Goal: Information Seeking & Learning: Learn about a topic

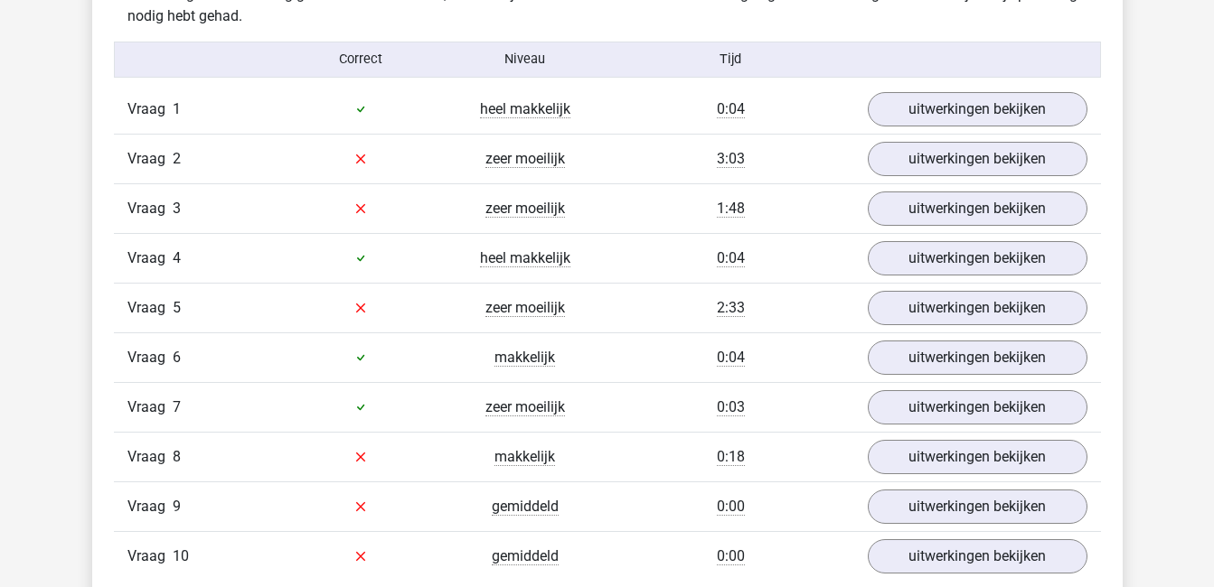
scroll to position [1191, 0]
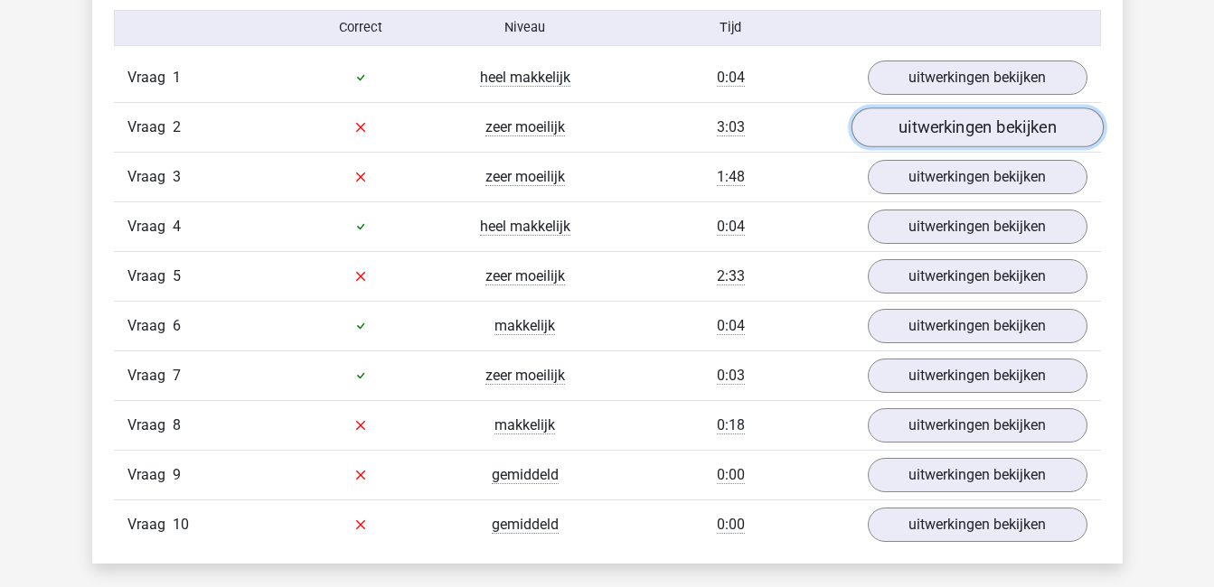
click at [946, 140] on link "uitwerkingen bekijken" at bounding box center [976, 128] width 252 height 40
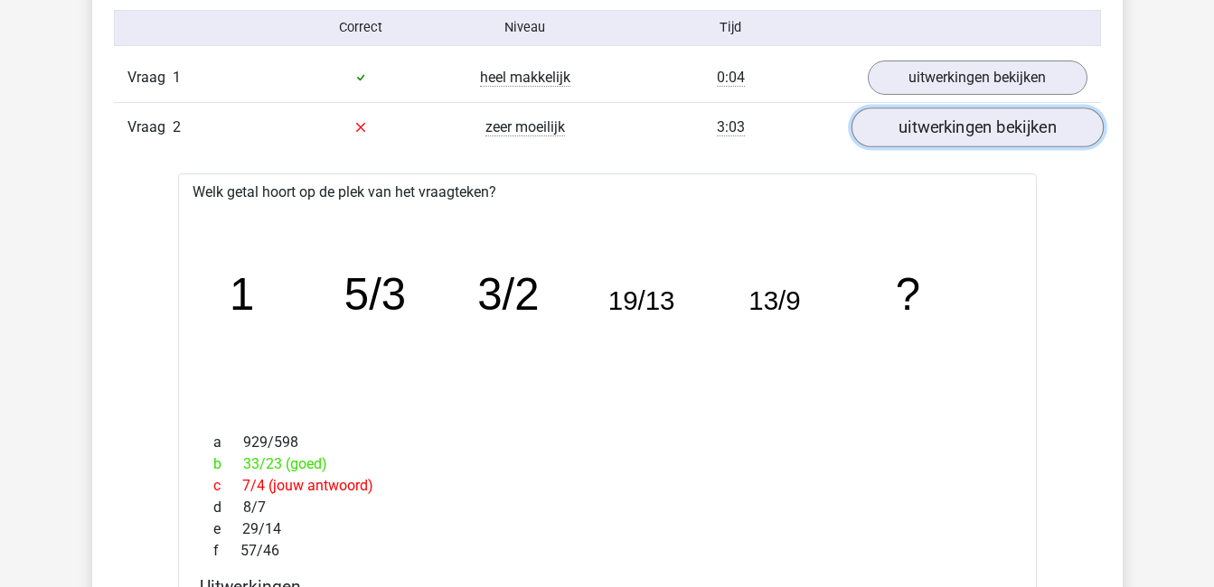
click at [946, 140] on link "uitwerkingen bekijken" at bounding box center [976, 128] width 252 height 40
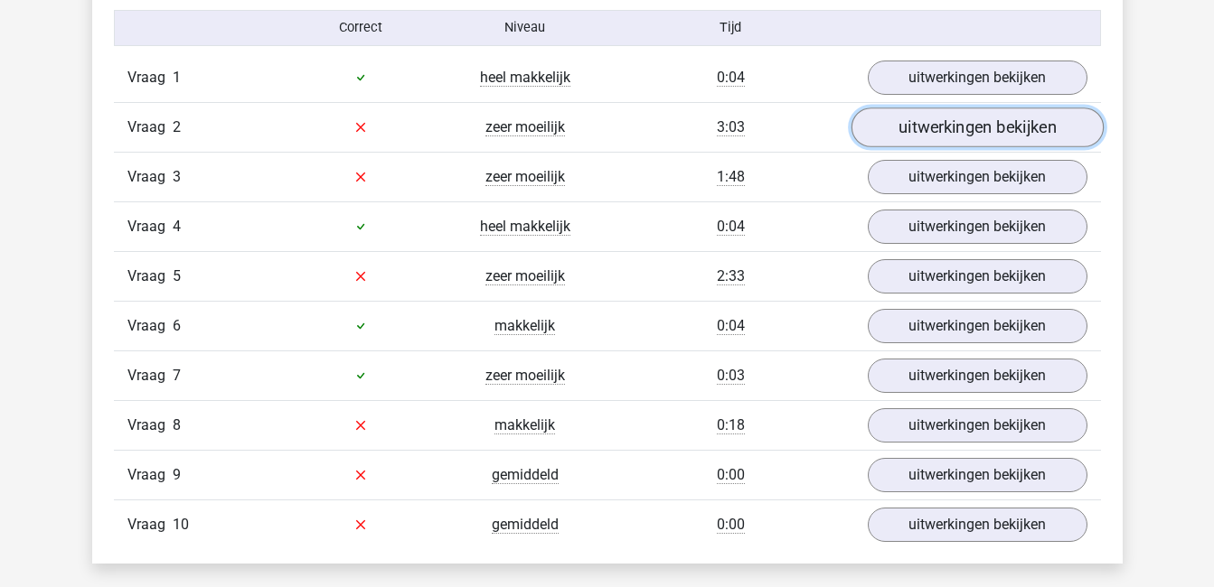
click at [946, 124] on link "uitwerkingen bekijken" at bounding box center [976, 128] width 252 height 40
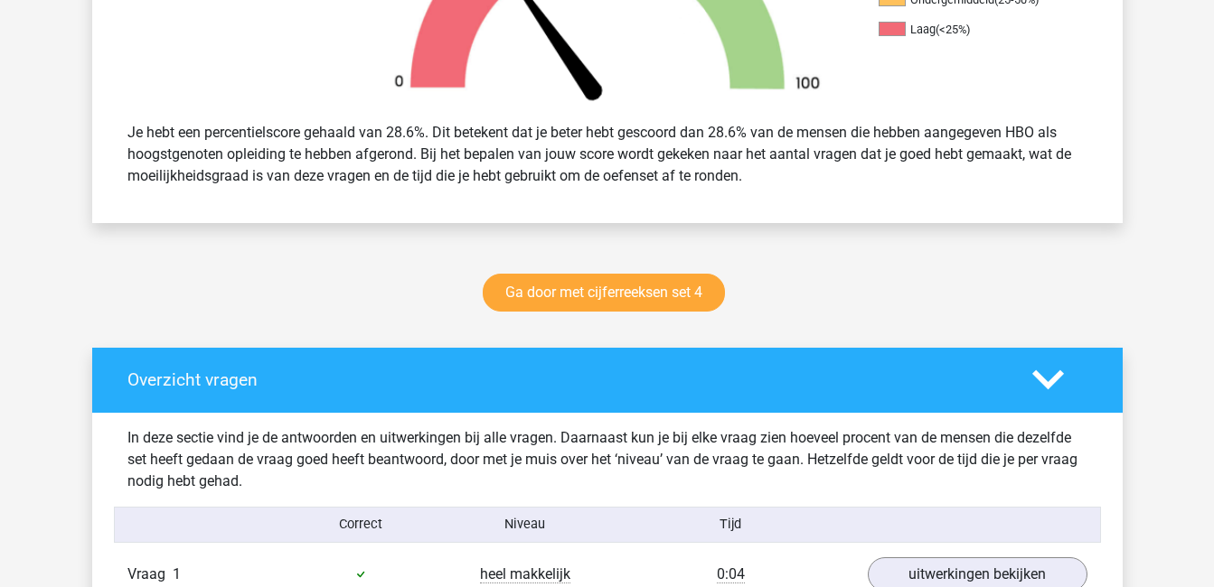
scroll to position [693, 0]
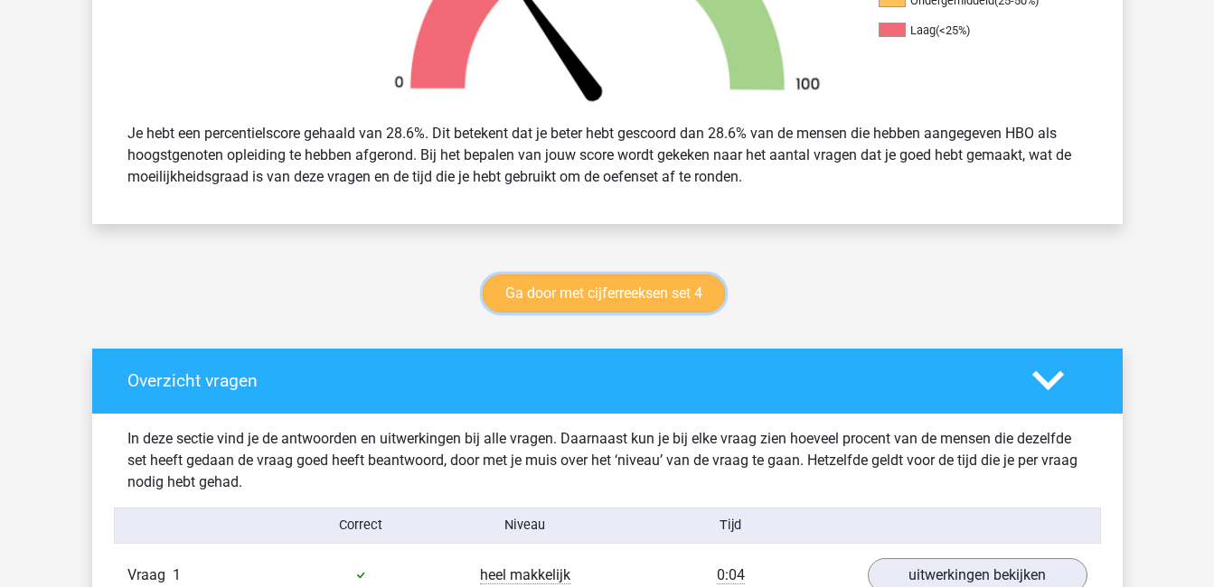
click at [617, 296] on link "Ga door met cijferreeksen set 4" at bounding box center [604, 294] width 242 height 38
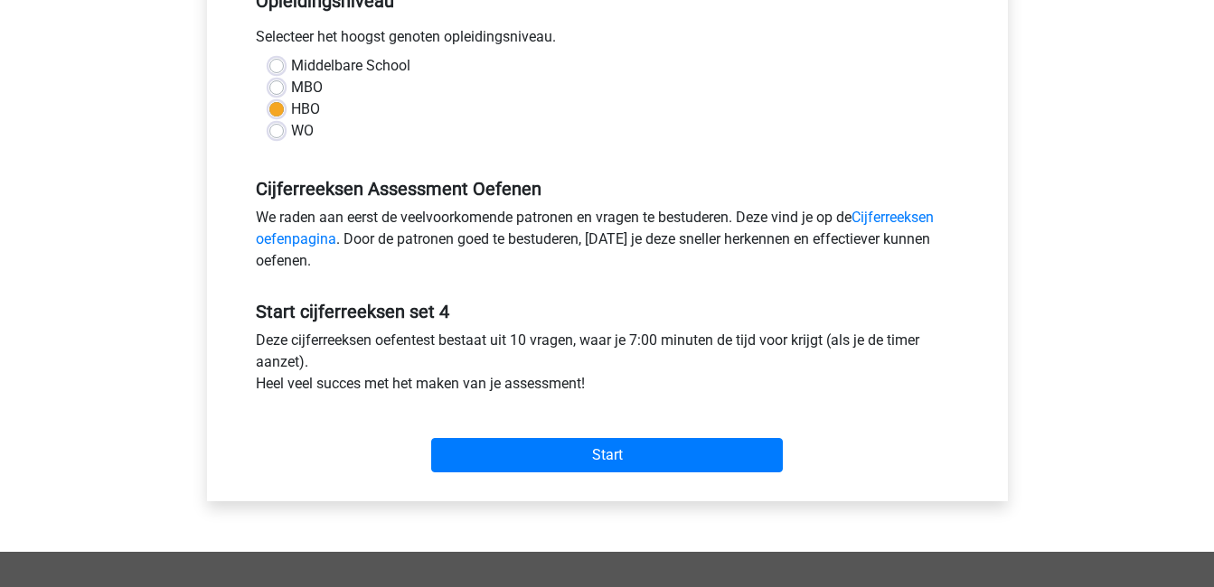
scroll to position [400, 0]
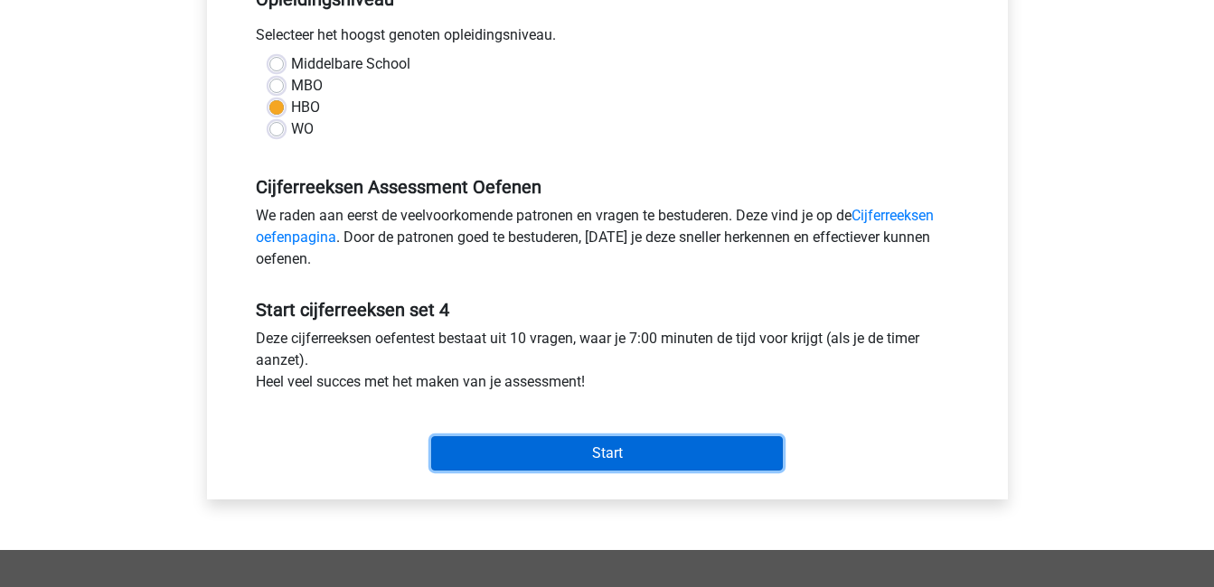
click at [622, 455] on input "Start" at bounding box center [607, 453] width 352 height 34
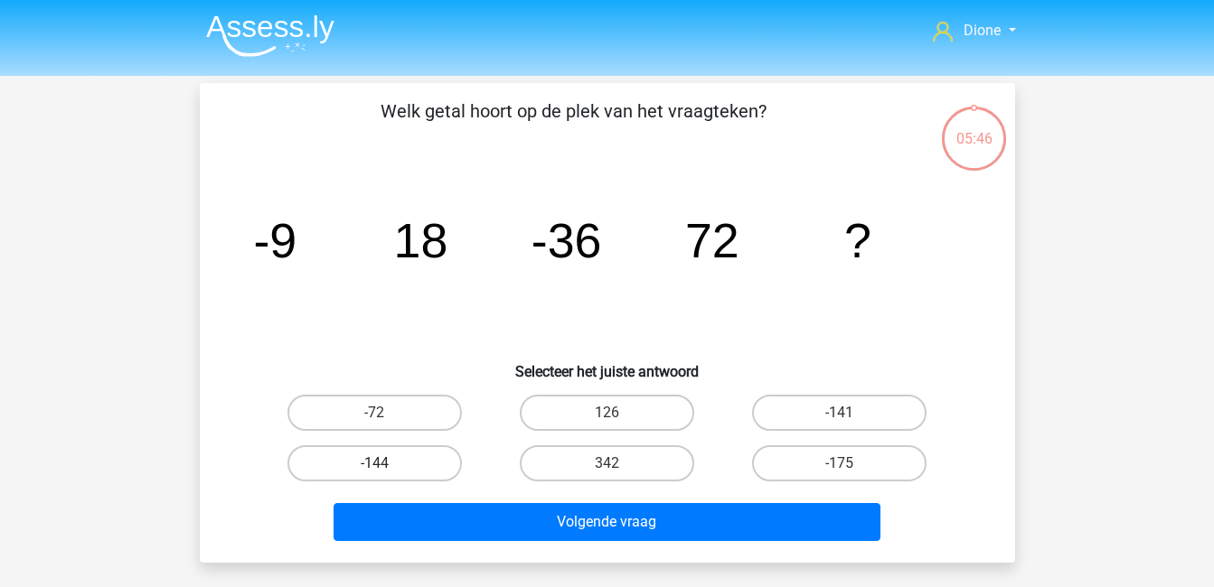
click at [397, 470] on label "-144" at bounding box center [374, 464] width 174 height 36
click at [386, 470] on input "-144" at bounding box center [380, 470] width 12 height 12
radio input "true"
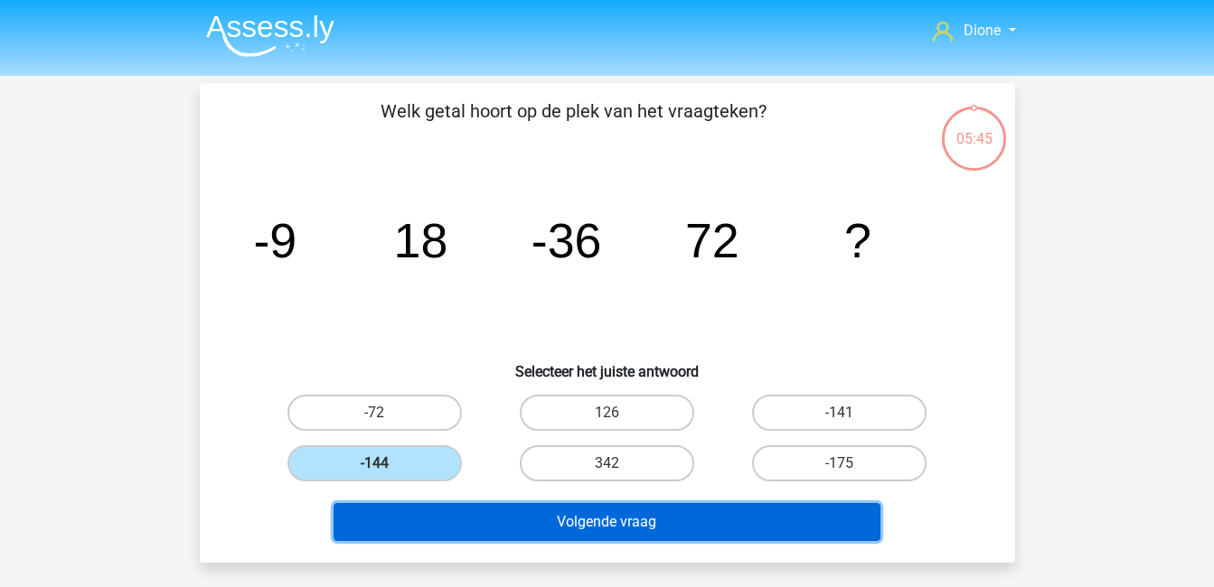
click at [465, 530] on button "Volgende vraag" at bounding box center [606, 522] width 547 height 38
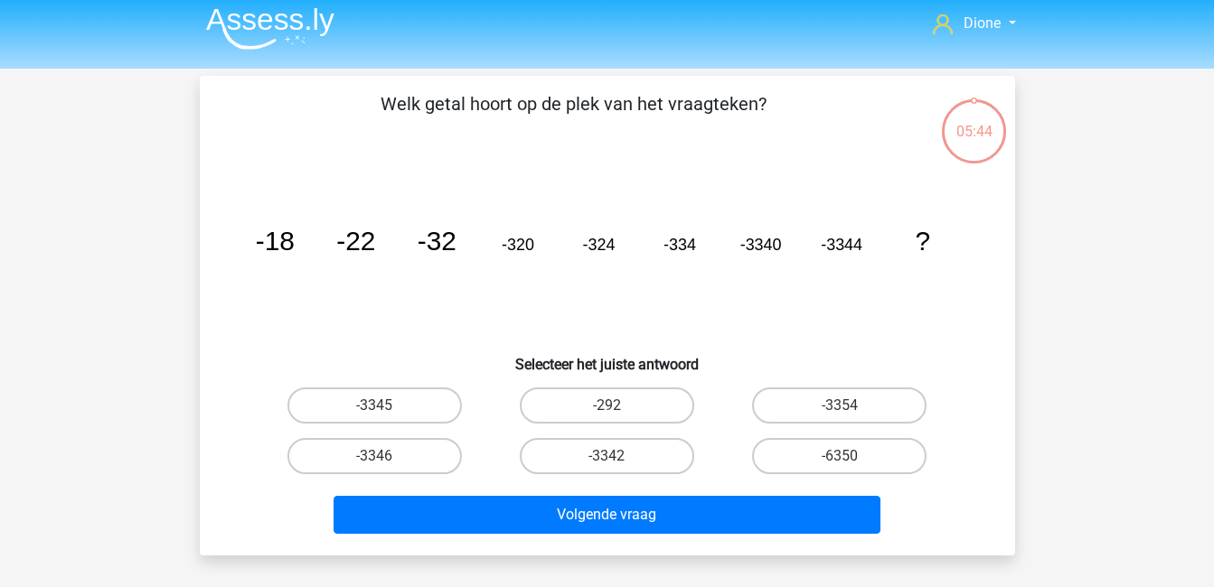
scroll to position [83, 0]
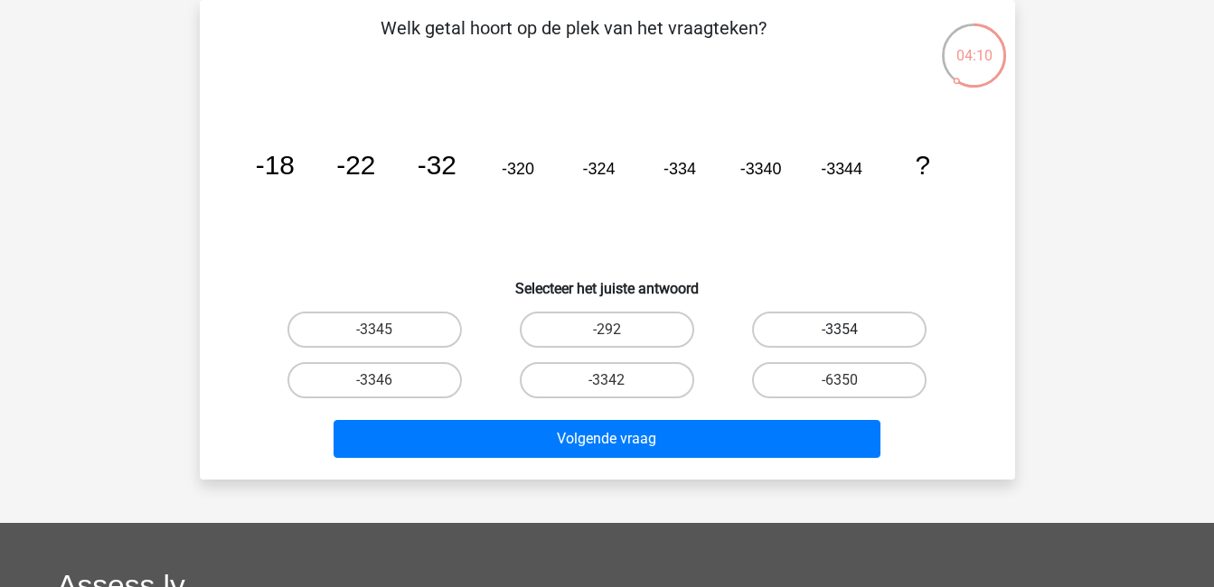
click at [813, 333] on label "-3354" at bounding box center [839, 330] width 174 height 36
click at [840, 333] on input "-3354" at bounding box center [846, 336] width 12 height 12
radio input "true"
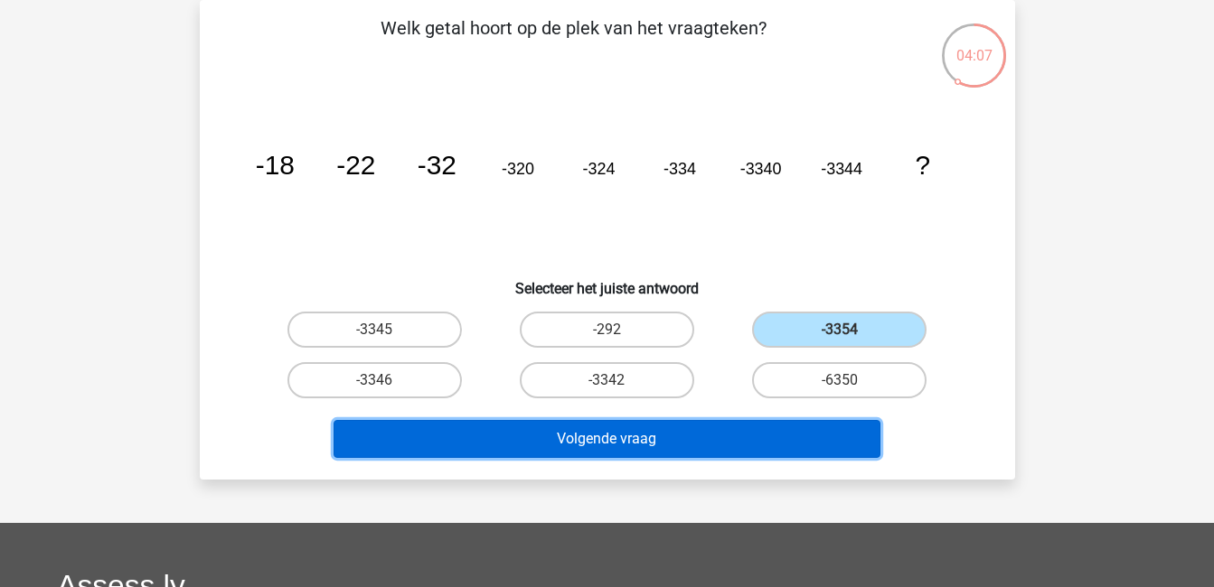
click at [771, 438] on button "Volgende vraag" at bounding box center [606, 439] width 547 height 38
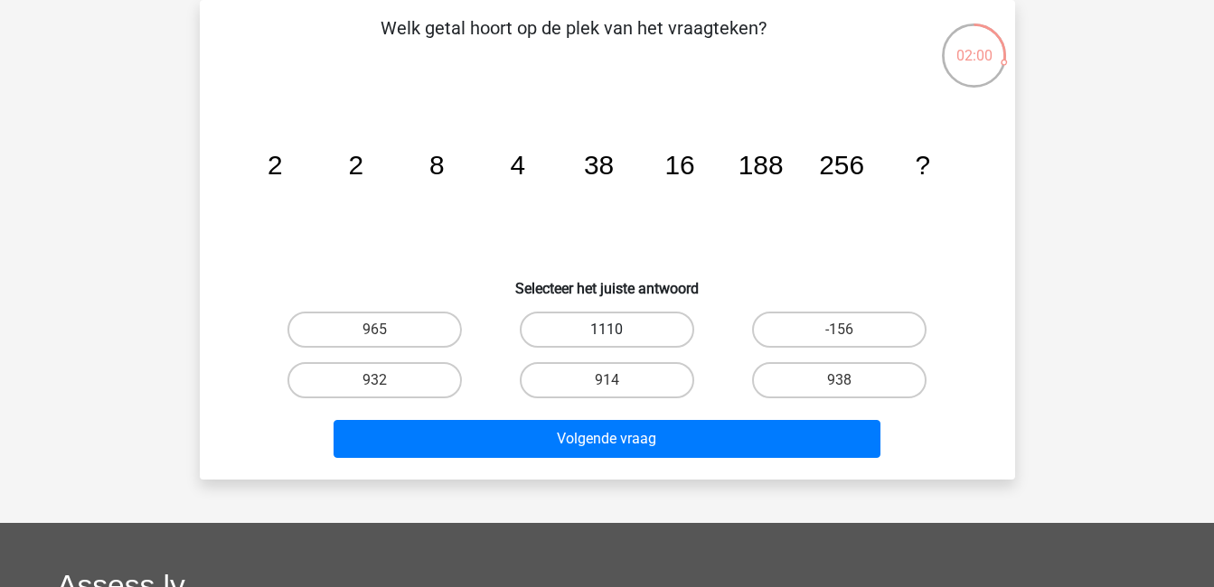
click at [671, 323] on label "1110" at bounding box center [607, 330] width 174 height 36
click at [618, 330] on input "1110" at bounding box center [612, 336] width 12 height 12
radio input "true"
click at [870, 373] on label "938" at bounding box center [839, 380] width 174 height 36
click at [851, 380] on input "938" at bounding box center [846, 386] width 12 height 12
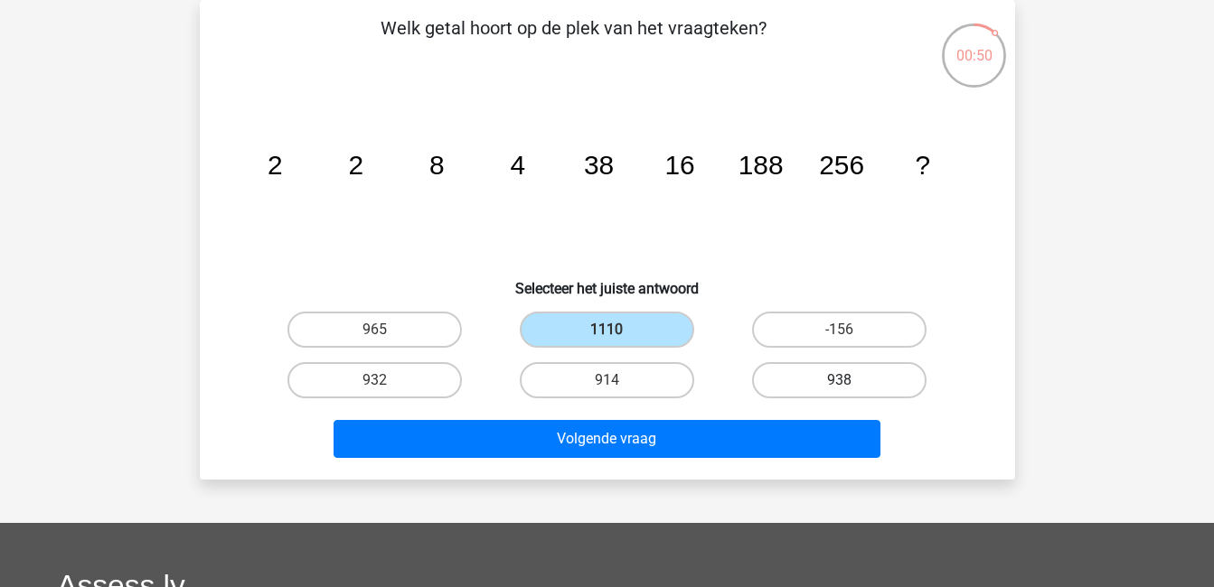
radio input "true"
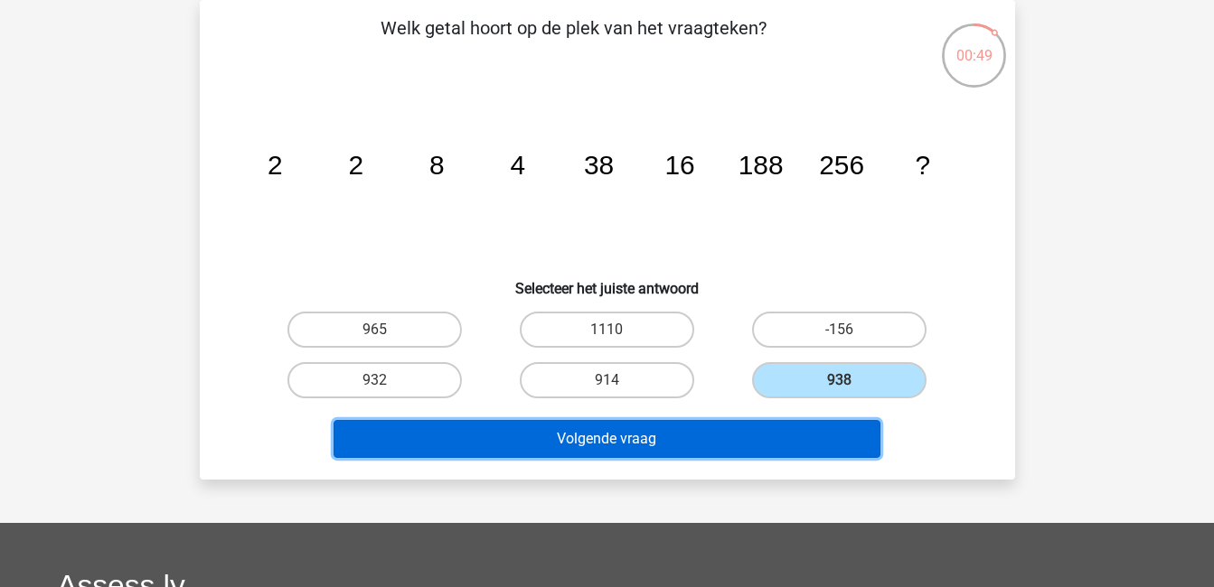
click at [838, 436] on button "Volgende vraag" at bounding box center [606, 439] width 547 height 38
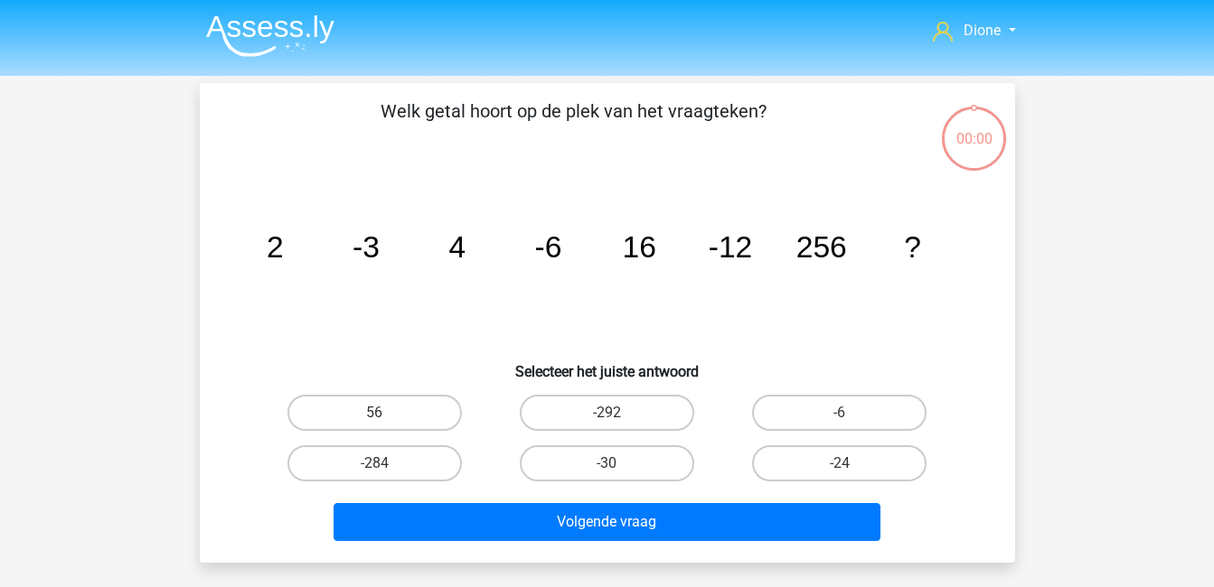
scroll to position [83, 0]
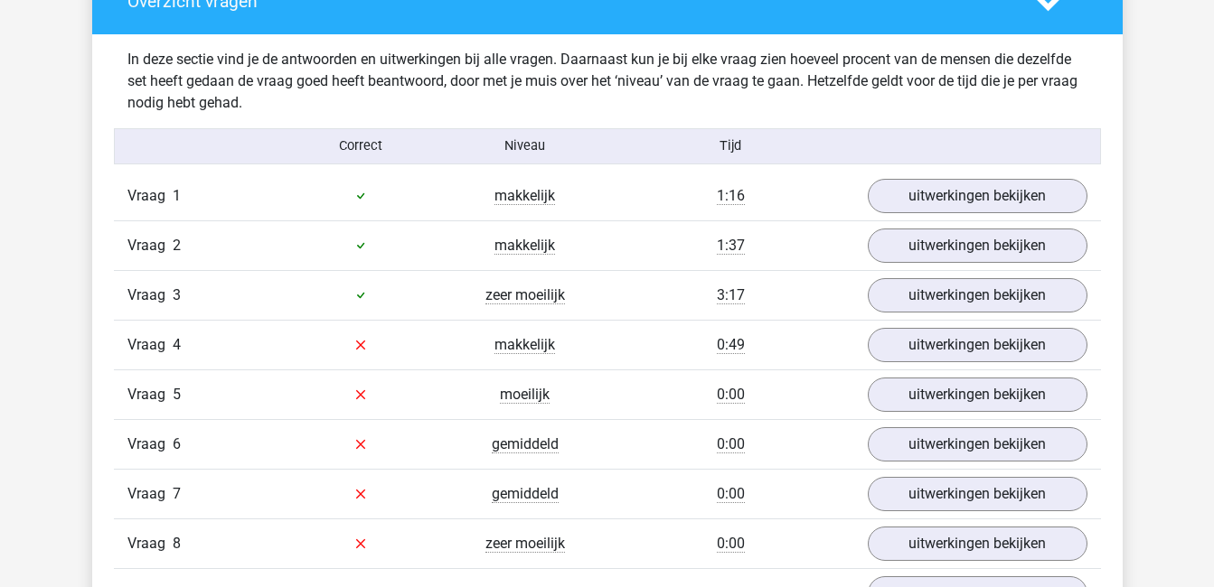
scroll to position [1074, 0]
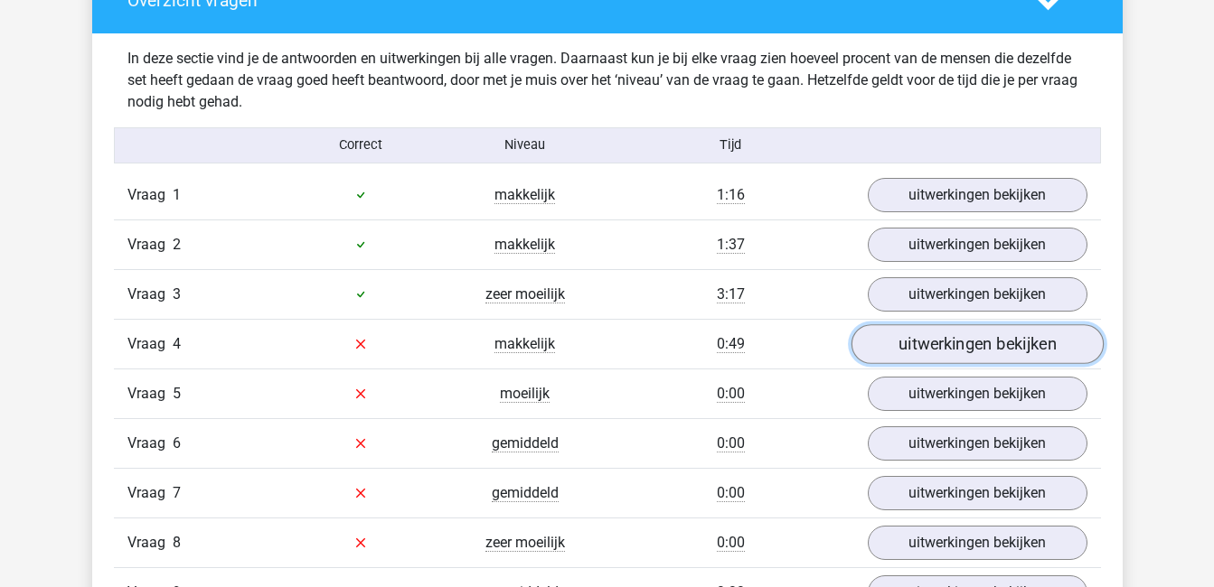
click at [890, 339] on link "uitwerkingen bekijken" at bounding box center [976, 344] width 252 height 40
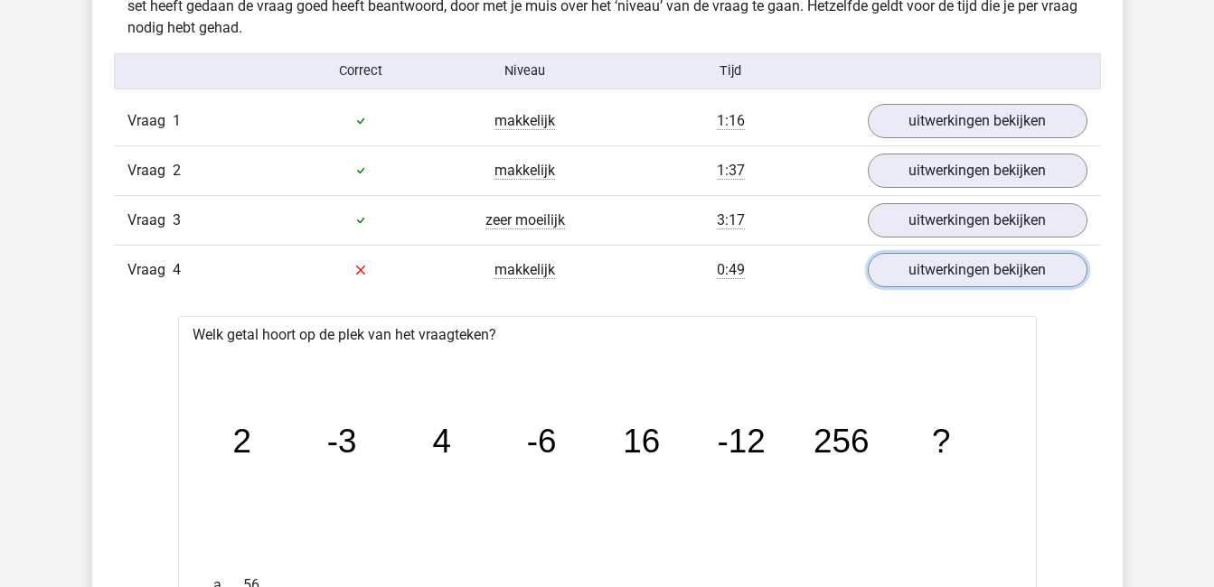
scroll to position [1147, 0]
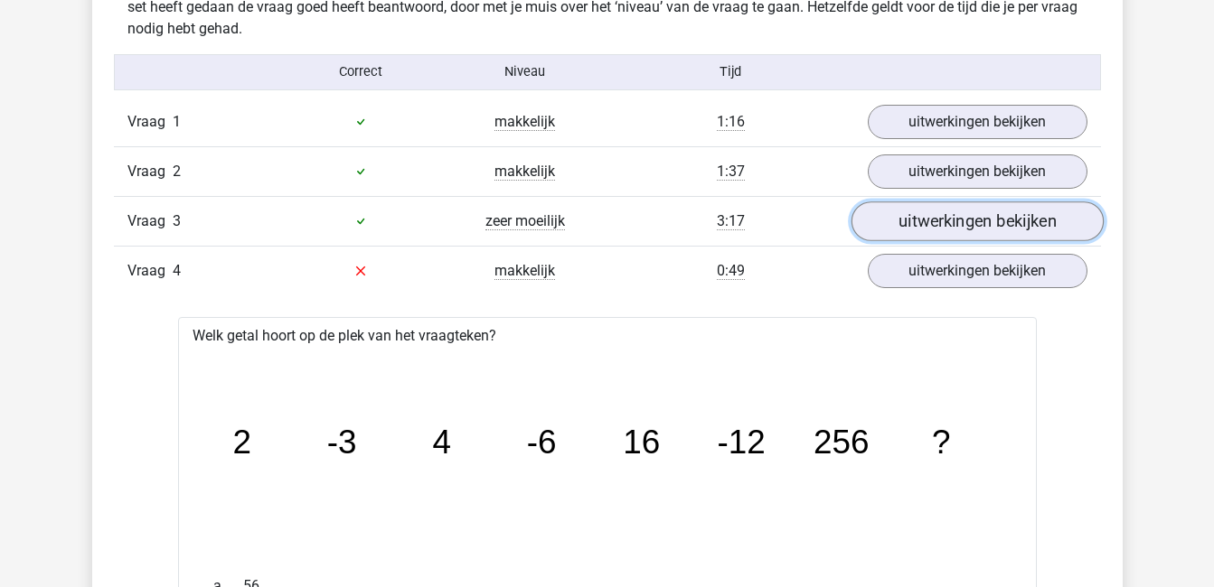
click at [941, 219] on link "uitwerkingen bekijken" at bounding box center [976, 222] width 252 height 40
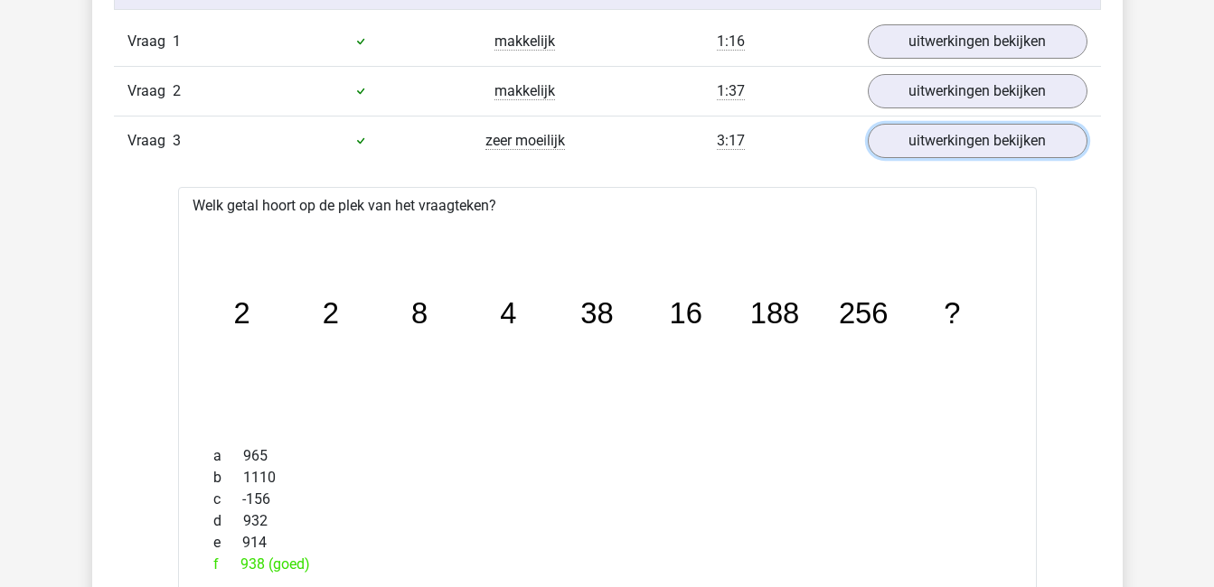
scroll to position [1192, 0]
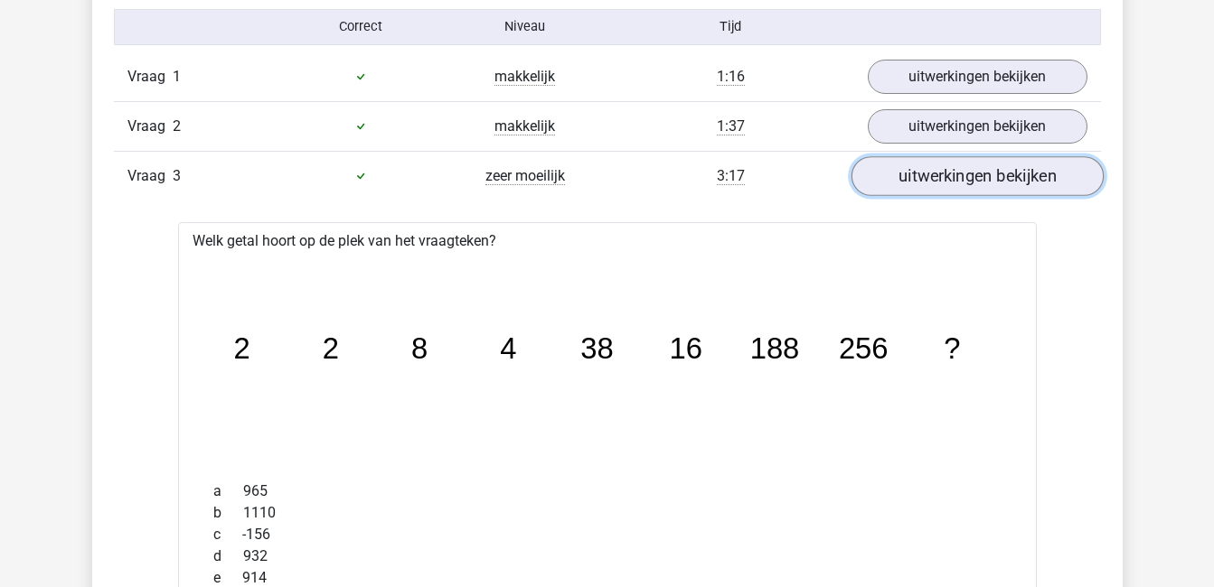
click at [965, 173] on link "uitwerkingen bekijken" at bounding box center [976, 176] width 252 height 40
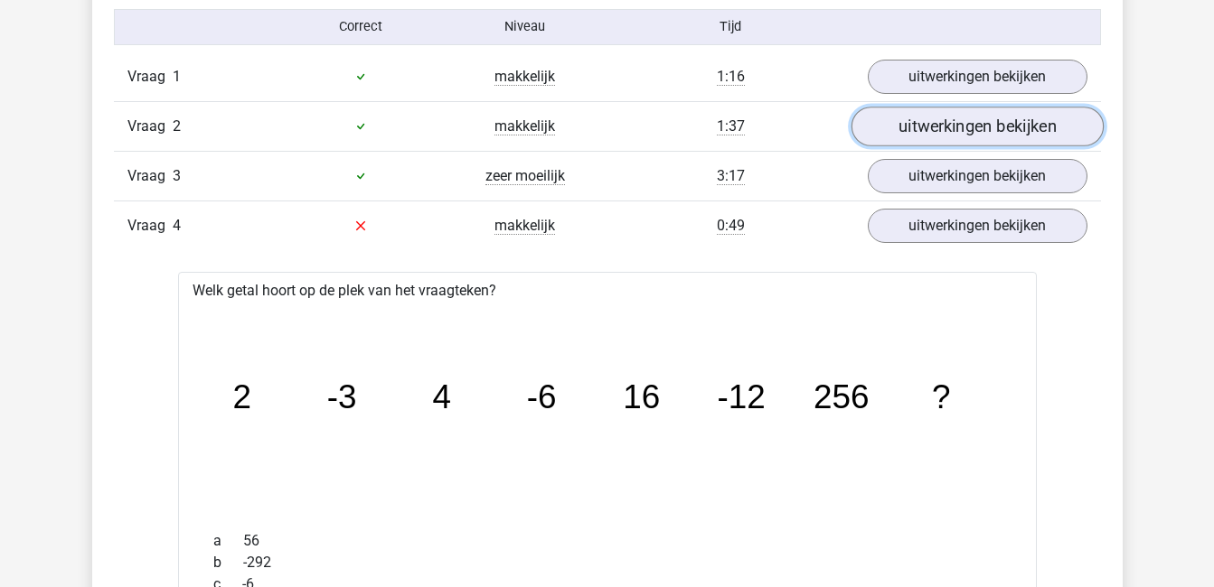
click at [952, 115] on link "uitwerkingen bekijken" at bounding box center [976, 127] width 252 height 40
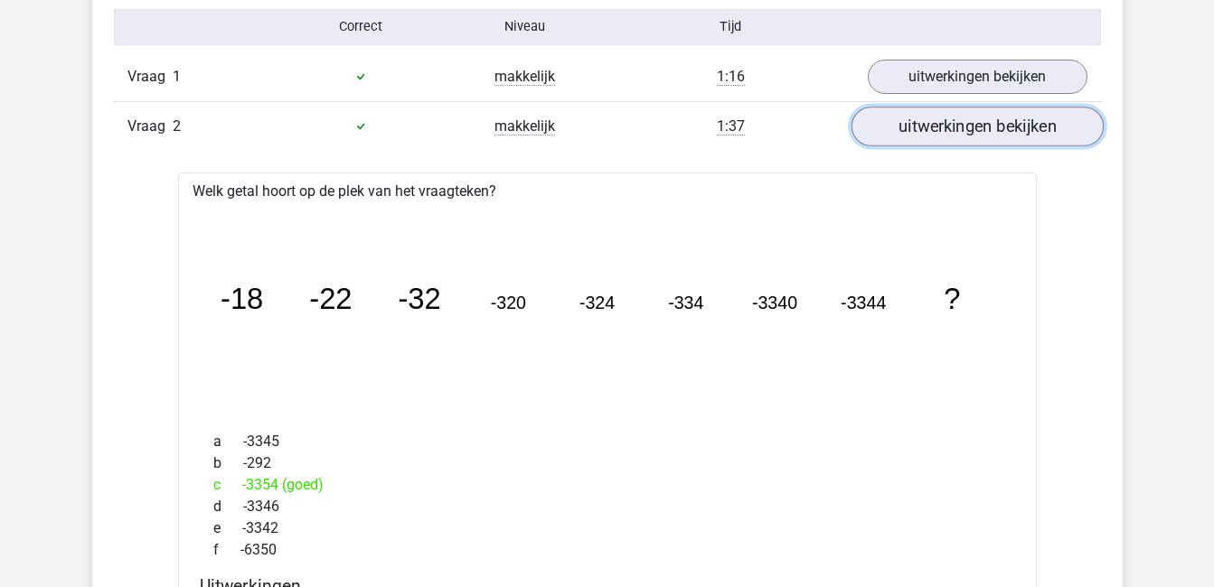
click at [952, 115] on link "uitwerkingen bekijken" at bounding box center [976, 127] width 252 height 40
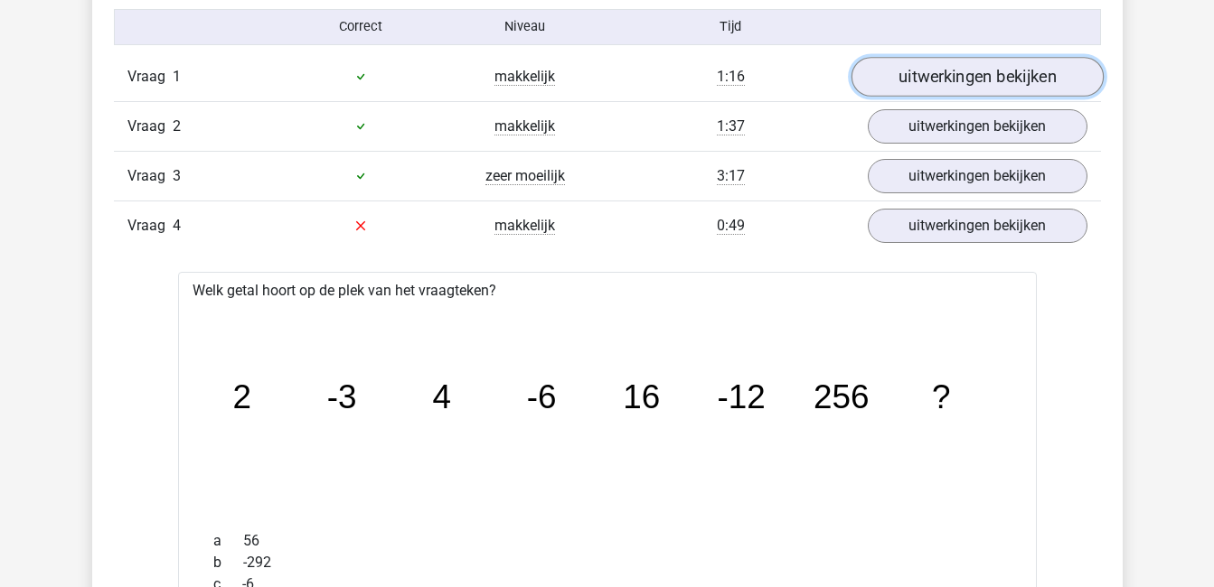
click at [947, 85] on link "uitwerkingen bekijken" at bounding box center [976, 77] width 252 height 40
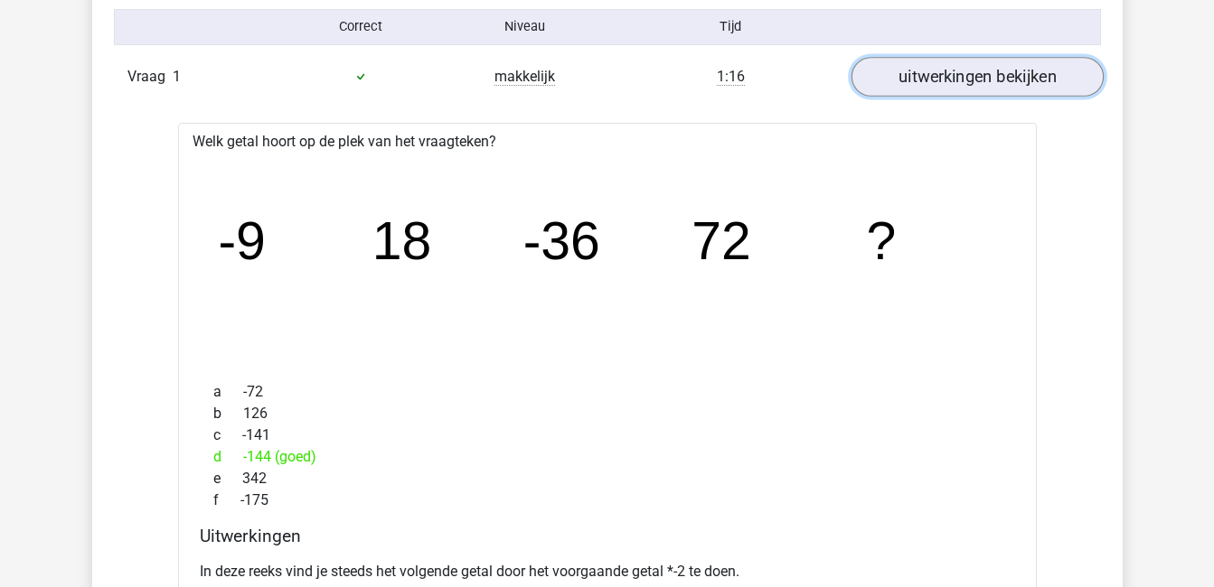
click at [947, 85] on link "uitwerkingen bekijken" at bounding box center [976, 77] width 252 height 40
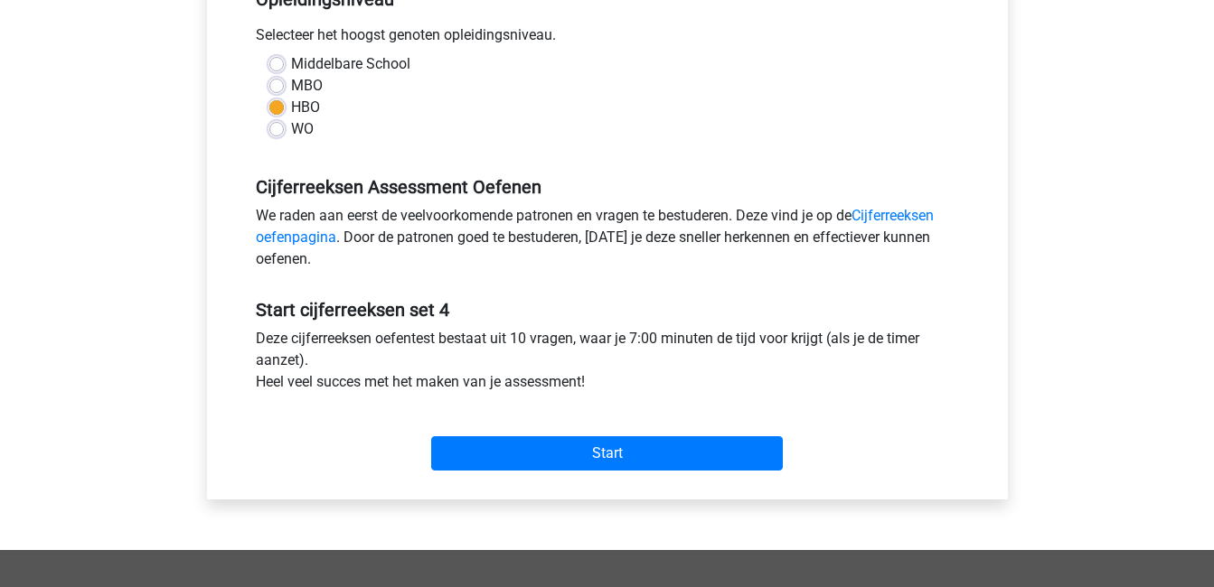
scroll to position [400, 0]
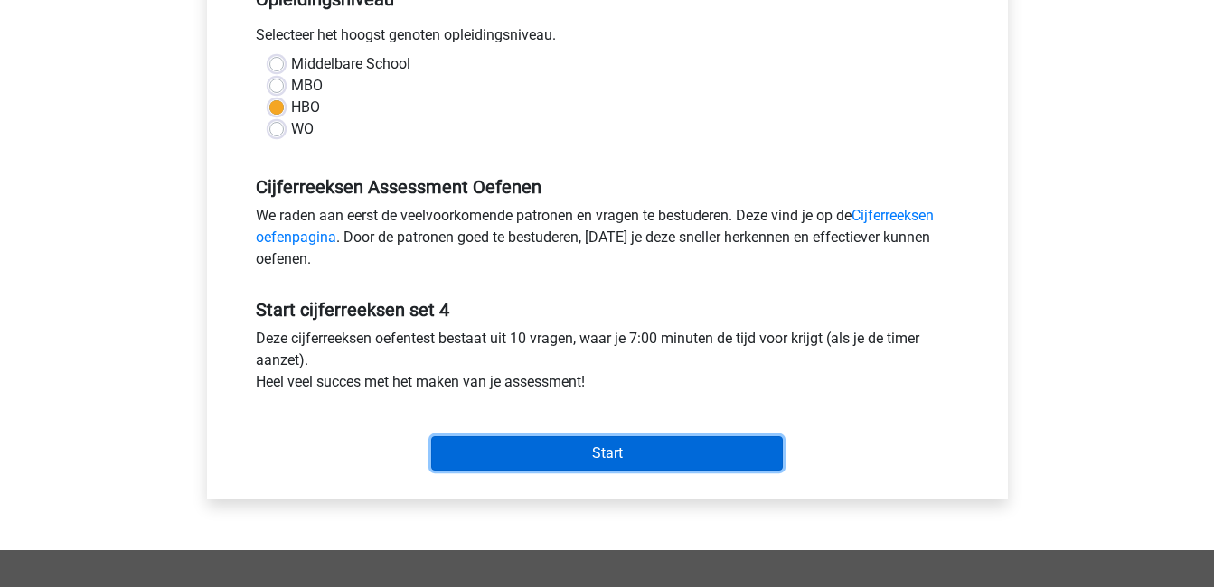
click at [558, 453] on input "Start" at bounding box center [607, 453] width 352 height 34
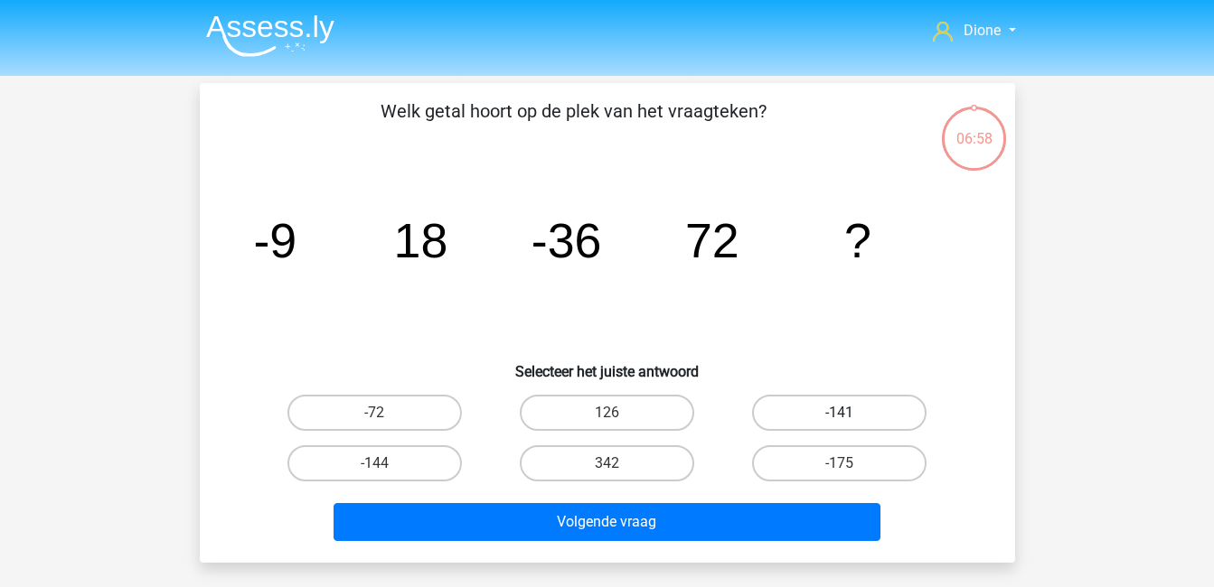
click at [786, 413] on label "-141" at bounding box center [839, 413] width 174 height 36
click at [840, 413] on input "-141" at bounding box center [846, 419] width 12 height 12
radio input "true"
click at [412, 459] on label "-144" at bounding box center [374, 464] width 174 height 36
click at [386, 464] on input "-144" at bounding box center [380, 470] width 12 height 12
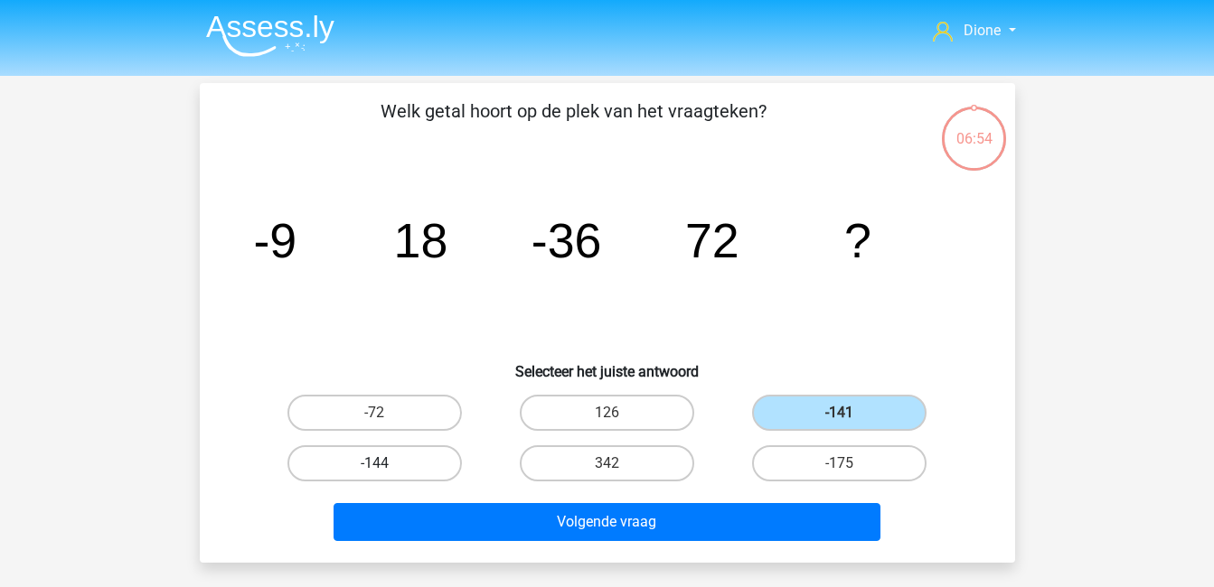
radio input "true"
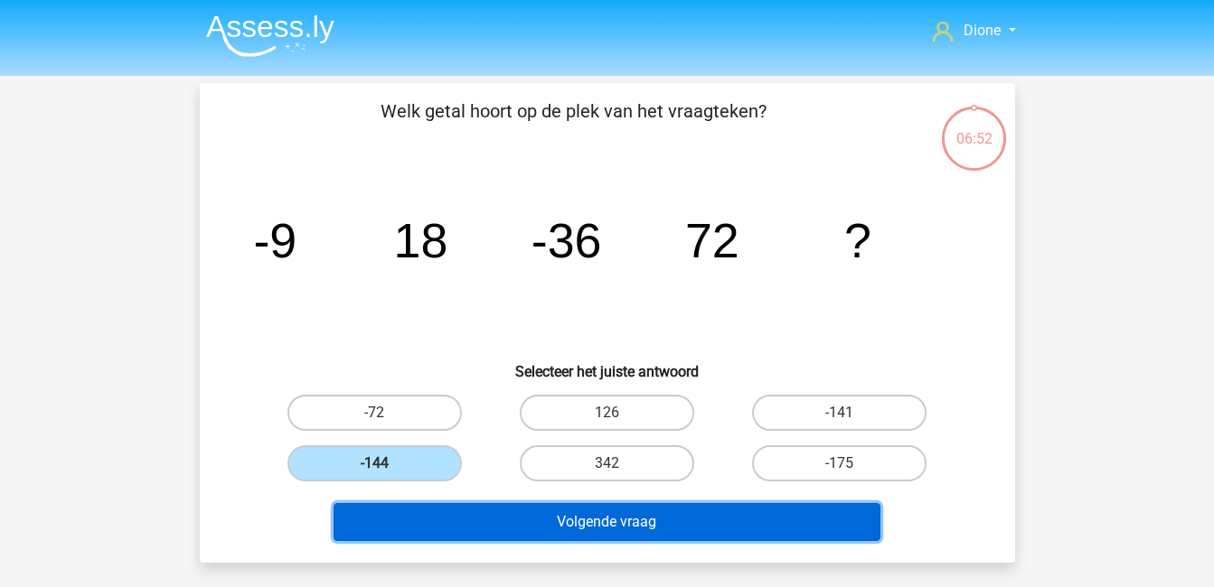
click at [549, 525] on button "Volgende vraag" at bounding box center [606, 522] width 547 height 38
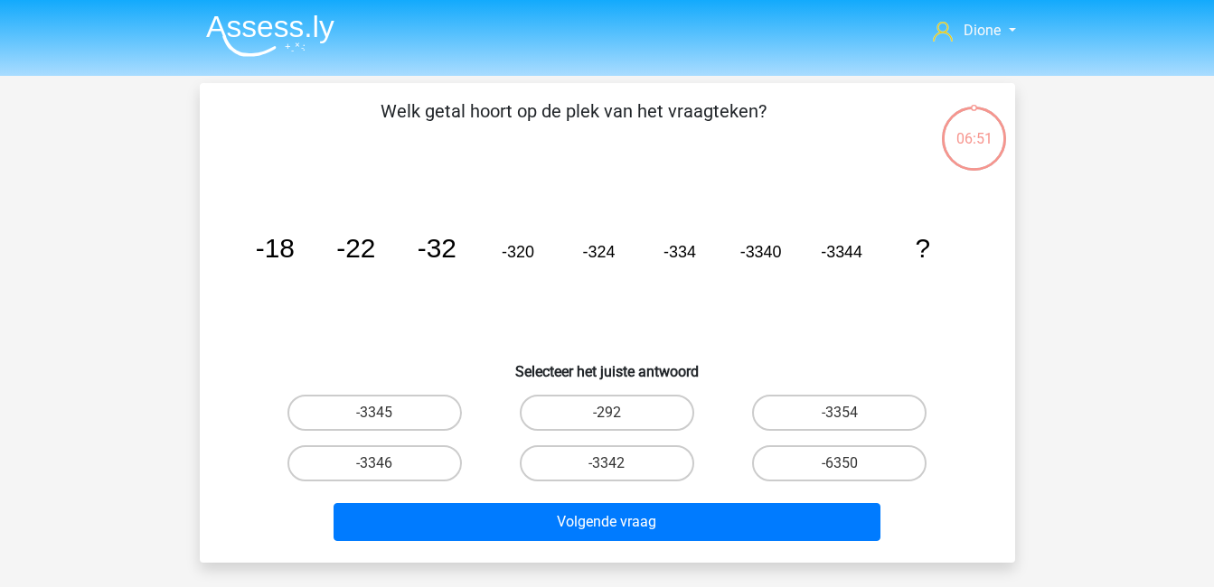
scroll to position [83, 0]
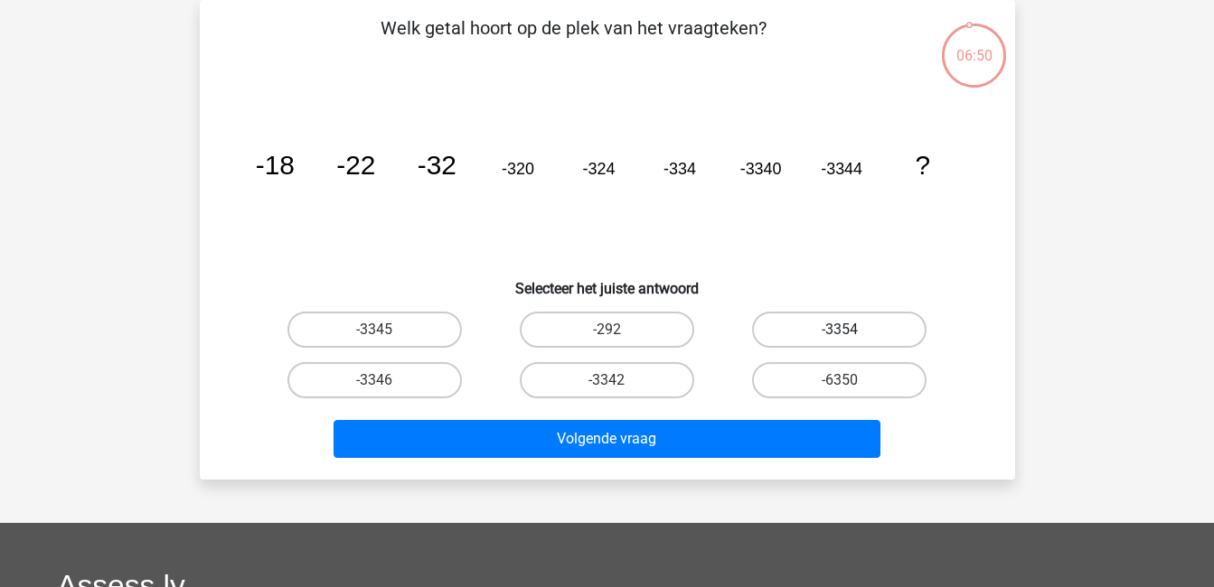
click at [792, 322] on label "-3354" at bounding box center [839, 330] width 174 height 36
click at [840, 330] on input "-3354" at bounding box center [846, 336] width 12 height 12
radio input "true"
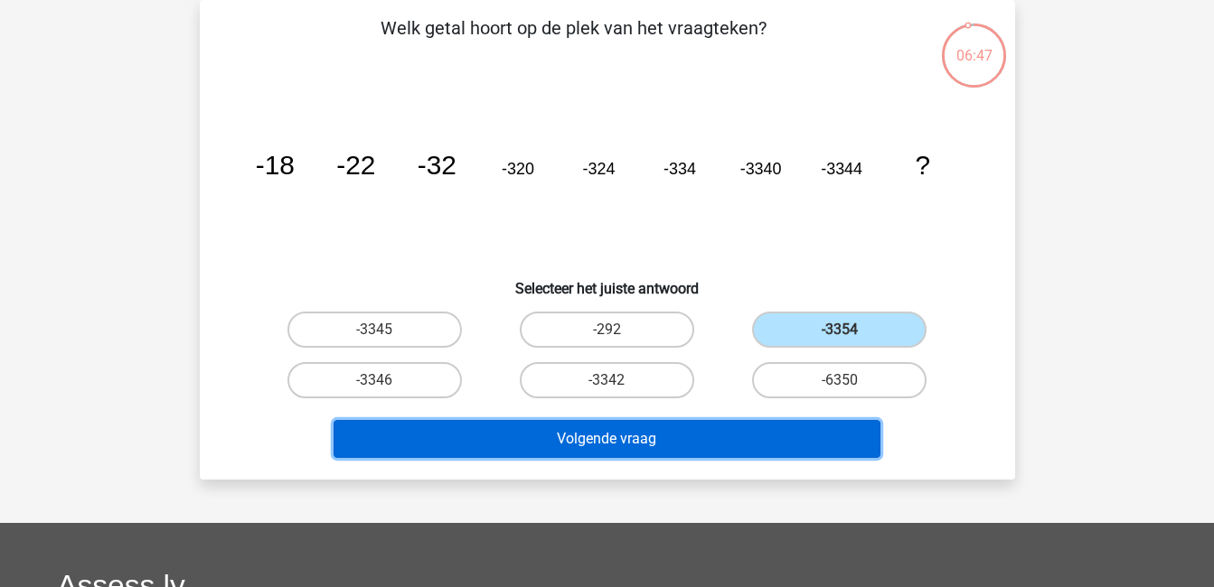
click at [746, 434] on button "Volgende vraag" at bounding box center [606, 439] width 547 height 38
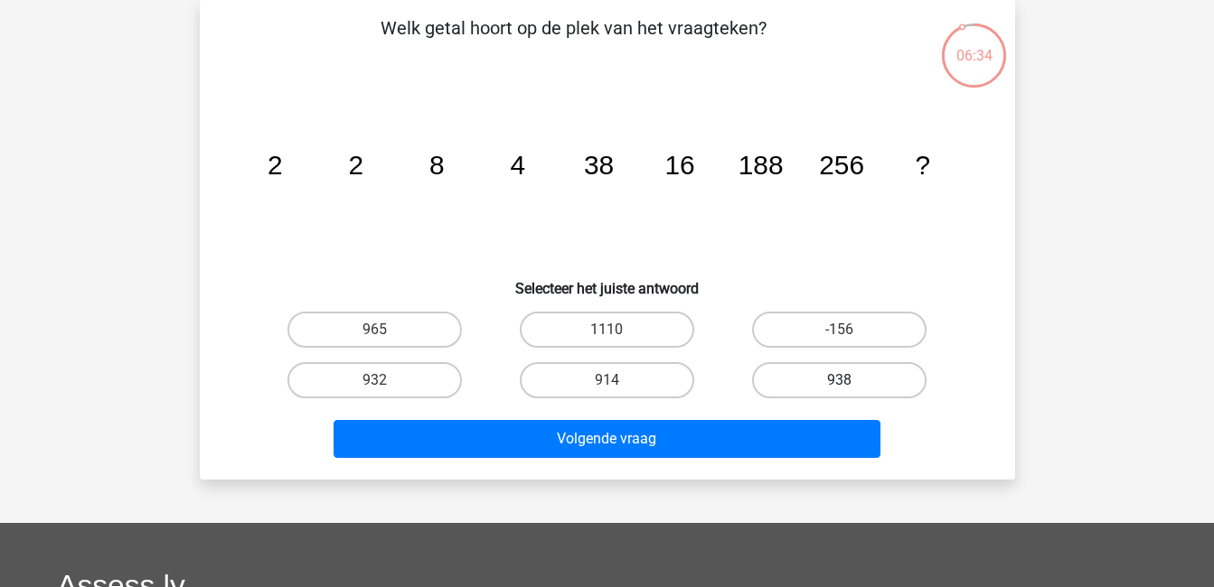
click at [758, 368] on label "938" at bounding box center [839, 380] width 174 height 36
click at [840, 380] on input "938" at bounding box center [846, 386] width 12 height 12
radio input "true"
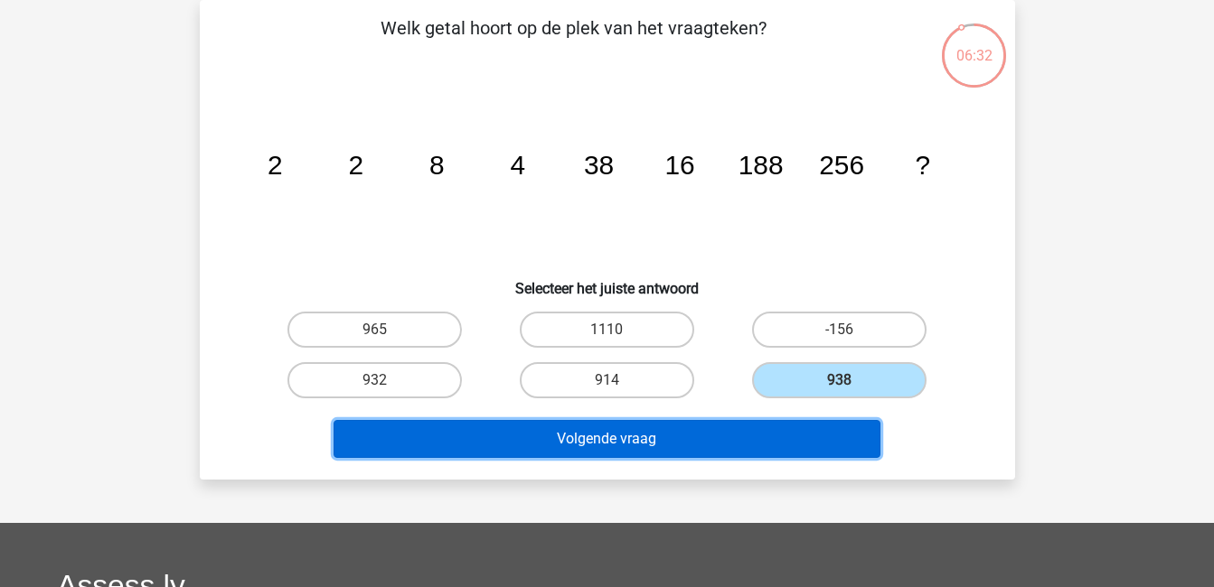
click at [780, 436] on button "Volgende vraag" at bounding box center [606, 439] width 547 height 38
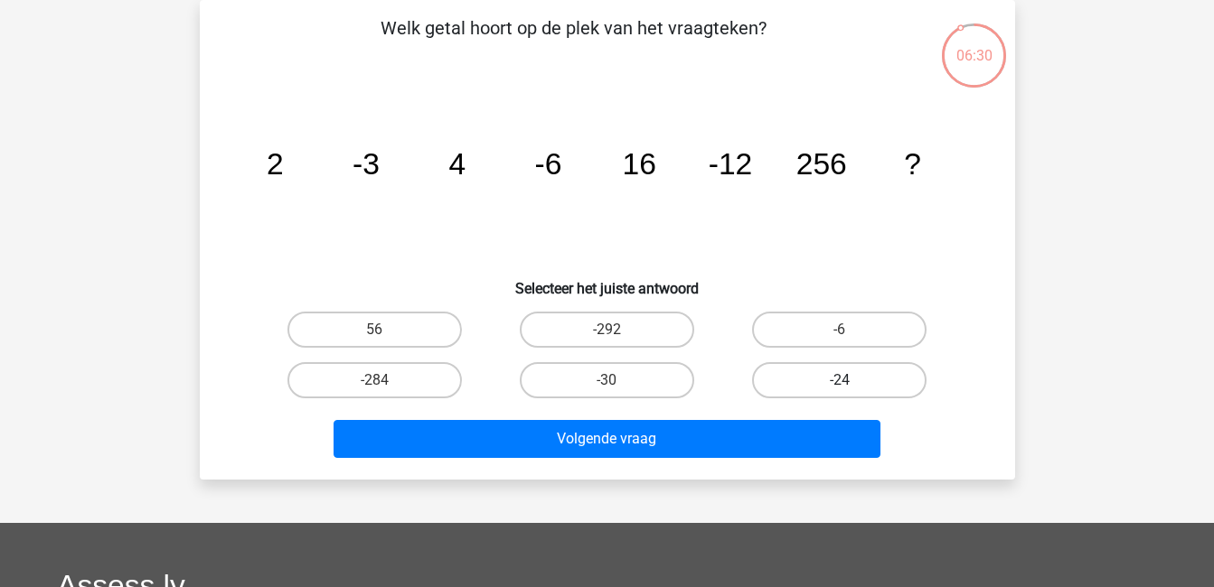
click at [814, 371] on label "-24" at bounding box center [839, 380] width 174 height 36
click at [840, 380] on input "-24" at bounding box center [846, 386] width 12 height 12
radio input "true"
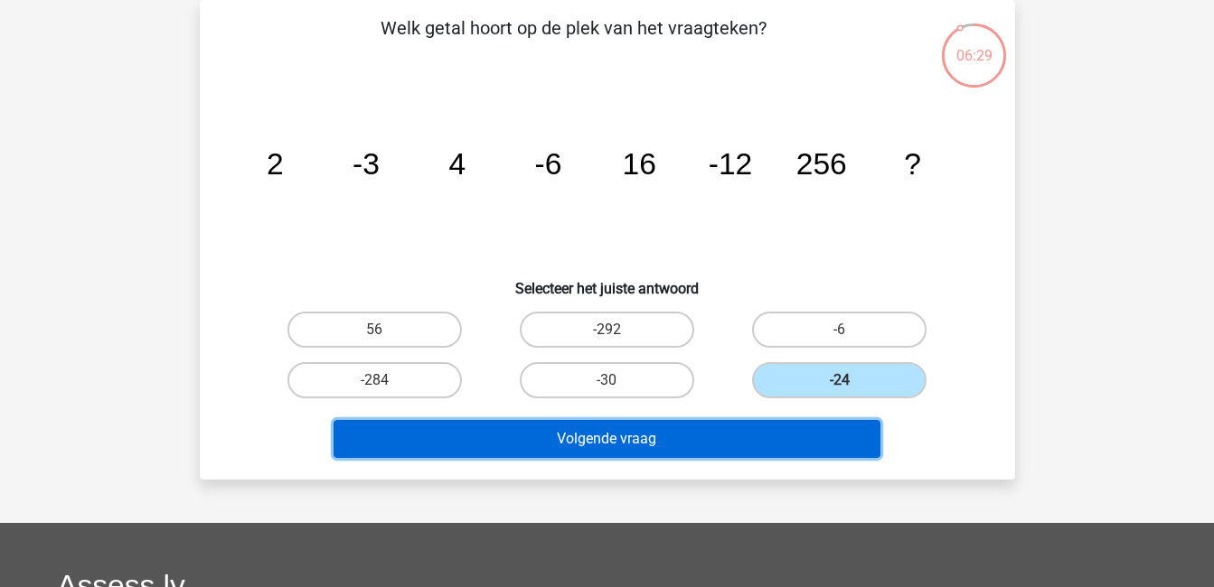
click at [781, 440] on button "Volgende vraag" at bounding box center [606, 439] width 547 height 38
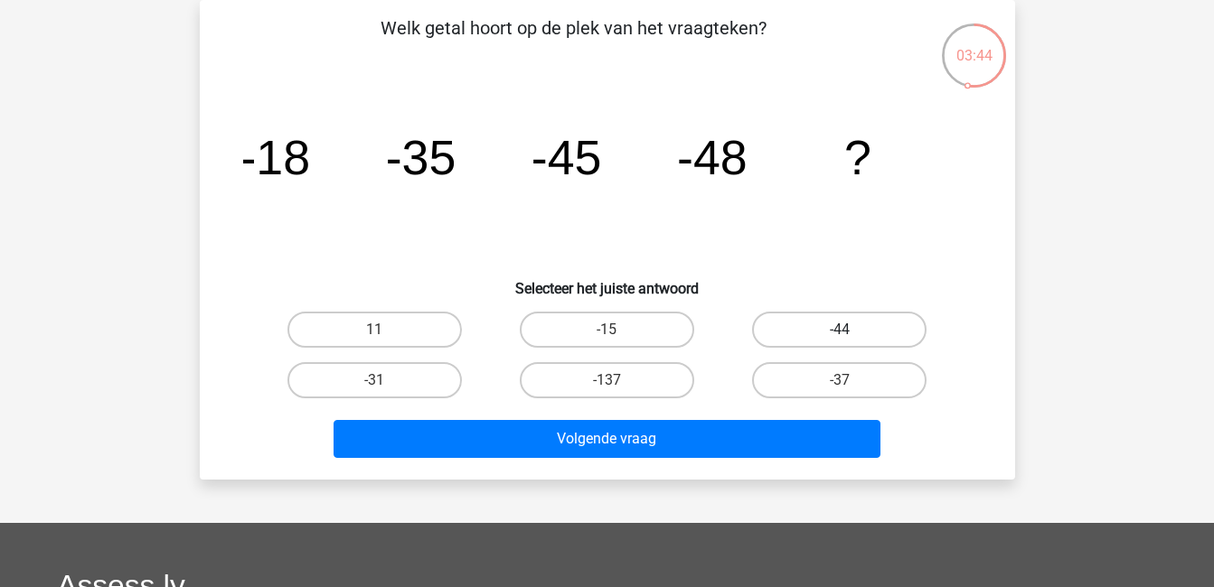
click at [854, 328] on label "-44" at bounding box center [839, 330] width 174 height 36
click at [851, 330] on input "-44" at bounding box center [846, 336] width 12 height 12
radio input "true"
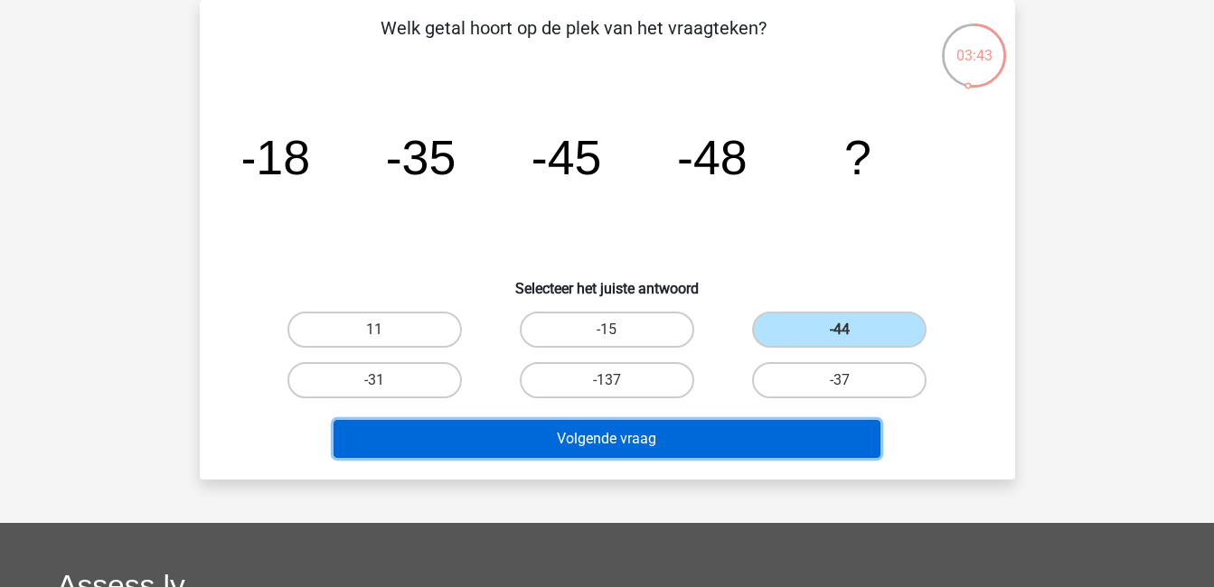
click at [757, 435] on button "Volgende vraag" at bounding box center [606, 439] width 547 height 38
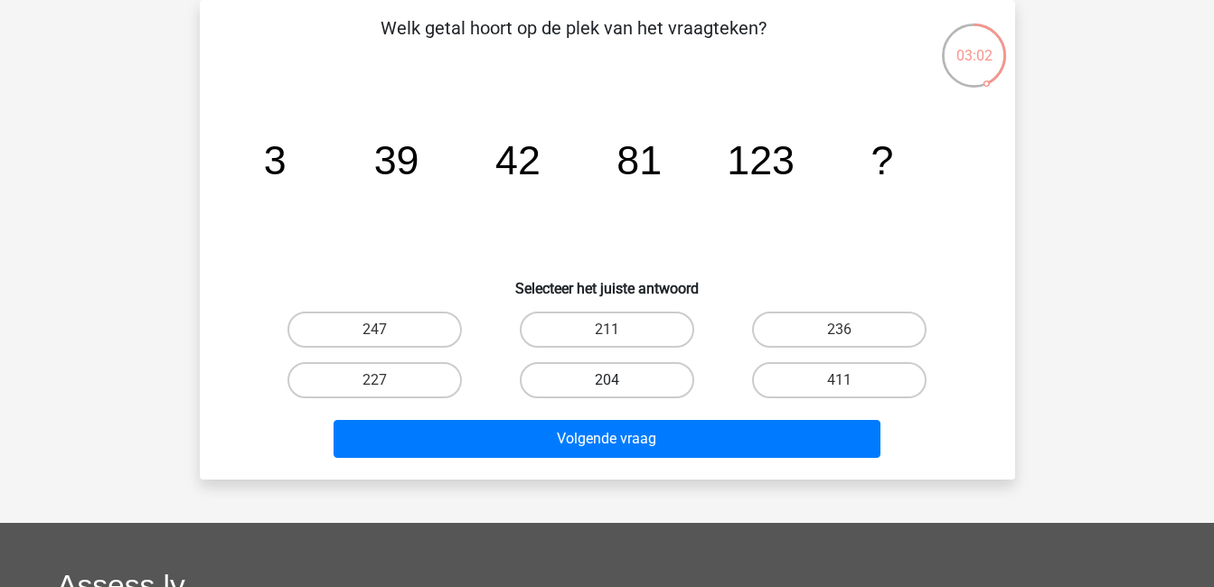
click at [614, 371] on label "204" at bounding box center [607, 380] width 174 height 36
click at [614, 380] on input "204" at bounding box center [612, 386] width 12 height 12
radio input "true"
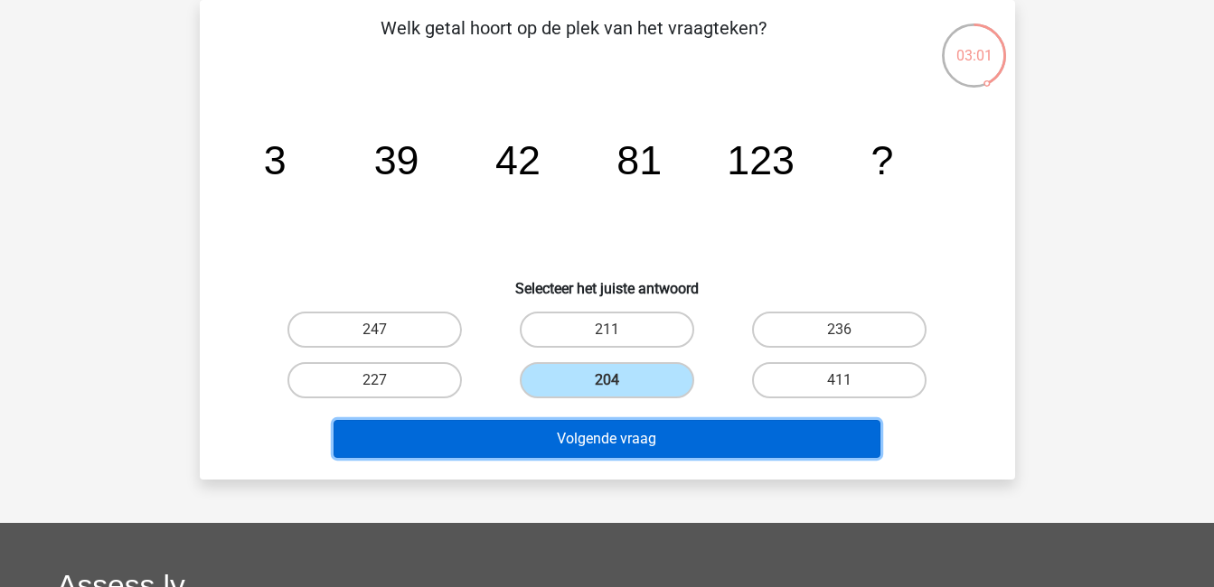
click at [645, 432] on button "Volgende vraag" at bounding box center [606, 439] width 547 height 38
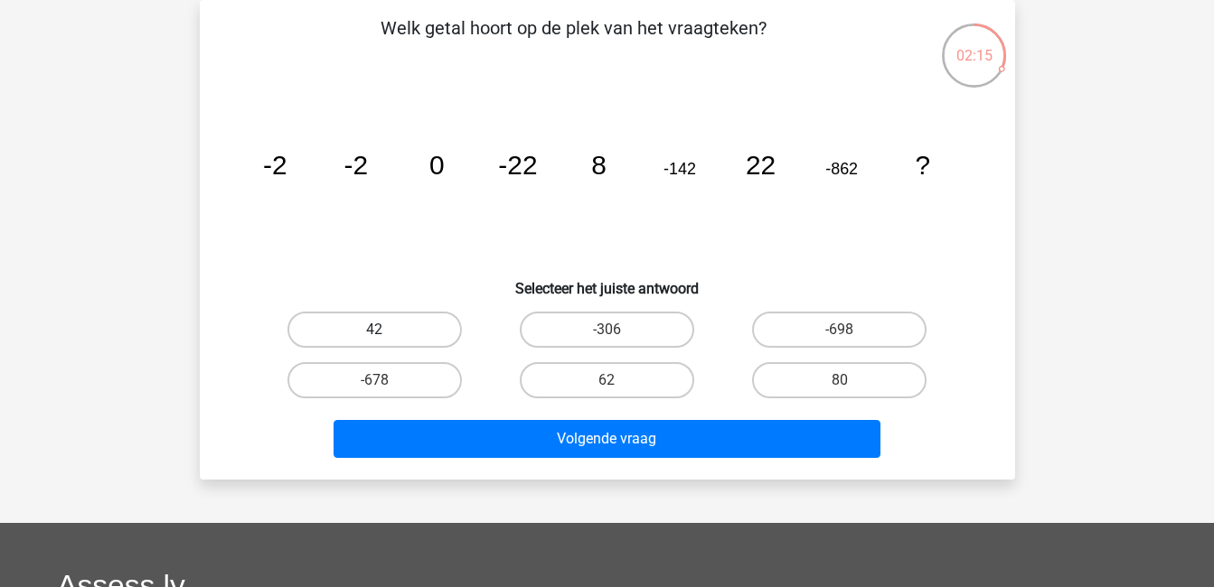
click at [418, 328] on label "42" at bounding box center [374, 330] width 174 height 36
click at [386, 330] on input "42" at bounding box center [380, 336] width 12 height 12
radio input "true"
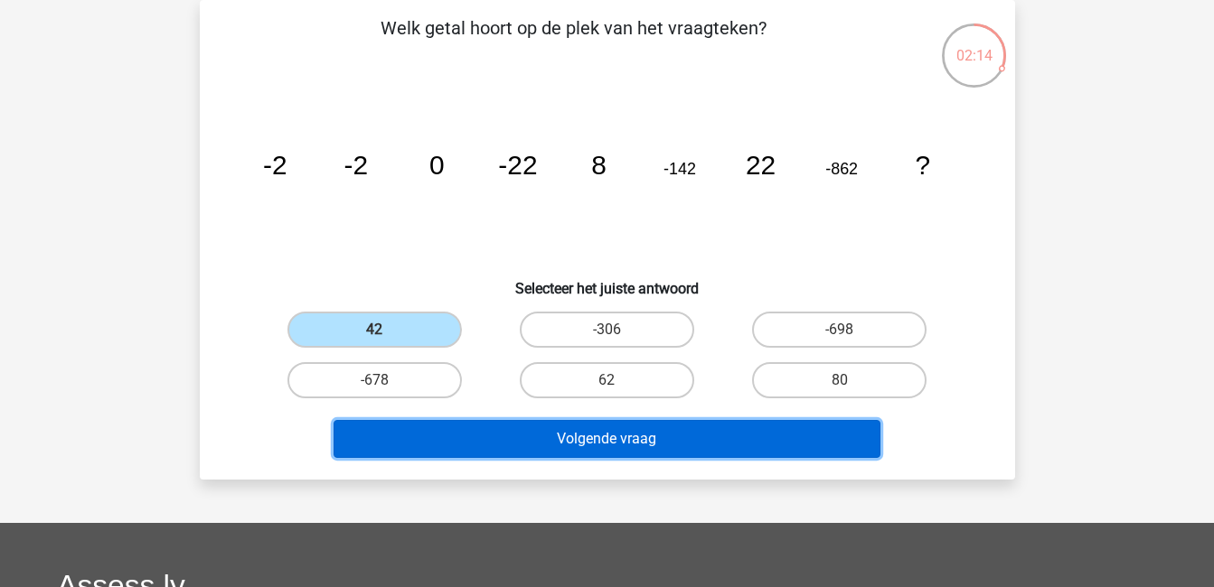
click at [511, 427] on button "Volgende vraag" at bounding box center [606, 439] width 547 height 38
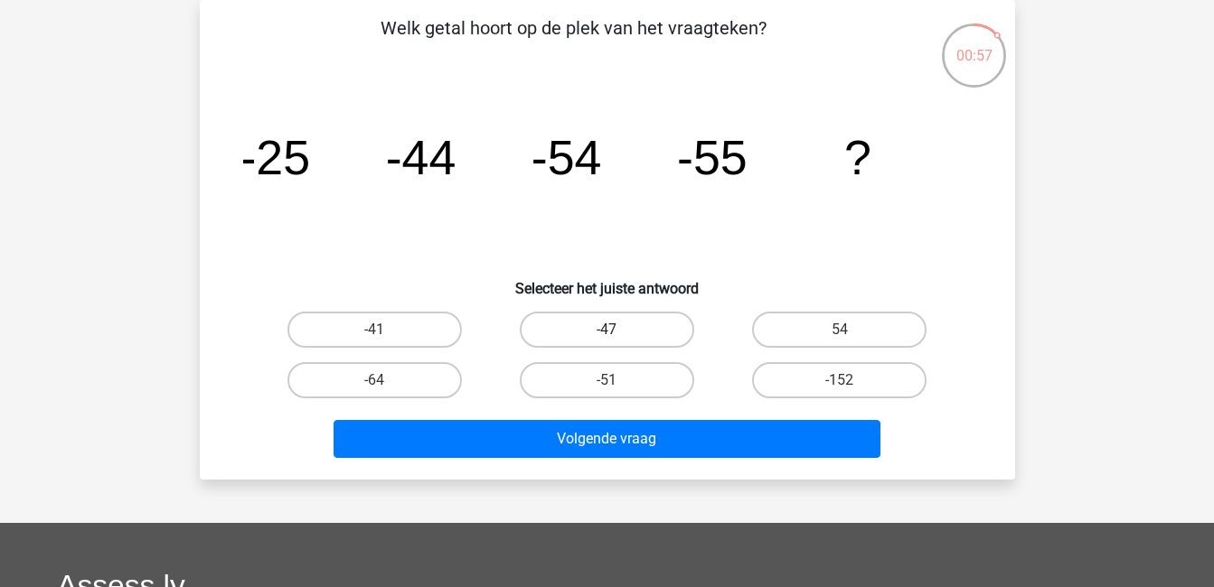
click at [657, 320] on label "-47" at bounding box center [607, 330] width 174 height 36
click at [618, 330] on input "-47" at bounding box center [612, 336] width 12 height 12
radio input "true"
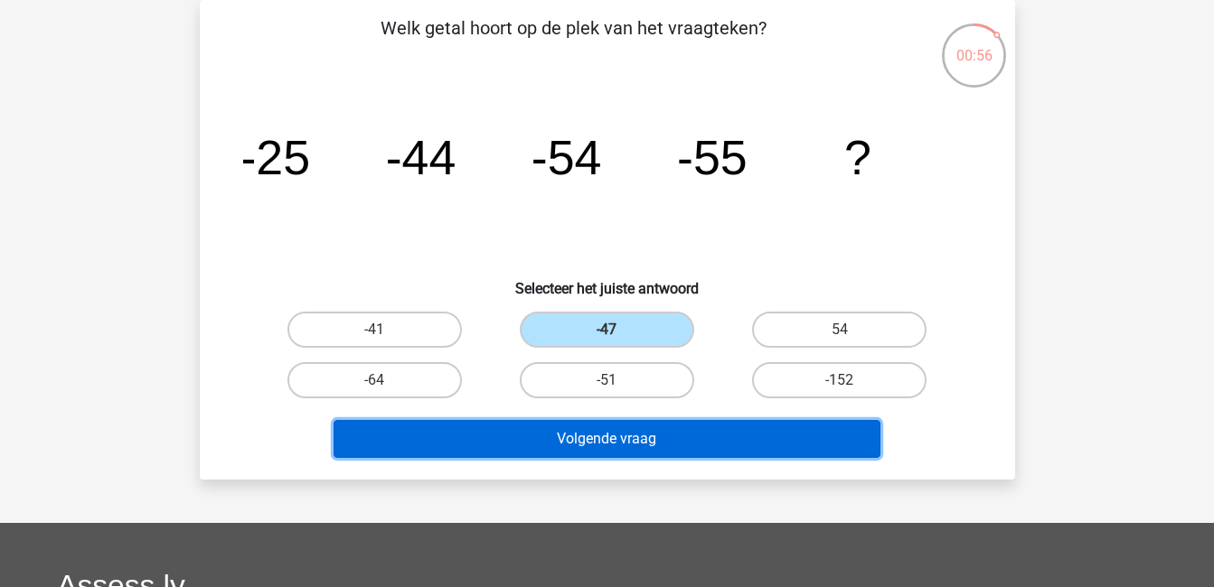
click at [698, 435] on button "Volgende vraag" at bounding box center [606, 439] width 547 height 38
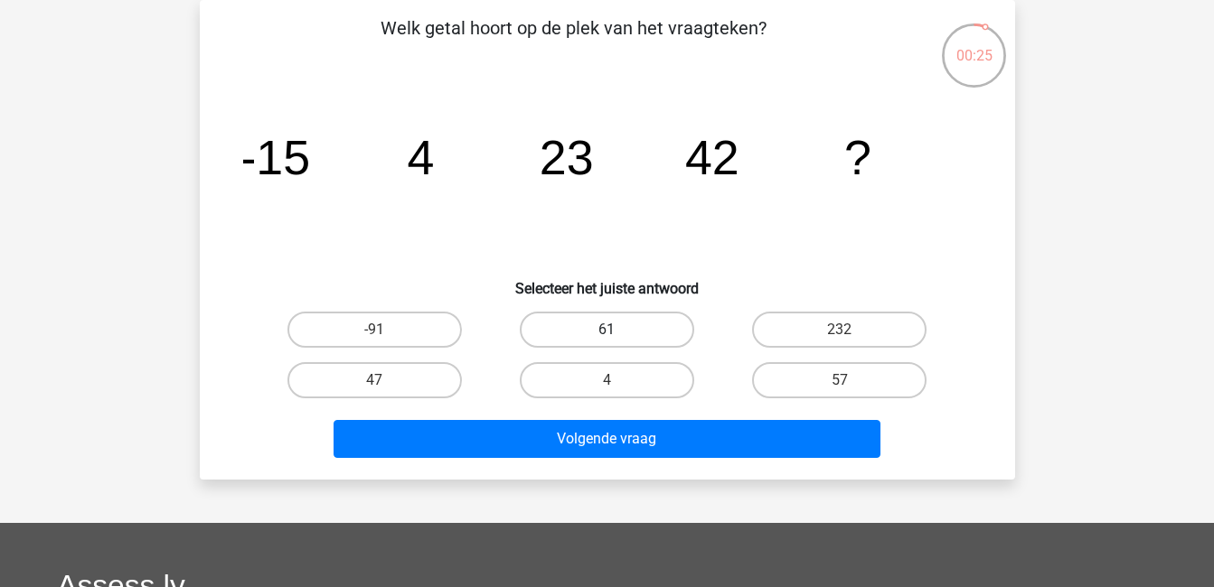
click at [602, 334] on label "61" at bounding box center [607, 330] width 174 height 36
click at [606, 334] on input "61" at bounding box center [612, 336] width 12 height 12
radio input "true"
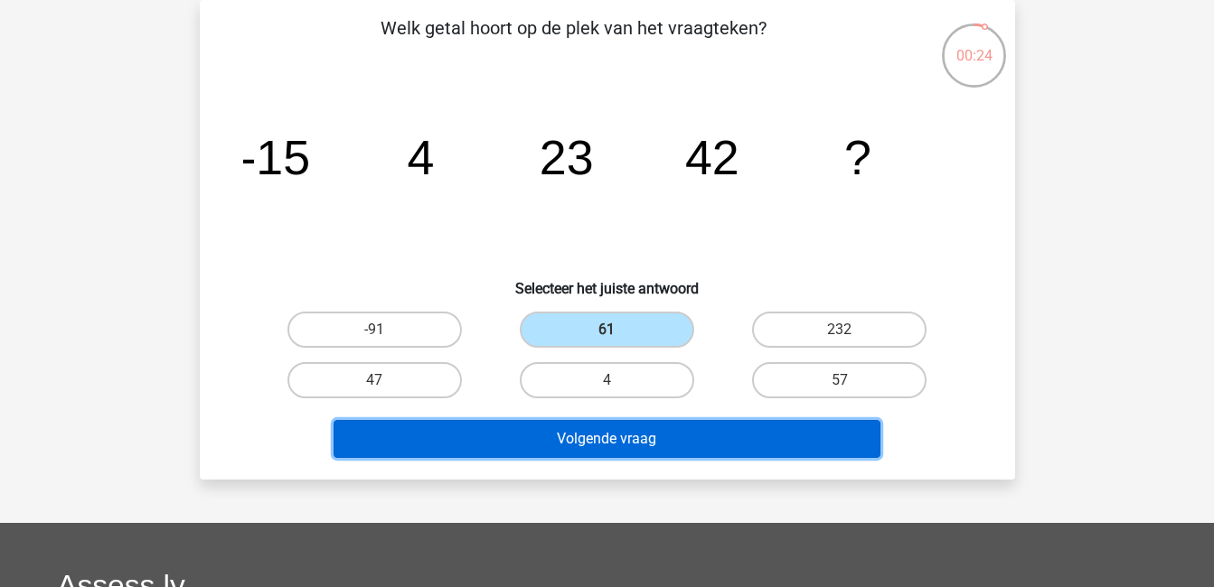
click at [656, 436] on button "Volgende vraag" at bounding box center [606, 439] width 547 height 38
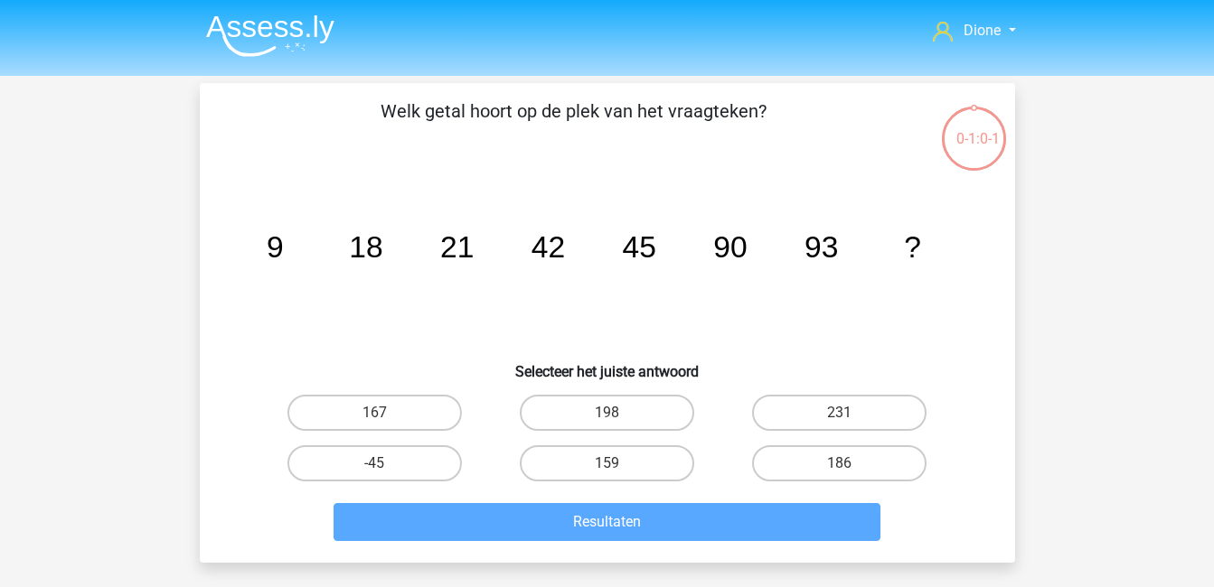
scroll to position [83, 0]
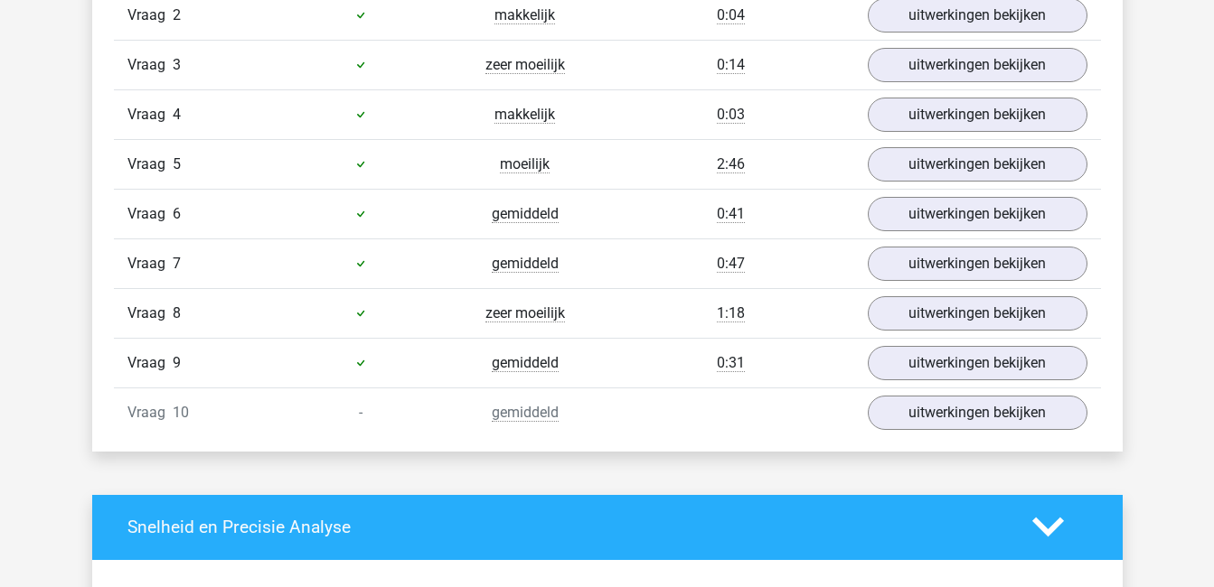
scroll to position [1301, 0]
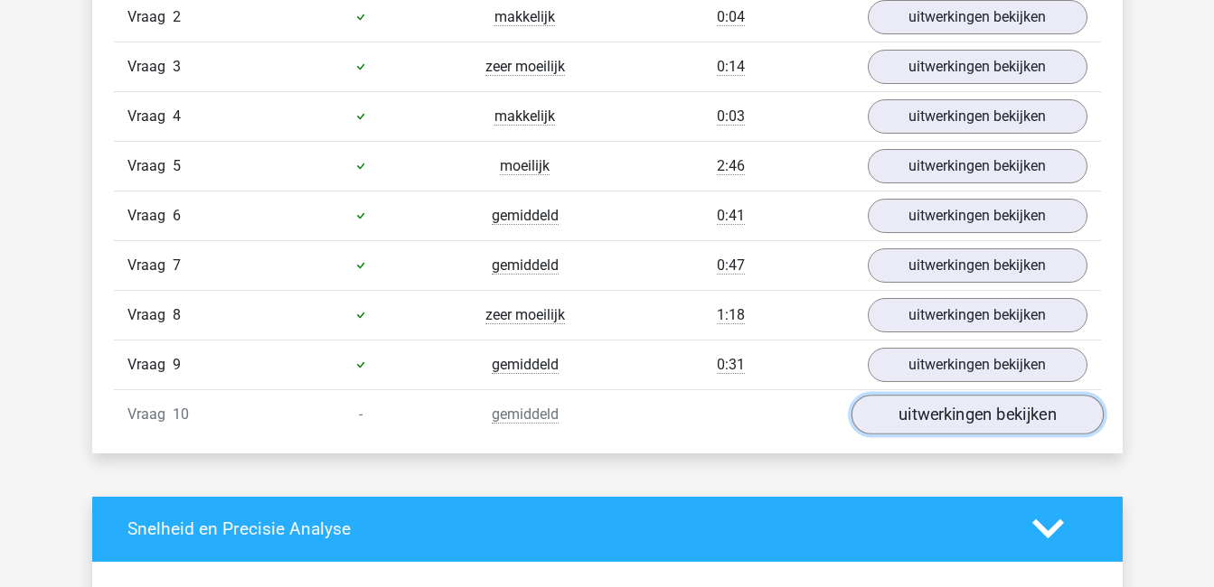
click at [945, 405] on link "uitwerkingen bekijken" at bounding box center [976, 415] width 252 height 40
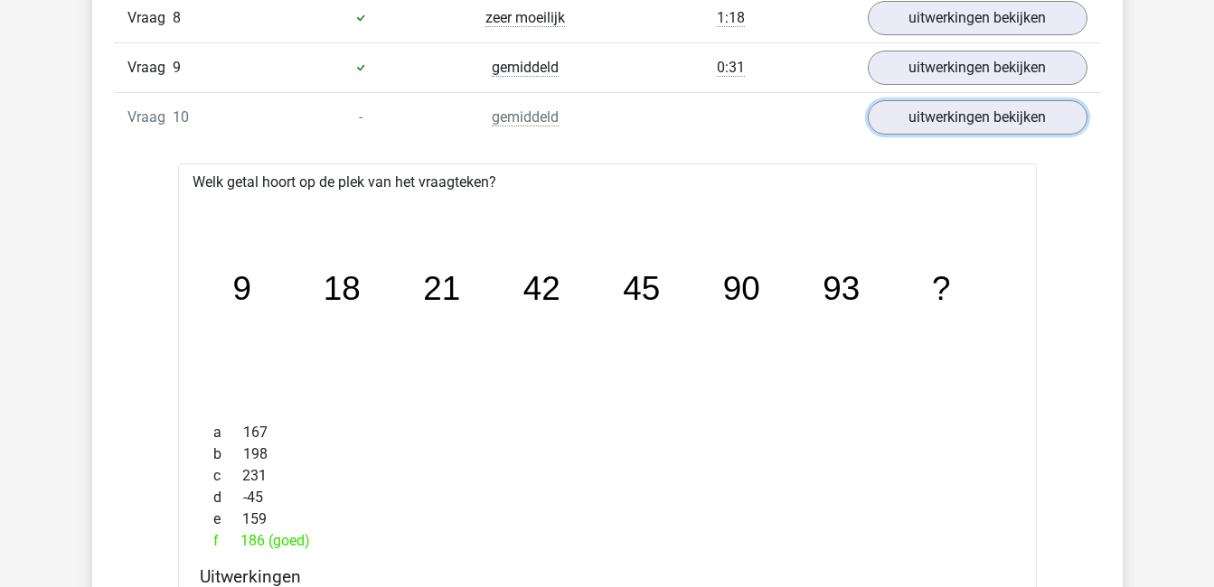
scroll to position [1600, 0]
click at [769, 369] on icon "image/svg+xml 9 18 21 42 45 90 93 ?" at bounding box center [607, 300] width 801 height 201
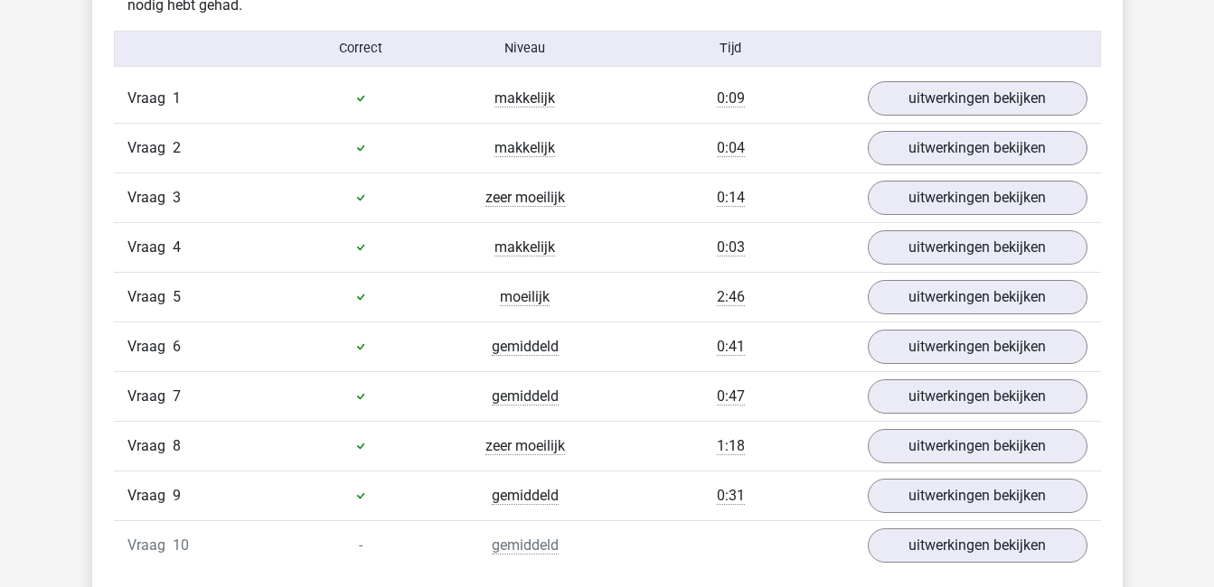
scroll to position [1187, 0]
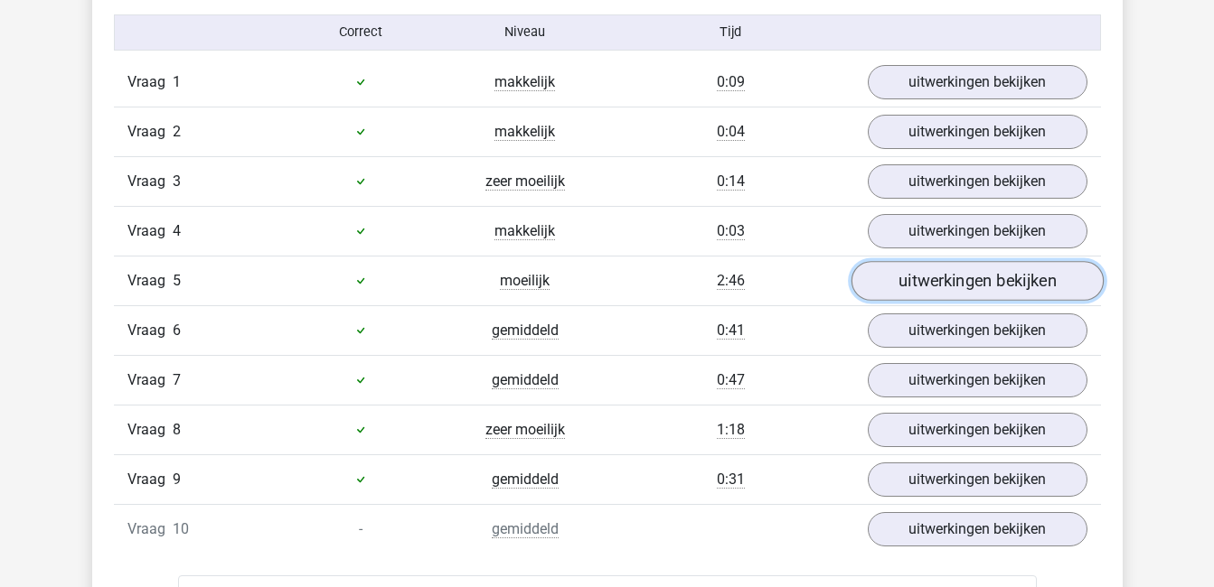
click at [903, 276] on link "uitwerkingen bekijken" at bounding box center [976, 281] width 252 height 40
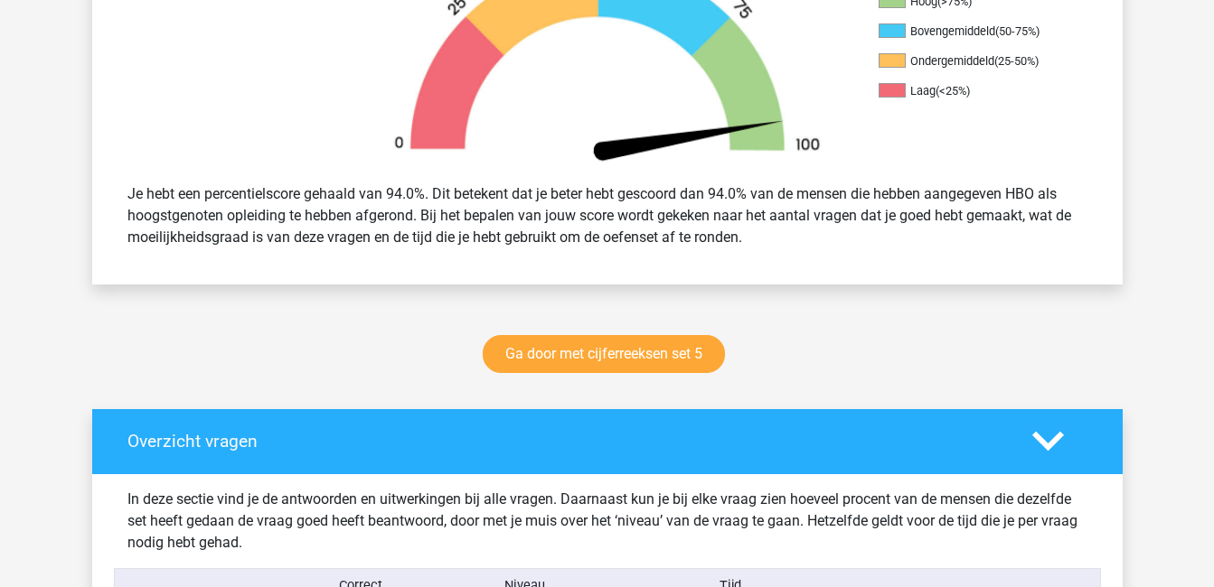
scroll to position [632, 0]
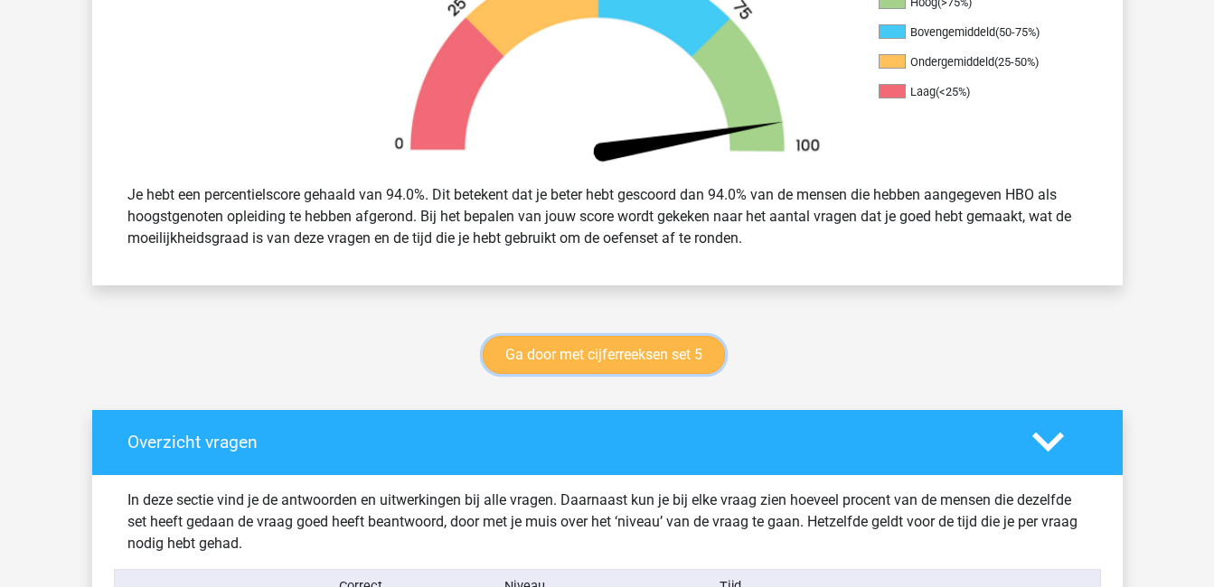
click at [701, 359] on link "Ga door met cijferreeksen set 5" at bounding box center [604, 355] width 242 height 38
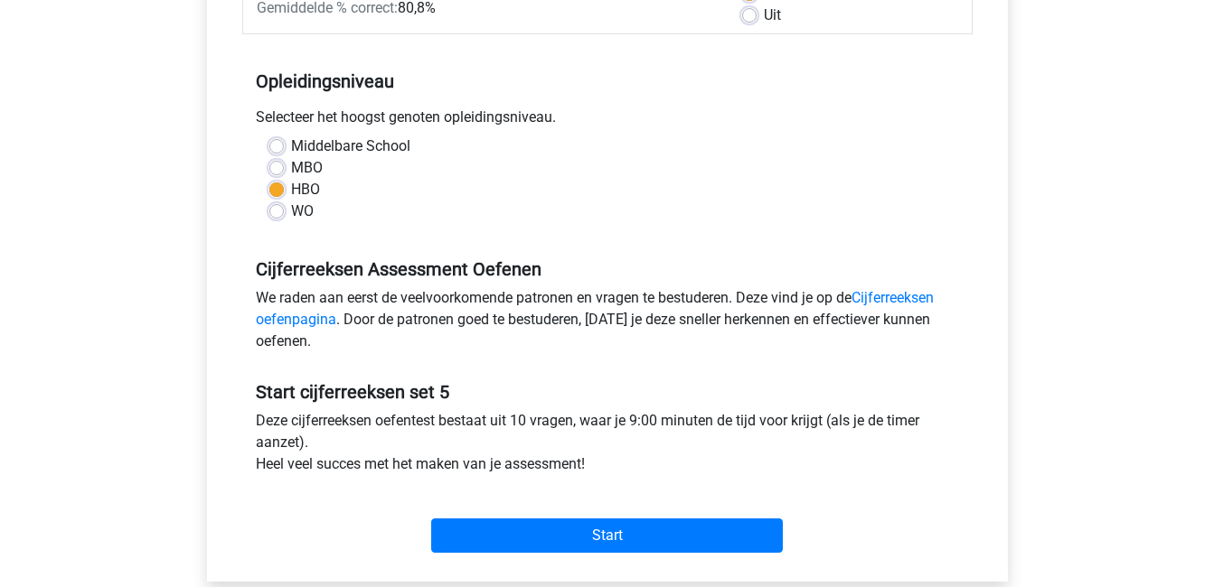
scroll to position [319, 0]
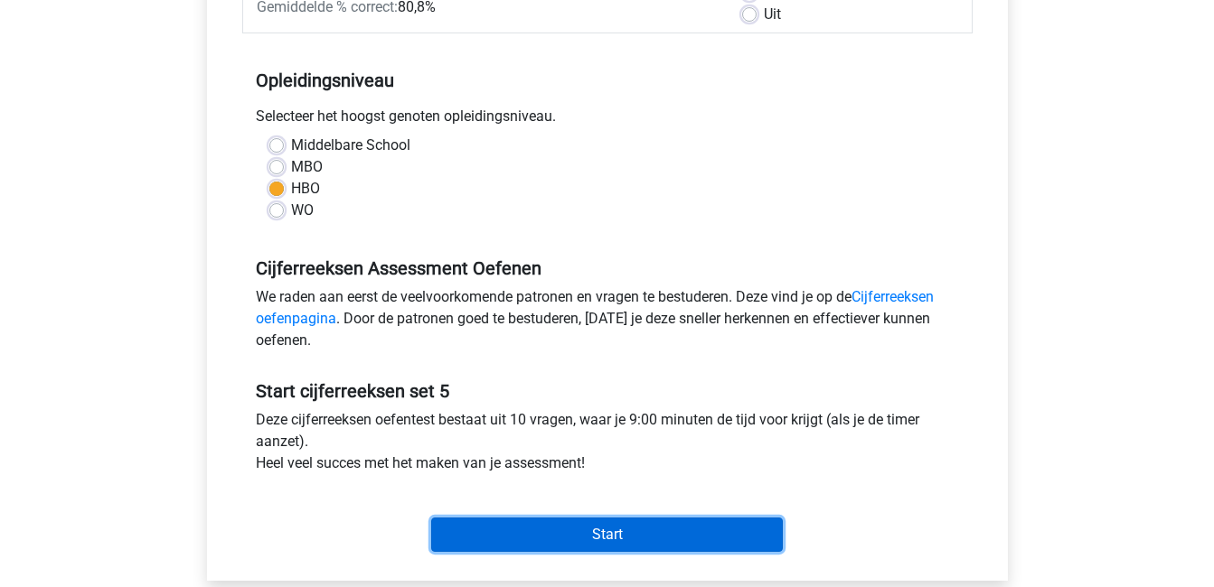
click at [704, 528] on input "Start" at bounding box center [607, 535] width 352 height 34
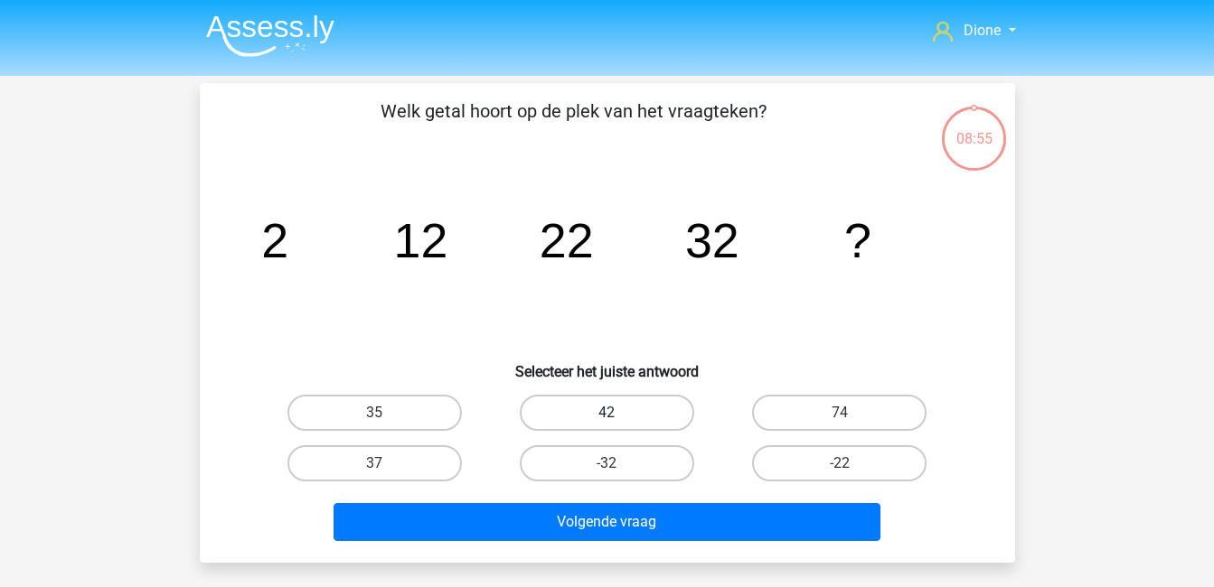
click at [616, 409] on label "42" at bounding box center [607, 413] width 174 height 36
click at [616, 413] on input "42" at bounding box center [612, 419] width 12 height 12
radio input "true"
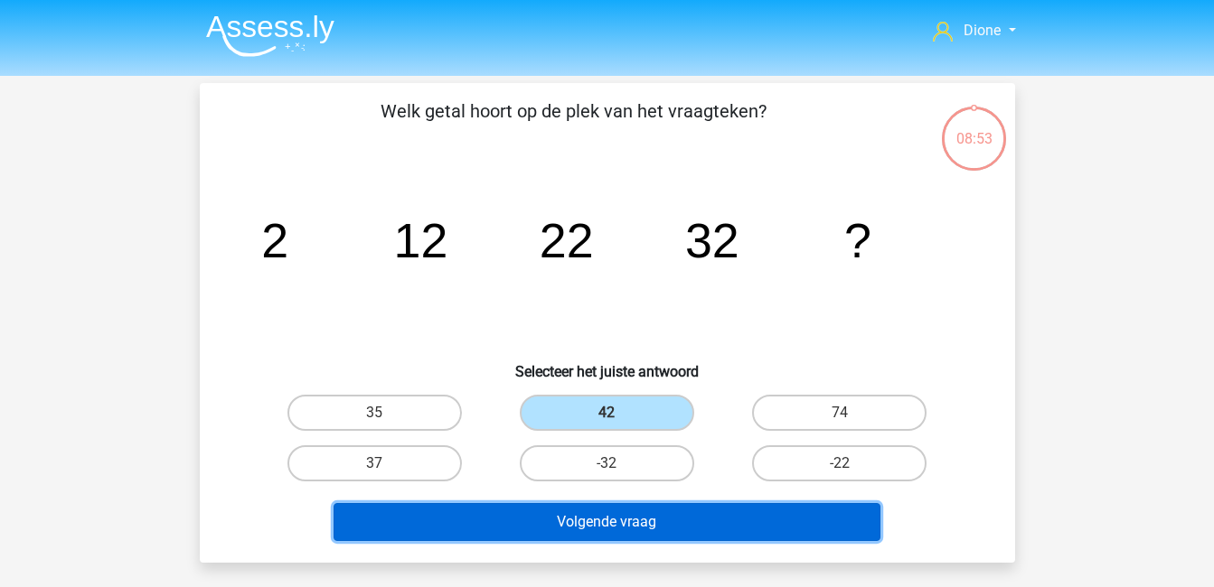
click at [632, 523] on button "Volgende vraag" at bounding box center [606, 522] width 547 height 38
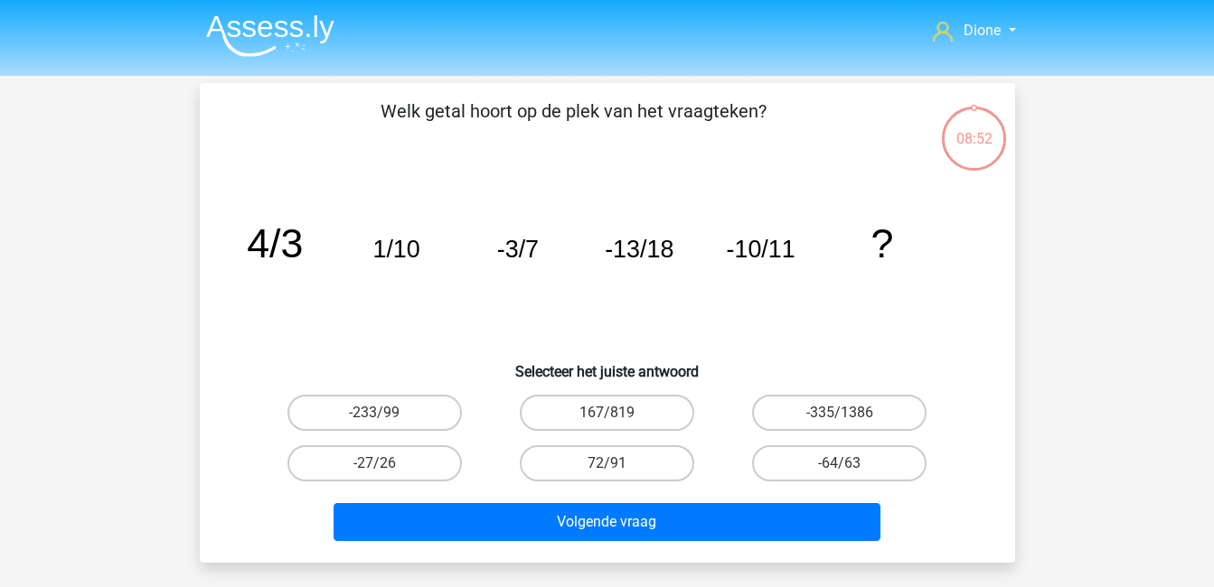
scroll to position [83, 0]
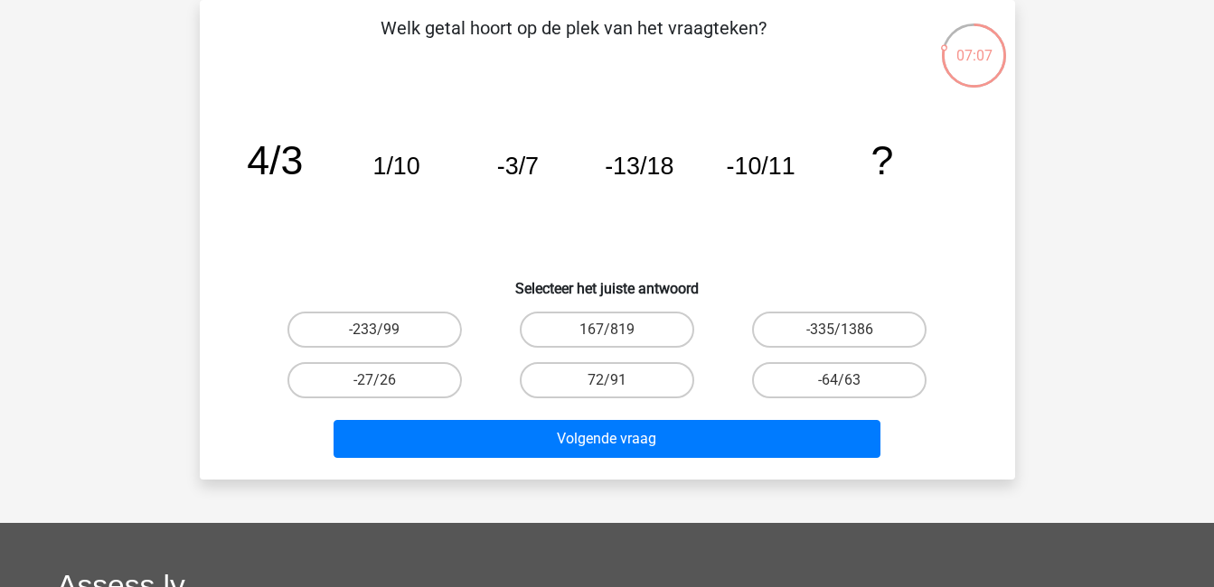
click at [822, 135] on icon "image/svg+xml 4/3 1/10 -3/7 -13/18 -10/11 ?" at bounding box center [607, 174] width 728 height 183
click at [386, 330] on input "-233/99" at bounding box center [380, 336] width 12 height 12
radio input "true"
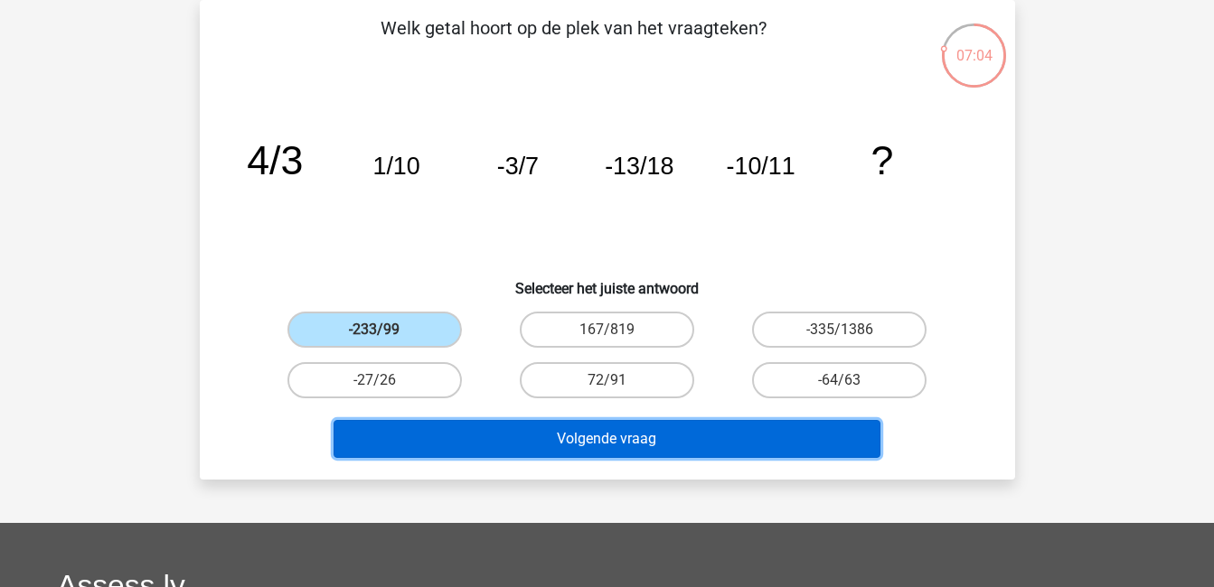
click at [506, 443] on button "Volgende vraag" at bounding box center [606, 439] width 547 height 38
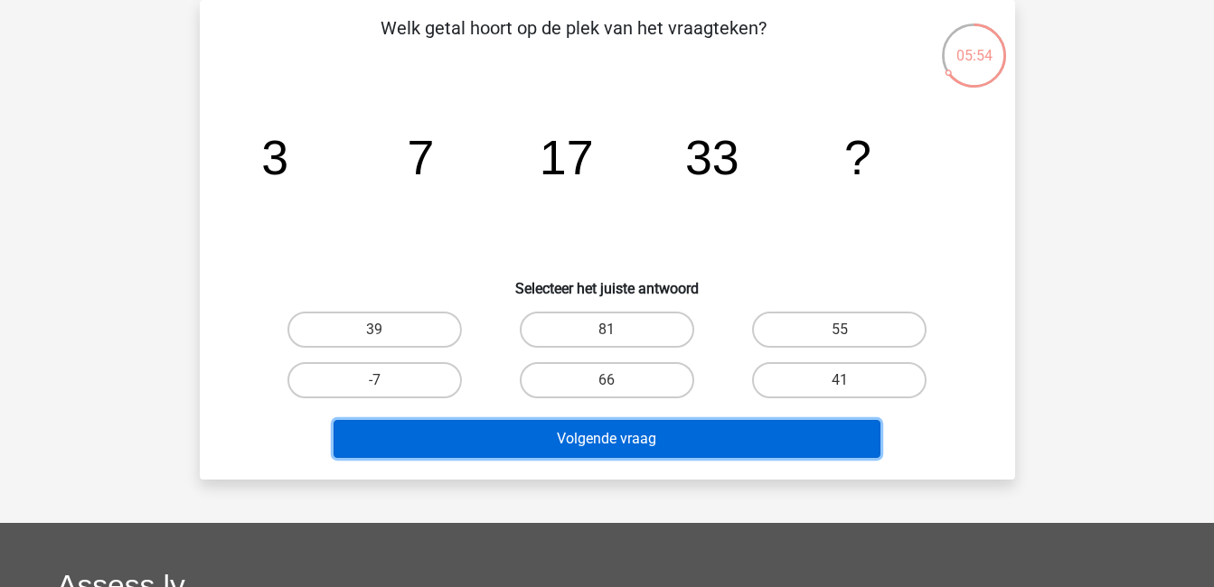
click at [506, 443] on button "Volgende vraag" at bounding box center [606, 439] width 547 height 38
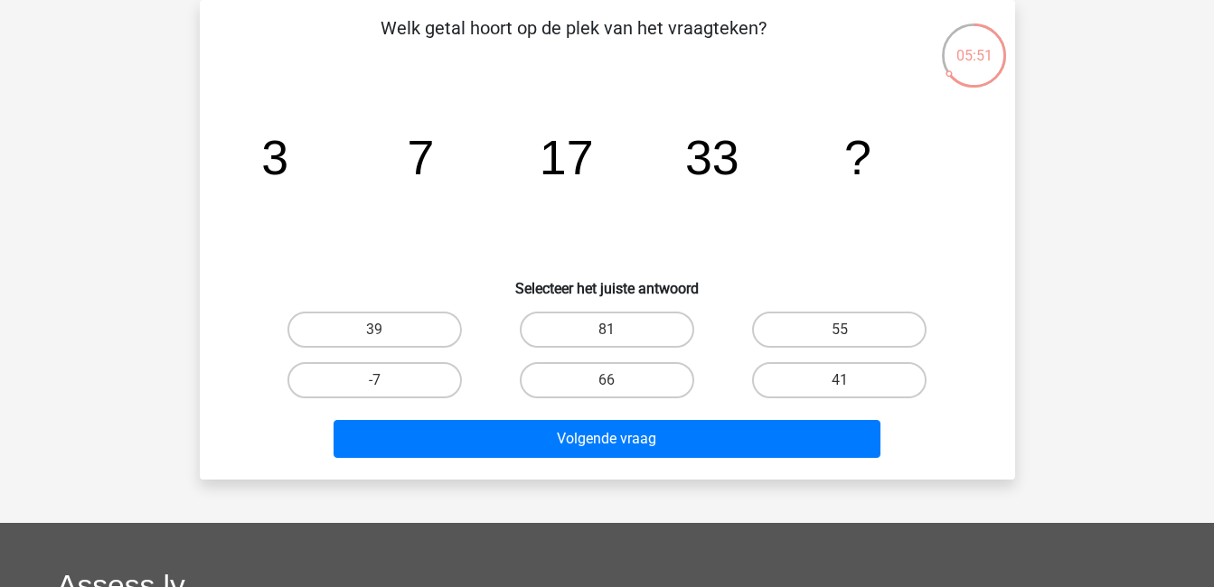
click at [425, 269] on h6 "Selecteer het juiste antwoord" at bounding box center [607, 282] width 757 height 32
click at [798, 327] on label "55" at bounding box center [839, 330] width 174 height 36
click at [840, 330] on input "55" at bounding box center [846, 336] width 12 height 12
radio input "true"
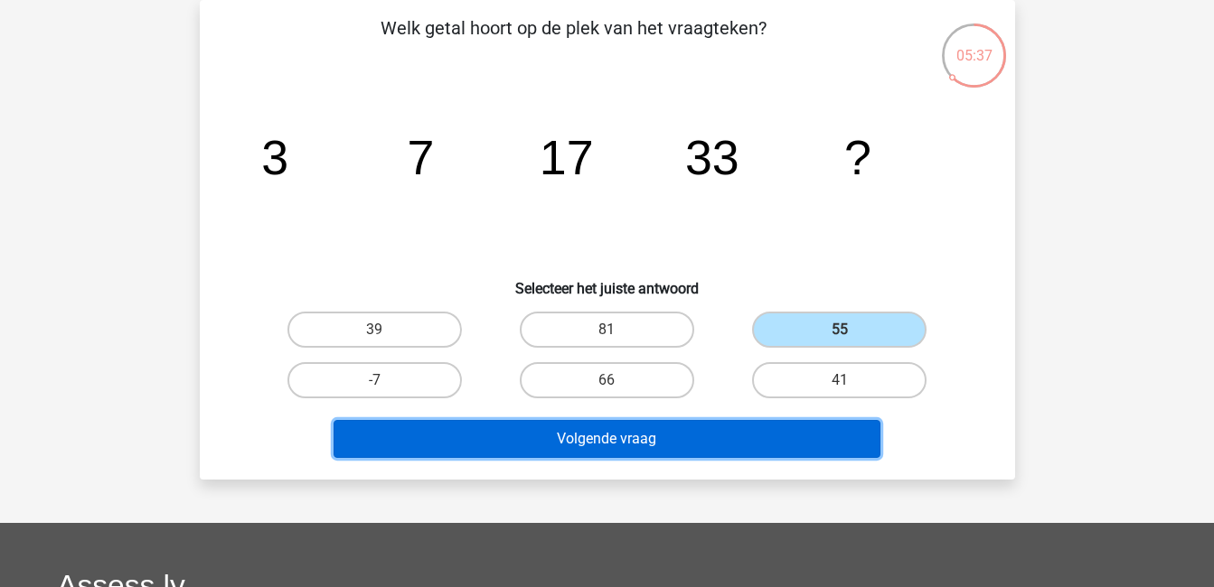
click at [766, 434] on button "Volgende vraag" at bounding box center [606, 439] width 547 height 38
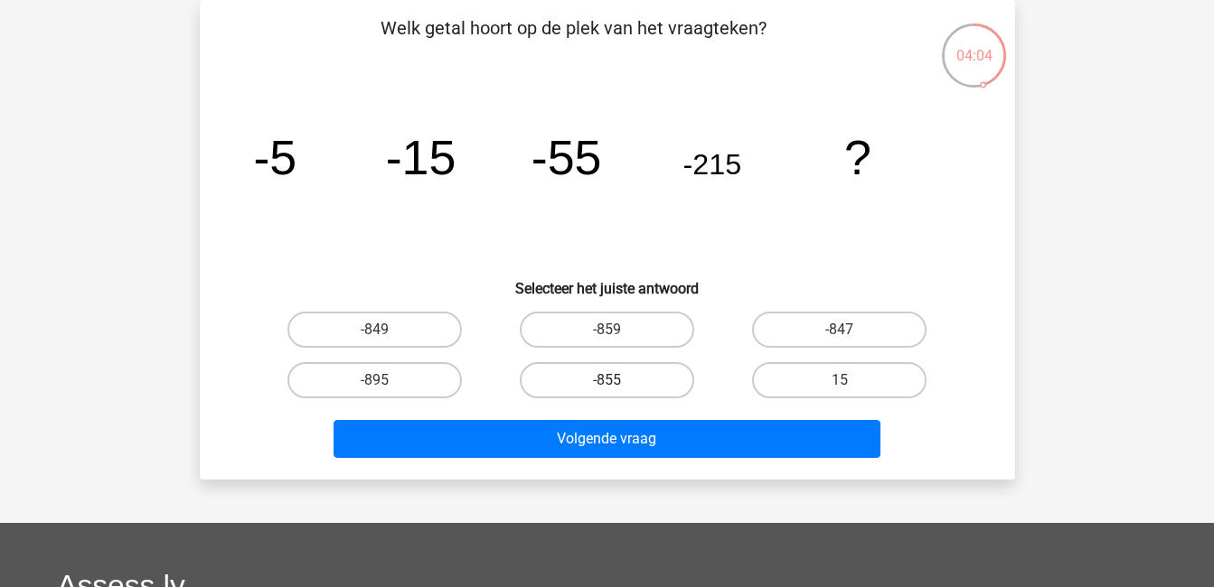
click at [622, 376] on label "-855" at bounding box center [607, 380] width 174 height 36
click at [618, 380] on input "-855" at bounding box center [612, 386] width 12 height 12
radio input "true"
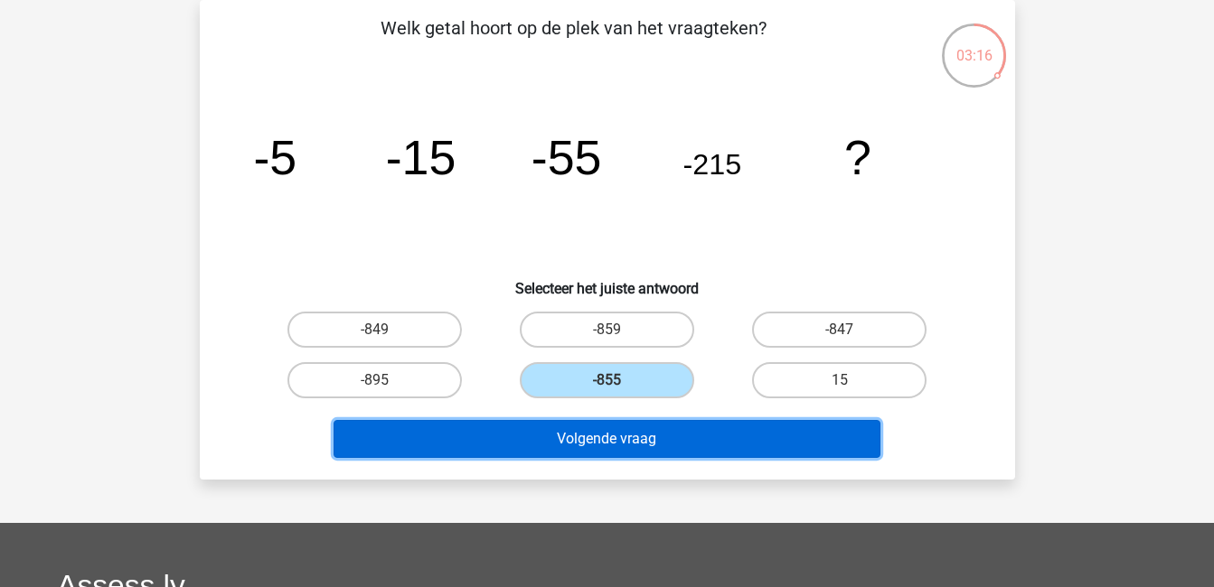
click at [558, 446] on button "Volgende vraag" at bounding box center [606, 439] width 547 height 38
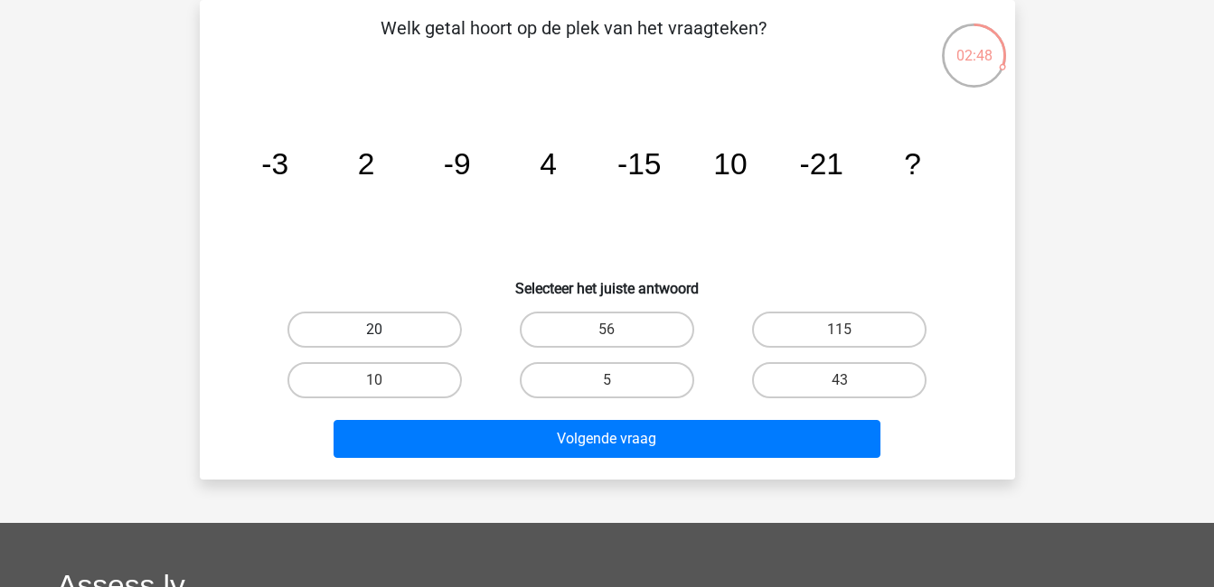
click at [380, 323] on label "20" at bounding box center [374, 330] width 174 height 36
click at [380, 330] on input "20" at bounding box center [380, 336] width 12 height 12
radio input "true"
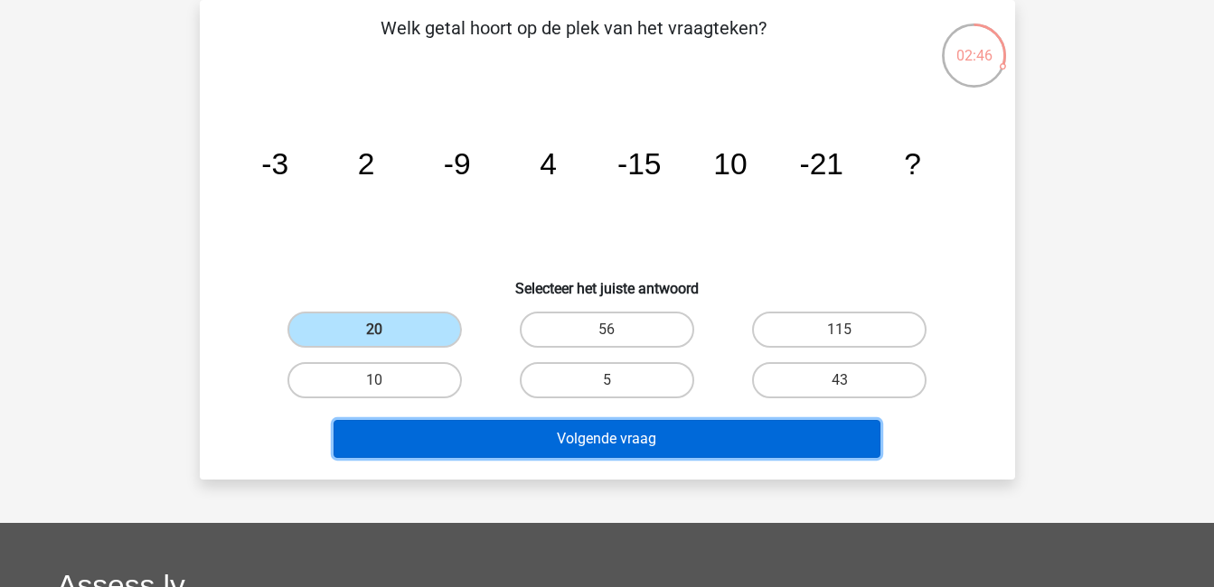
click at [509, 443] on button "Volgende vraag" at bounding box center [606, 439] width 547 height 38
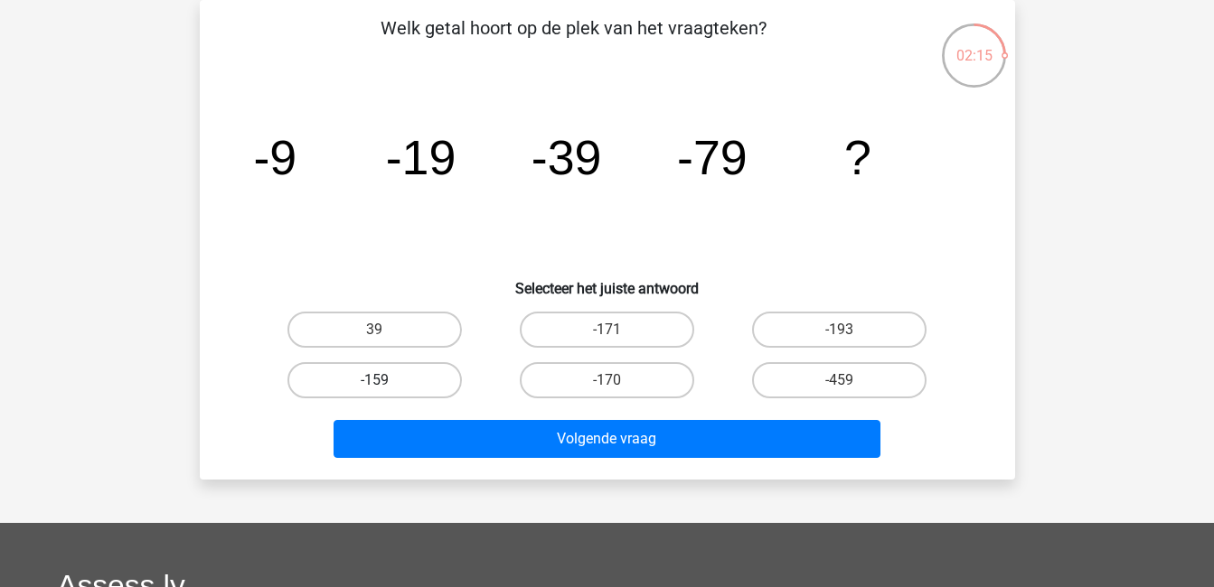
click at [431, 380] on label "-159" at bounding box center [374, 380] width 174 height 36
click at [386, 380] on input "-159" at bounding box center [380, 386] width 12 height 12
radio input "true"
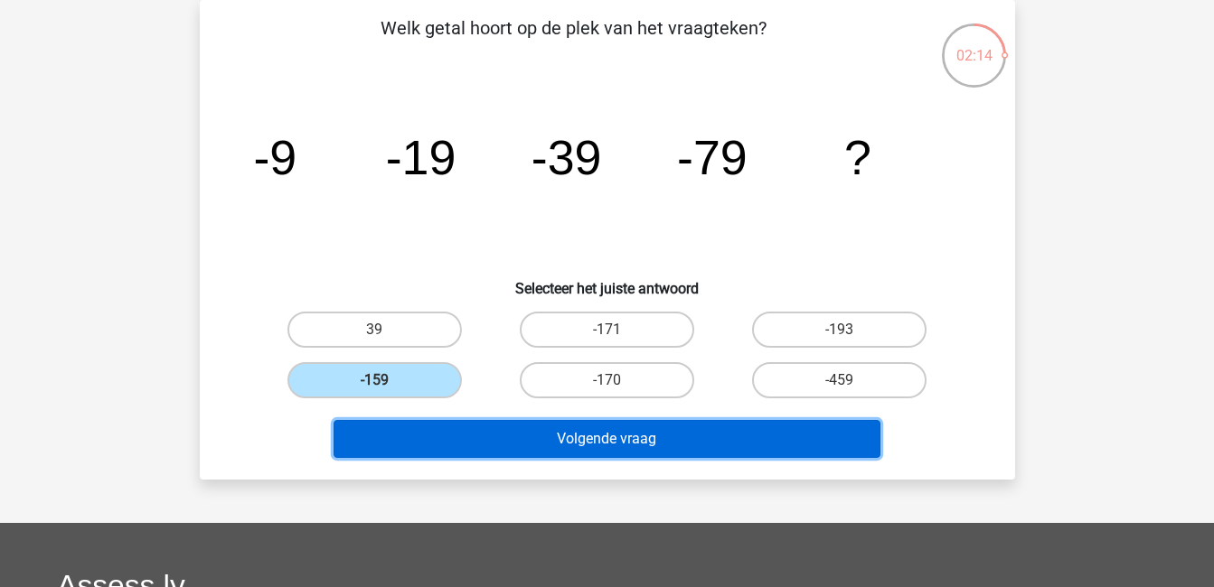
click at [460, 449] on button "Volgende vraag" at bounding box center [606, 439] width 547 height 38
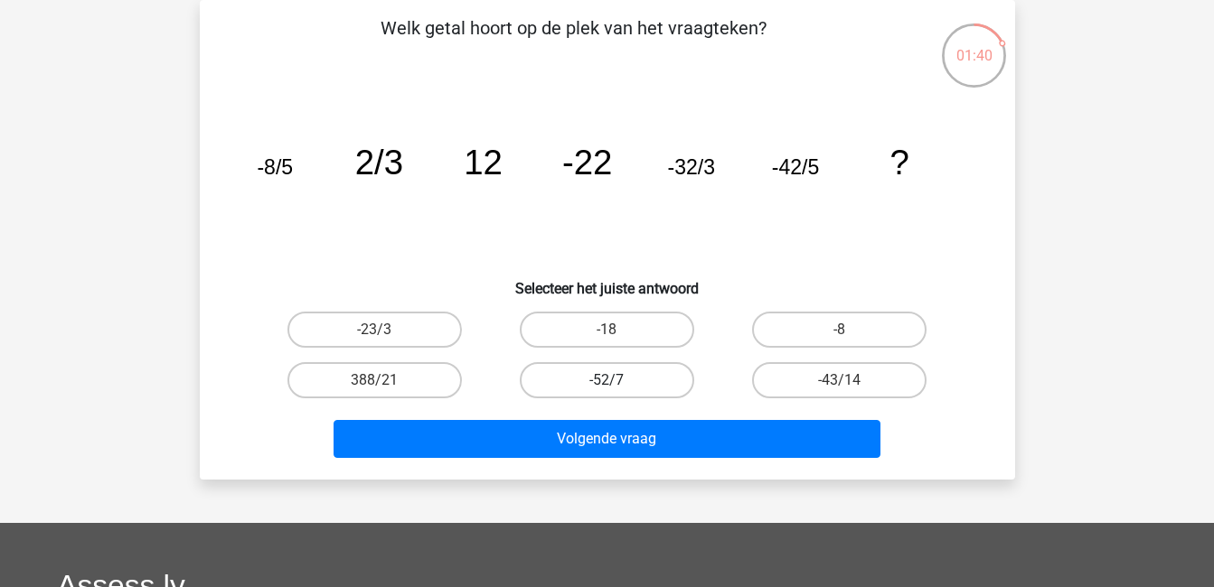
click at [573, 383] on label "-52/7" at bounding box center [607, 380] width 174 height 36
click at [606, 383] on input "-52/7" at bounding box center [612, 386] width 12 height 12
radio input "true"
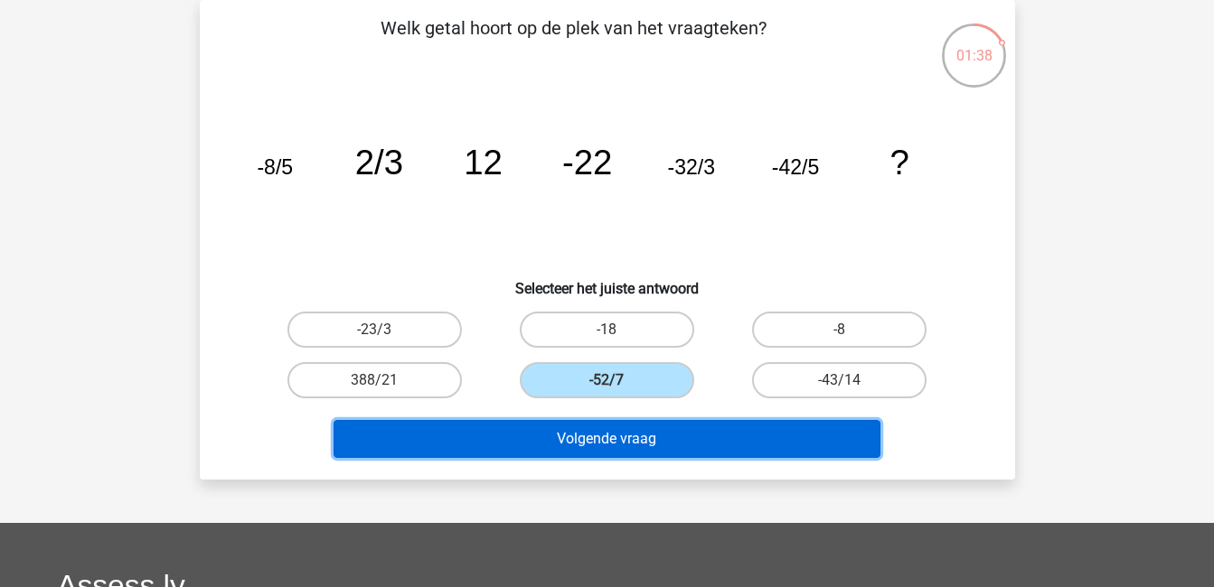
click at [605, 434] on button "Volgende vraag" at bounding box center [606, 439] width 547 height 38
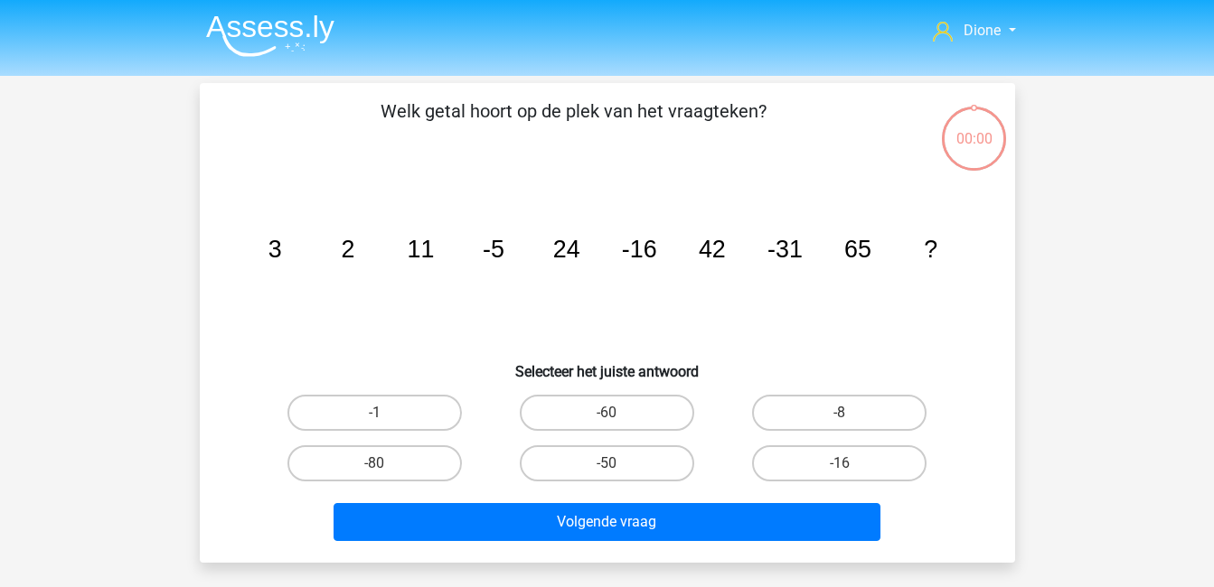
scroll to position [83, 0]
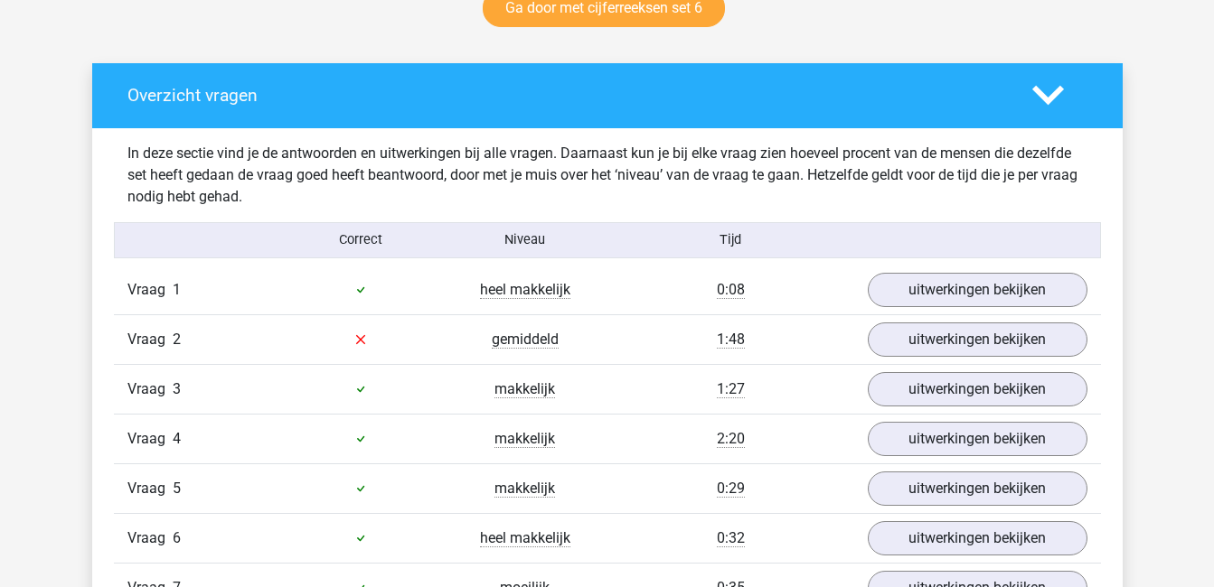
scroll to position [978, 0]
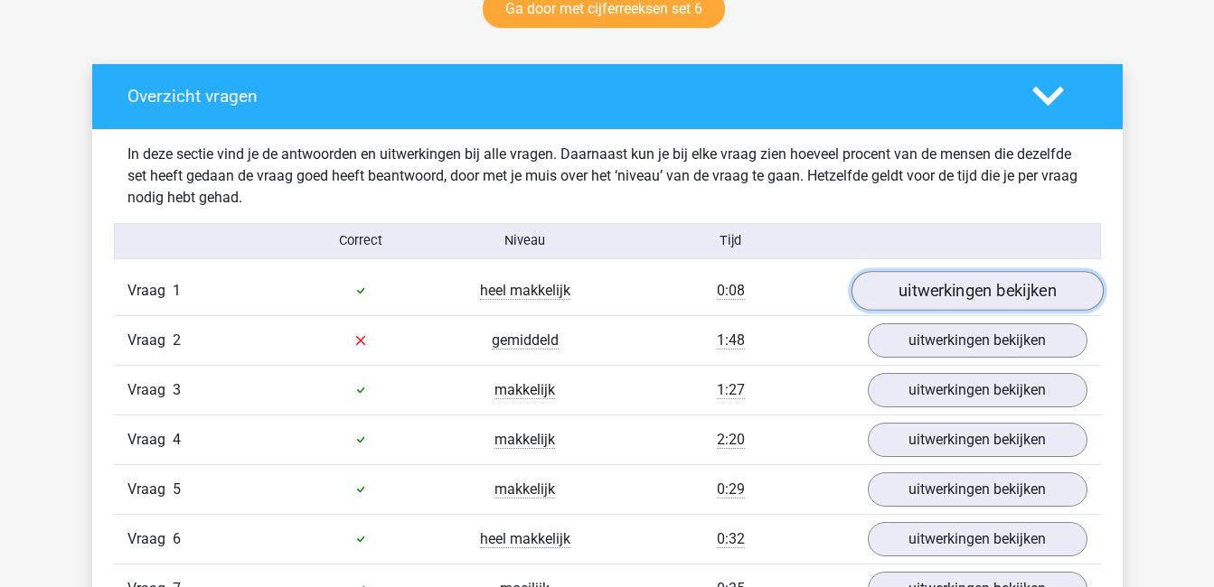
click at [941, 286] on link "uitwerkingen bekijken" at bounding box center [976, 291] width 252 height 40
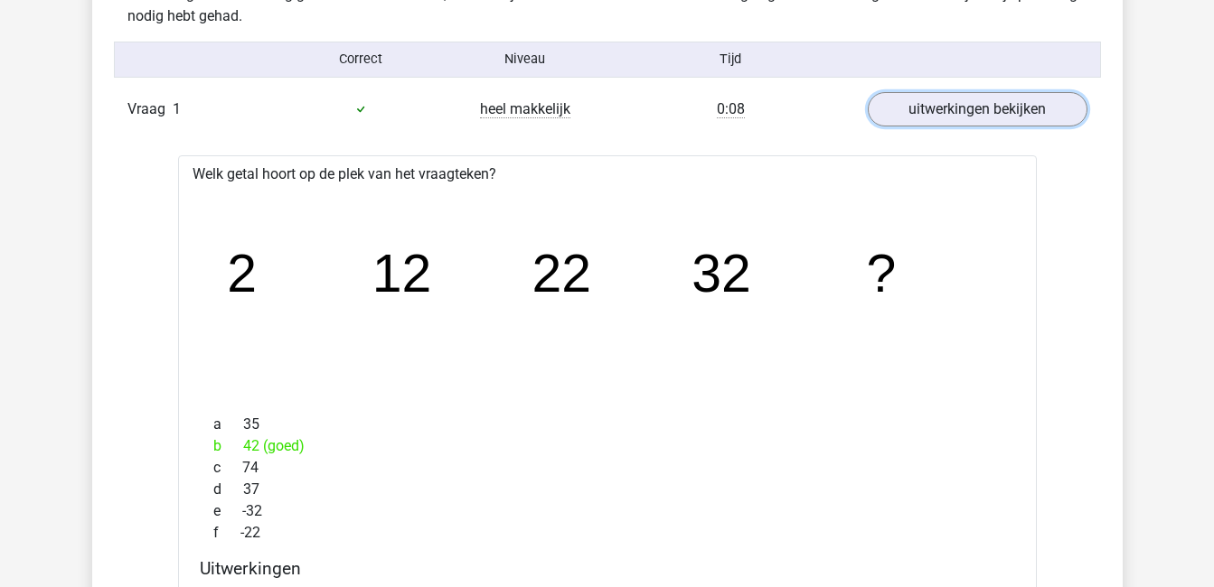
scroll to position [1183, 0]
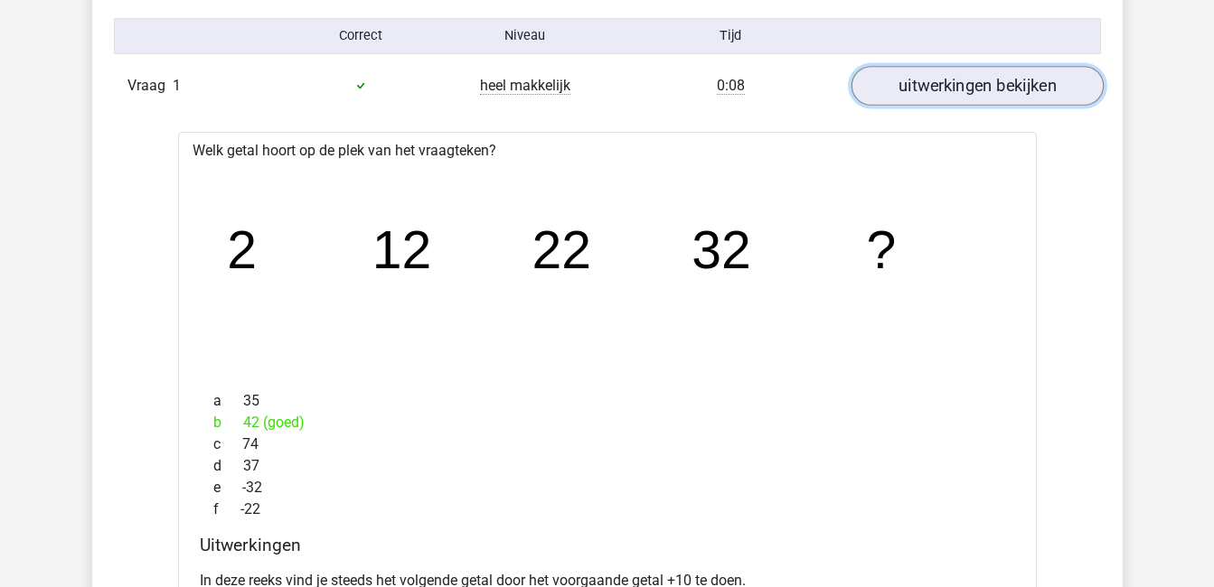
click at [943, 95] on link "uitwerkingen bekijken" at bounding box center [976, 86] width 252 height 40
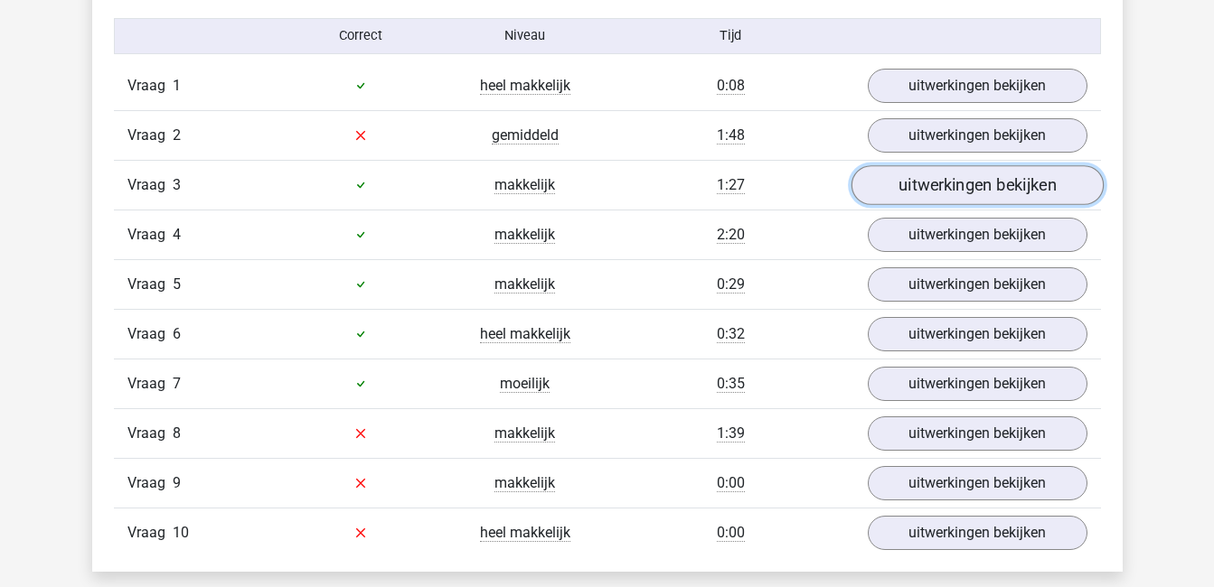
drag, startPoint x: 962, startPoint y: 187, endPoint x: 928, endPoint y: 189, distance: 34.4
click at [928, 189] on link "uitwerkingen bekijken" at bounding box center [976, 185] width 252 height 40
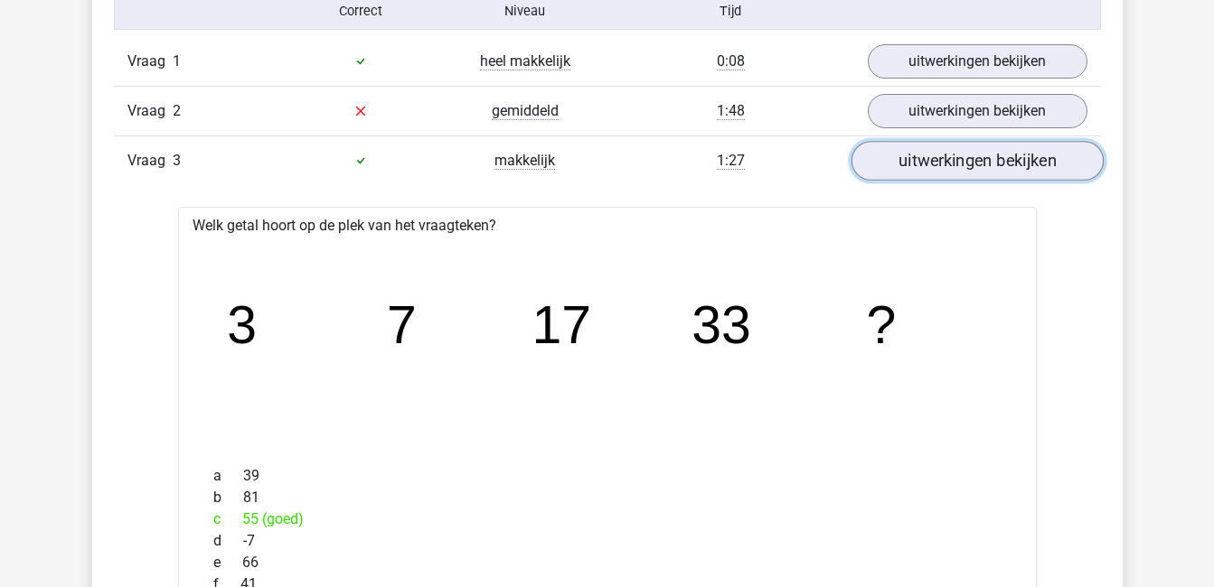
scroll to position [1206, 0]
click at [944, 157] on link "uitwerkingen bekijken" at bounding box center [976, 162] width 252 height 40
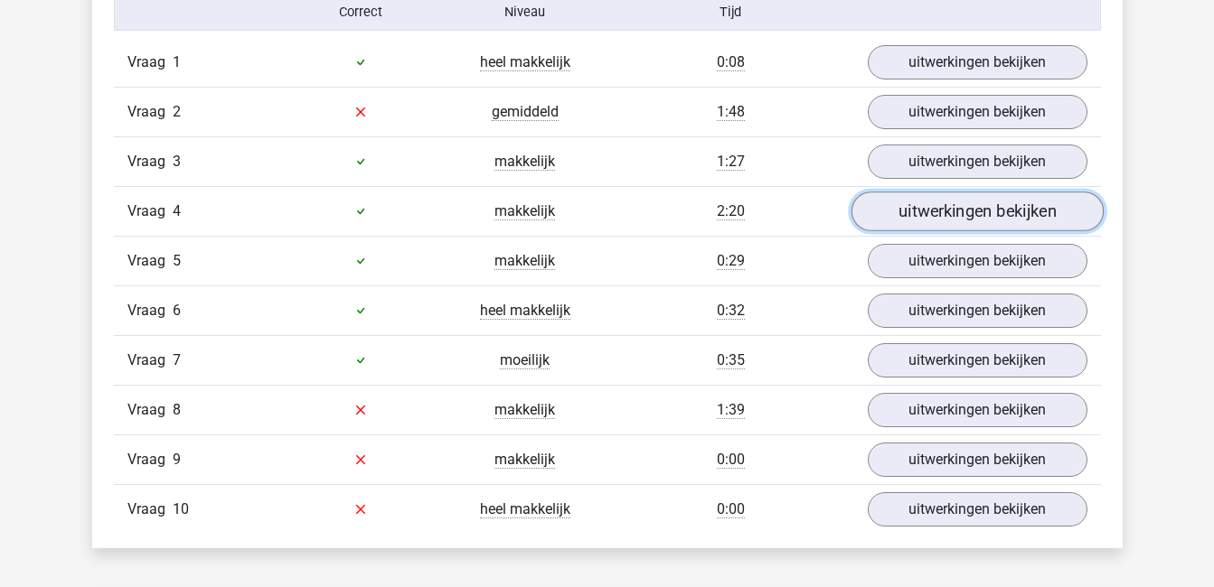
click at [948, 211] on link "uitwerkingen bekijken" at bounding box center [976, 212] width 252 height 40
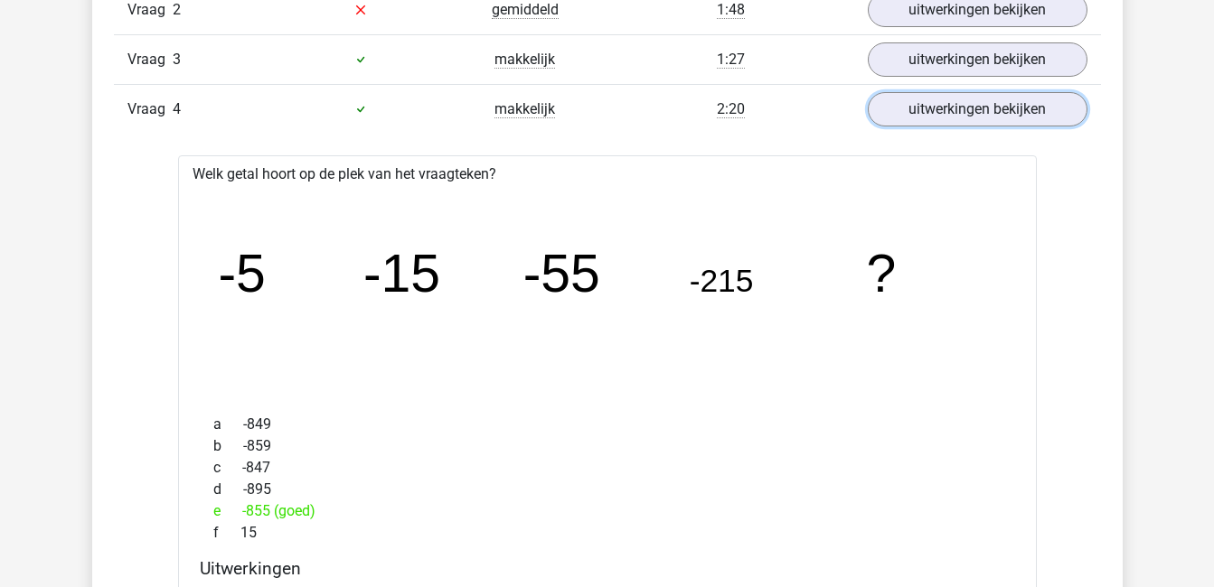
scroll to position [1291, 0]
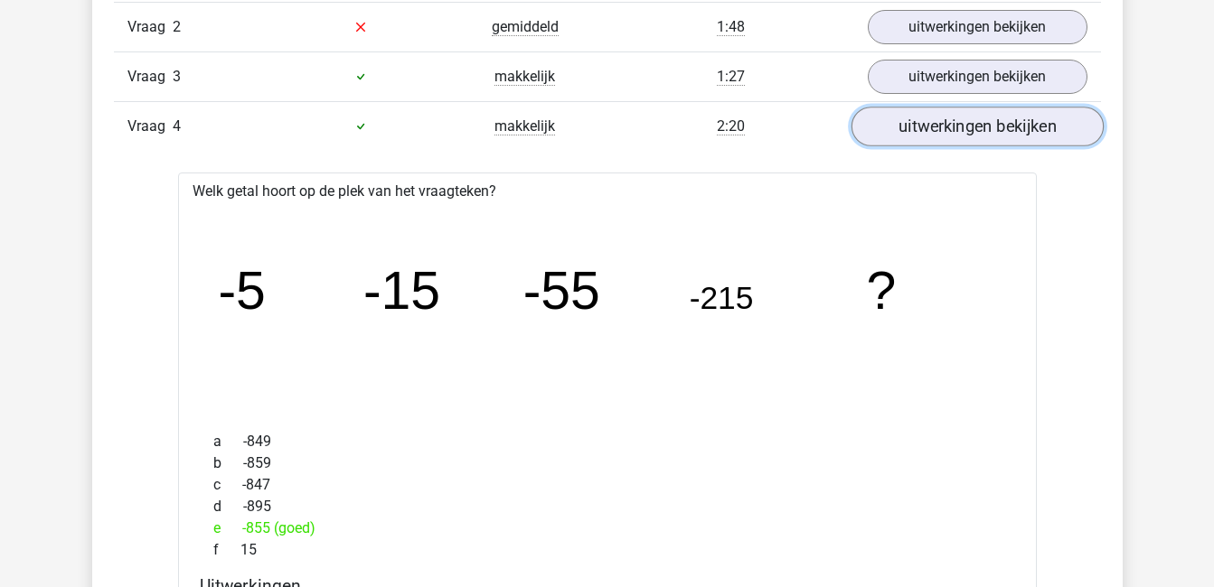
click at [1038, 125] on link "uitwerkingen bekijken" at bounding box center [976, 127] width 252 height 40
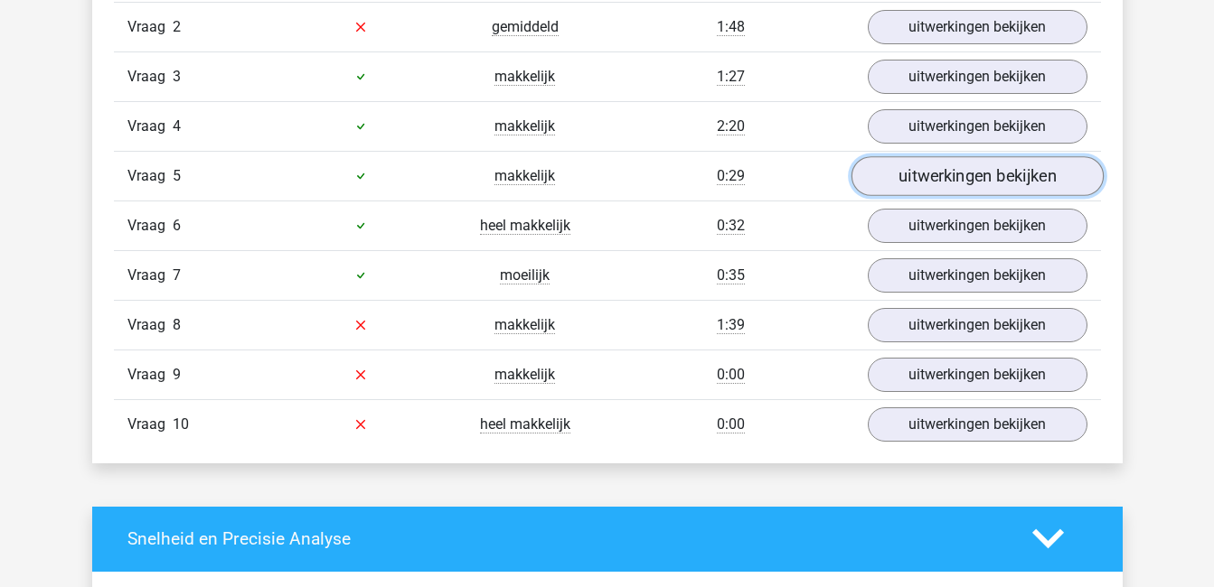
click at [1036, 174] on link "uitwerkingen bekijken" at bounding box center [976, 176] width 252 height 40
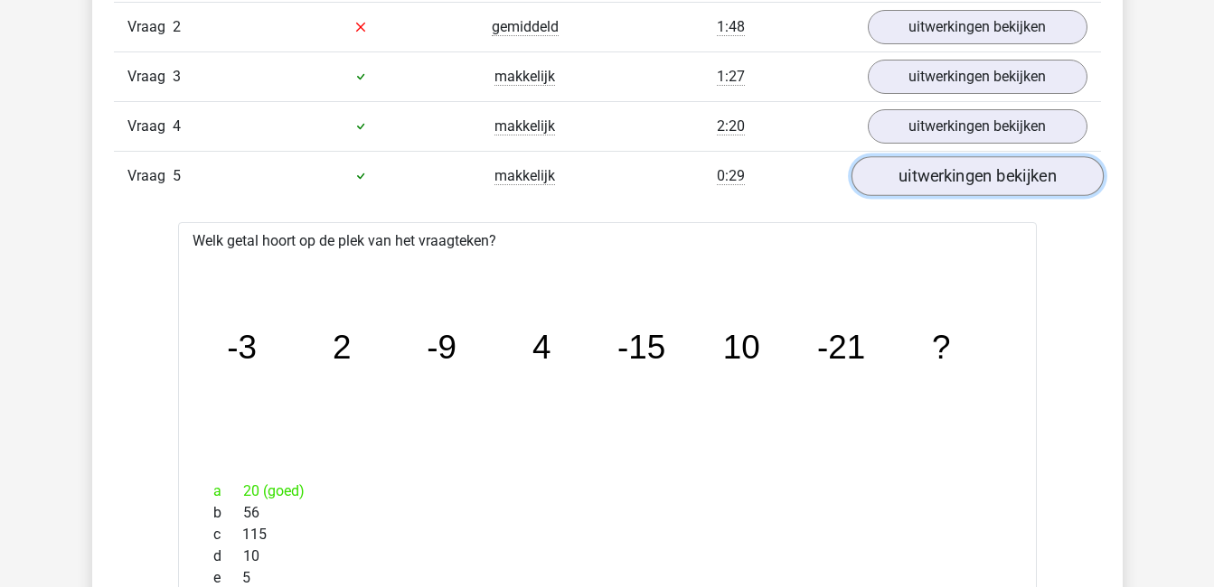
click at [1036, 174] on link "uitwerkingen bekijken" at bounding box center [976, 176] width 252 height 40
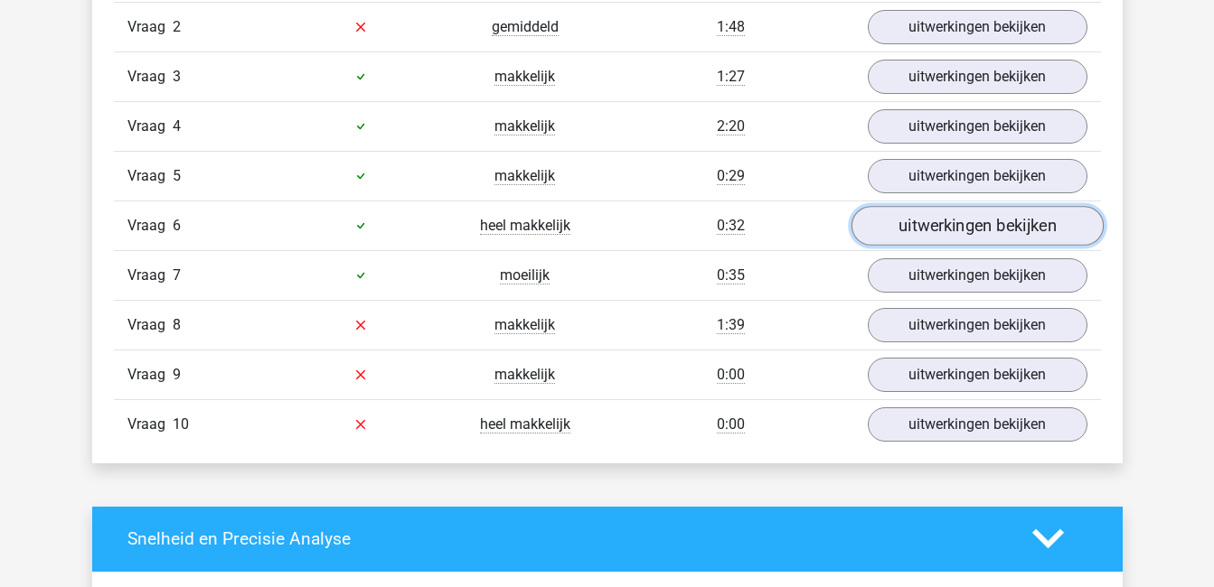
click at [1036, 230] on link "uitwerkingen bekijken" at bounding box center [976, 226] width 252 height 40
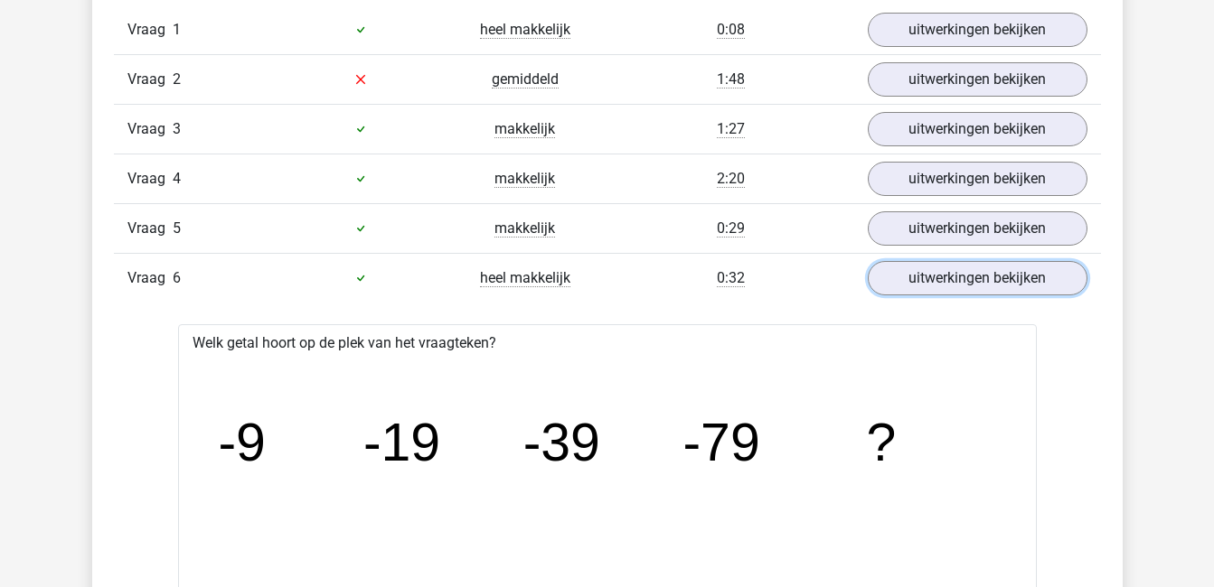
scroll to position [1238, 0]
click at [1013, 272] on link "uitwerkingen bekijken" at bounding box center [976, 279] width 252 height 40
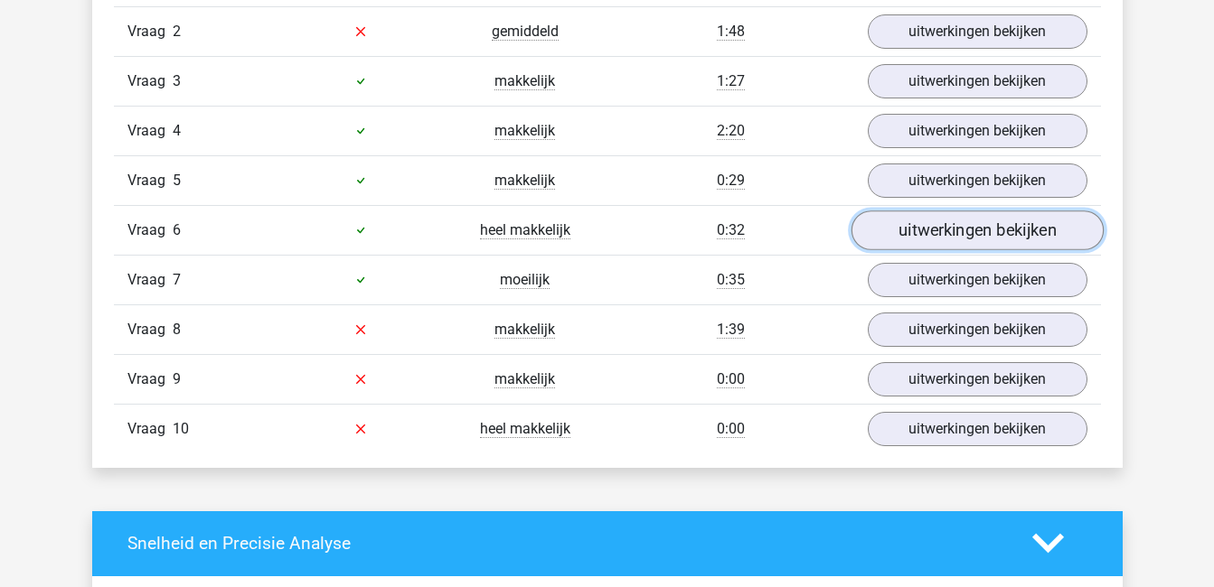
scroll to position [1288, 0]
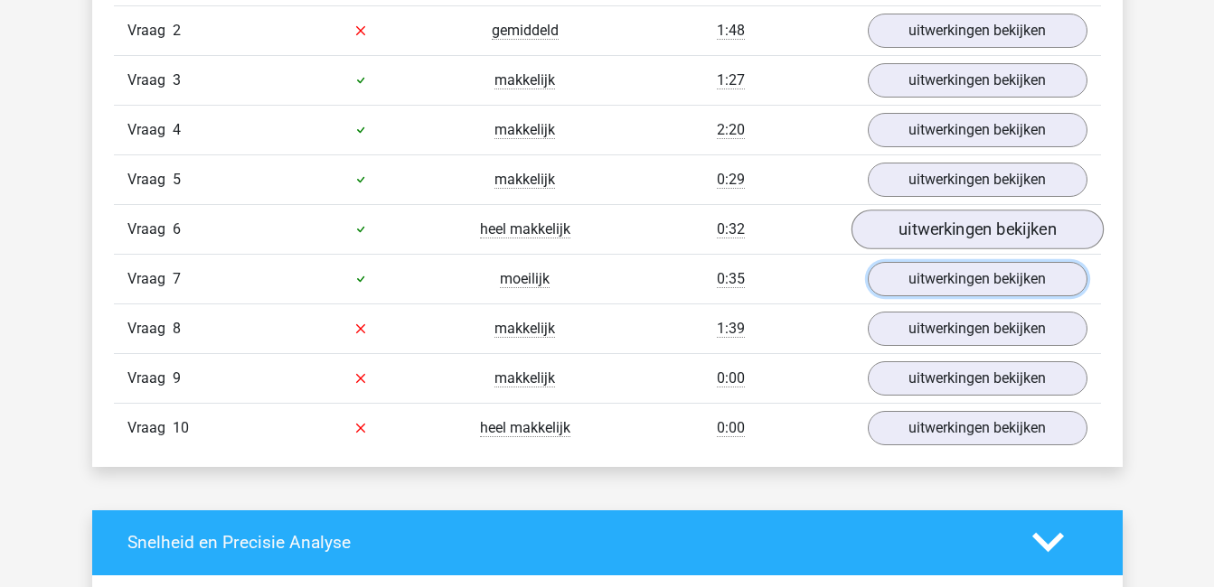
click at [1013, 272] on link "uitwerkingen bekijken" at bounding box center [978, 279] width 220 height 34
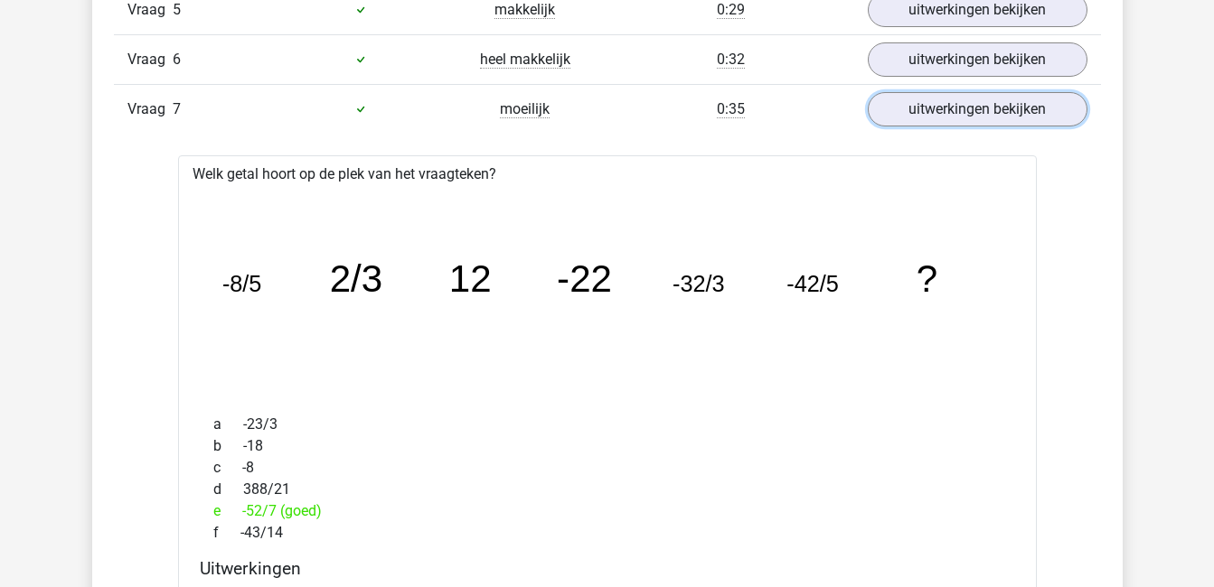
scroll to position [1457, 0]
click at [930, 110] on link "uitwerkingen bekijken" at bounding box center [976, 110] width 252 height 40
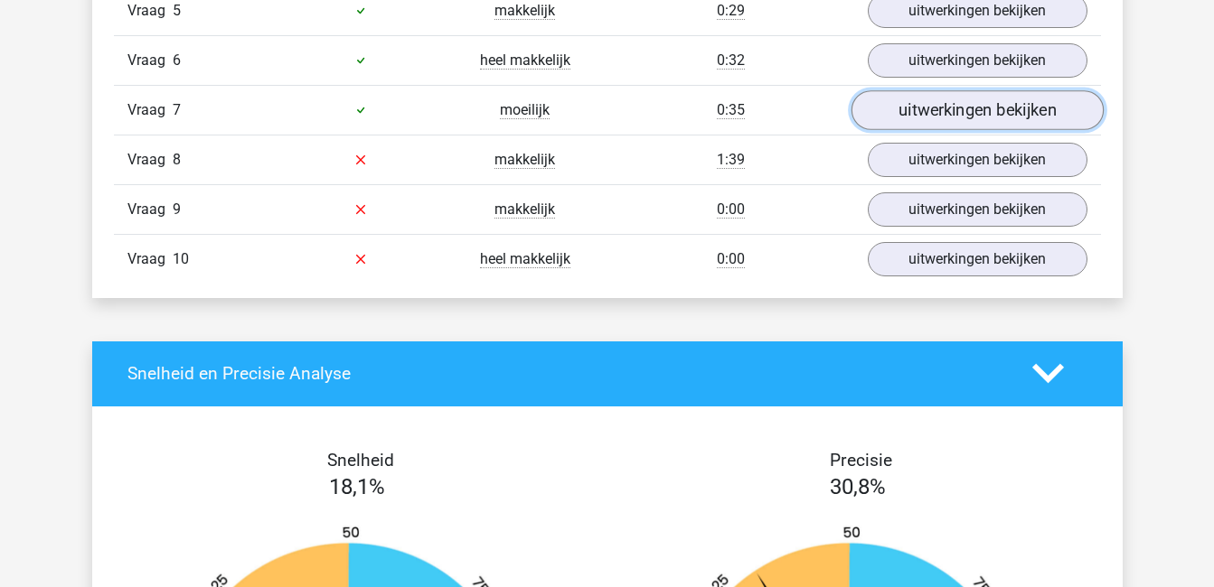
click at [930, 110] on link "uitwerkingen bekijken" at bounding box center [976, 110] width 252 height 40
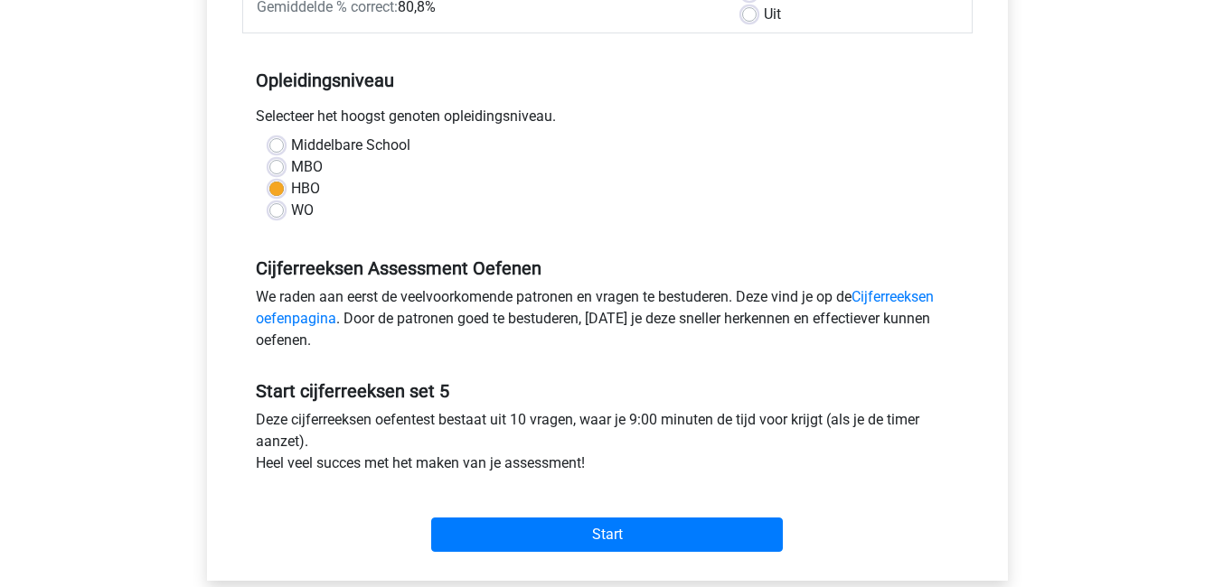
scroll to position [319, 0]
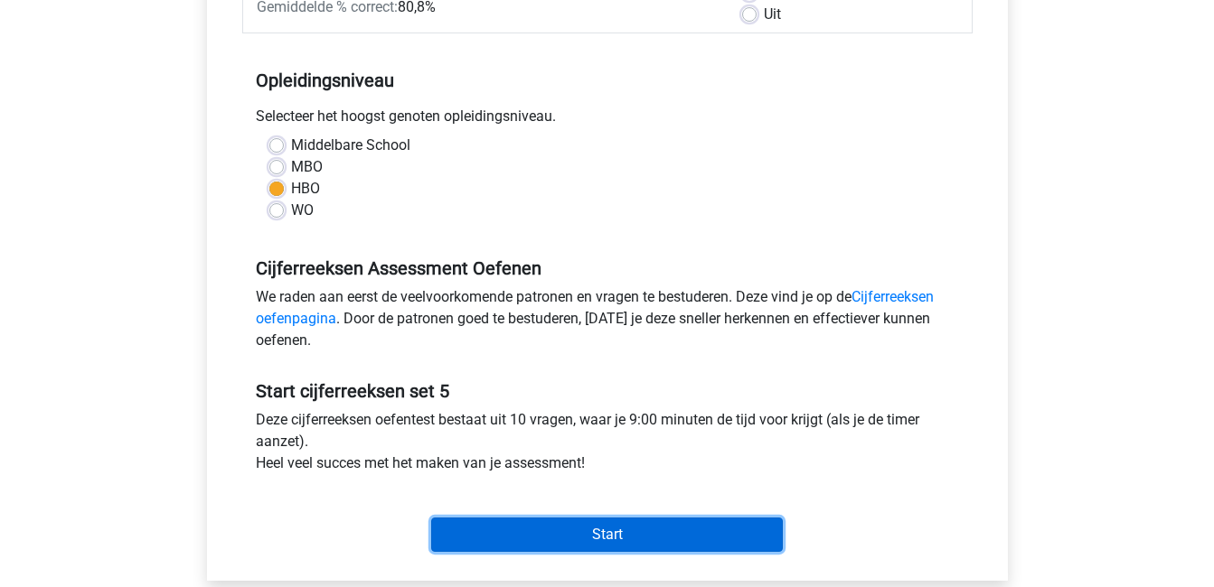
click at [596, 529] on input "Start" at bounding box center [607, 535] width 352 height 34
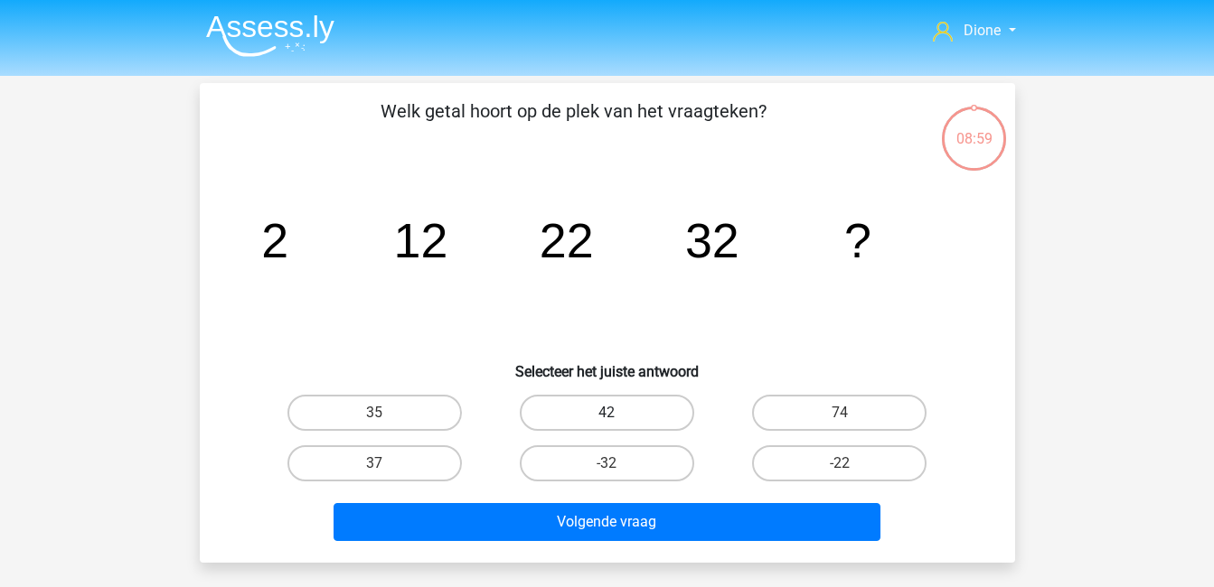
click at [611, 406] on label "42" at bounding box center [607, 413] width 174 height 36
click at [611, 413] on input "42" at bounding box center [612, 419] width 12 height 12
radio input "true"
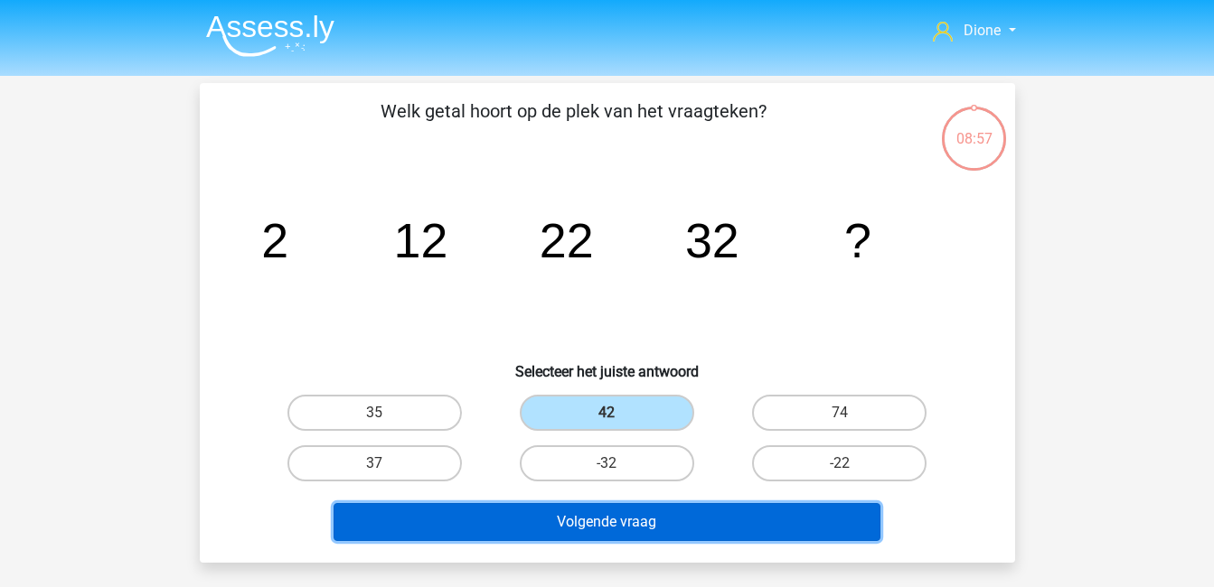
click at [638, 518] on button "Volgende vraag" at bounding box center [606, 522] width 547 height 38
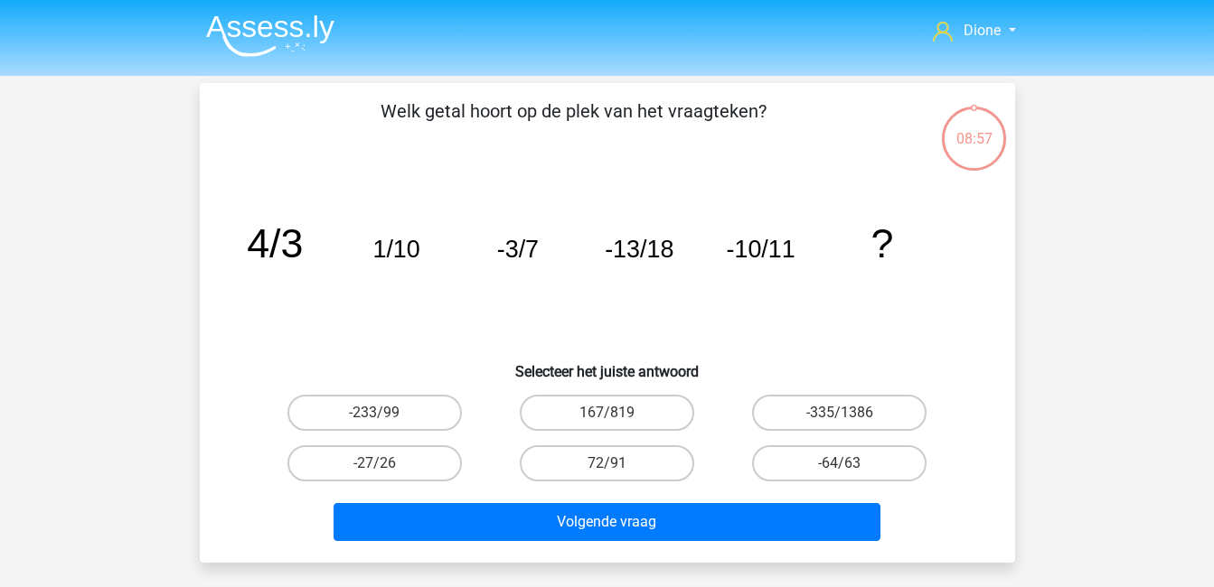
scroll to position [83, 0]
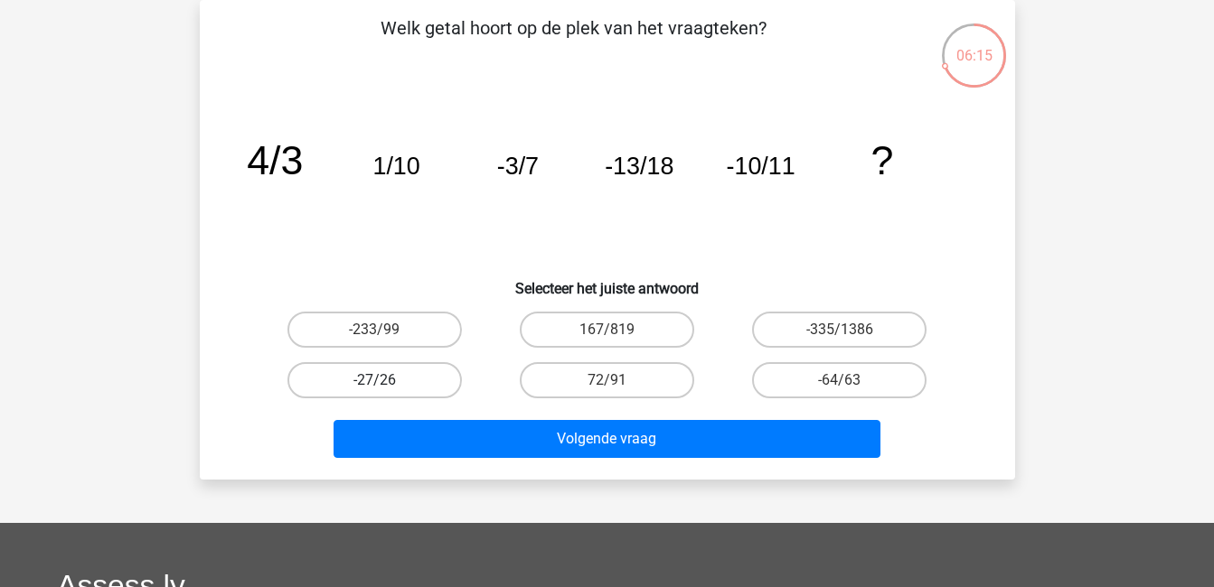
click at [430, 377] on label "-27/26" at bounding box center [374, 380] width 174 height 36
click at [386, 380] on input "-27/26" at bounding box center [380, 386] width 12 height 12
radio input "true"
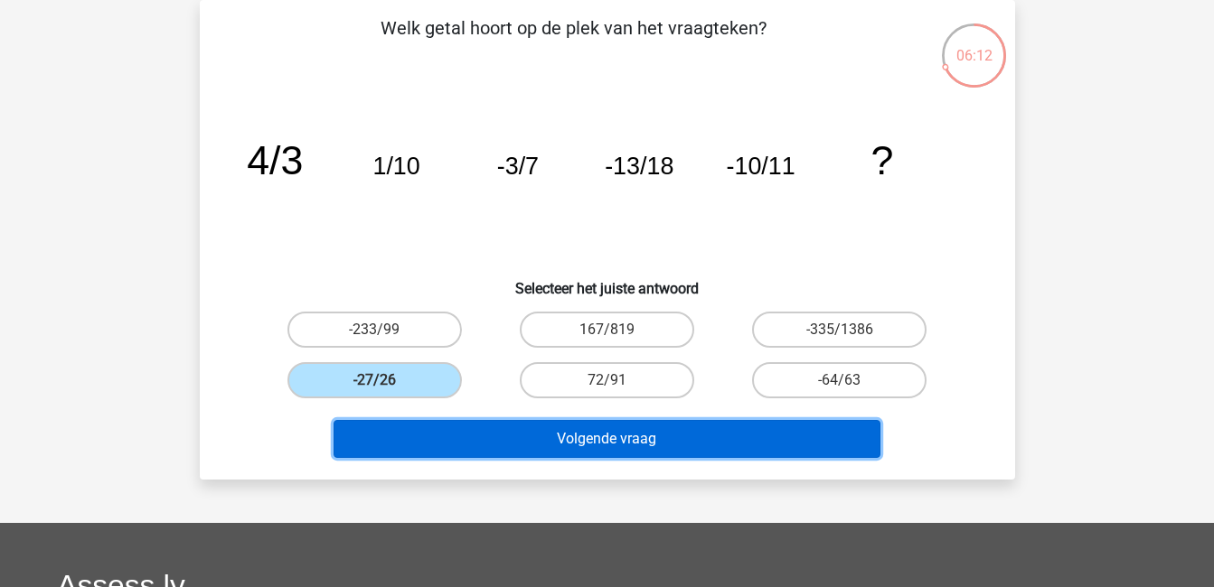
click at [517, 450] on button "Volgende vraag" at bounding box center [606, 439] width 547 height 38
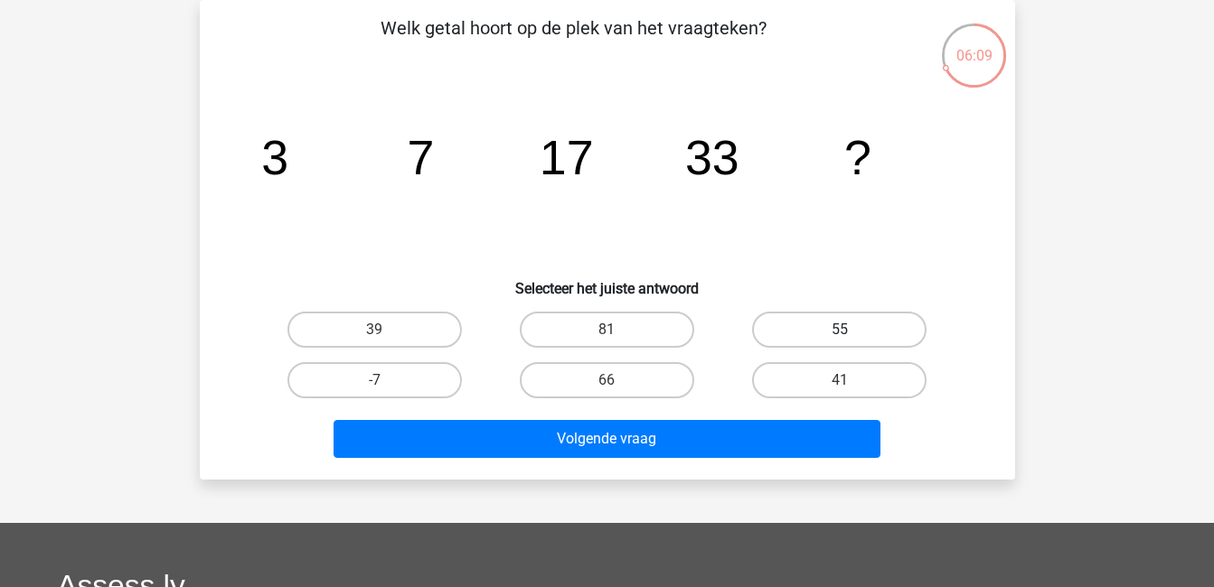
click at [769, 323] on label "55" at bounding box center [839, 330] width 174 height 36
click at [840, 330] on input "55" at bounding box center [846, 336] width 12 height 12
radio input "true"
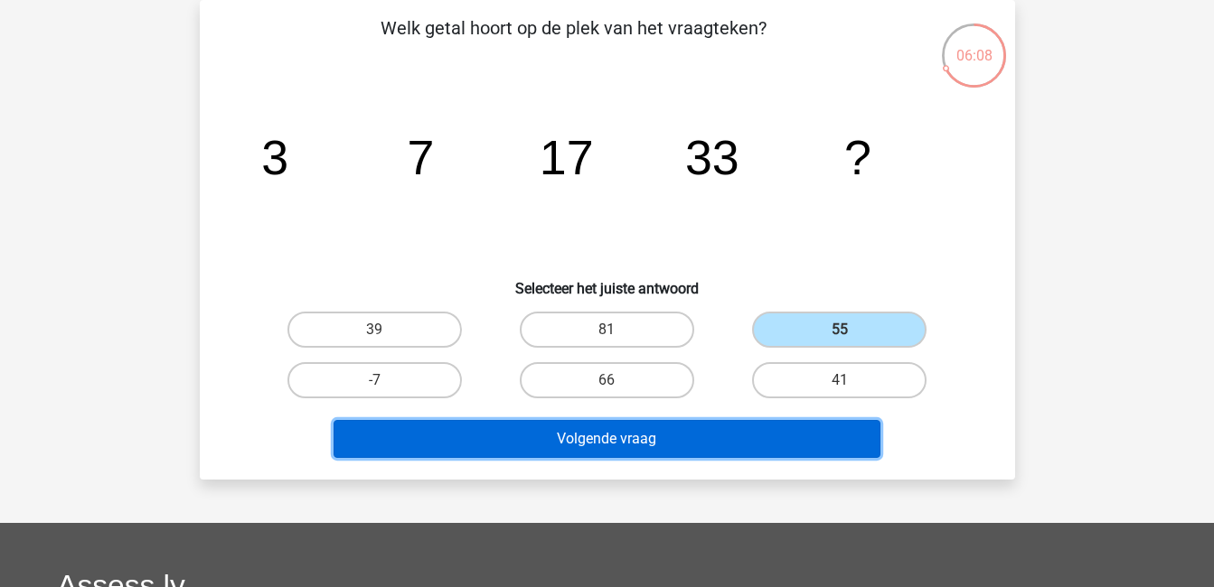
click at [770, 441] on button "Volgende vraag" at bounding box center [606, 439] width 547 height 38
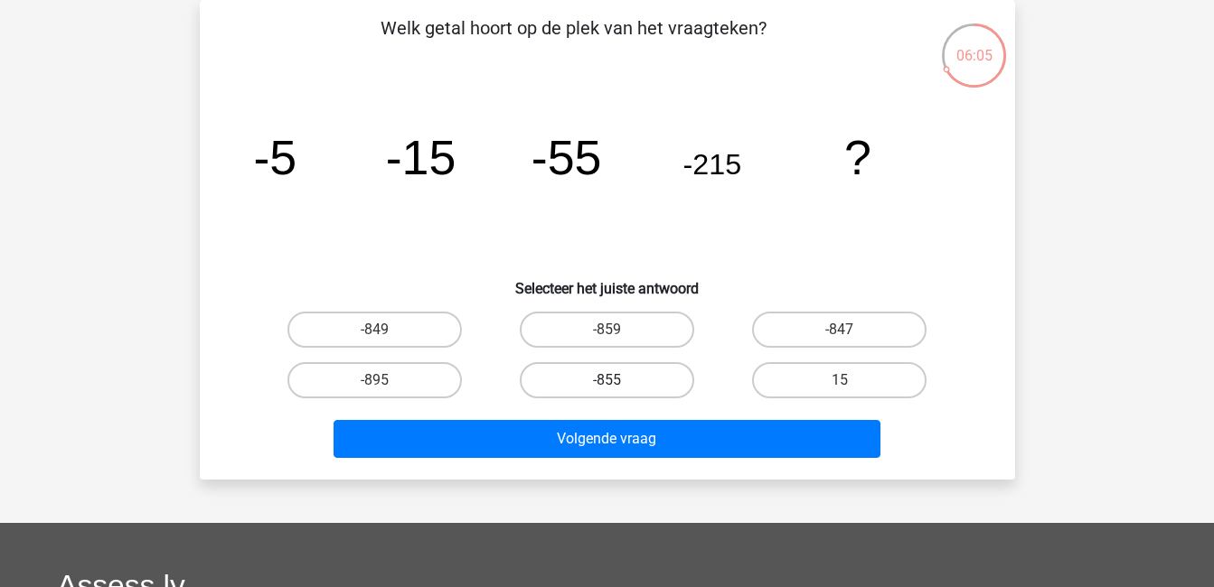
click at [633, 383] on label "-855" at bounding box center [607, 380] width 174 height 36
click at [618, 383] on input "-855" at bounding box center [612, 386] width 12 height 12
radio input "true"
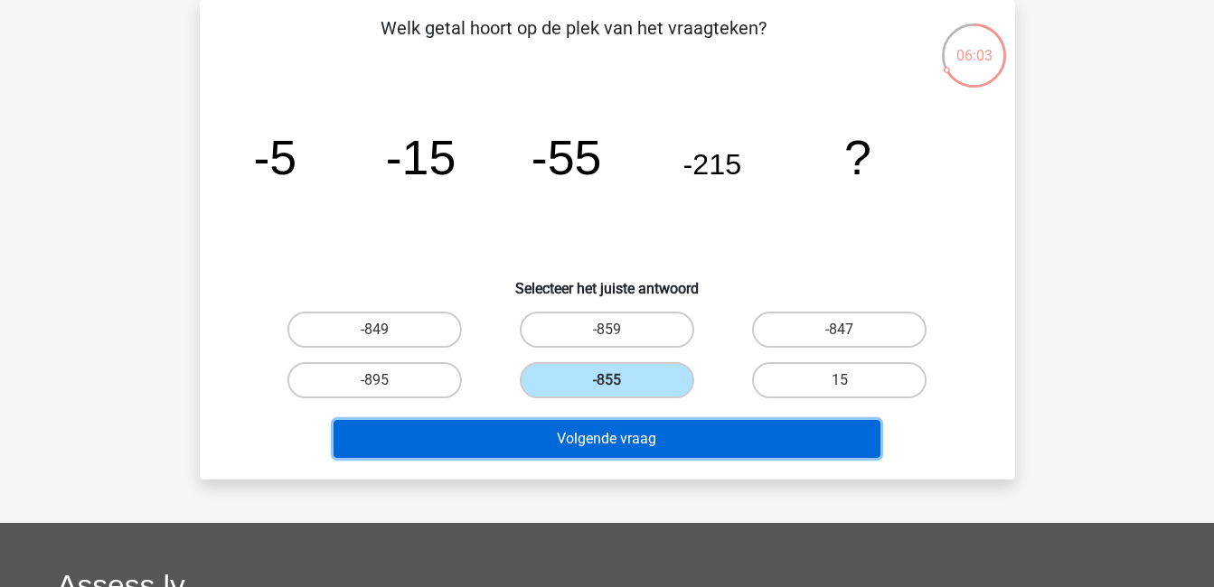
click at [652, 432] on button "Volgende vraag" at bounding box center [606, 439] width 547 height 38
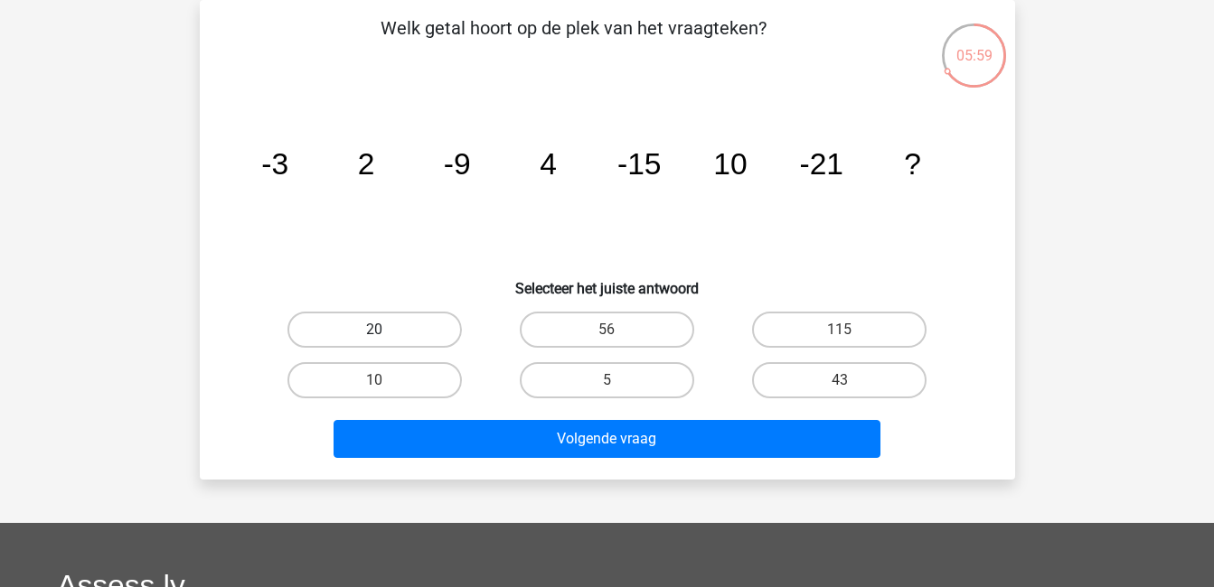
click at [364, 326] on label "20" at bounding box center [374, 330] width 174 height 36
click at [374, 330] on input "20" at bounding box center [380, 336] width 12 height 12
radio input "true"
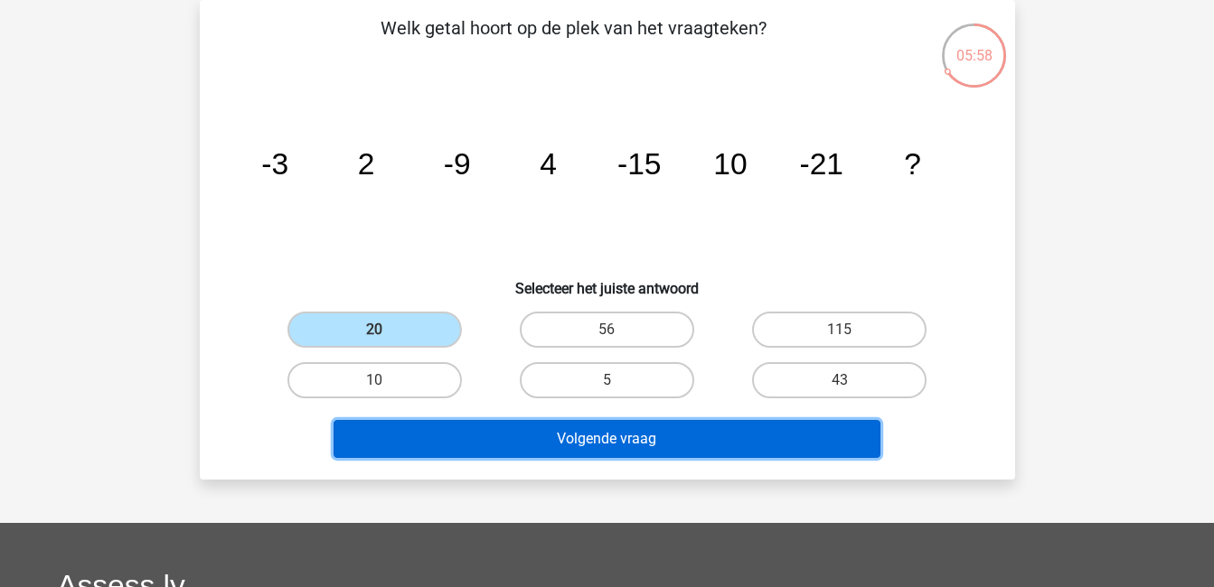
click at [508, 441] on button "Volgende vraag" at bounding box center [606, 439] width 547 height 38
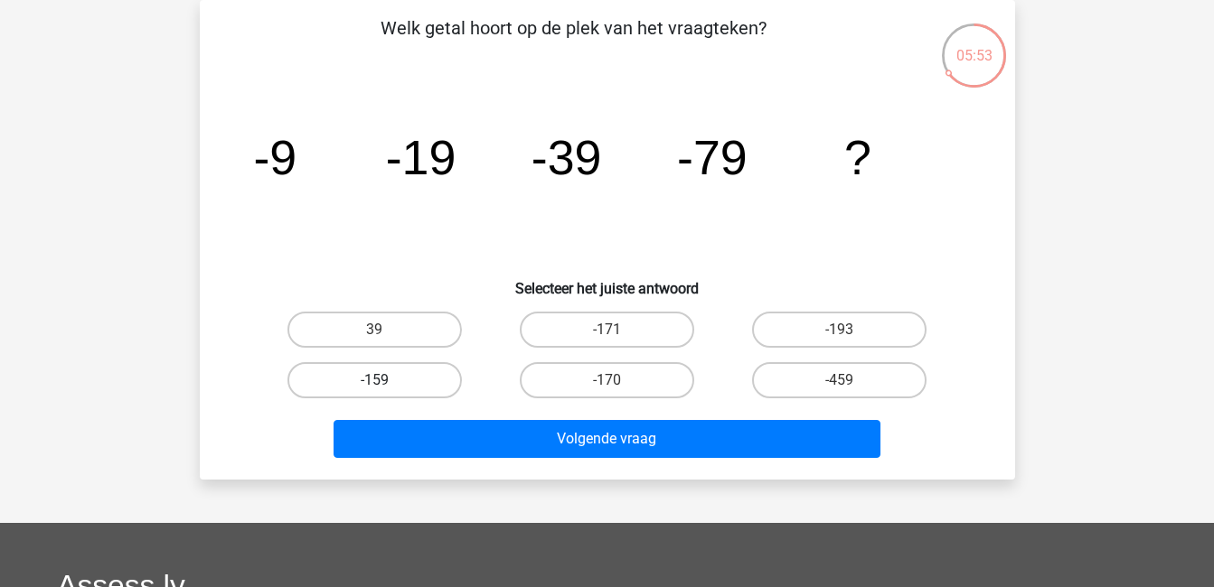
click at [418, 380] on label "-159" at bounding box center [374, 380] width 174 height 36
click at [386, 380] on input "-159" at bounding box center [380, 386] width 12 height 12
radio input "true"
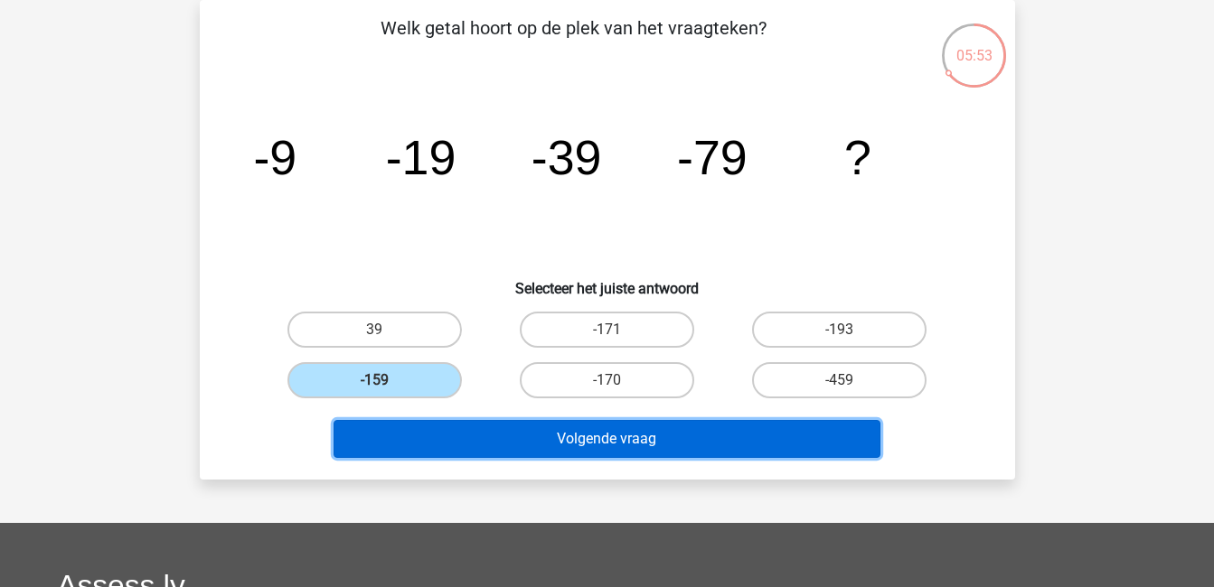
click at [487, 432] on button "Volgende vraag" at bounding box center [606, 439] width 547 height 38
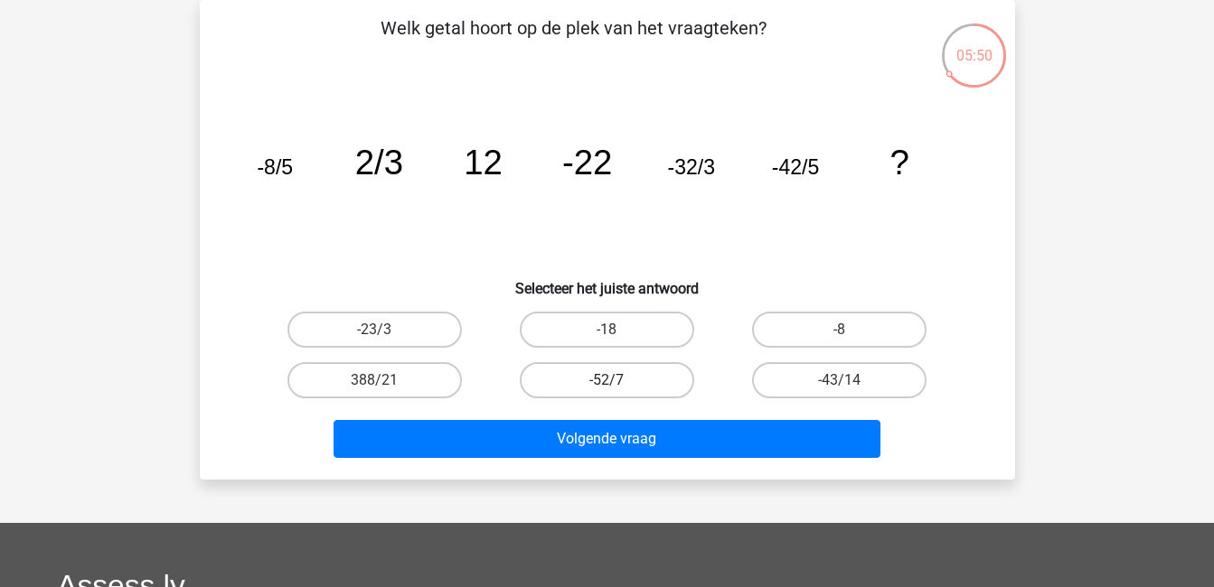
click at [633, 381] on label "-52/7" at bounding box center [607, 380] width 174 height 36
click at [618, 381] on input "-52/7" at bounding box center [612, 386] width 12 height 12
radio input "true"
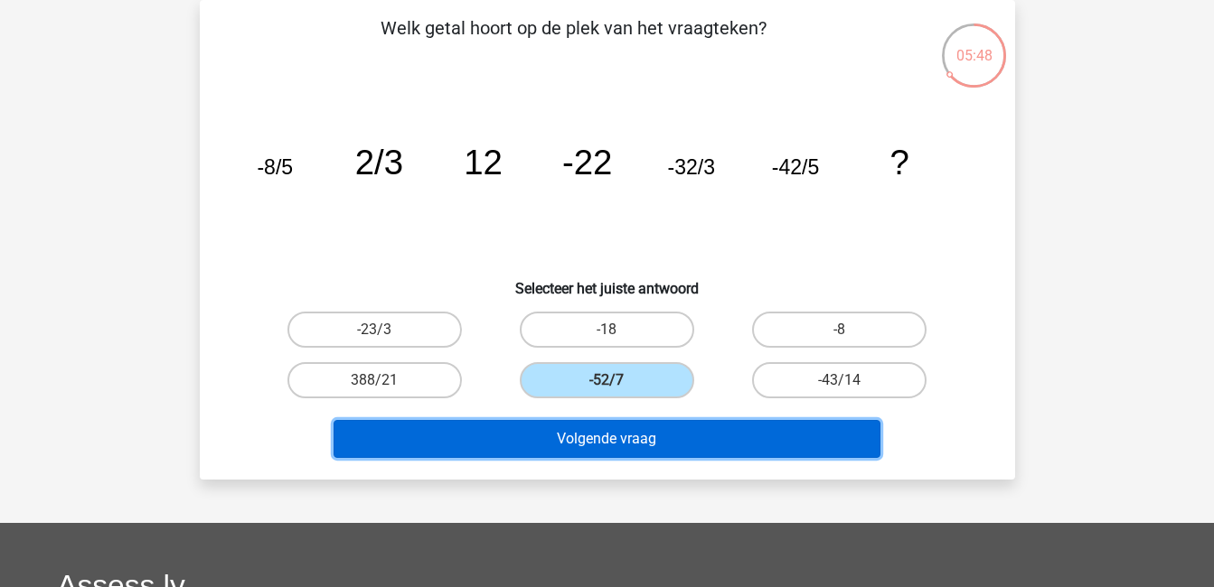
click at [627, 443] on button "Volgende vraag" at bounding box center [606, 439] width 547 height 38
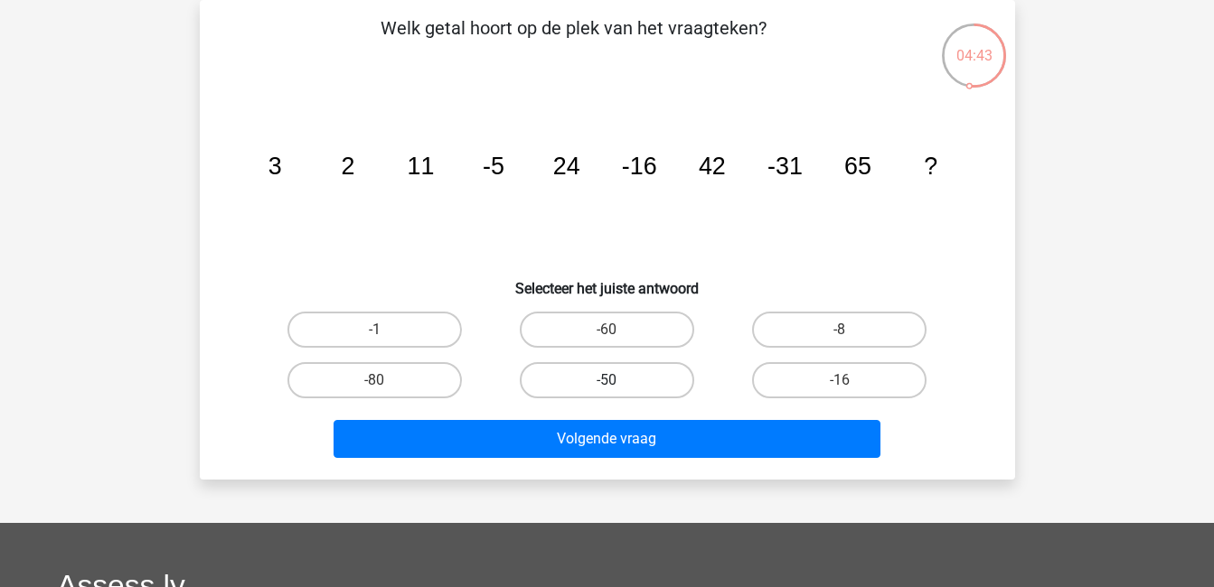
click at [599, 381] on label "-50" at bounding box center [607, 380] width 174 height 36
click at [606, 381] on input "-50" at bounding box center [612, 386] width 12 height 12
radio input "true"
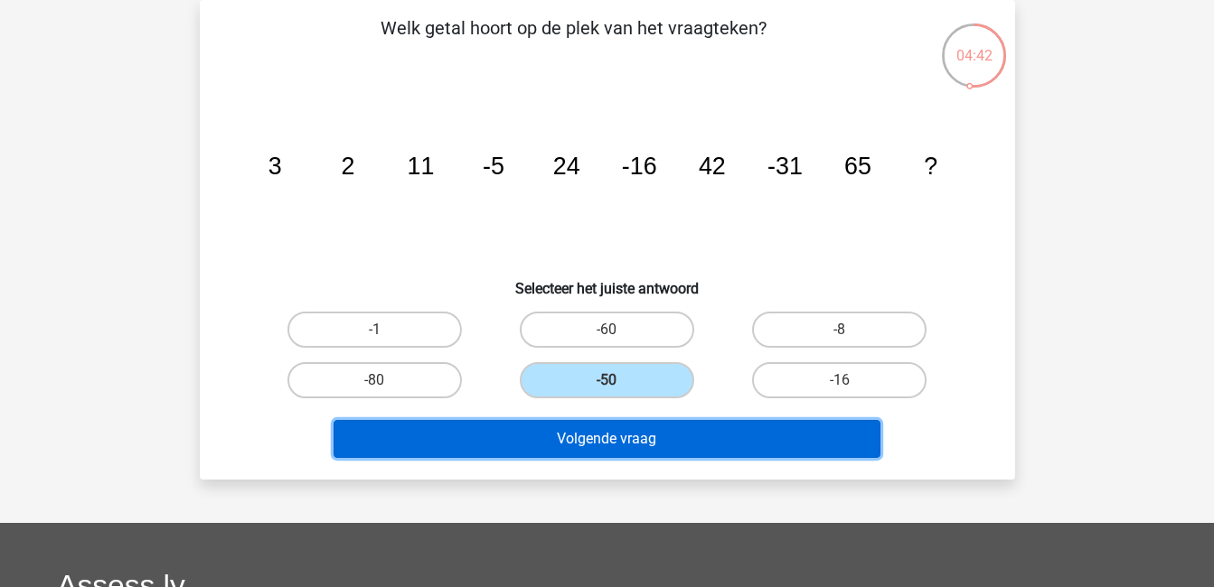
click at [611, 443] on button "Volgende vraag" at bounding box center [606, 439] width 547 height 38
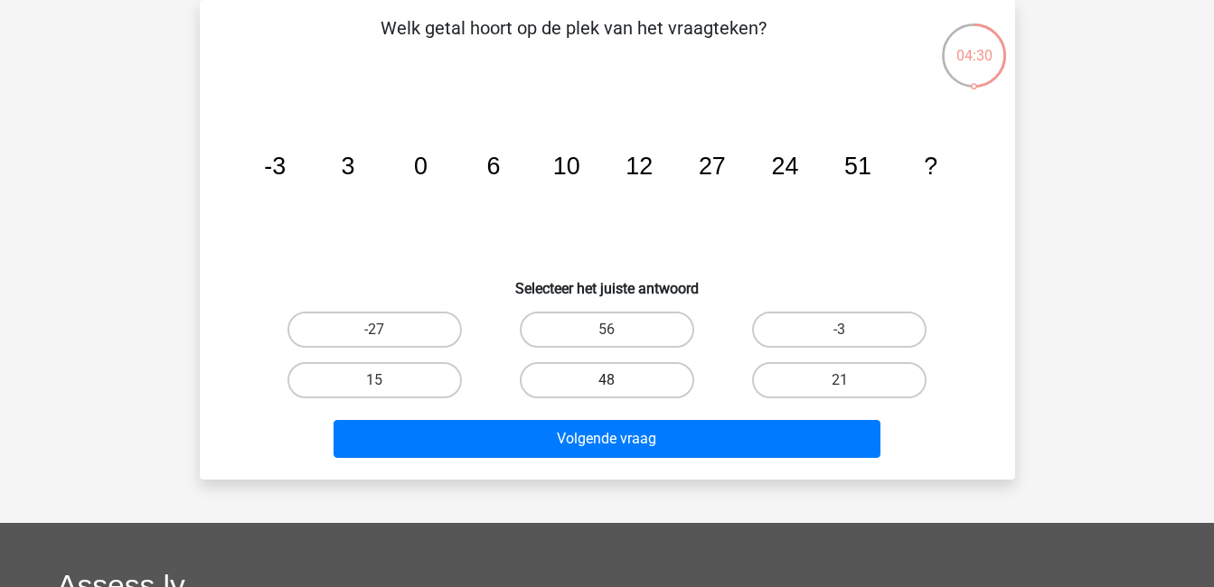
click at [621, 386] on label "48" at bounding box center [607, 380] width 174 height 36
click at [618, 386] on input "48" at bounding box center [612, 386] width 12 height 12
radio input "true"
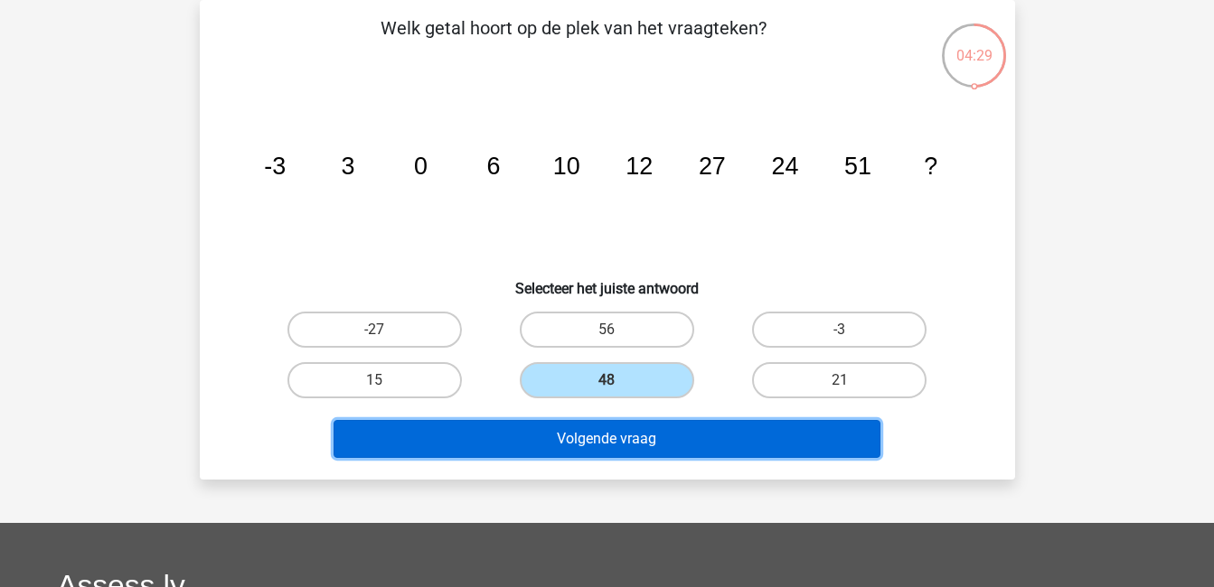
click at [631, 437] on button "Volgende vraag" at bounding box center [606, 439] width 547 height 38
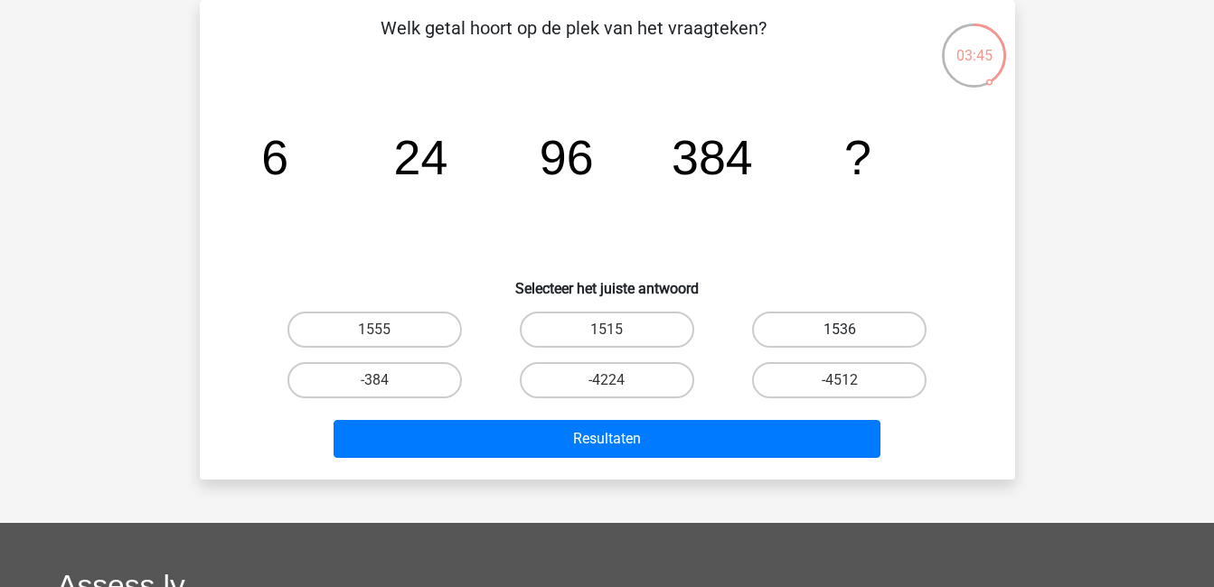
click at [790, 326] on label "1536" at bounding box center [839, 330] width 174 height 36
click at [840, 330] on input "1536" at bounding box center [846, 336] width 12 height 12
radio input "true"
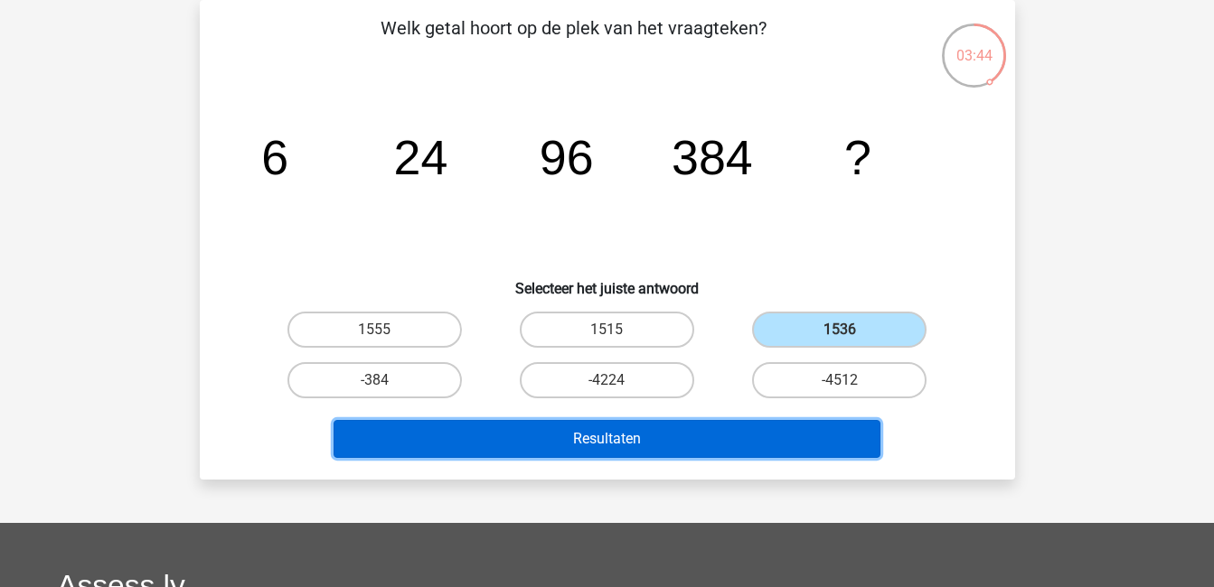
click at [803, 432] on button "Resultaten" at bounding box center [606, 439] width 547 height 38
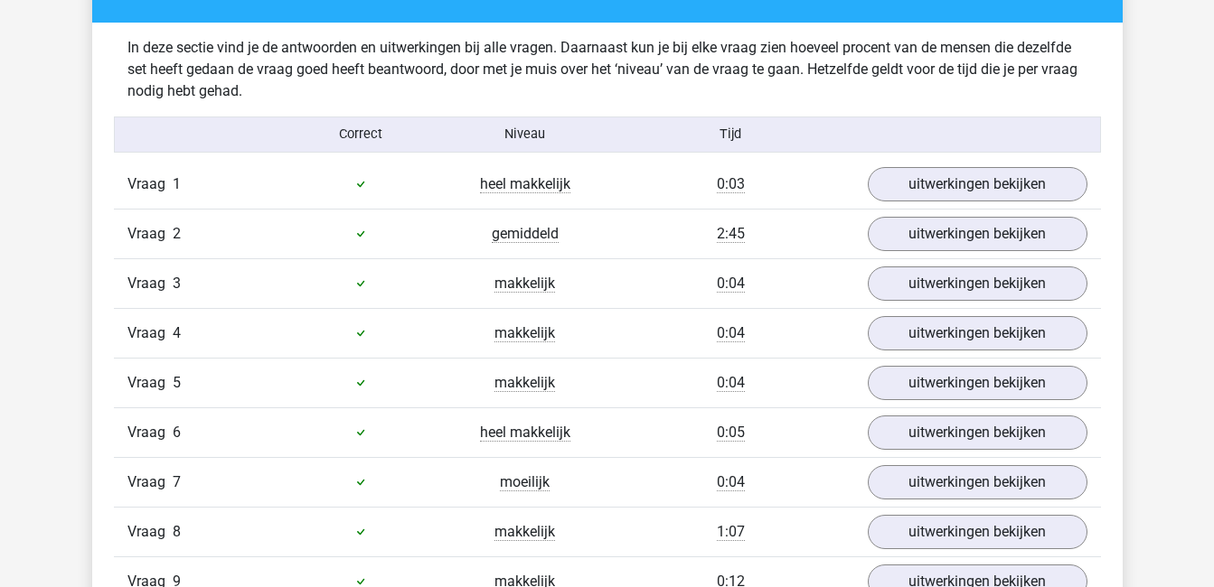
scroll to position [1089, 0]
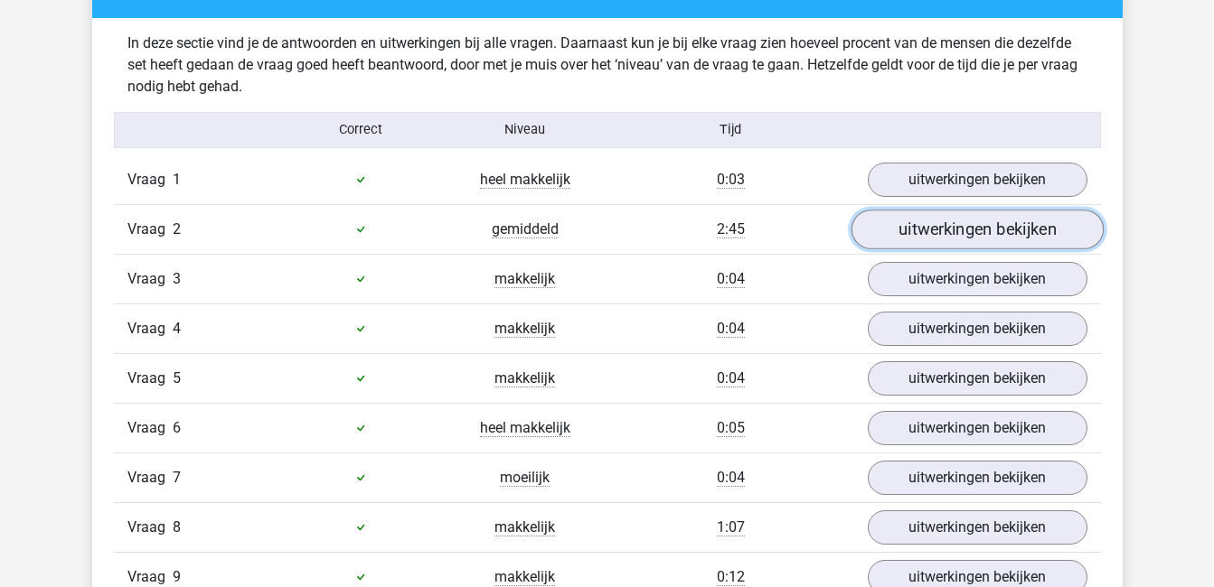
click at [941, 238] on link "uitwerkingen bekijken" at bounding box center [976, 230] width 252 height 40
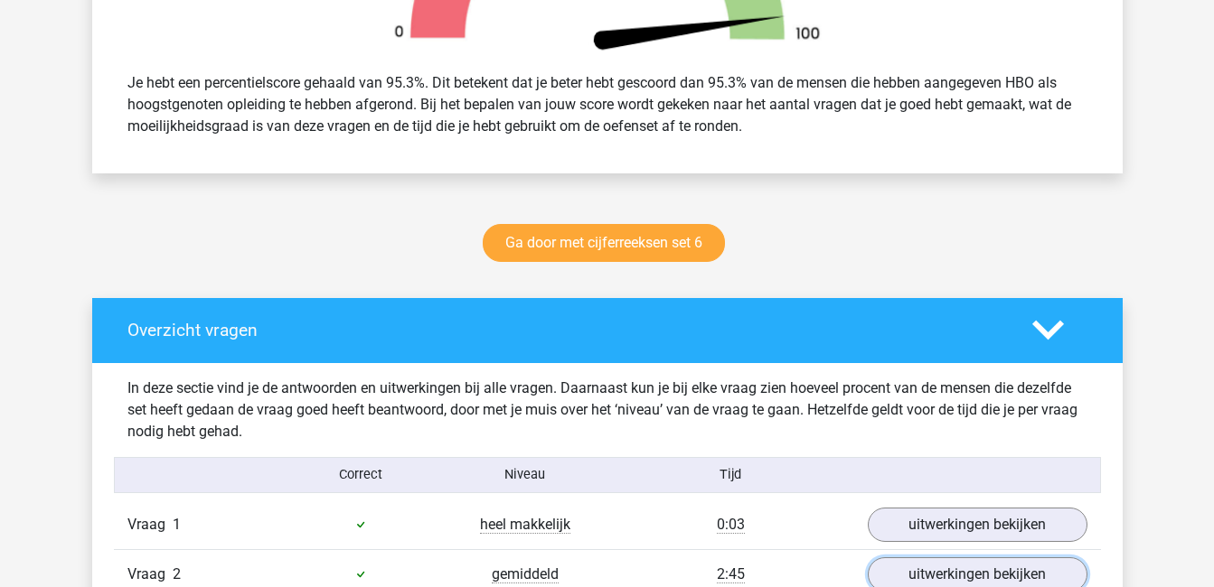
scroll to position [725, 0]
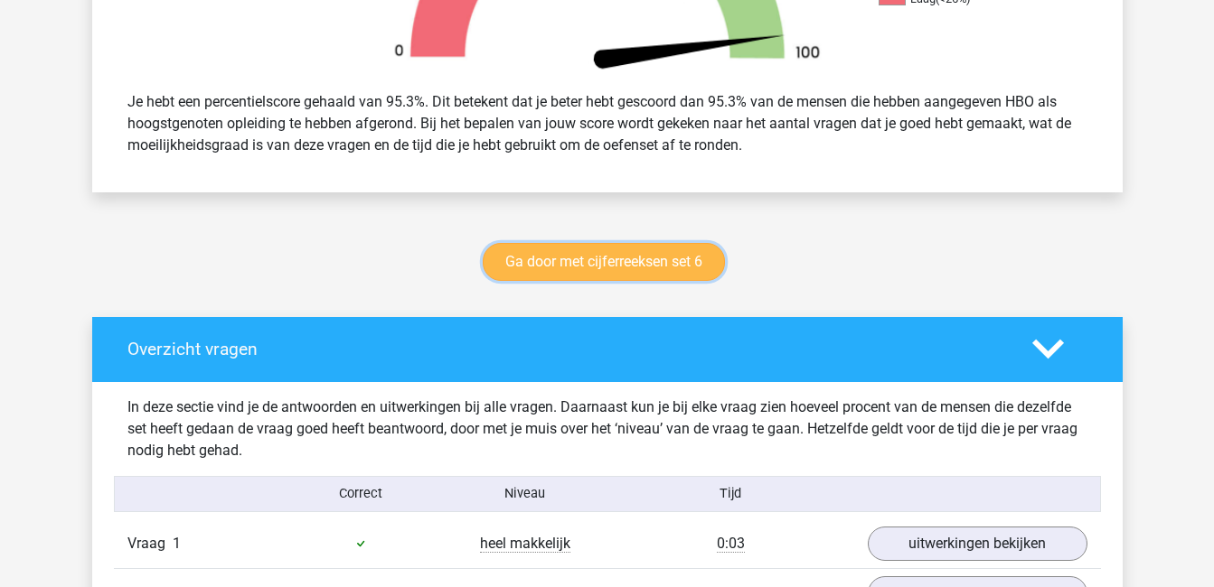
click at [657, 258] on link "Ga door met cijferreeksen set 6" at bounding box center [604, 262] width 242 height 38
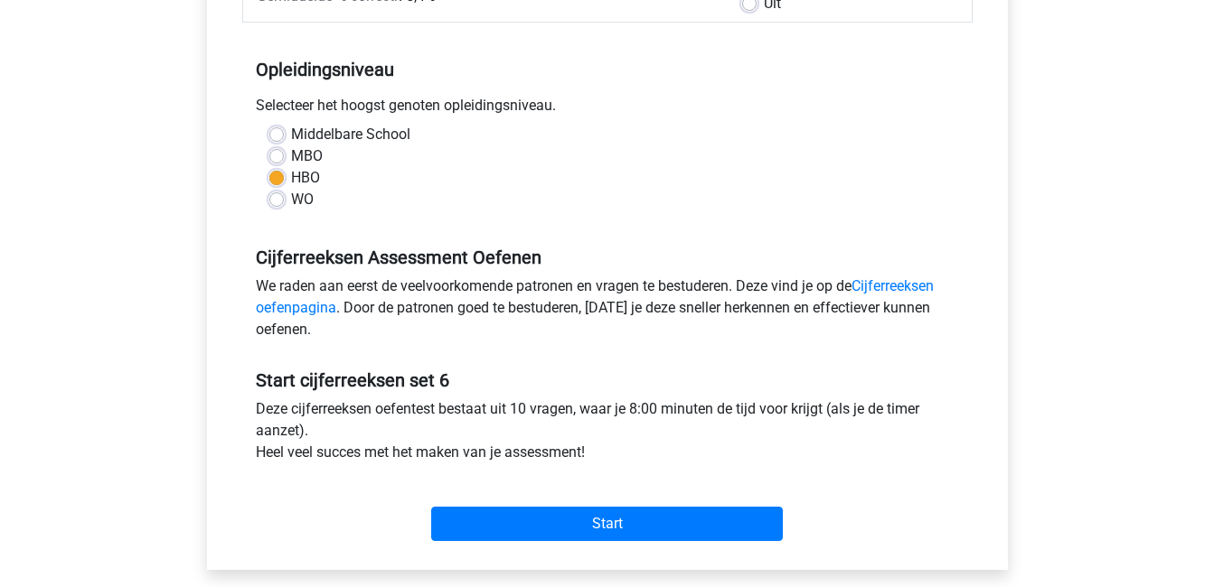
scroll to position [336, 0]
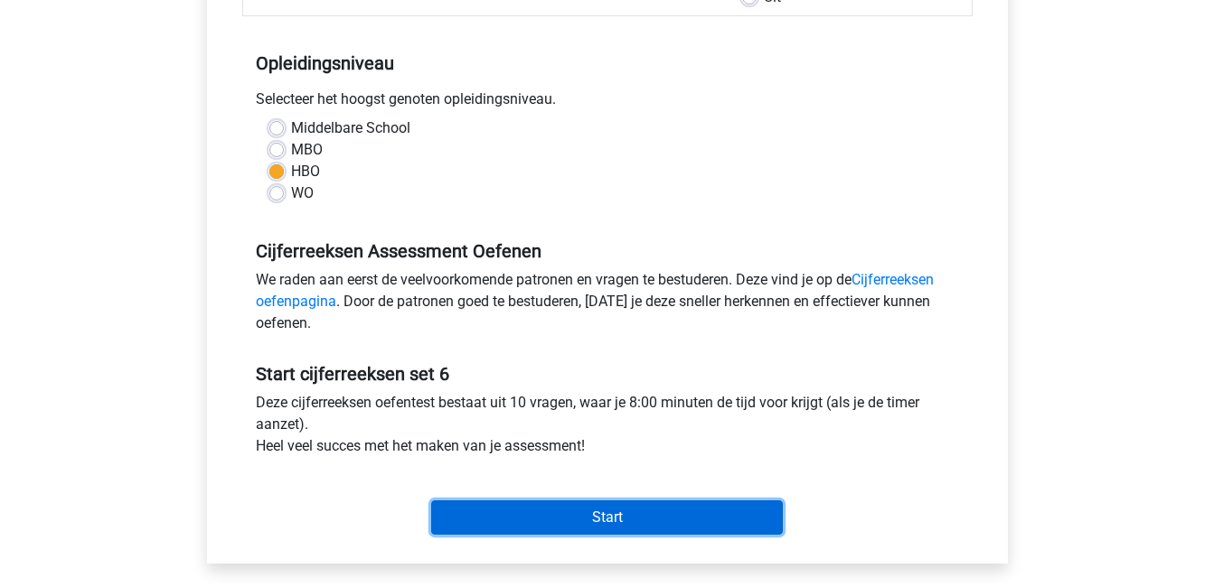
click at [618, 511] on input "Start" at bounding box center [607, 518] width 352 height 34
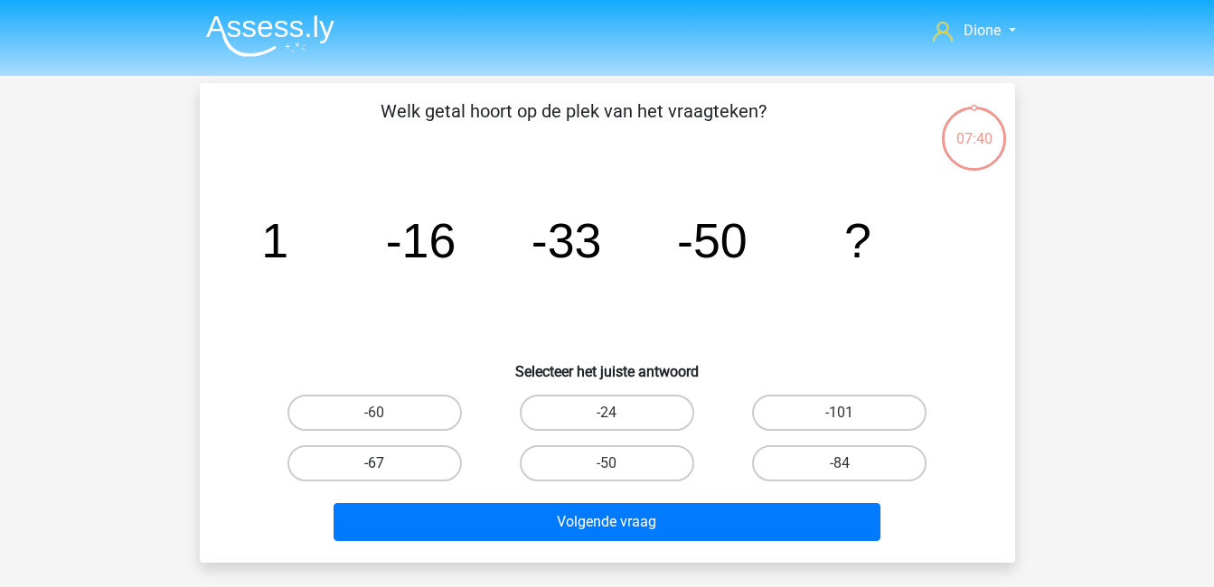
click at [398, 461] on label "-67" at bounding box center [374, 464] width 174 height 36
click at [386, 464] on input "-67" at bounding box center [380, 470] width 12 height 12
radio input "true"
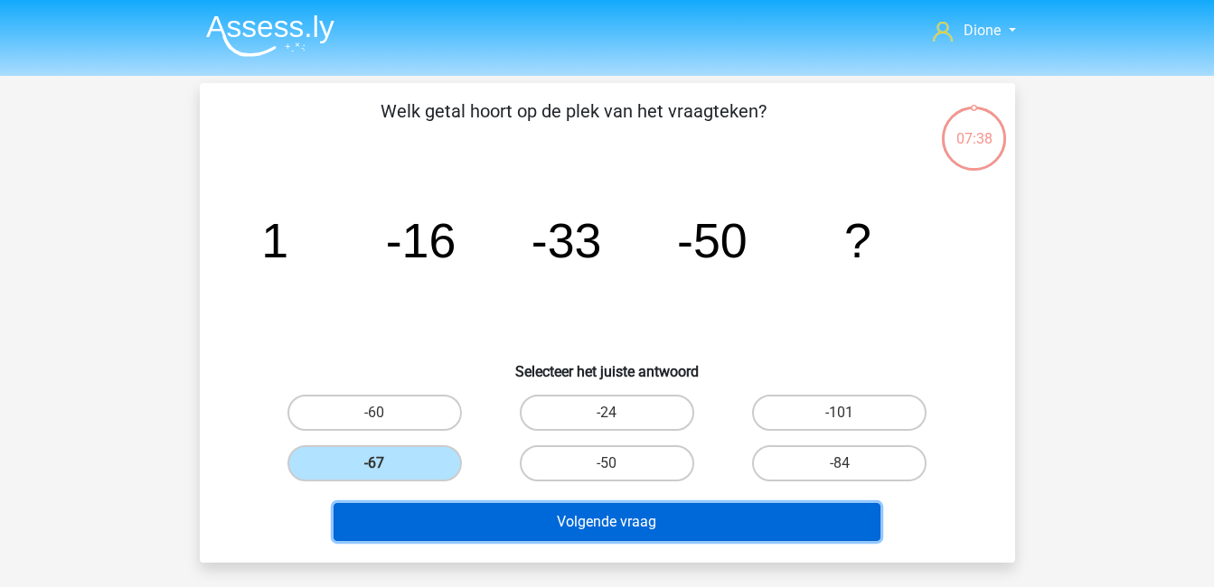
click at [500, 510] on button "Volgende vraag" at bounding box center [606, 522] width 547 height 38
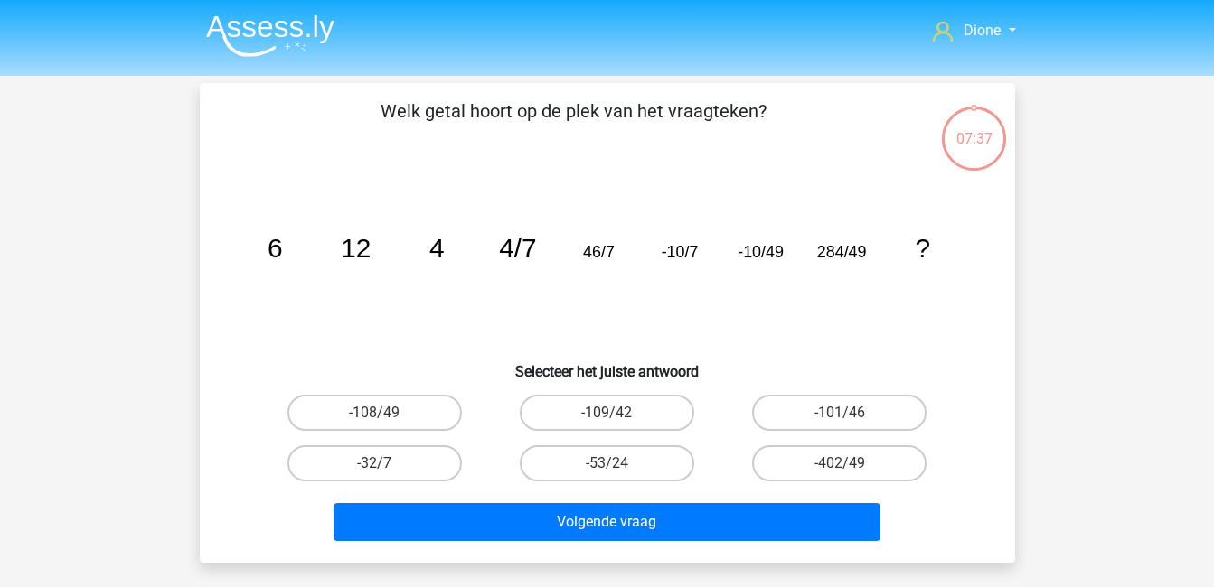
scroll to position [83, 0]
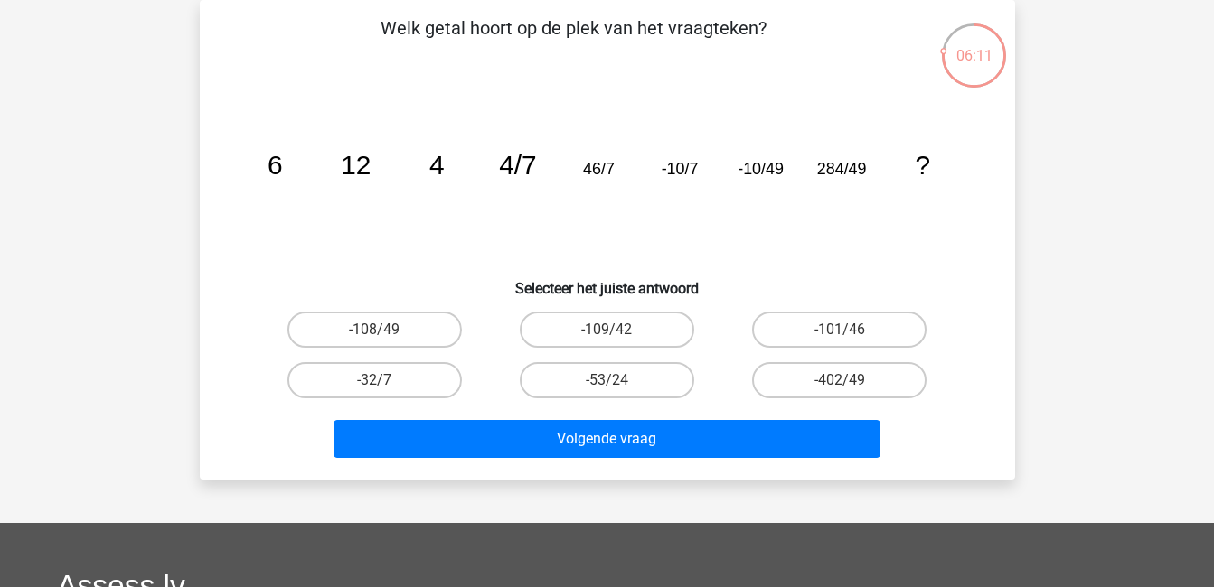
click at [841, 383] on input "-402/49" at bounding box center [846, 386] width 12 height 12
radio input "true"
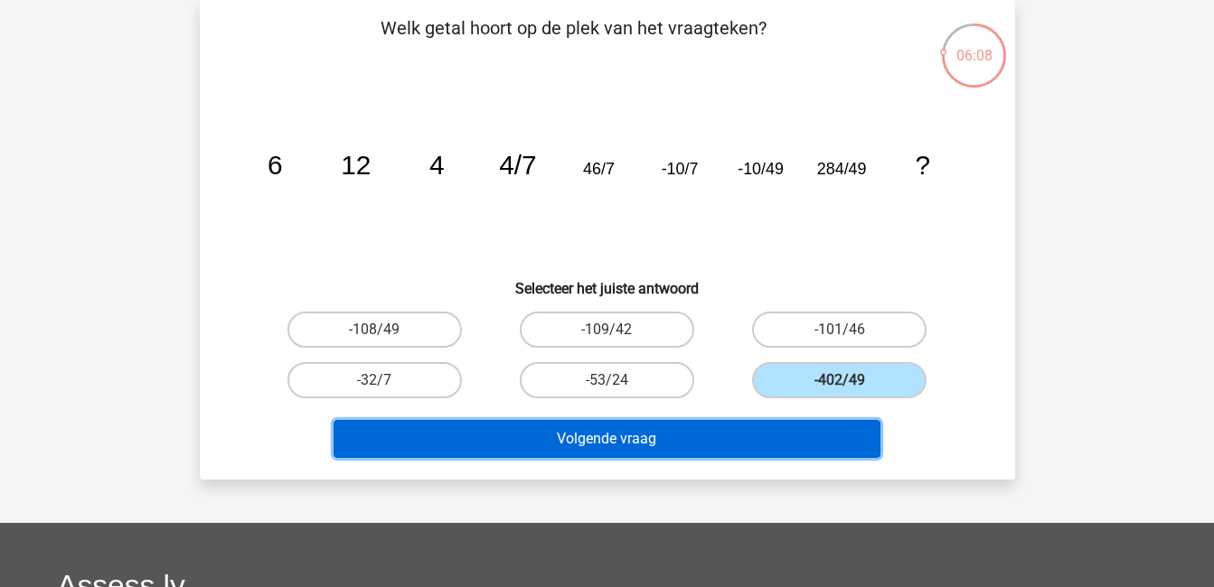
click at [811, 423] on button "Volgende vraag" at bounding box center [606, 439] width 547 height 38
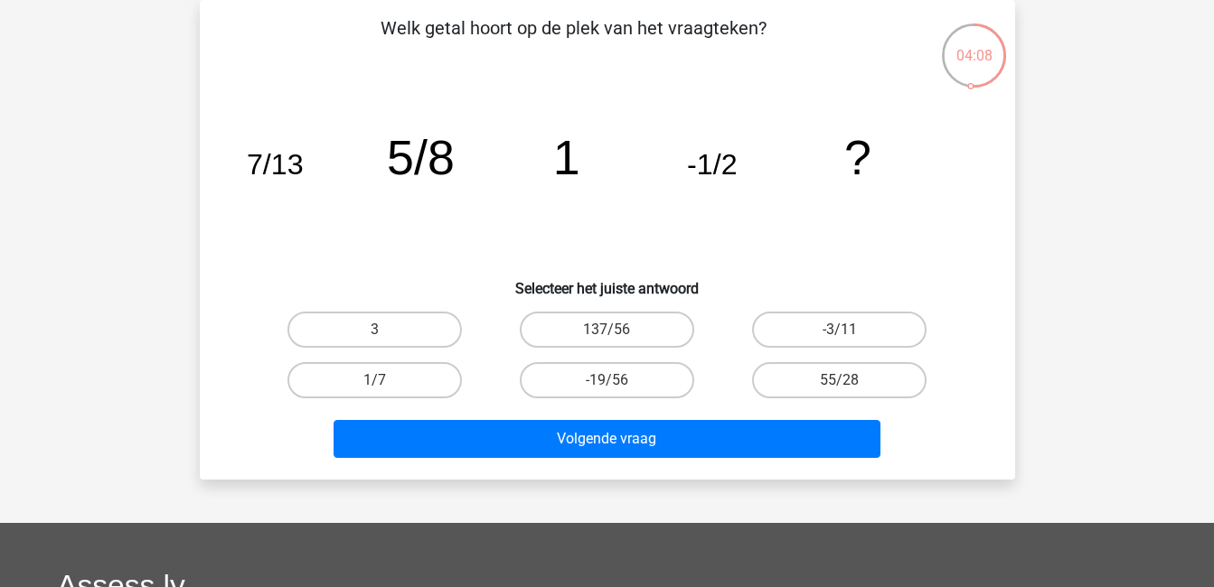
click at [380, 338] on input "3" at bounding box center [380, 336] width 12 height 12
radio input "true"
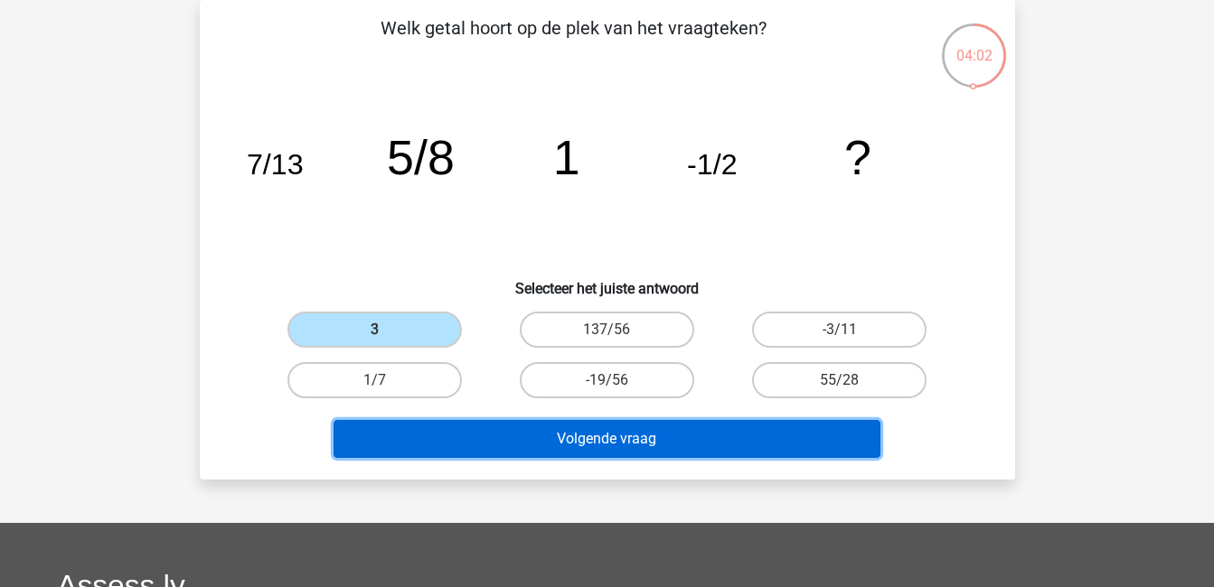
click at [405, 439] on button "Volgende vraag" at bounding box center [606, 439] width 547 height 38
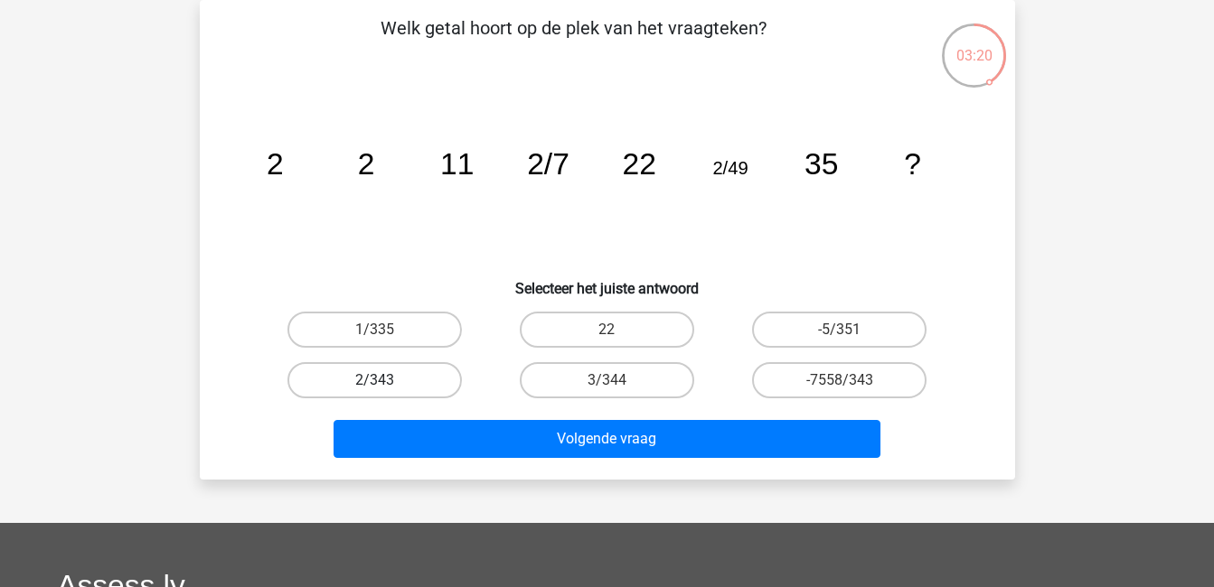
click at [370, 380] on label "2/343" at bounding box center [374, 380] width 174 height 36
click at [374, 380] on input "2/343" at bounding box center [380, 386] width 12 height 12
radio input "true"
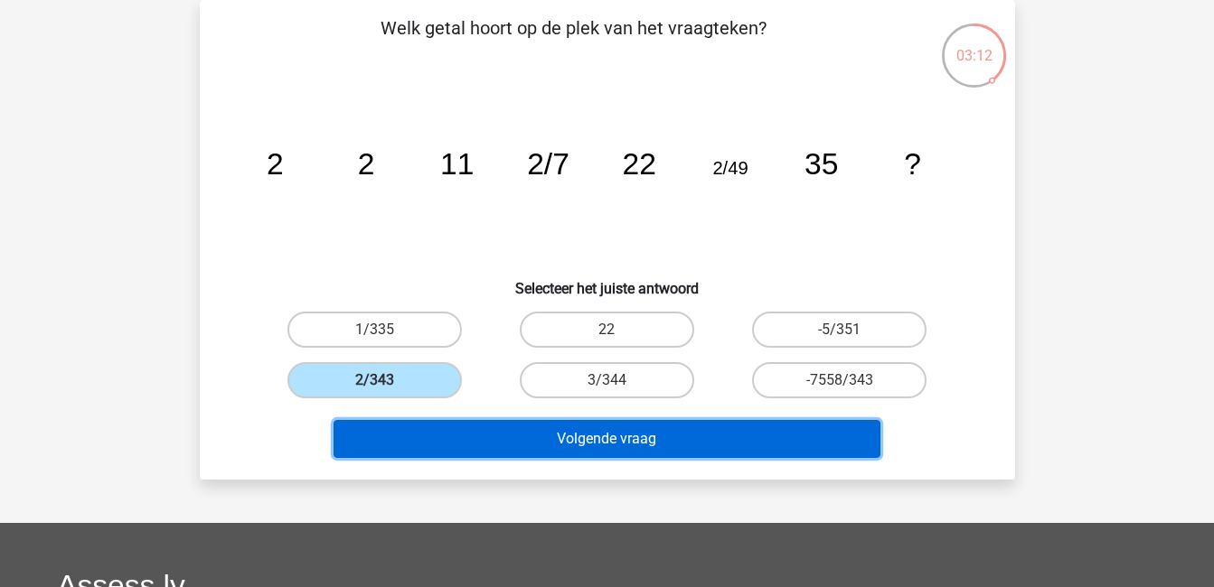
click at [477, 441] on button "Volgende vraag" at bounding box center [606, 439] width 547 height 38
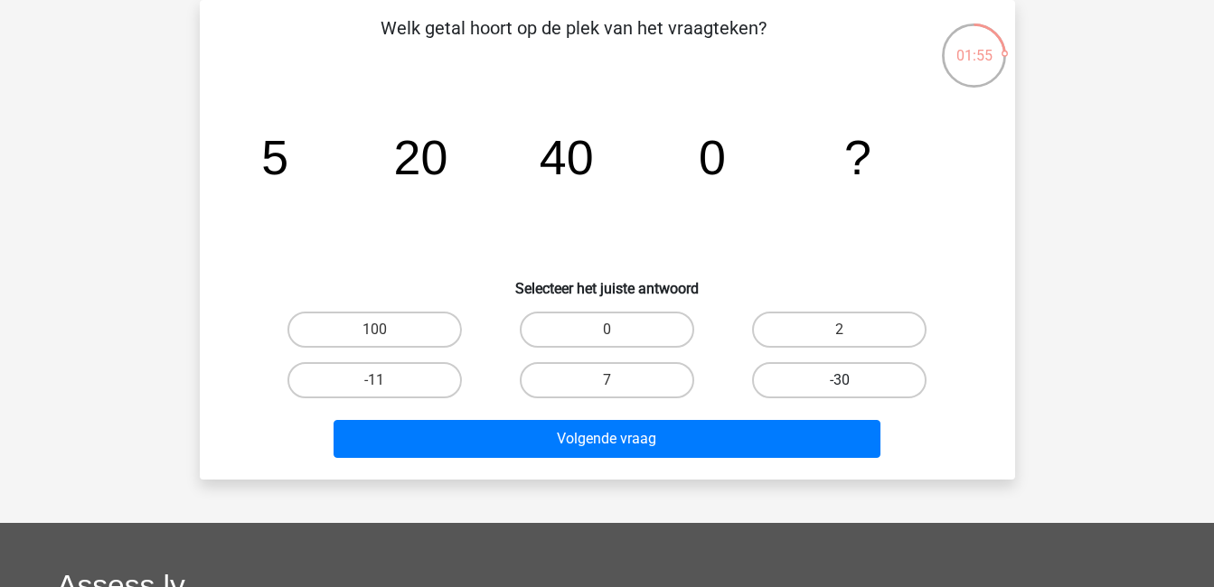
click at [852, 383] on label "-30" at bounding box center [839, 380] width 174 height 36
click at [851, 383] on input "-30" at bounding box center [846, 386] width 12 height 12
radio input "true"
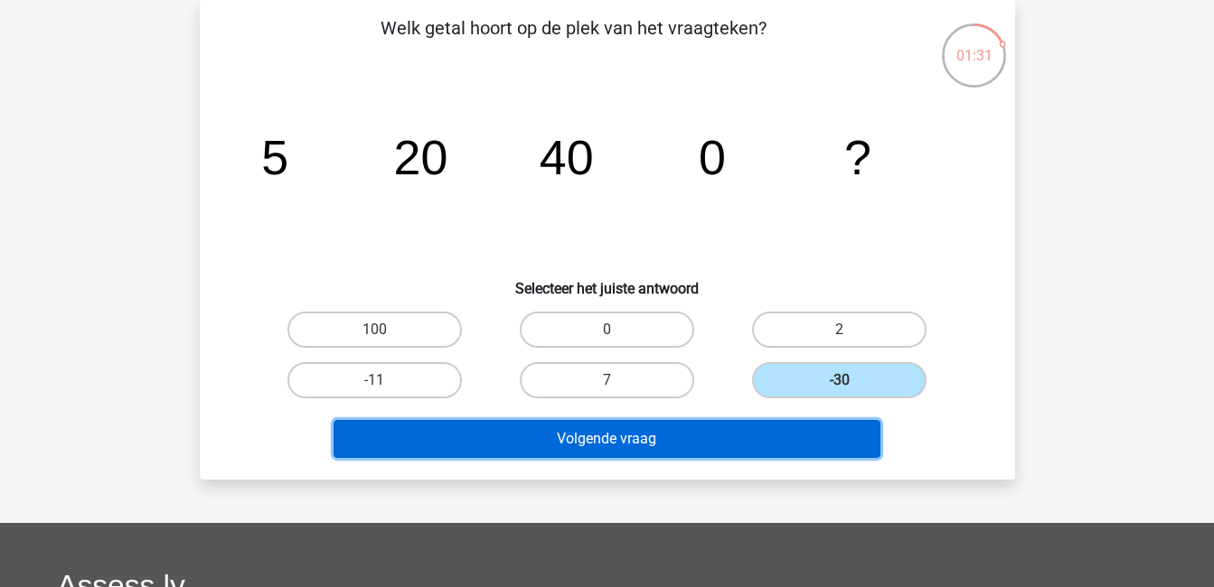
click at [788, 441] on button "Volgende vraag" at bounding box center [606, 439] width 547 height 38
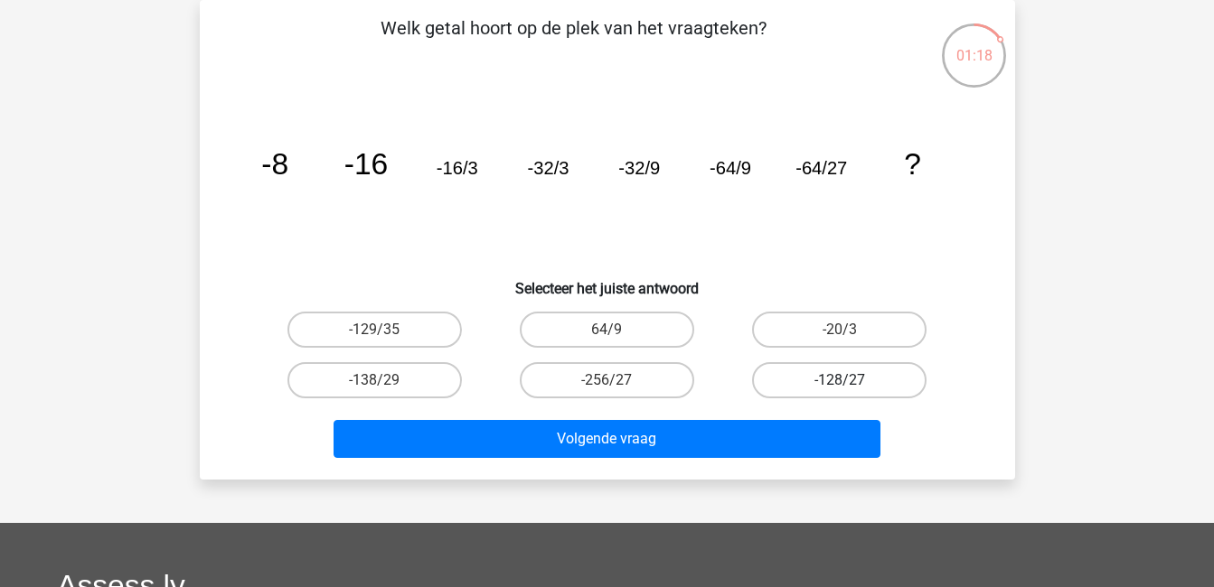
click at [795, 375] on label "-128/27" at bounding box center [839, 380] width 174 height 36
click at [840, 380] on input "-128/27" at bounding box center [846, 386] width 12 height 12
radio input "true"
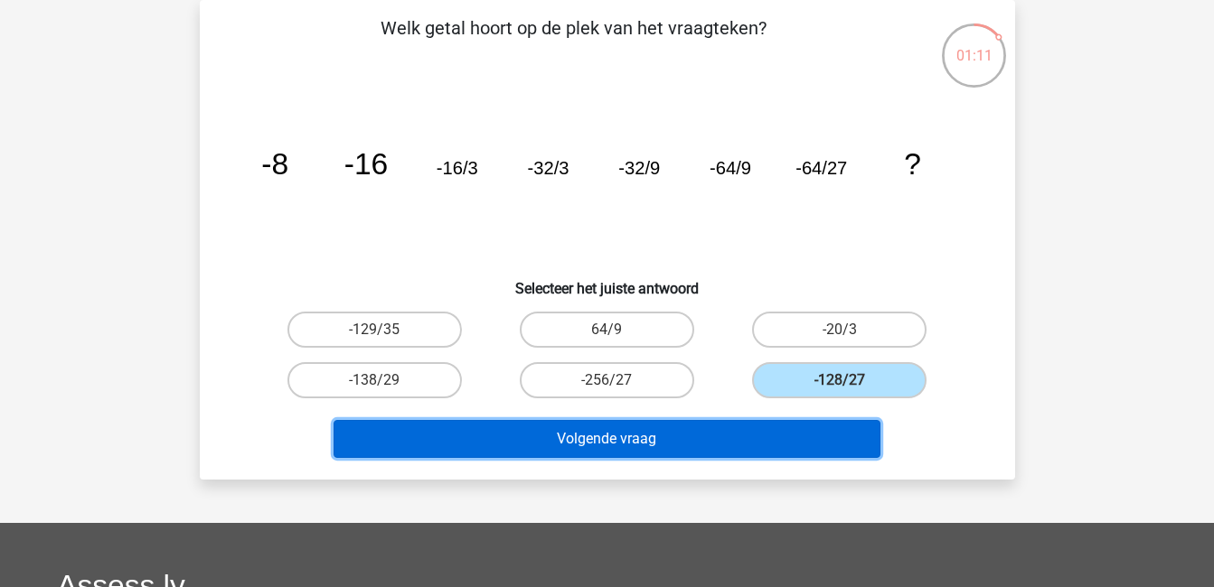
click at [750, 438] on button "Volgende vraag" at bounding box center [606, 439] width 547 height 38
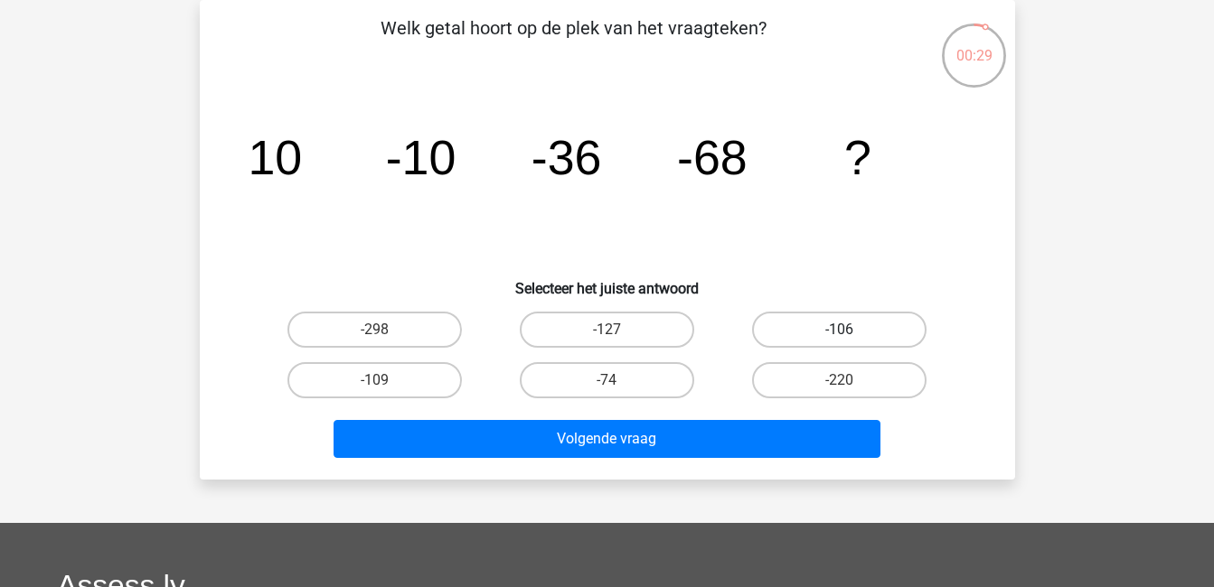
click at [858, 324] on label "-106" at bounding box center [839, 330] width 174 height 36
click at [851, 330] on input "-106" at bounding box center [846, 336] width 12 height 12
radio input "true"
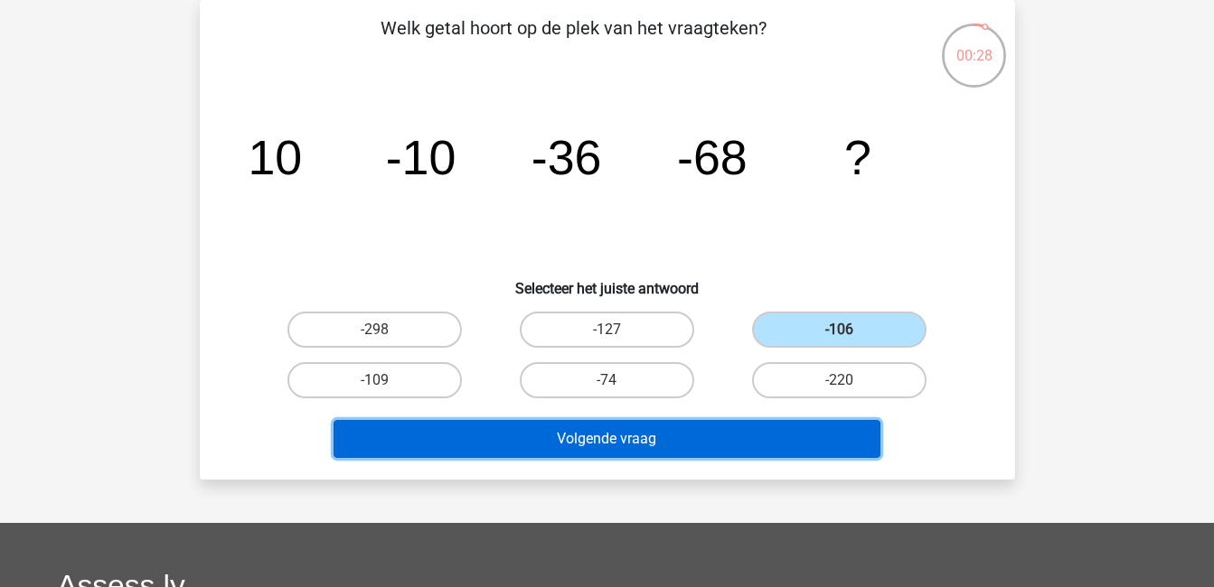
click at [853, 433] on button "Volgende vraag" at bounding box center [606, 439] width 547 height 38
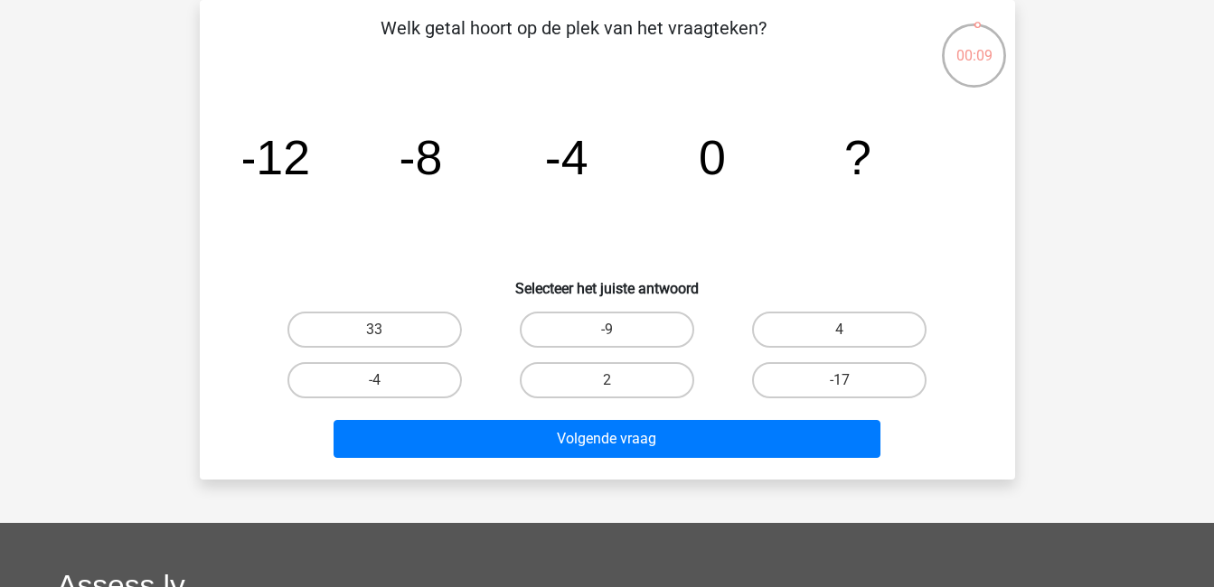
click at [840, 330] on input "4" at bounding box center [846, 336] width 12 height 12
radio input "true"
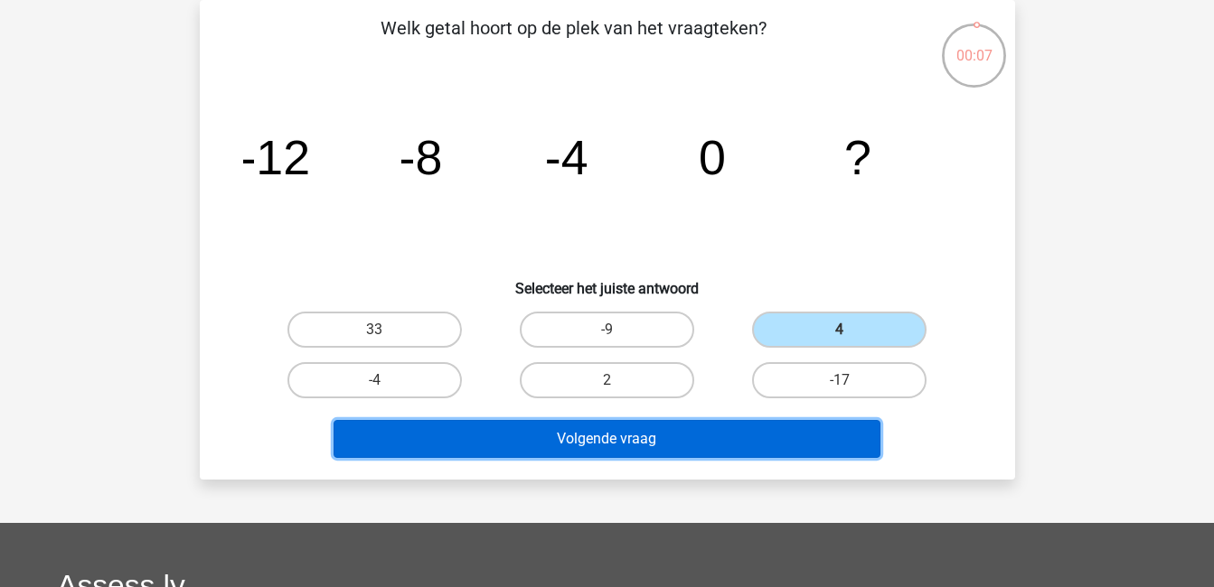
click at [683, 453] on button "Volgende vraag" at bounding box center [606, 439] width 547 height 38
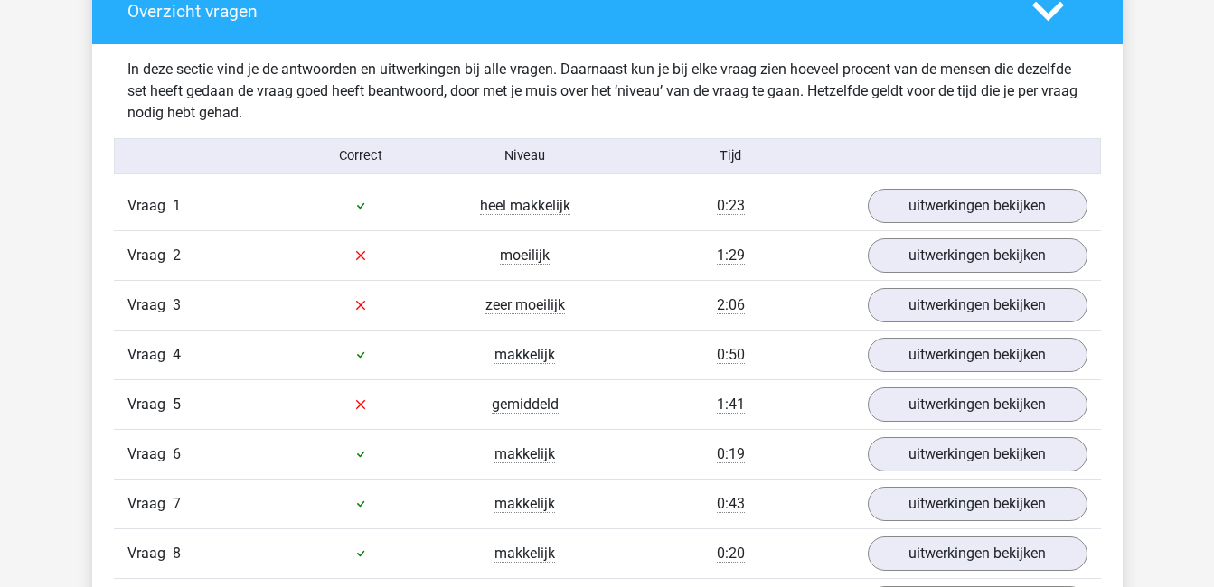
scroll to position [1062, 0]
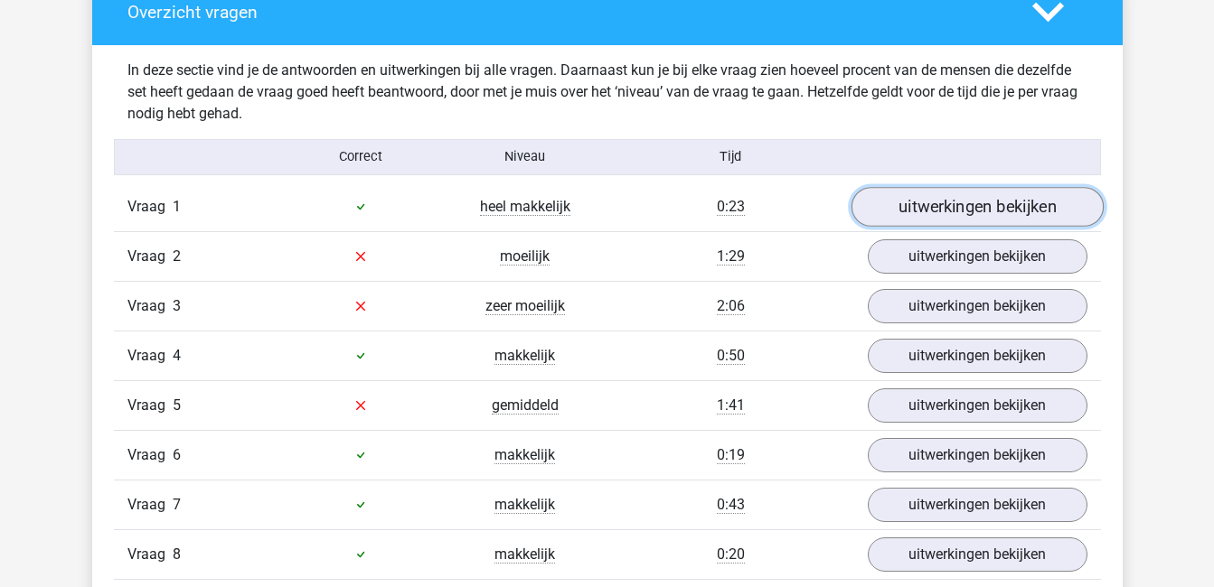
click at [990, 201] on link "uitwerkingen bekijken" at bounding box center [976, 207] width 252 height 40
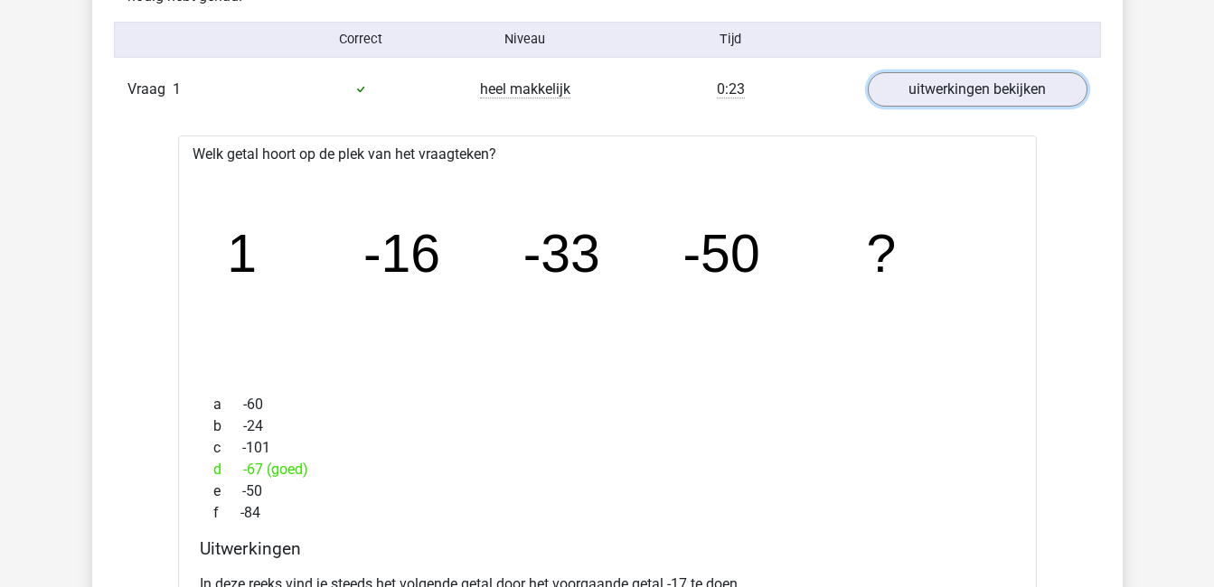
scroll to position [1180, 0]
click at [970, 96] on link "uitwerkingen bekijken" at bounding box center [976, 89] width 252 height 40
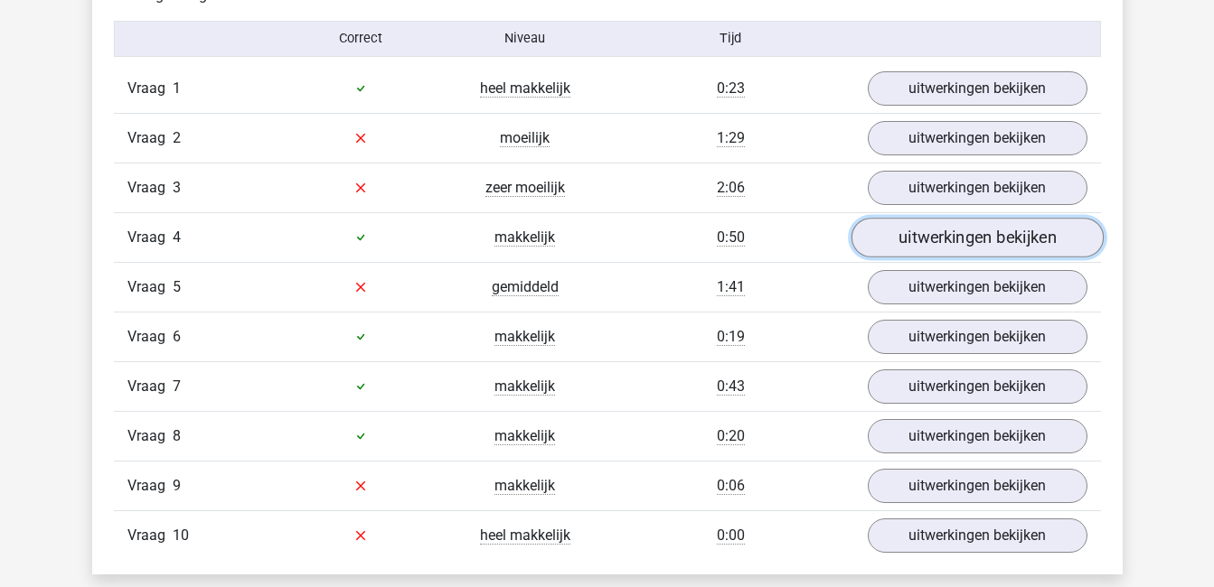
click at [924, 240] on link "uitwerkingen bekijken" at bounding box center [976, 238] width 252 height 40
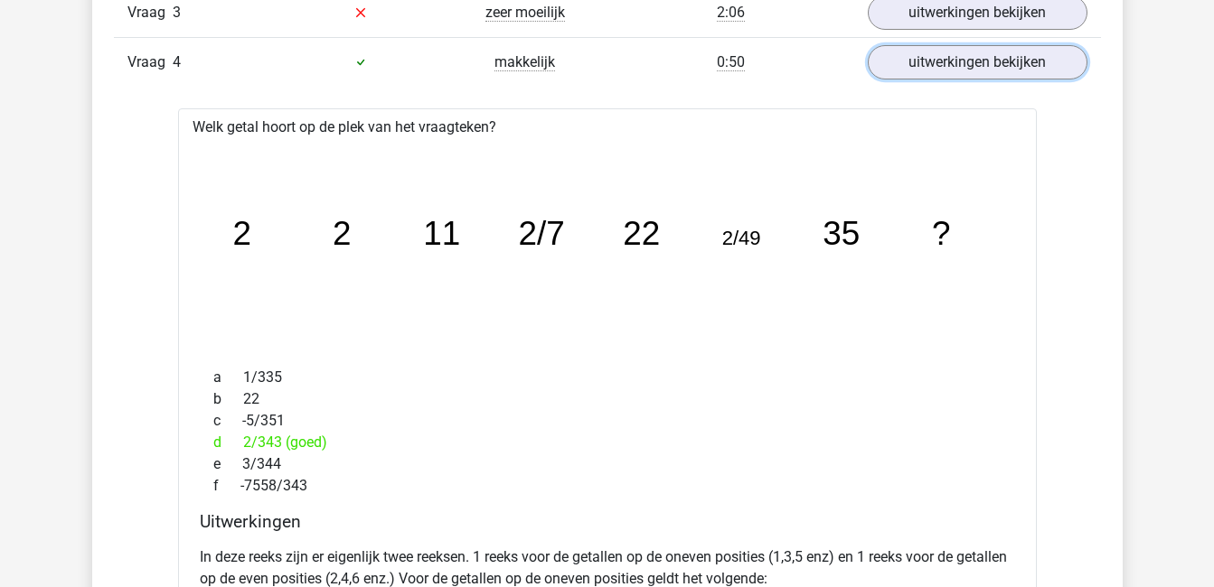
scroll to position [1355, 0]
click at [917, 58] on link "uitwerkingen bekijken" at bounding box center [976, 63] width 252 height 40
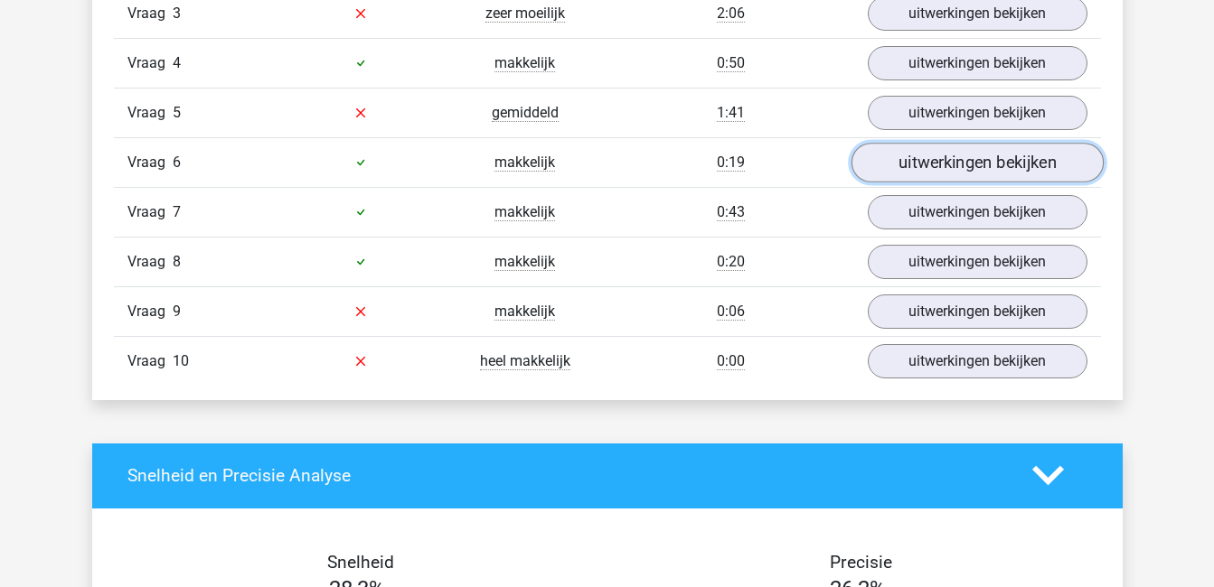
click at [937, 154] on link "uitwerkingen bekijken" at bounding box center [976, 163] width 252 height 40
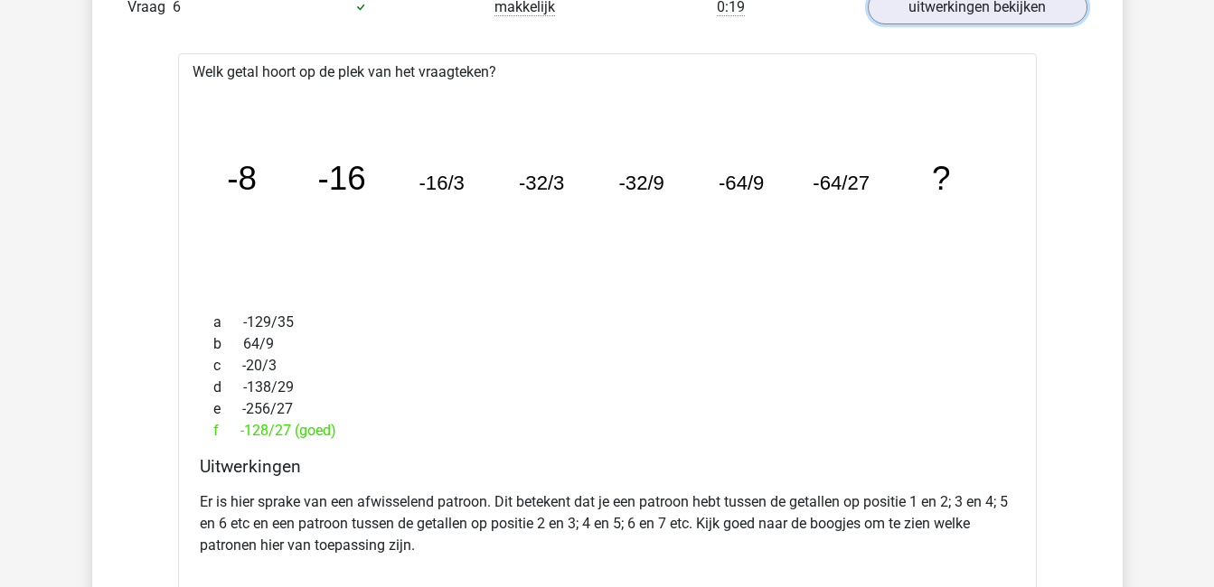
scroll to position [1509, 0]
click at [931, 6] on link "uitwerkingen bekijken" at bounding box center [976, 8] width 252 height 40
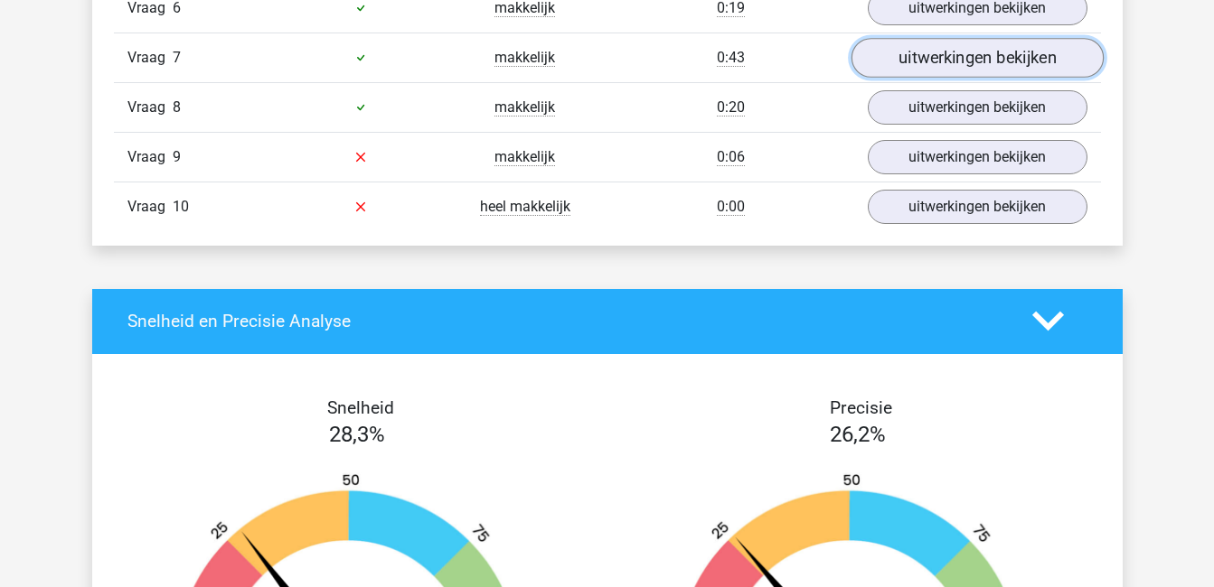
click at [929, 56] on link "uitwerkingen bekijken" at bounding box center [976, 58] width 252 height 40
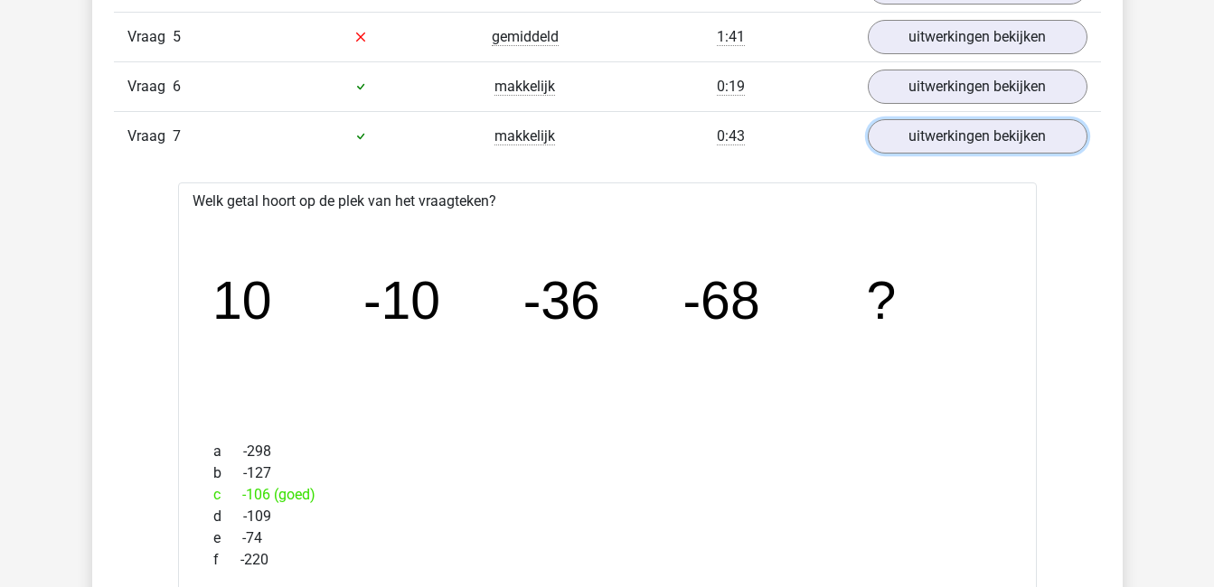
scroll to position [1429, 0]
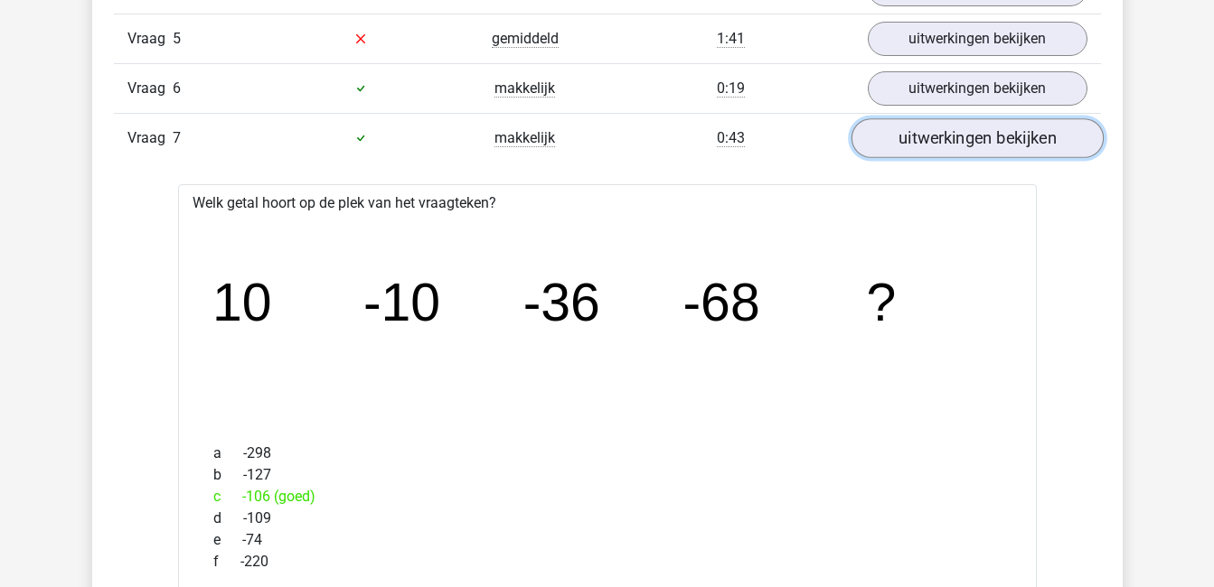
click at [950, 148] on link "uitwerkingen bekijken" at bounding box center [976, 138] width 252 height 40
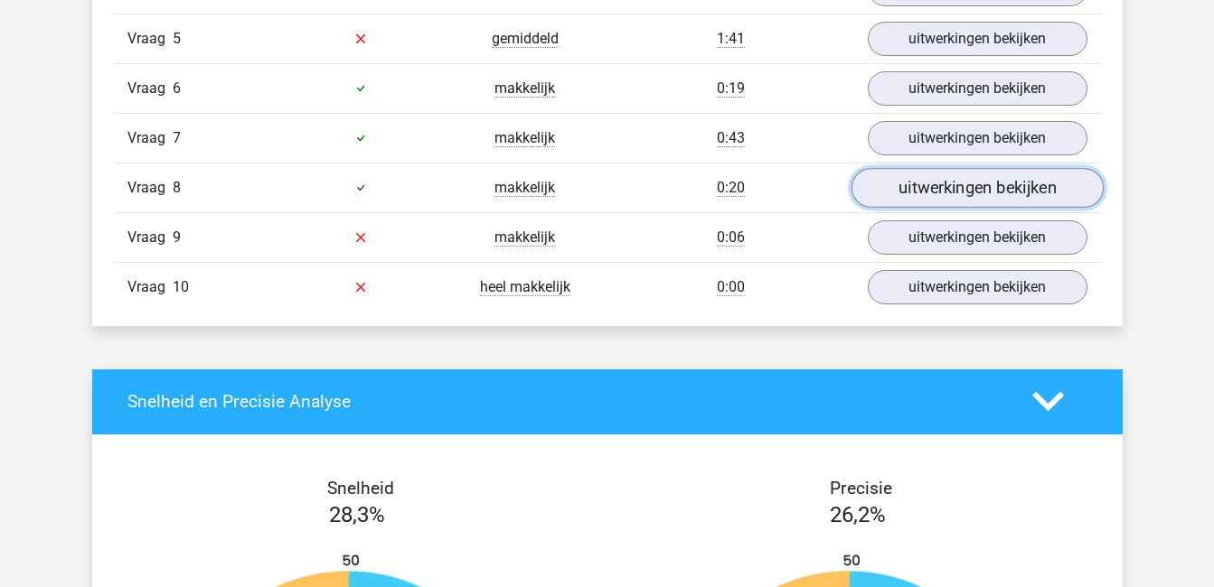
click at [953, 186] on link "uitwerkingen bekijken" at bounding box center [976, 188] width 252 height 40
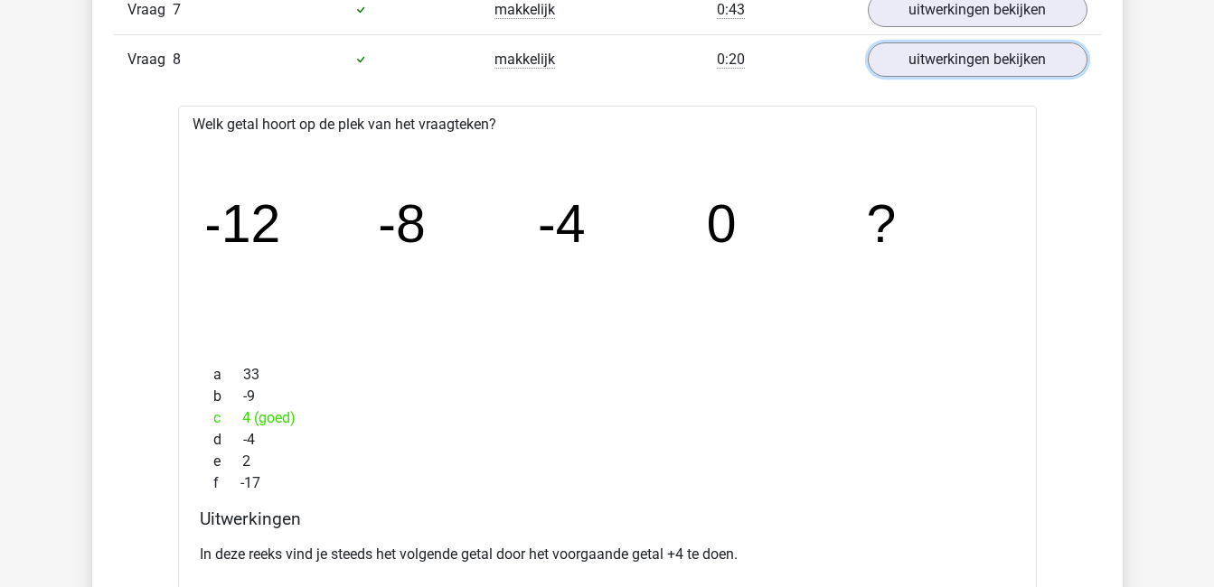
scroll to position [1558, 0]
click at [956, 67] on link "uitwerkingen bekijken" at bounding box center [976, 59] width 252 height 40
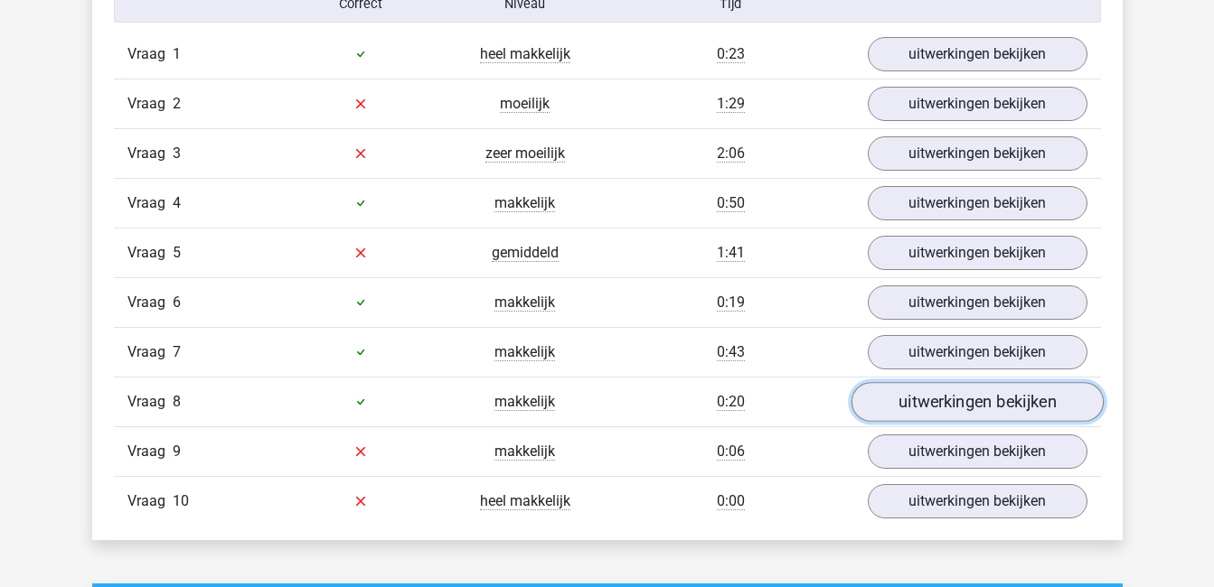
scroll to position [1214, 0]
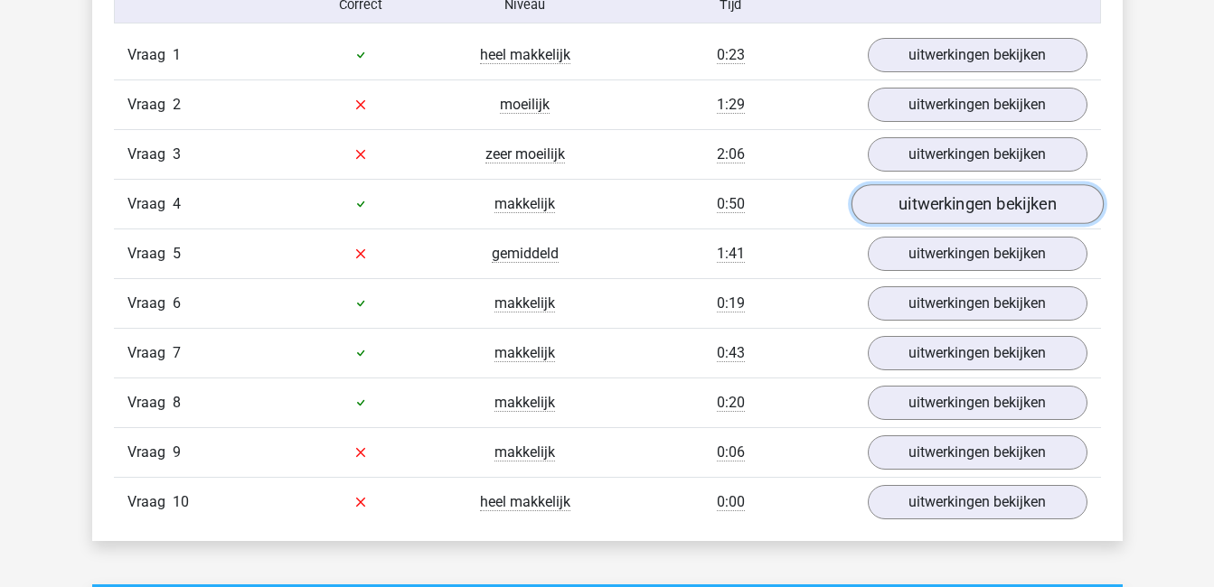
click at [964, 196] on link "uitwerkingen bekijken" at bounding box center [976, 204] width 252 height 40
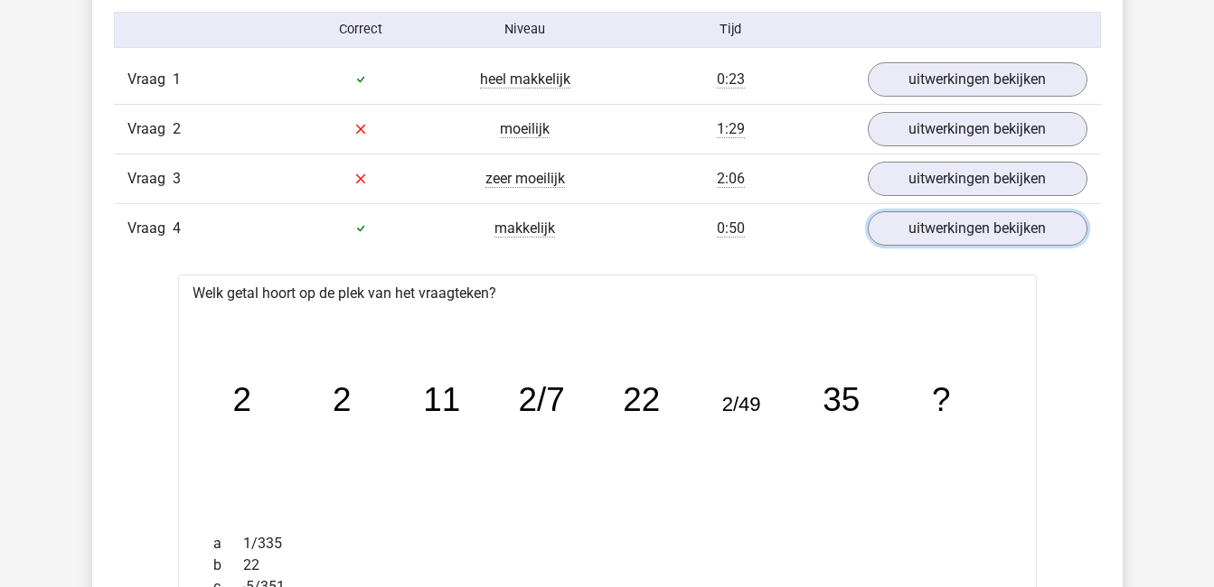
scroll to position [1188, 0]
click at [933, 220] on link "uitwerkingen bekijken" at bounding box center [976, 230] width 252 height 40
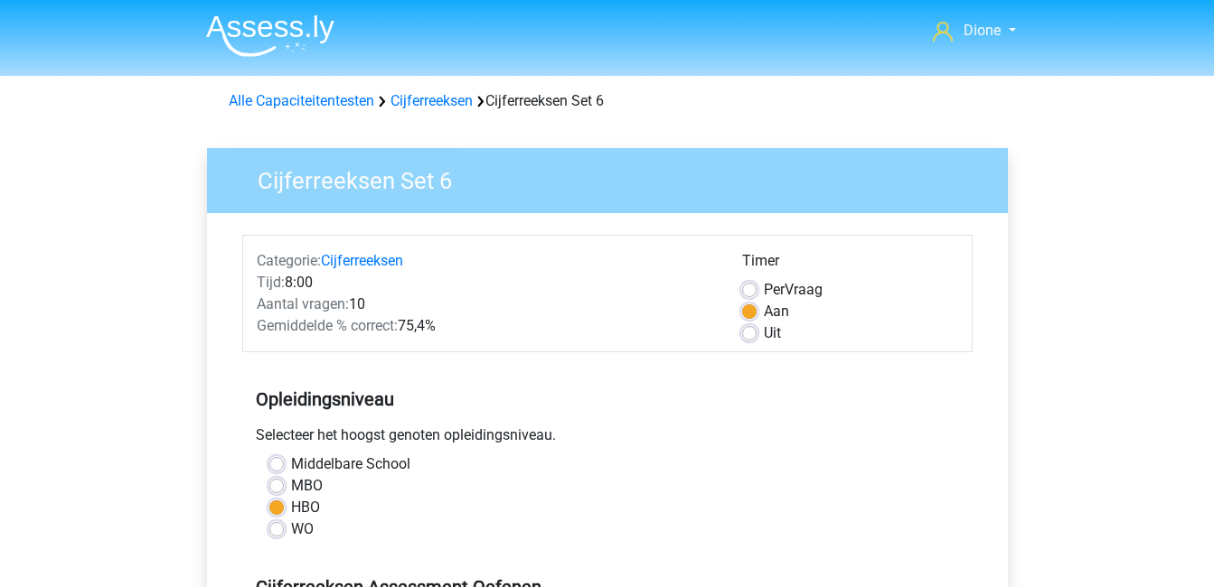
scroll to position [336, 0]
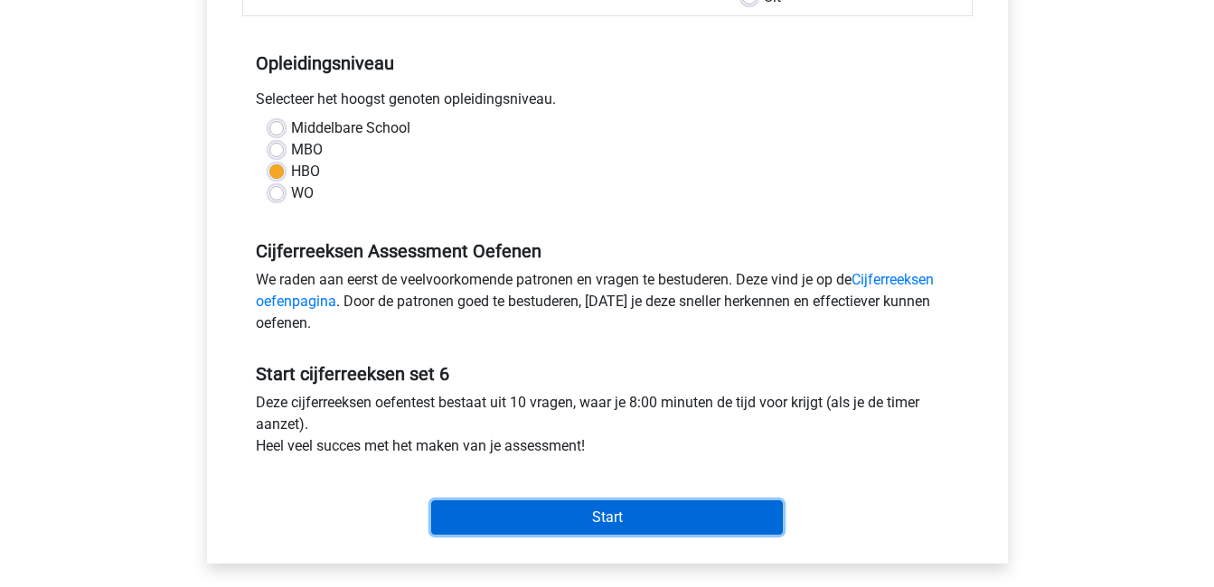
click at [511, 514] on input "Start" at bounding box center [607, 518] width 352 height 34
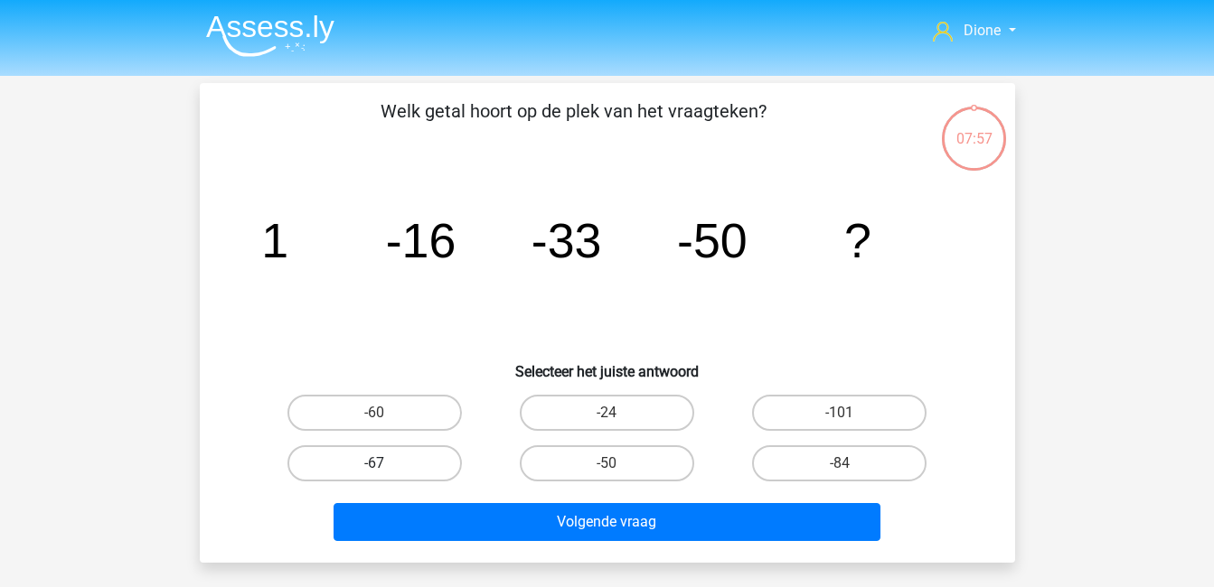
click at [344, 454] on label "-67" at bounding box center [374, 464] width 174 height 36
click at [374, 464] on input "-67" at bounding box center [380, 470] width 12 height 12
radio input "true"
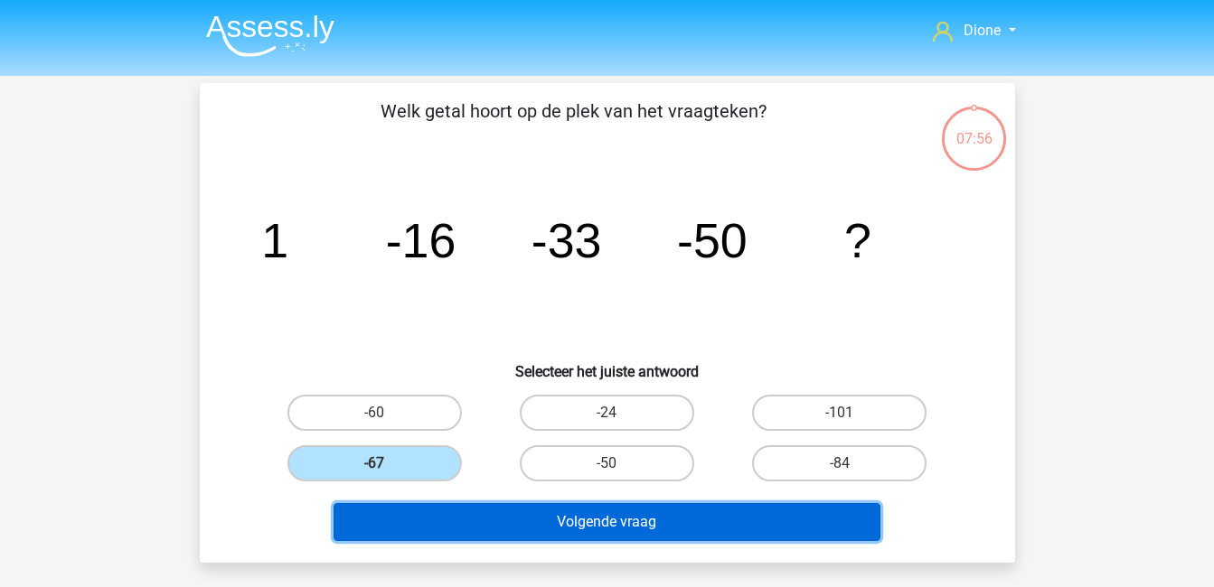
click at [407, 518] on button "Volgende vraag" at bounding box center [606, 522] width 547 height 38
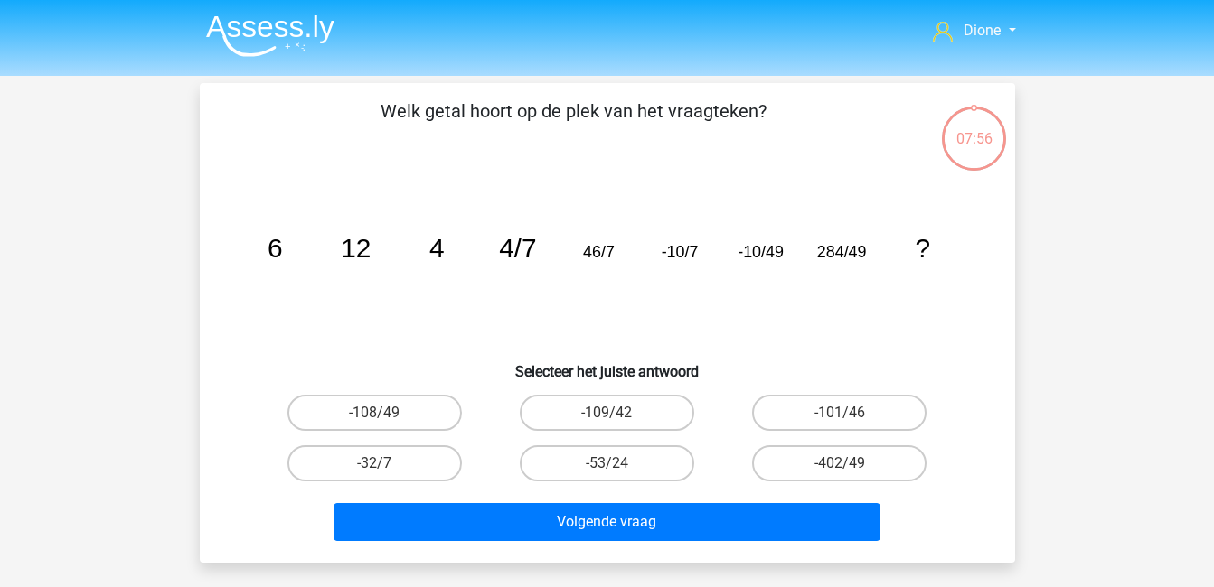
scroll to position [83, 0]
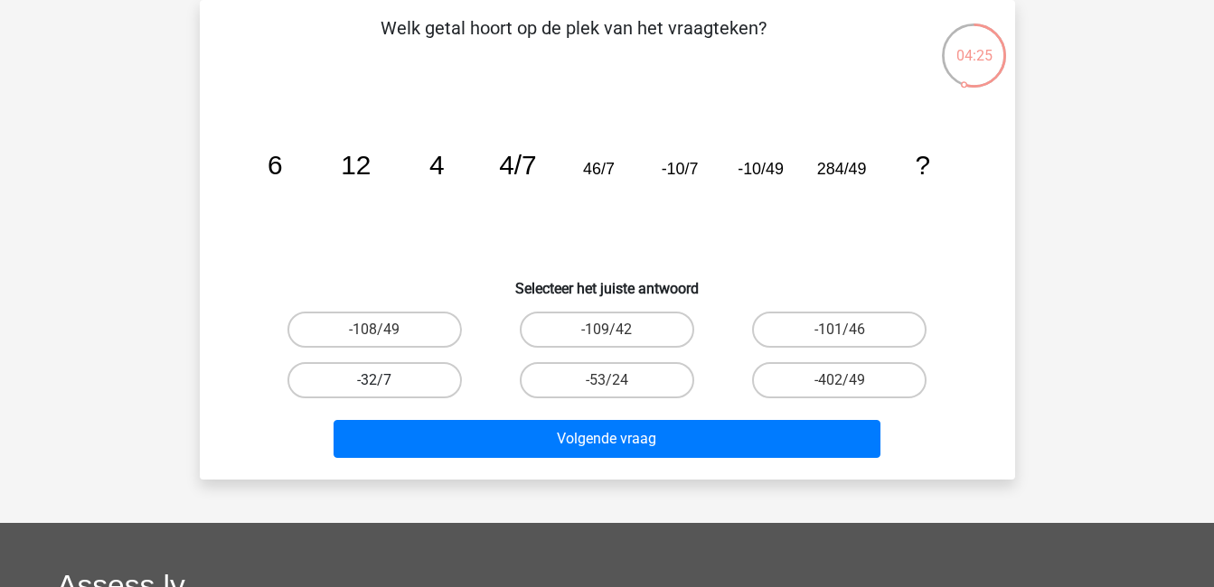
click at [388, 367] on label "-32/7" at bounding box center [374, 380] width 174 height 36
click at [386, 380] on input "-32/7" at bounding box center [380, 386] width 12 height 12
radio input "true"
click at [844, 386] on input "-402/49" at bounding box center [846, 386] width 12 height 12
radio input "true"
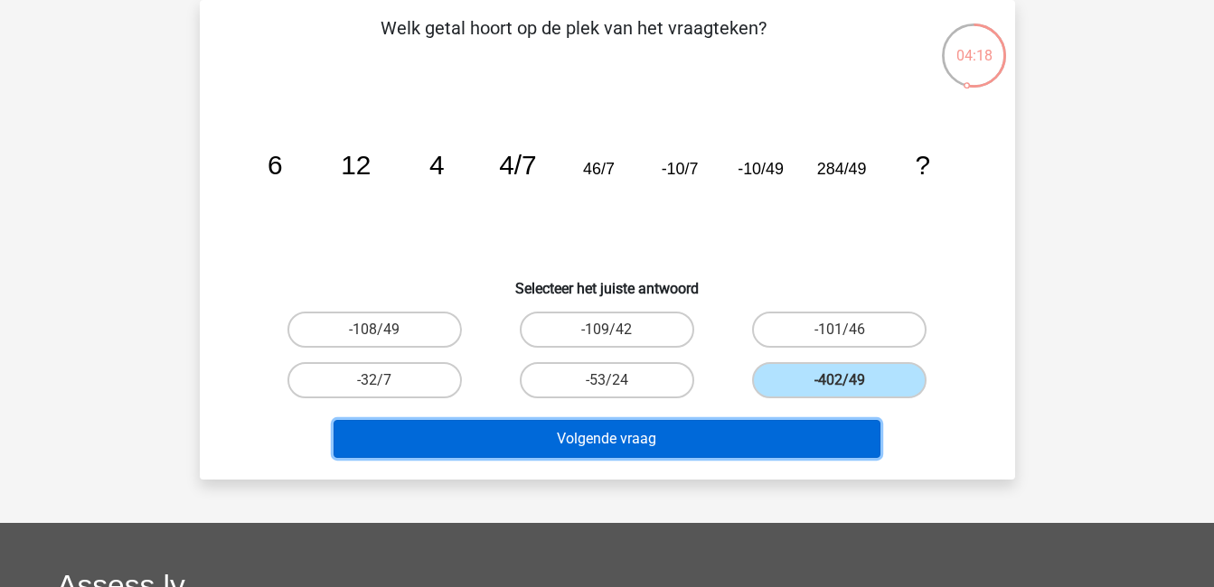
click at [644, 432] on button "Volgende vraag" at bounding box center [606, 439] width 547 height 38
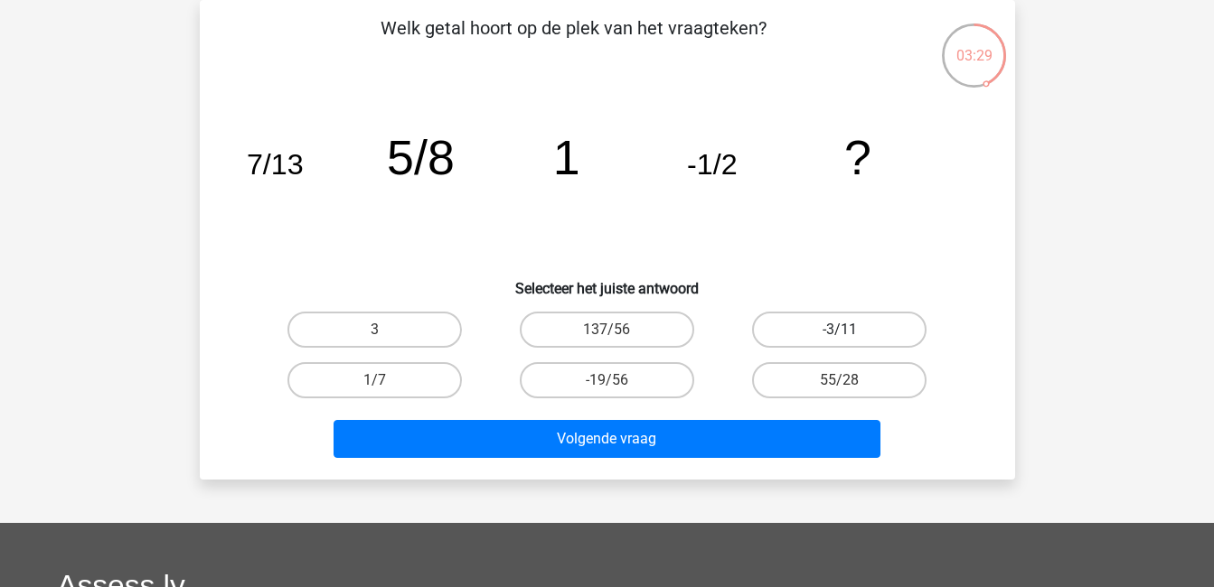
click at [830, 326] on label "-3/11" at bounding box center [839, 330] width 174 height 36
click at [840, 330] on input "-3/11" at bounding box center [846, 336] width 12 height 12
radio input "true"
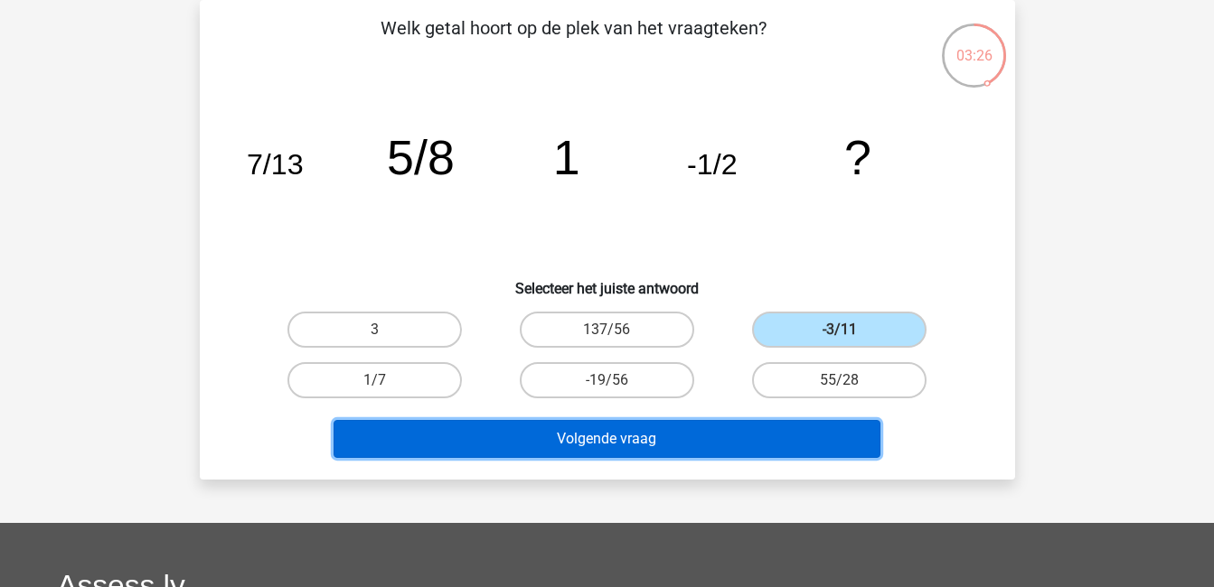
click at [794, 446] on button "Volgende vraag" at bounding box center [606, 439] width 547 height 38
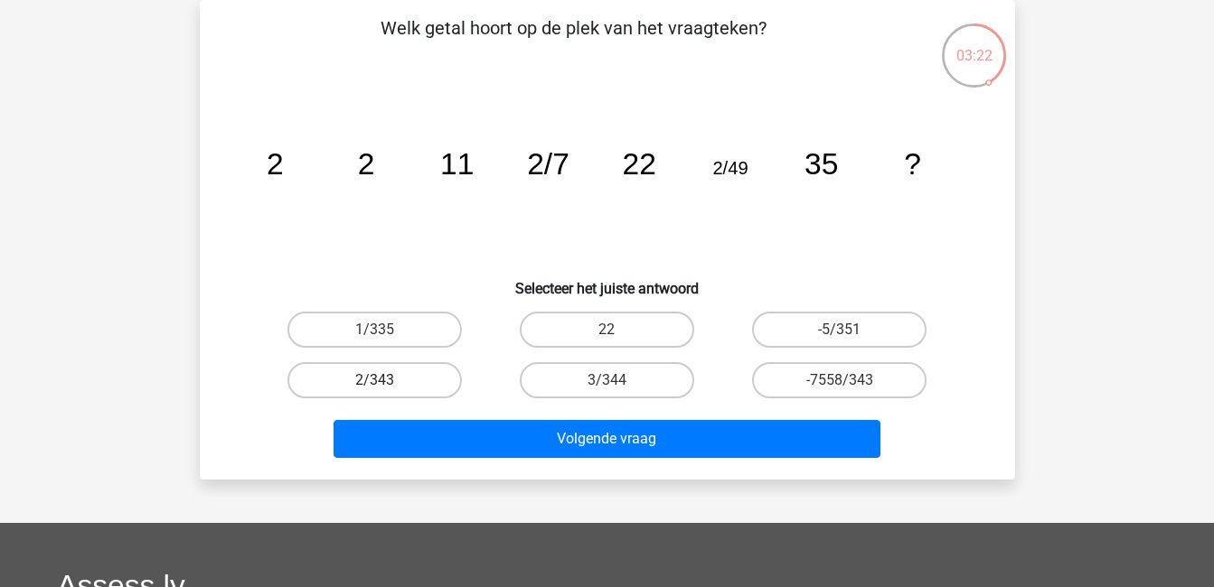
click at [406, 386] on label "2/343" at bounding box center [374, 380] width 174 height 36
click at [386, 386] on input "2/343" at bounding box center [380, 386] width 12 height 12
radio input "true"
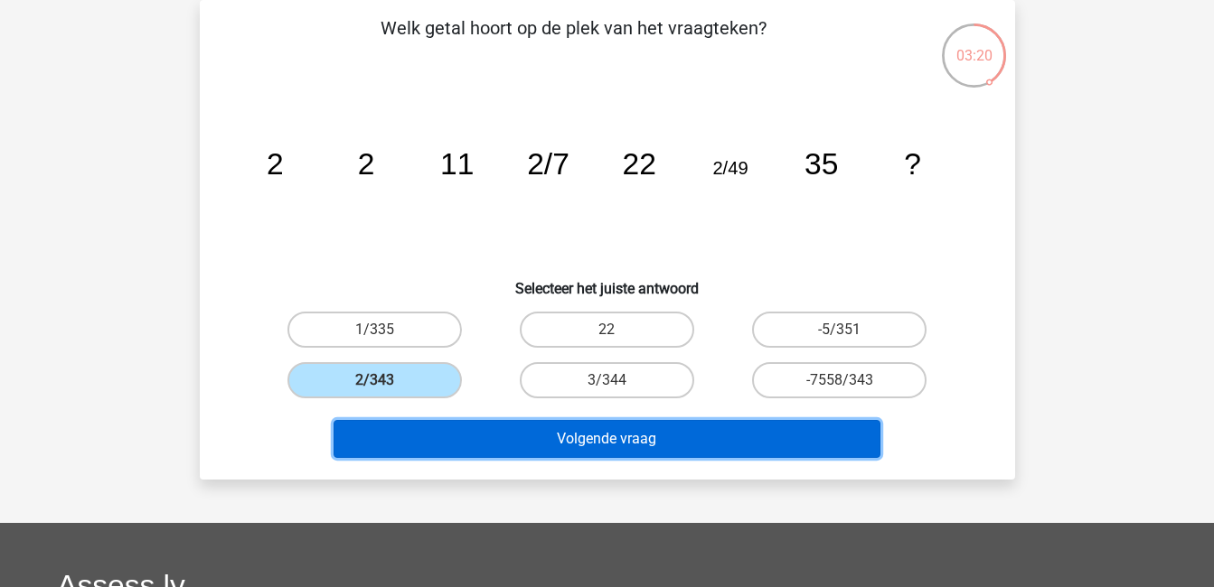
click at [475, 435] on button "Volgende vraag" at bounding box center [606, 439] width 547 height 38
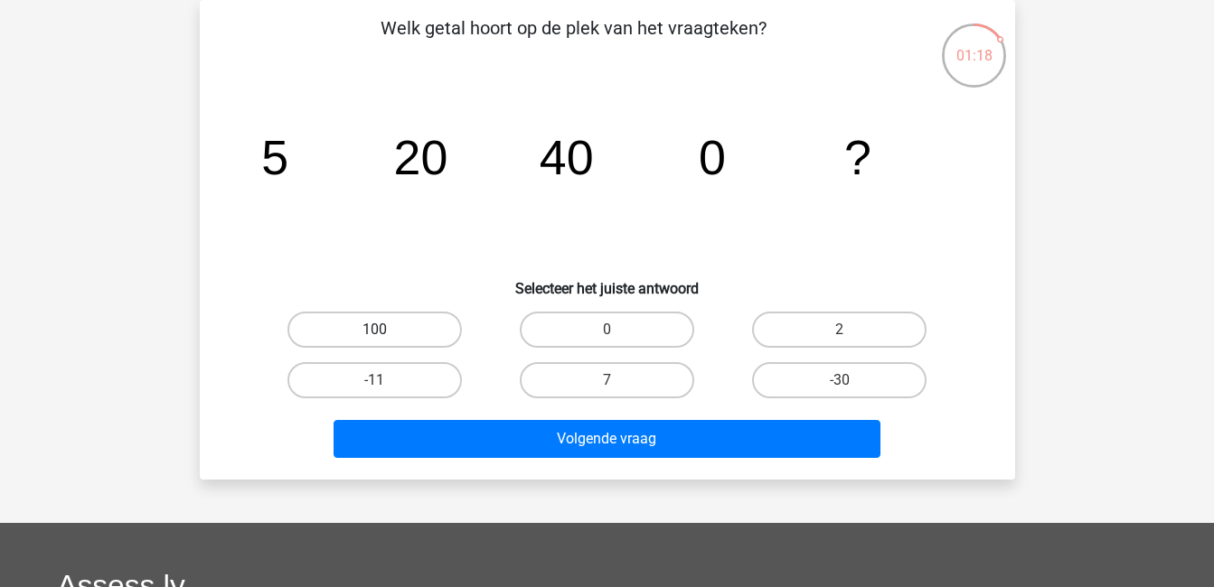
click at [353, 330] on label "100" at bounding box center [374, 330] width 174 height 36
click at [374, 330] on input "100" at bounding box center [380, 336] width 12 height 12
radio input "true"
drag, startPoint x: 802, startPoint y: 336, endPoint x: 744, endPoint y: 298, distance: 69.9
click at [744, 298] on div "Welk getal hoort op de plek van het vraagteken? image/svg+xml 5 20 40 0 ? Selec…" at bounding box center [607, 239] width 801 height 451
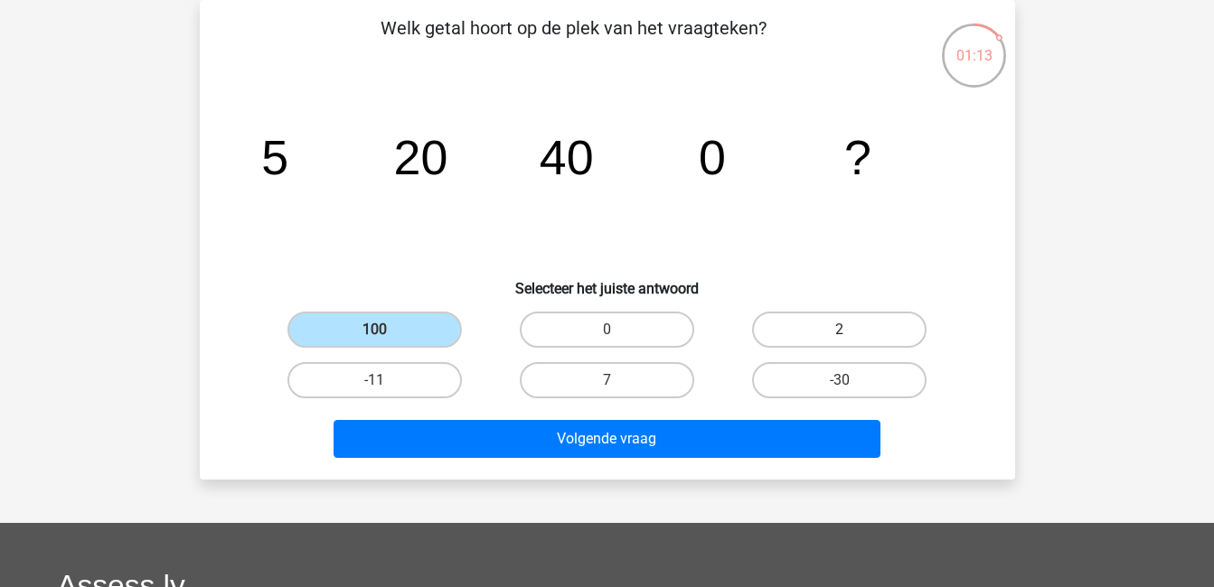
click at [794, 327] on label "2" at bounding box center [839, 330] width 174 height 36
click at [840, 330] on input "2" at bounding box center [846, 336] width 12 height 12
radio input "true"
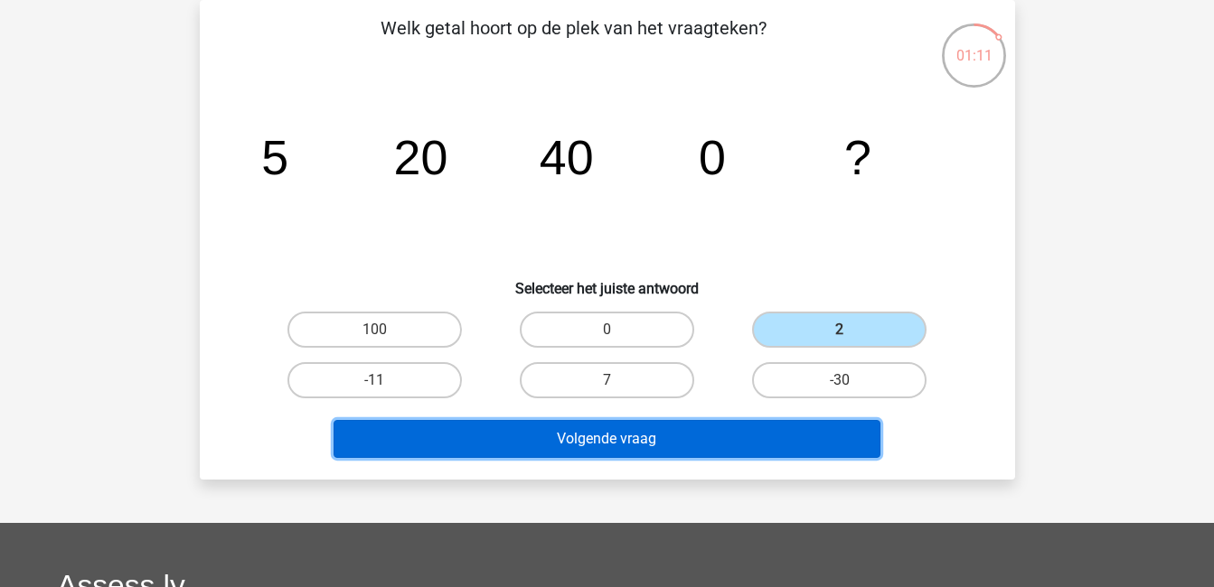
click at [823, 430] on button "Volgende vraag" at bounding box center [606, 439] width 547 height 38
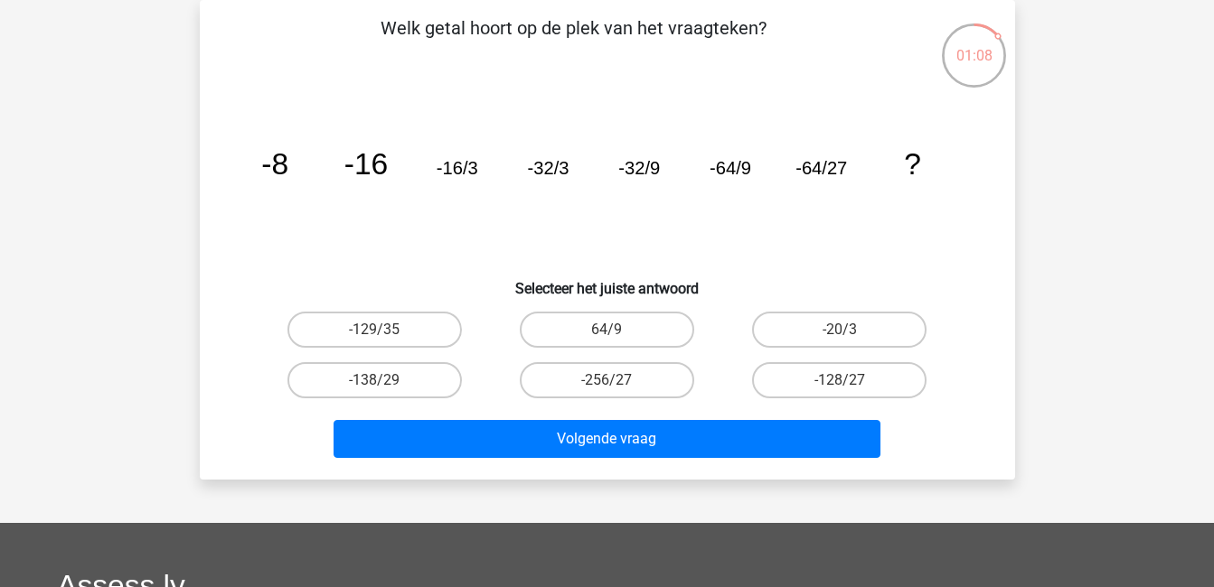
click at [850, 380] on input "-128/27" at bounding box center [846, 386] width 12 height 12
radio input "true"
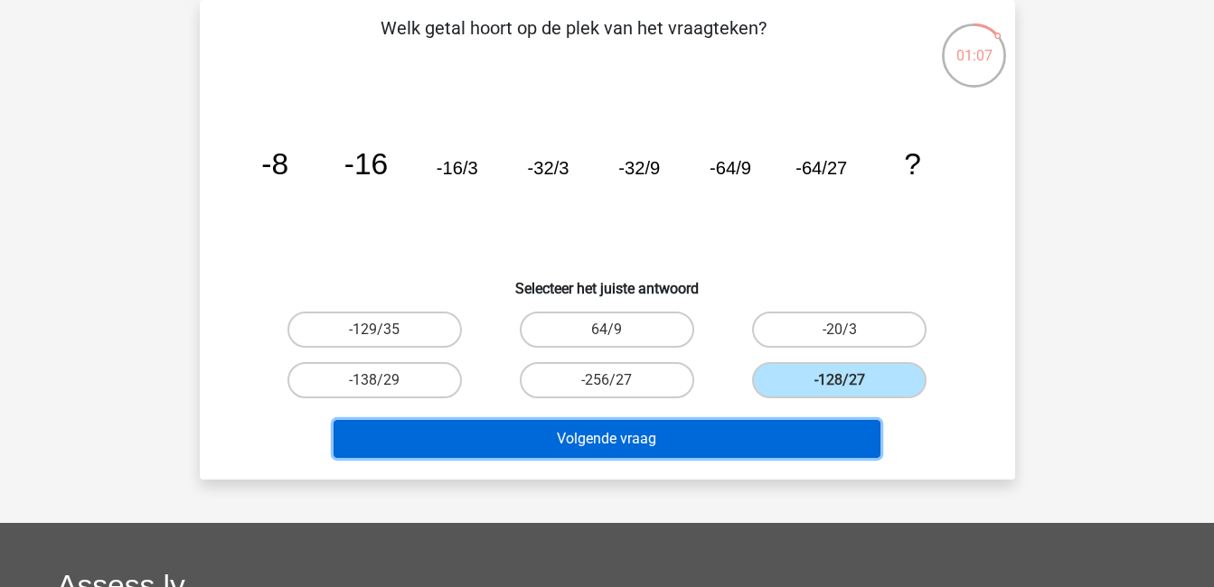
click at [820, 439] on button "Volgende vraag" at bounding box center [606, 439] width 547 height 38
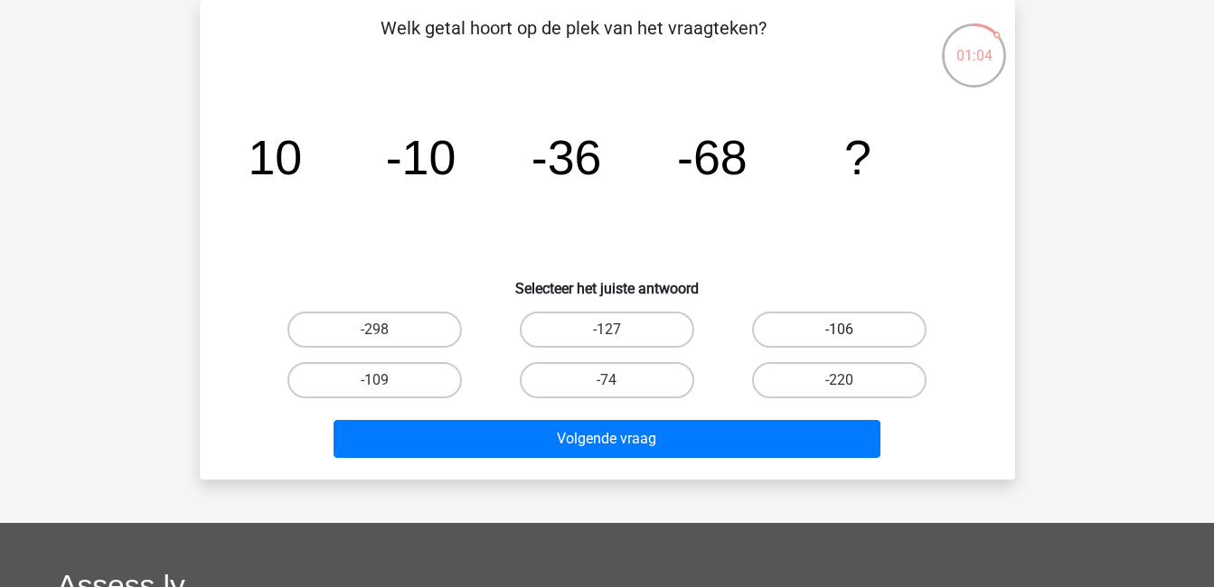
click at [793, 328] on label "-106" at bounding box center [839, 330] width 174 height 36
click at [840, 330] on input "-106" at bounding box center [846, 336] width 12 height 12
radio input "true"
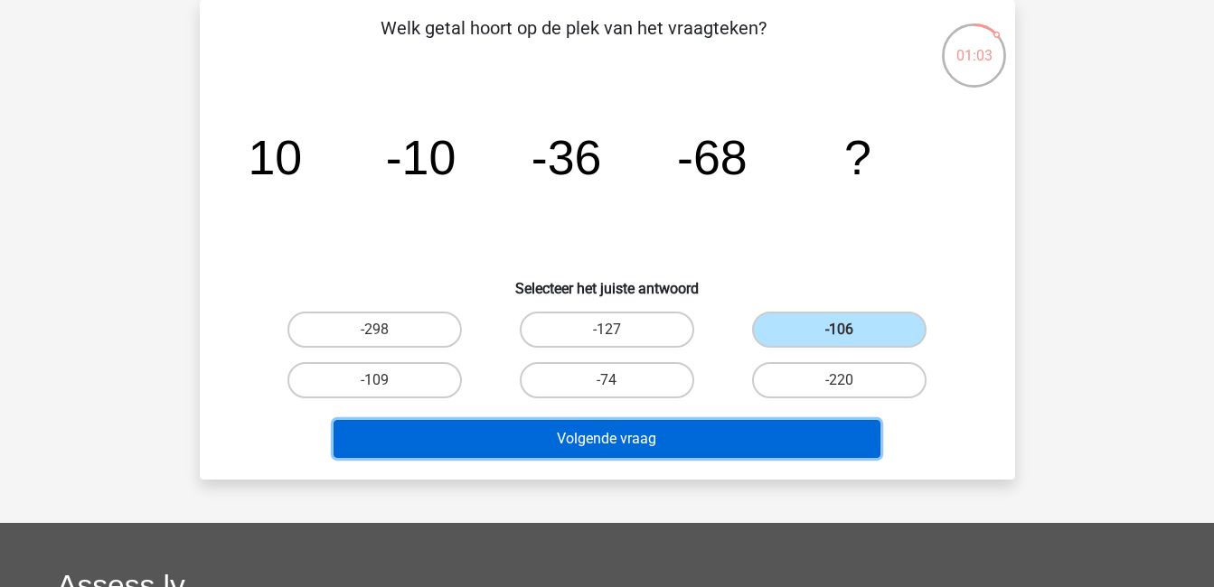
click at [811, 439] on button "Volgende vraag" at bounding box center [606, 439] width 547 height 38
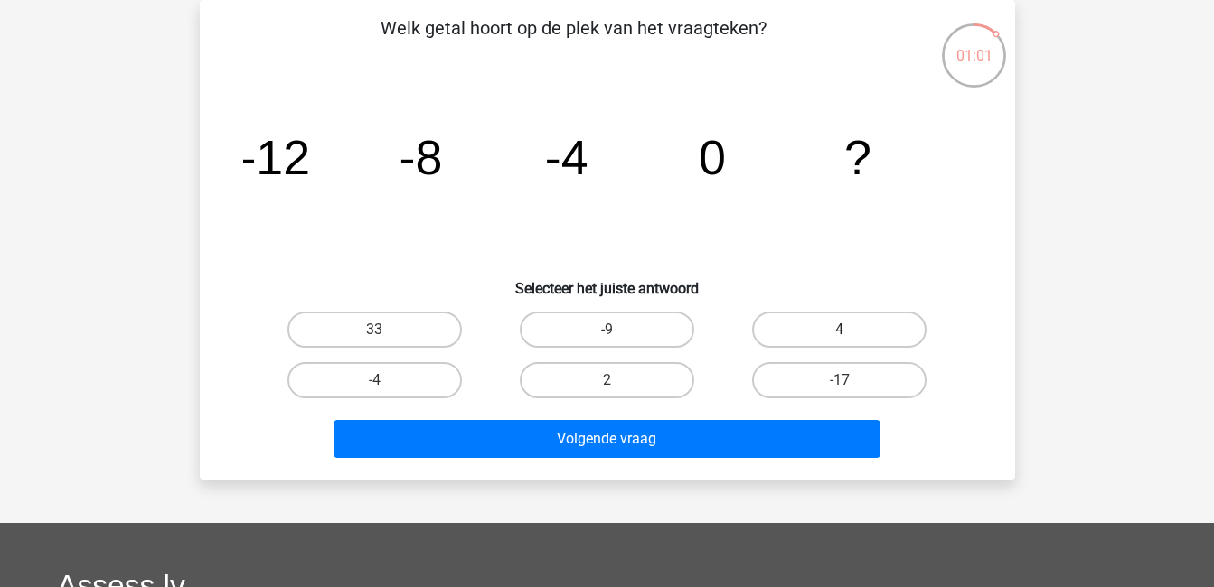
click at [821, 330] on label "4" at bounding box center [839, 330] width 174 height 36
click at [840, 330] on input "4" at bounding box center [846, 336] width 12 height 12
radio input "true"
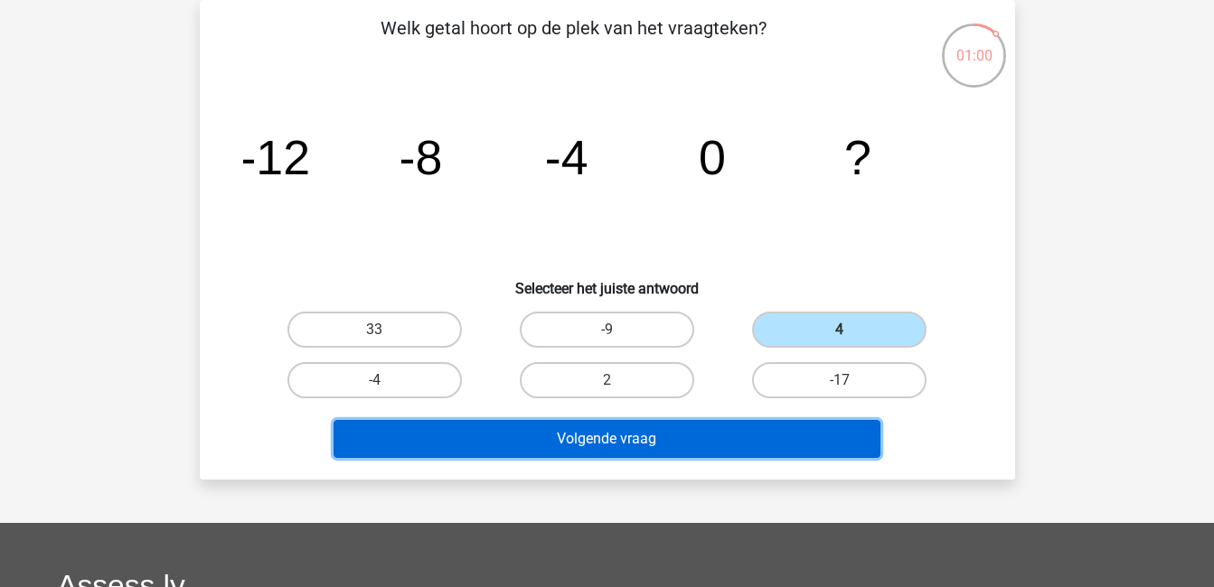
click at [811, 439] on button "Volgende vraag" at bounding box center [606, 439] width 547 height 38
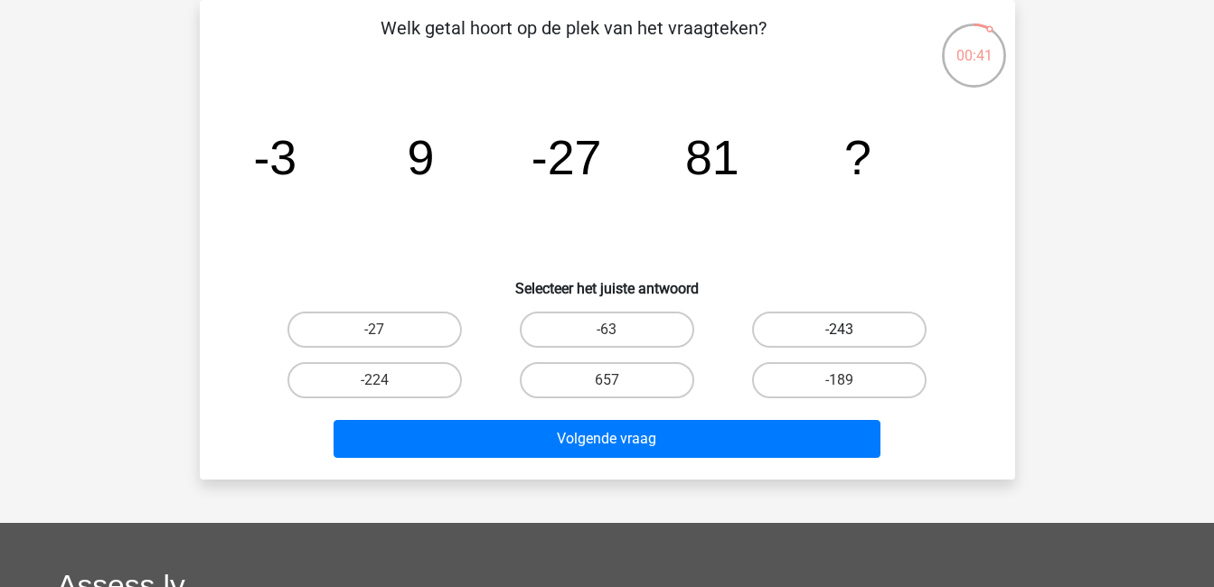
click at [826, 336] on label "-243" at bounding box center [839, 330] width 174 height 36
click at [840, 336] on input "-243" at bounding box center [846, 336] width 12 height 12
radio input "true"
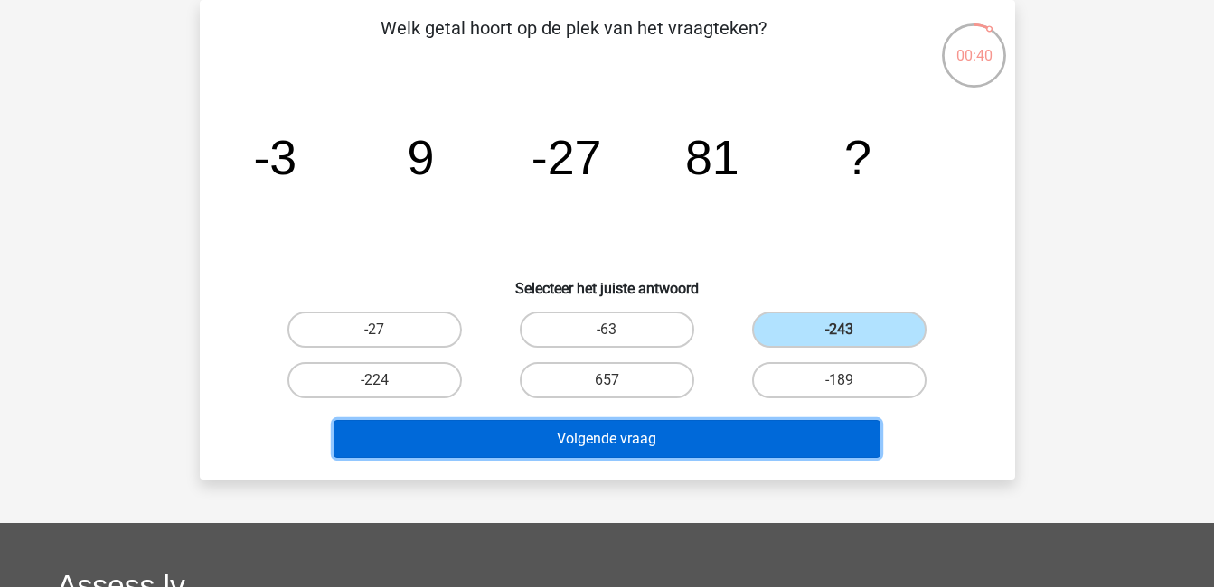
click at [821, 432] on button "Volgende vraag" at bounding box center [606, 439] width 547 height 38
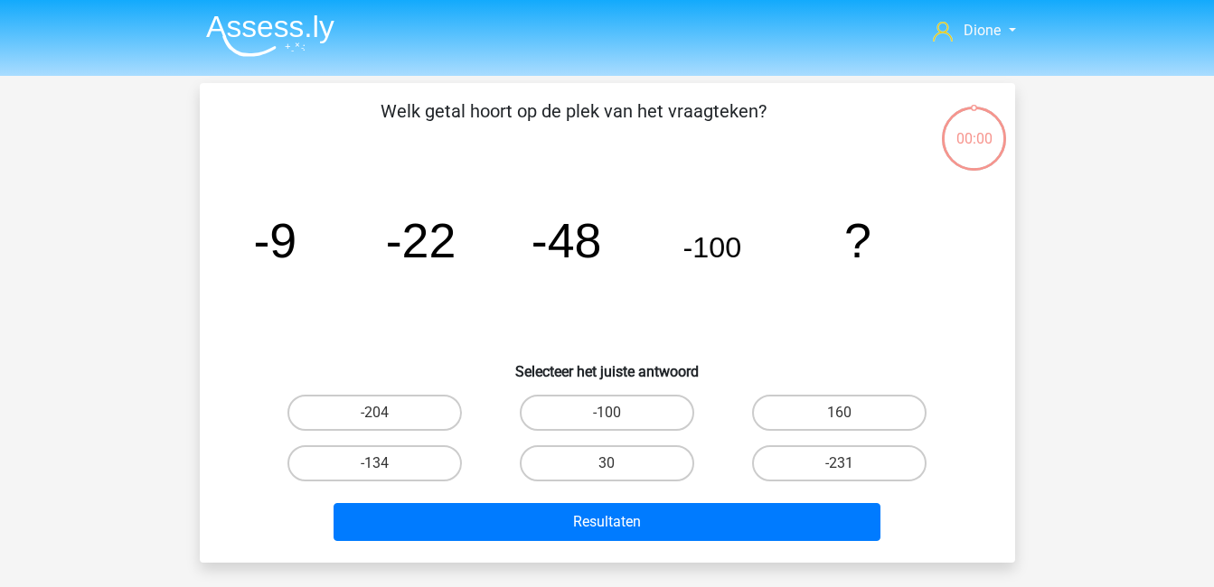
scroll to position [83, 0]
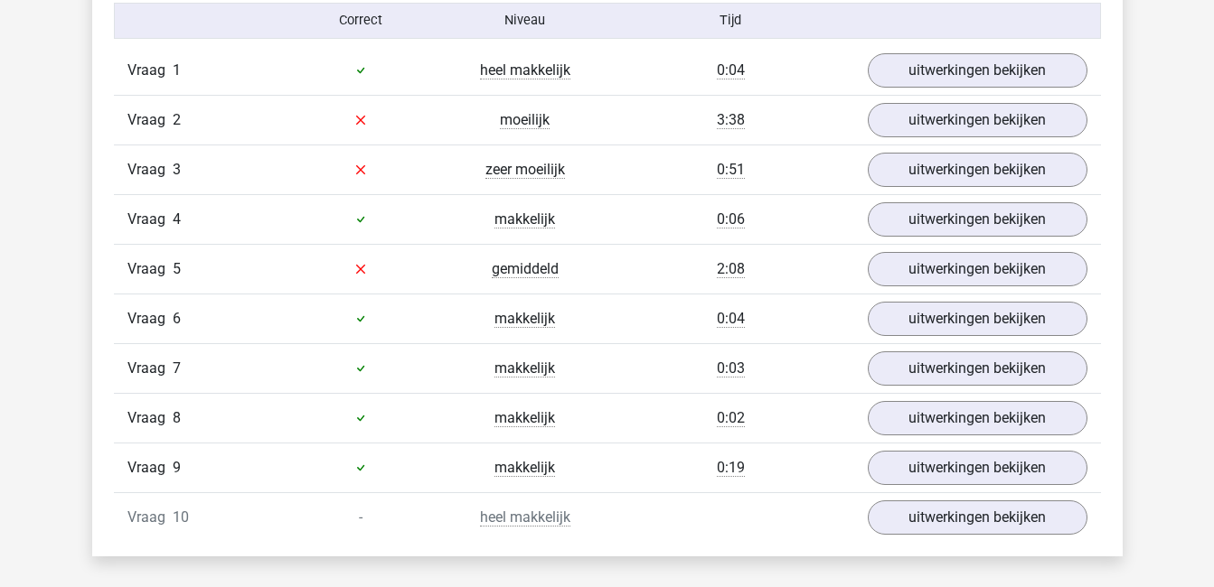
scroll to position [1201, 0]
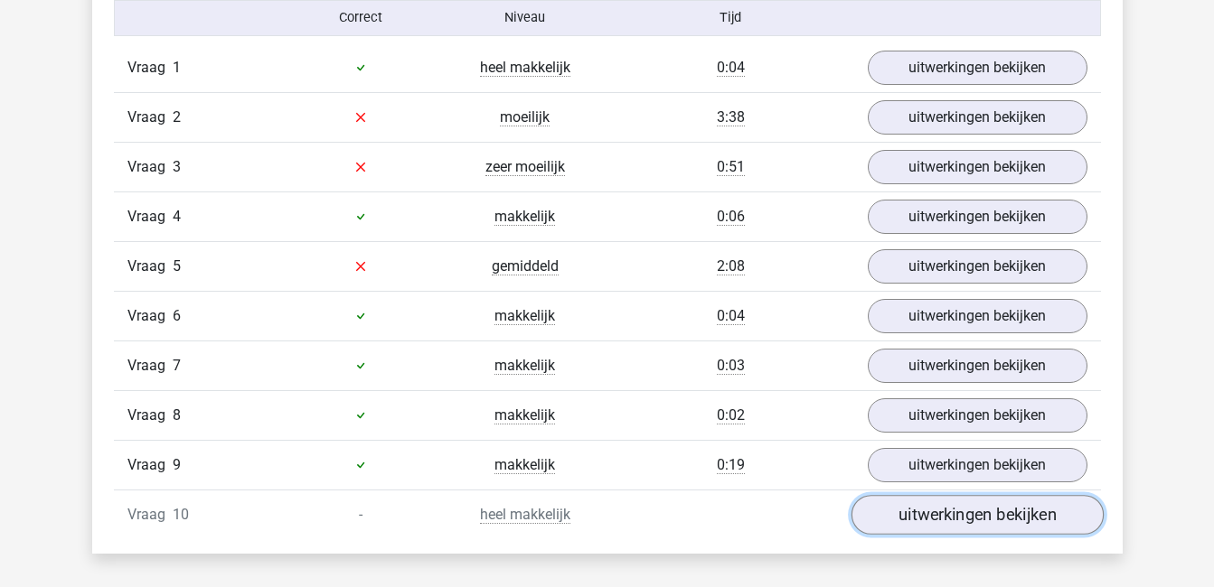
click at [944, 520] on link "uitwerkingen bekijken" at bounding box center [976, 515] width 252 height 40
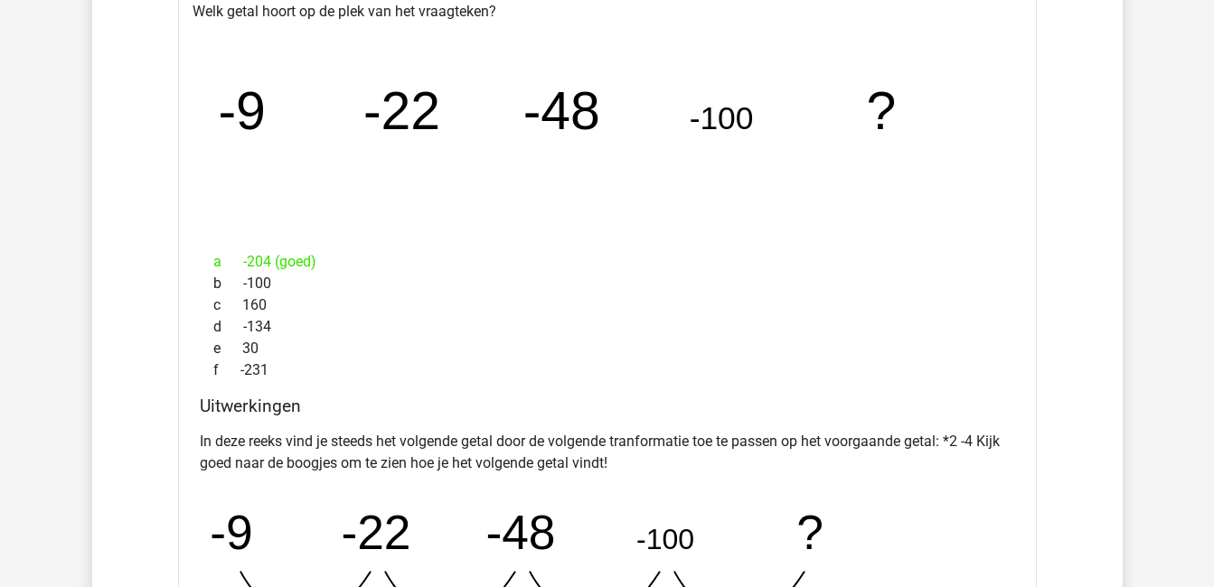
scroll to position [1768, 0]
click at [1149, 412] on div "Dione [EMAIL_ADDRESS][DOMAIN_NAME]" at bounding box center [607, 372] width 1214 height 4281
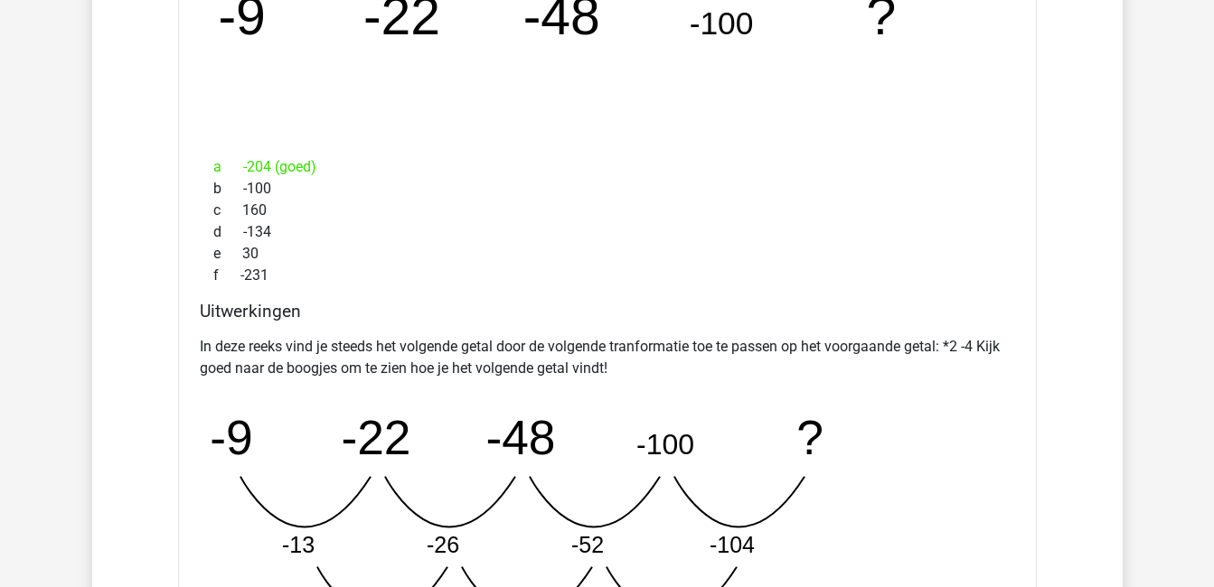
scroll to position [1863, 0]
click at [1149, 412] on div "Dione [EMAIL_ADDRESS][DOMAIN_NAME]" at bounding box center [607, 277] width 1214 height 4281
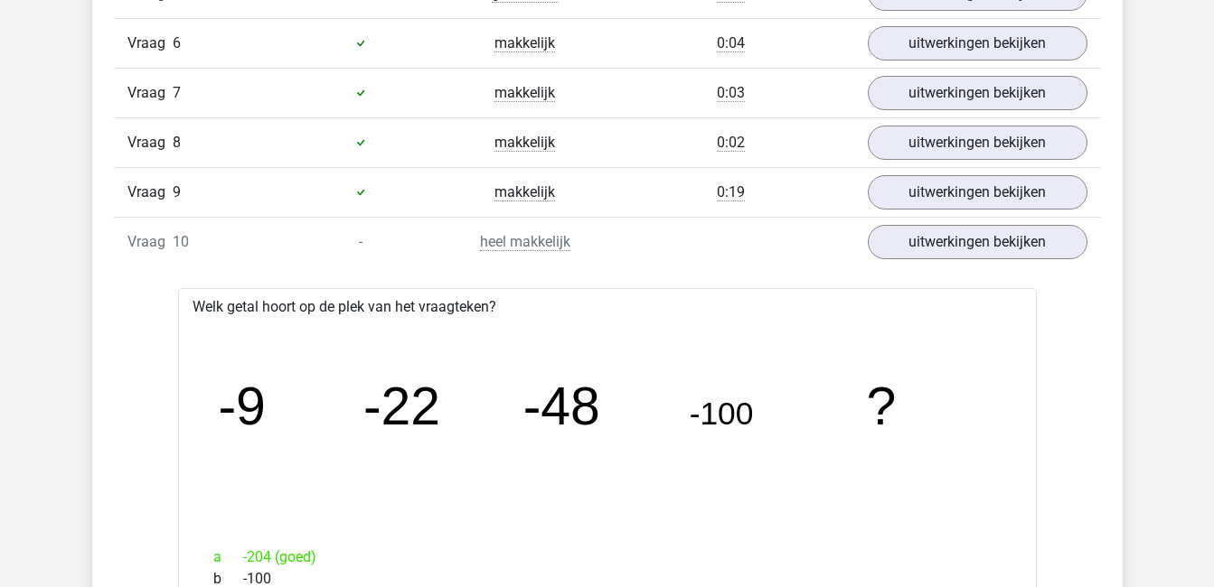
scroll to position [1473, 0]
click at [1009, 249] on link "uitwerkingen bekijken" at bounding box center [976, 243] width 252 height 40
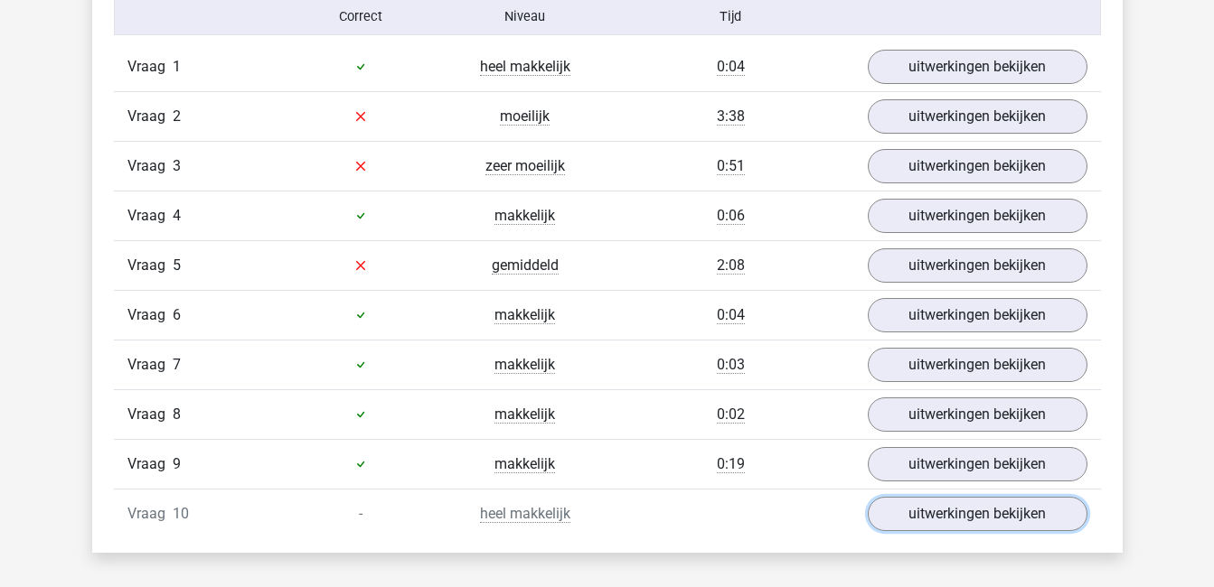
scroll to position [1201, 0]
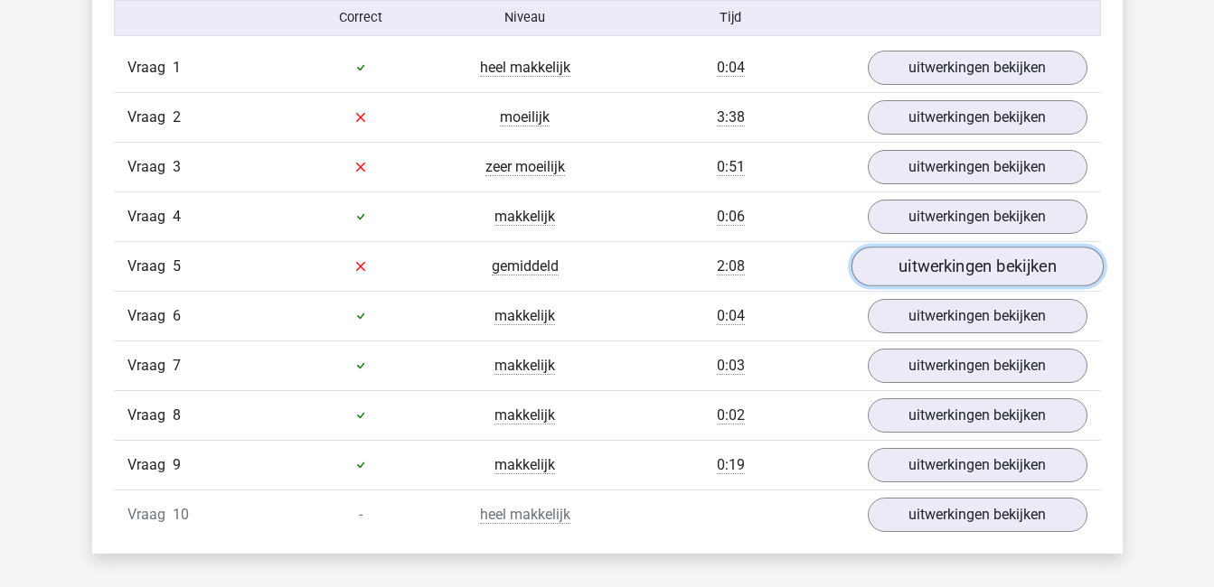
click at [971, 267] on link "uitwerkingen bekijken" at bounding box center [976, 267] width 252 height 40
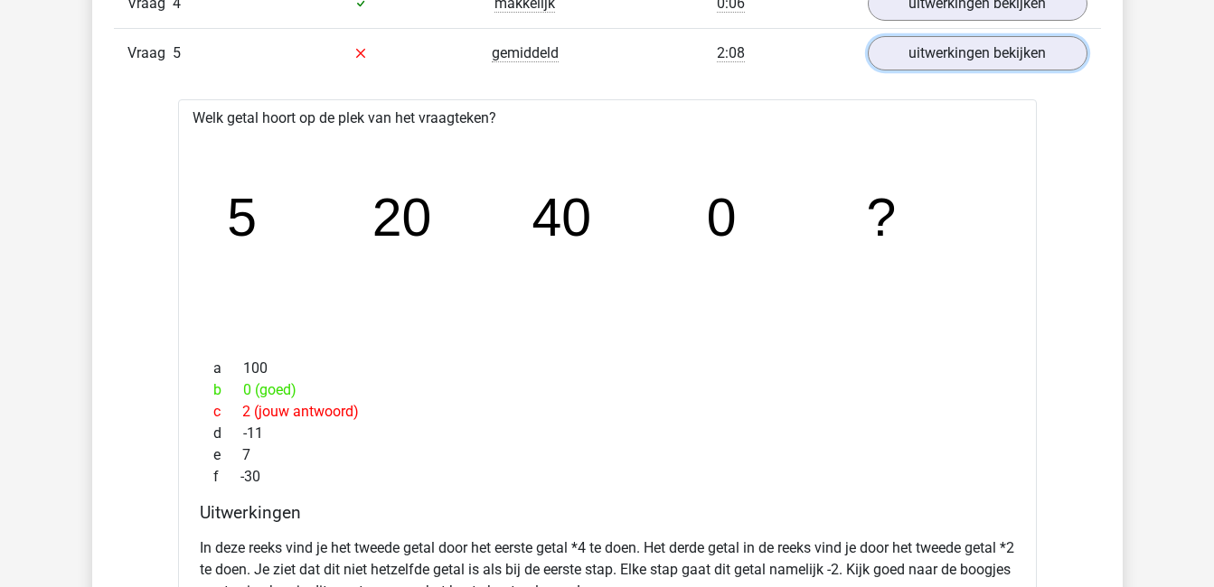
scroll to position [1409, 0]
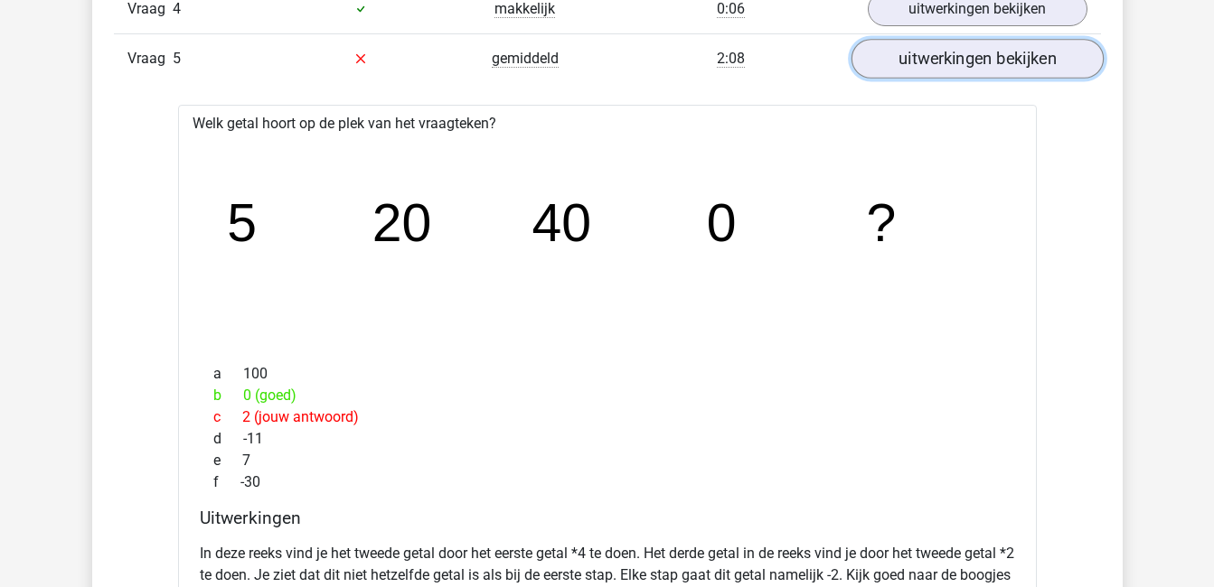
click at [983, 69] on link "uitwerkingen bekijken" at bounding box center [976, 59] width 252 height 40
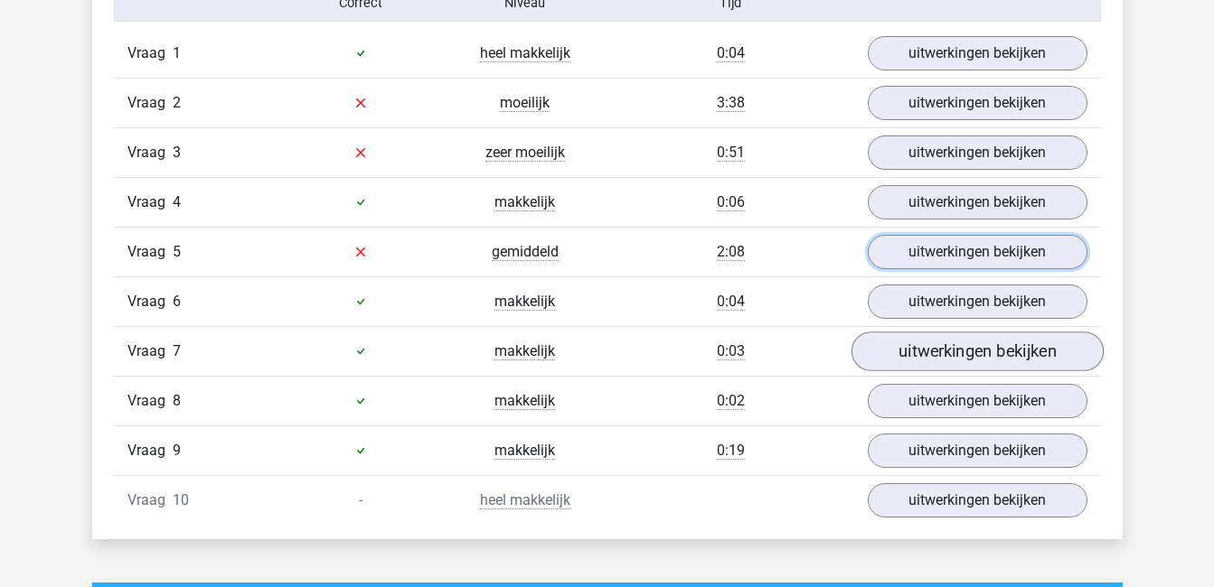
scroll to position [1213, 0]
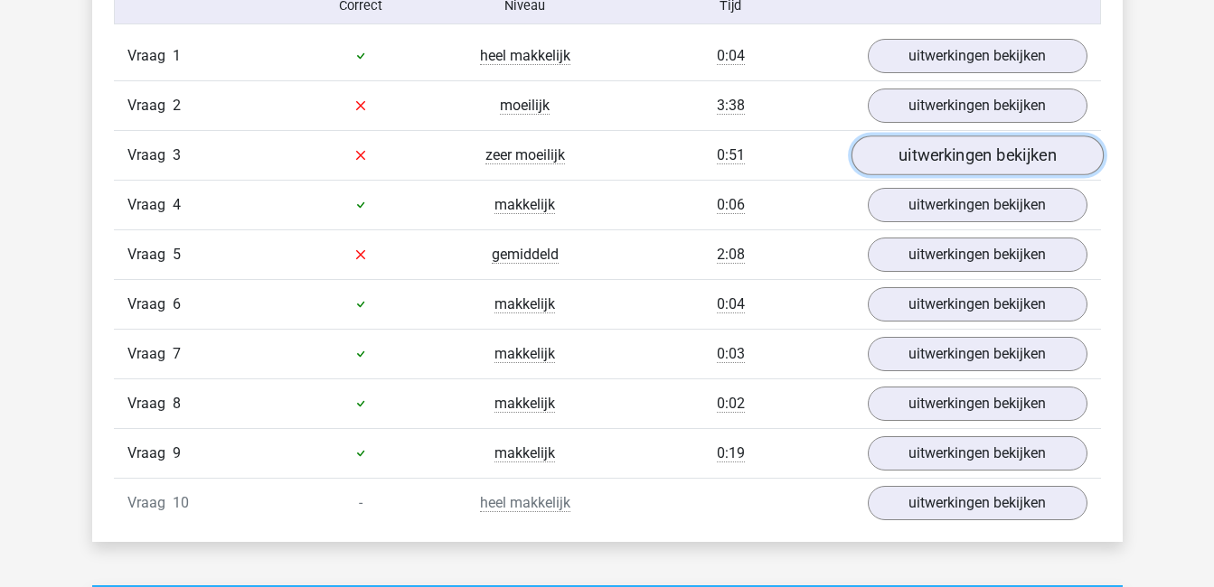
click at [946, 154] on link "uitwerkingen bekijken" at bounding box center [976, 156] width 252 height 40
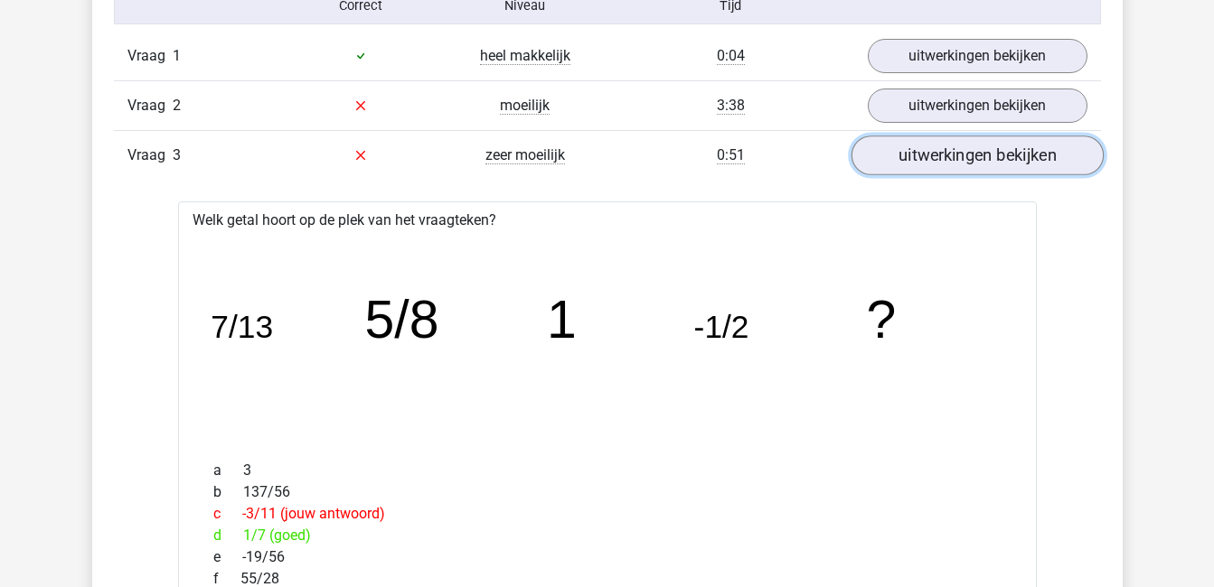
click at [943, 156] on link "uitwerkingen bekijken" at bounding box center [976, 156] width 252 height 40
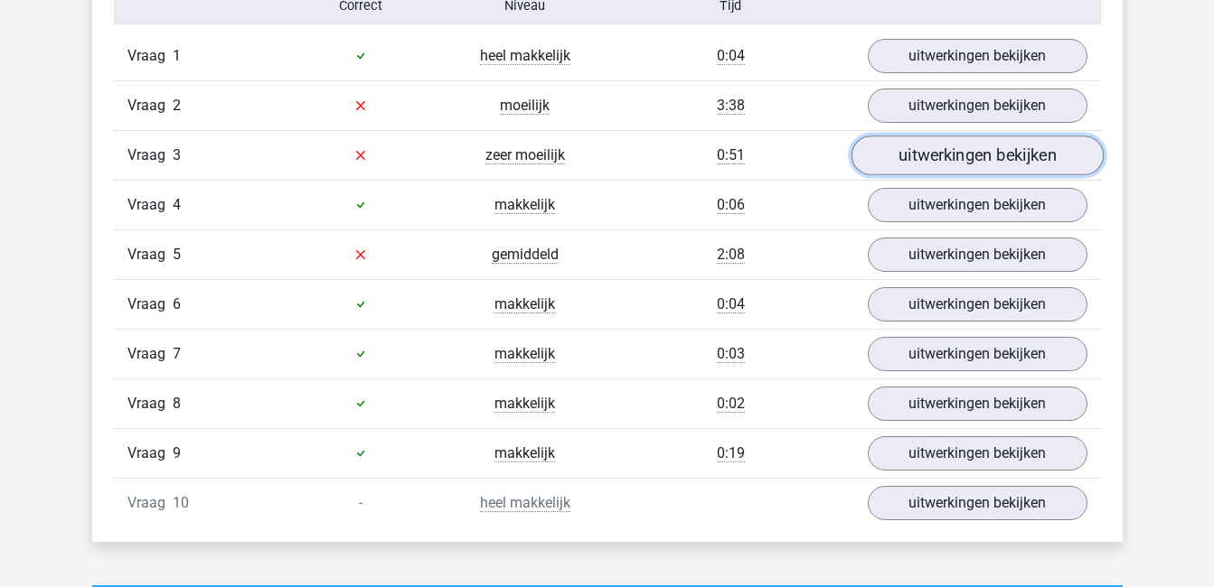
click at [955, 155] on link "uitwerkingen bekijken" at bounding box center [976, 156] width 252 height 40
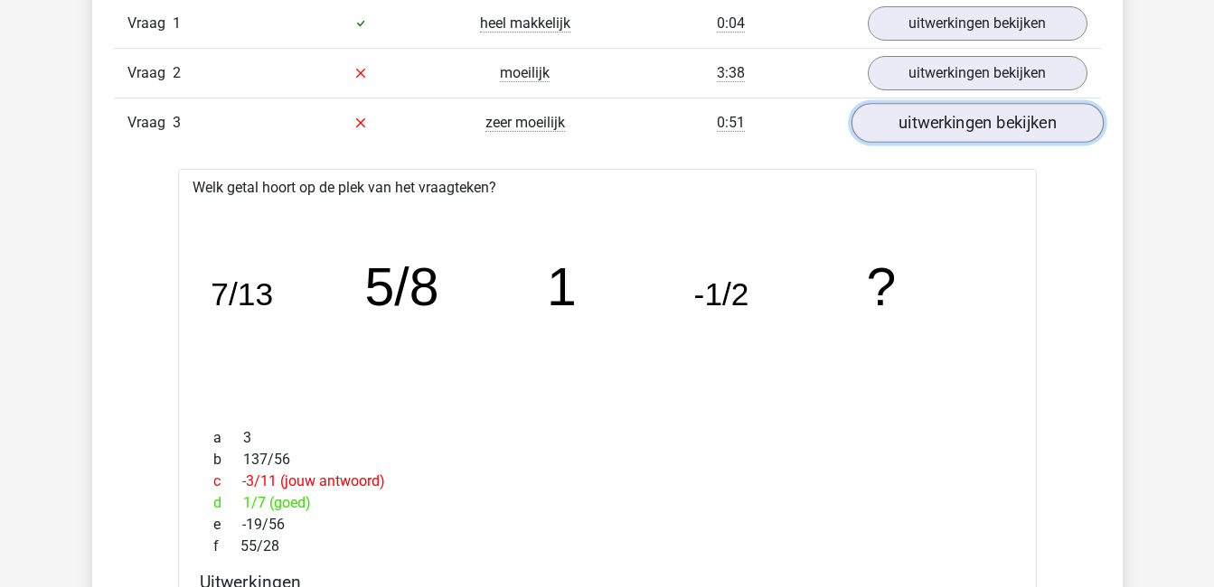
scroll to position [1243, 0]
click at [1000, 121] on link "uitwerkingen bekijken" at bounding box center [976, 125] width 252 height 40
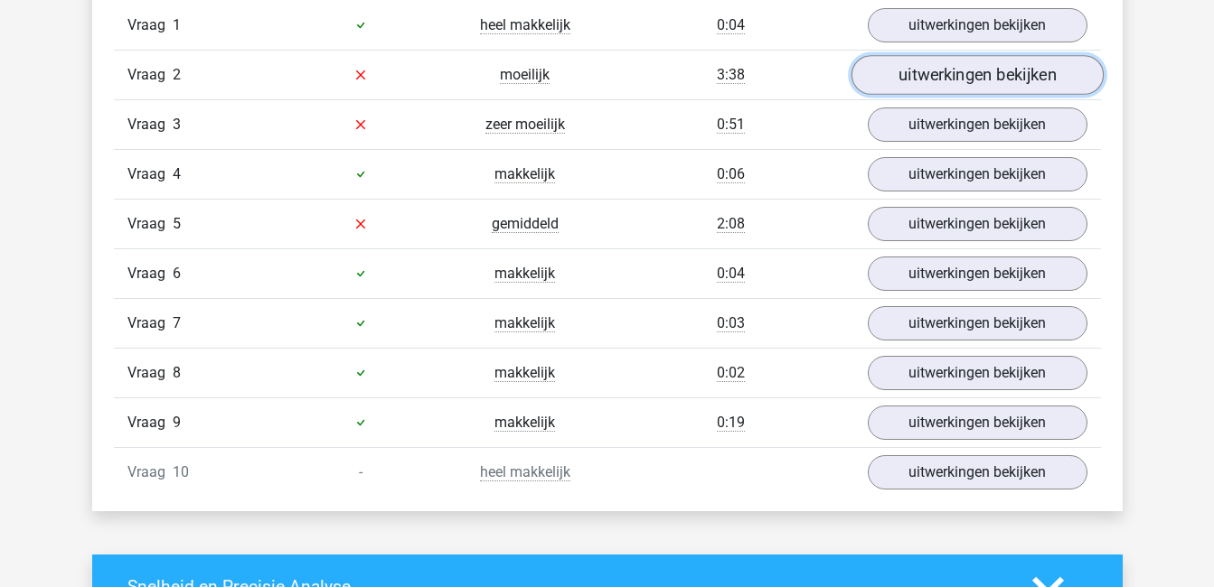
click at [998, 77] on link "uitwerkingen bekijken" at bounding box center [976, 75] width 252 height 40
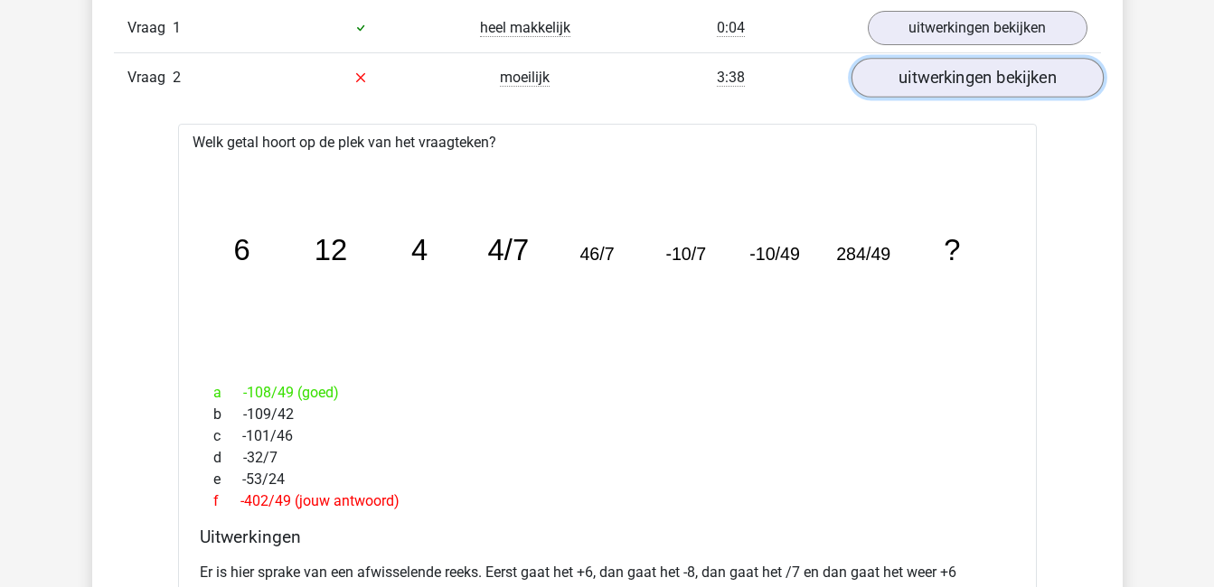
scroll to position [1240, 0]
click at [1020, 77] on link "uitwerkingen bekijken" at bounding box center [976, 79] width 252 height 40
